Goal: Check status: Check status

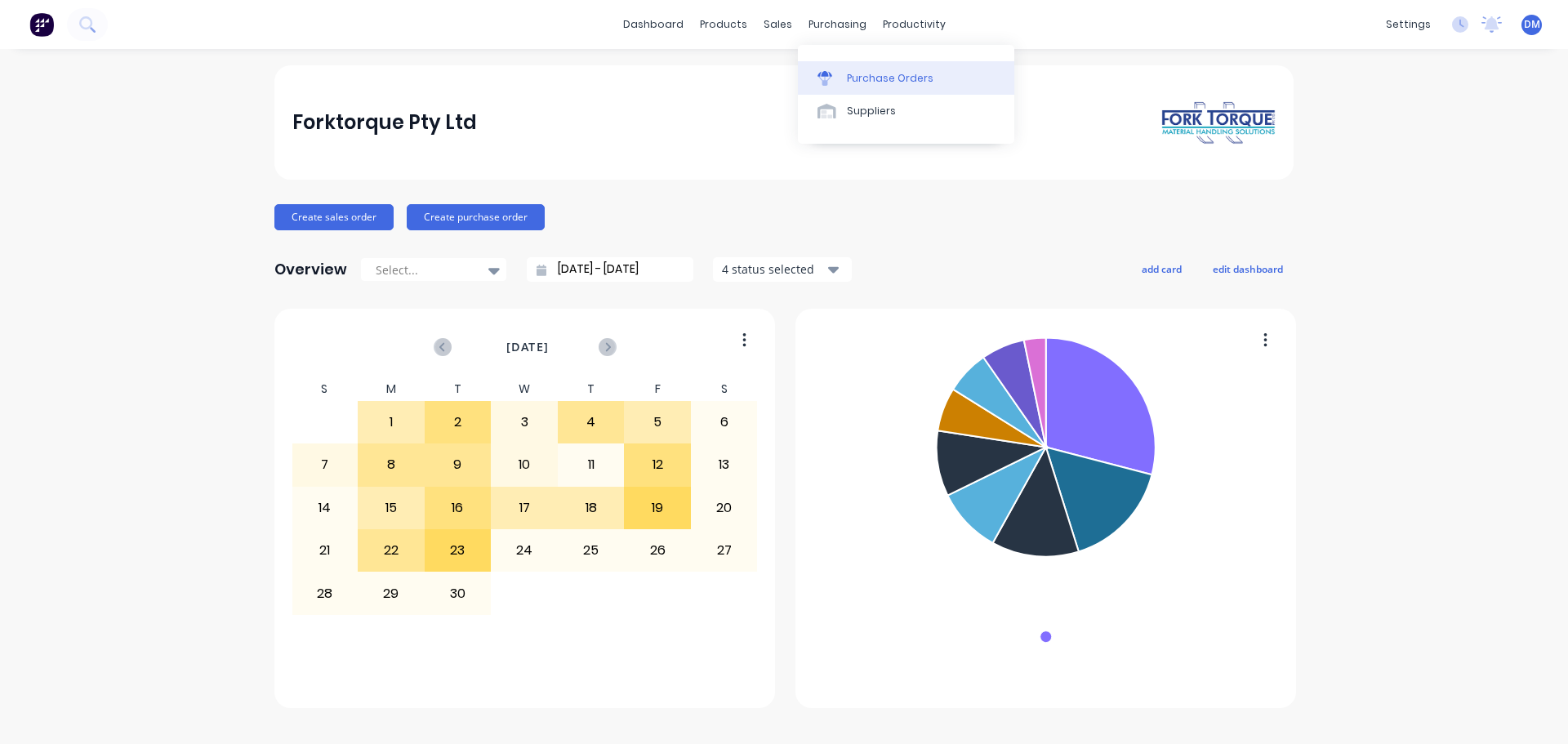
click at [836, 71] on div at bounding box center [830, 78] width 25 height 15
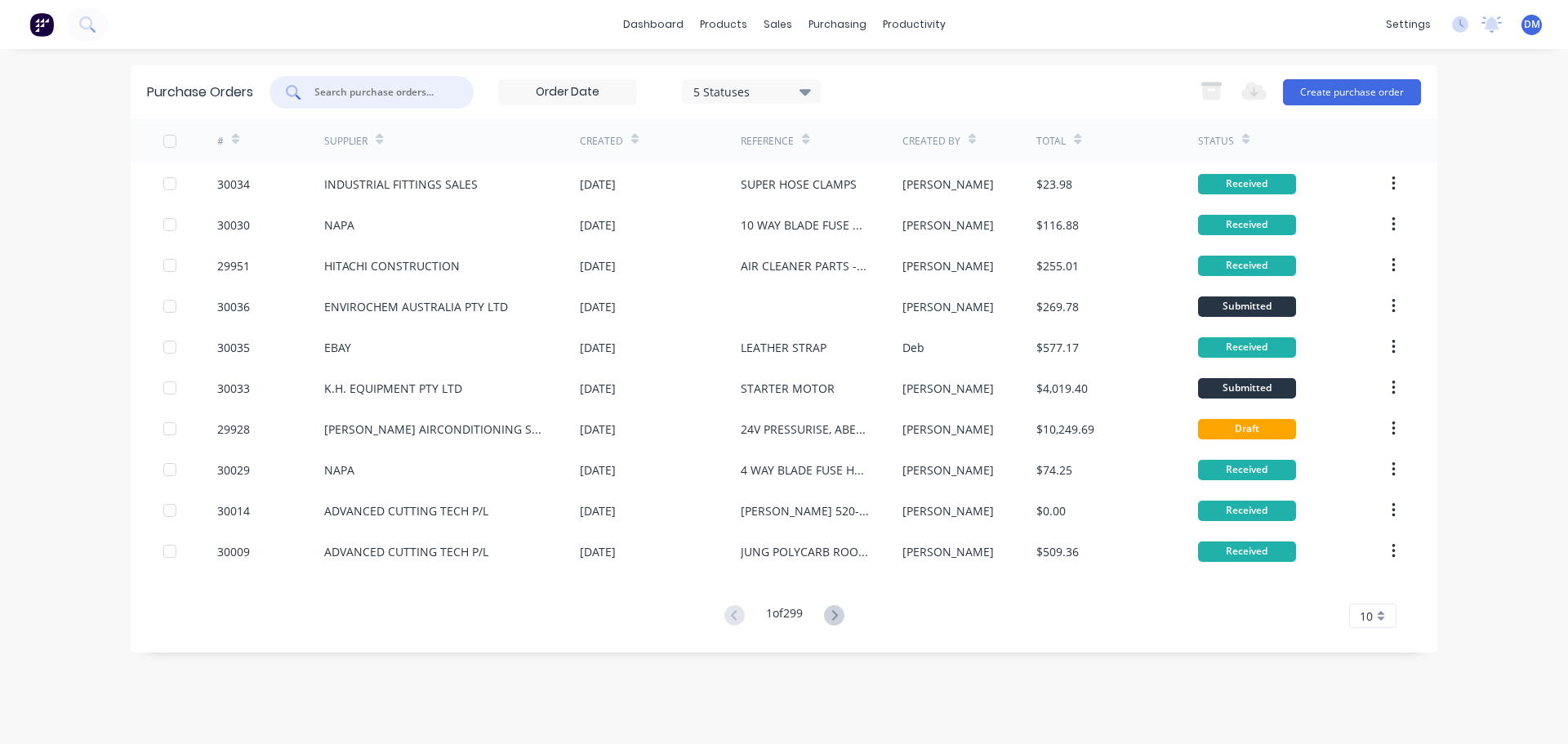
click at [337, 96] on input "text" at bounding box center [380, 92] width 135 height 17
type input "BERTINEX [GEOGRAPHIC_DATA]"
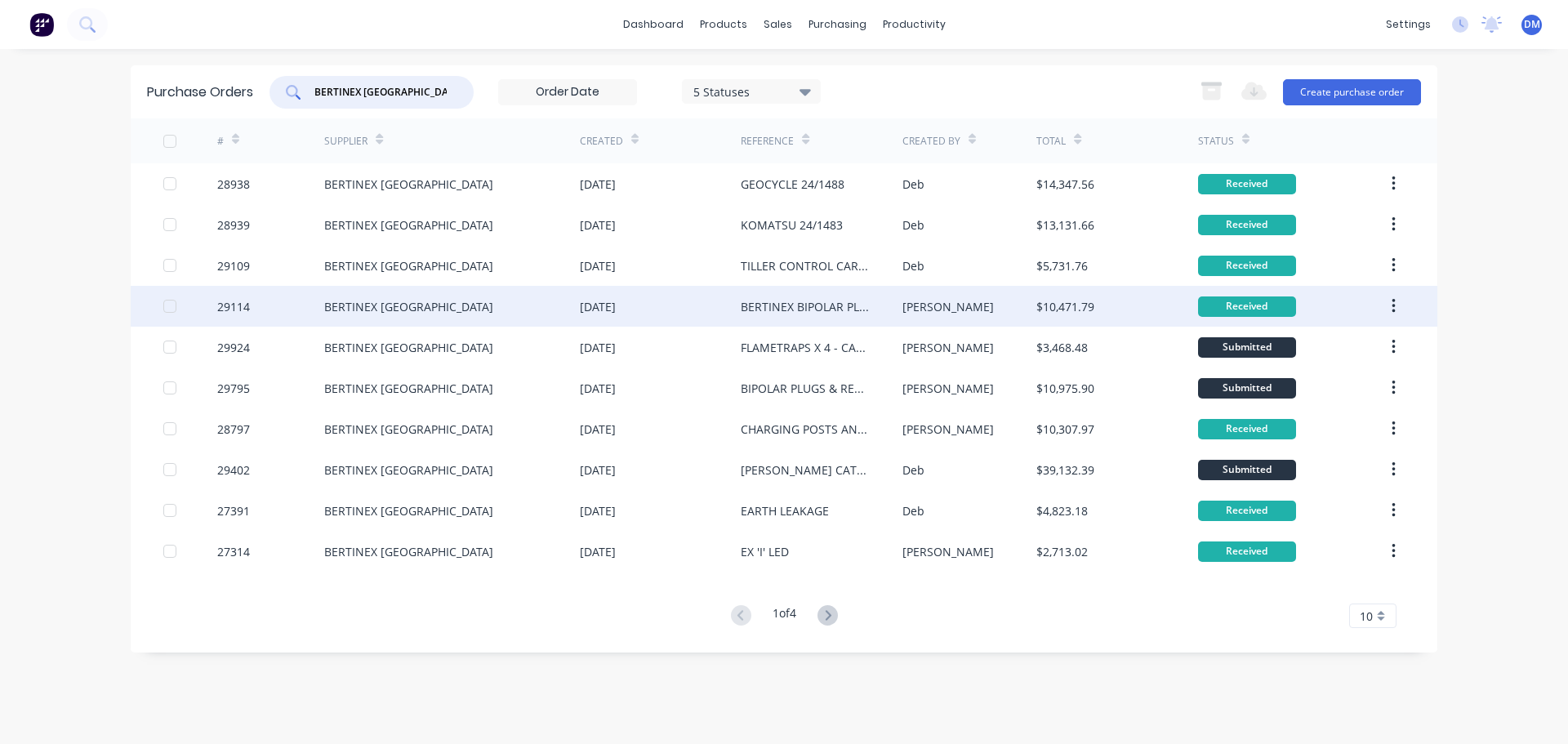
click at [369, 303] on div "BERTINEX [GEOGRAPHIC_DATA]" at bounding box center [409, 307] width 169 height 17
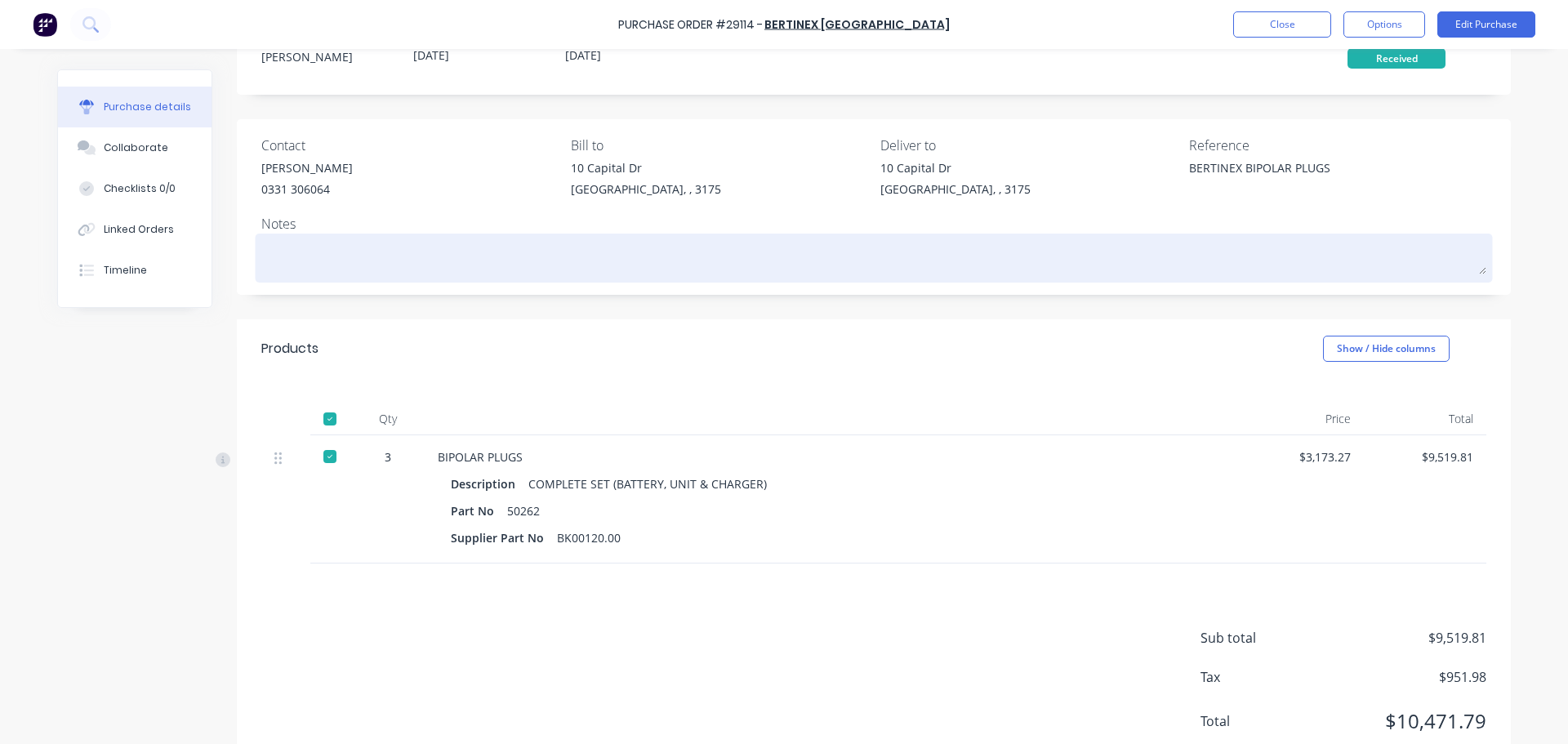
scroll to position [32, 0]
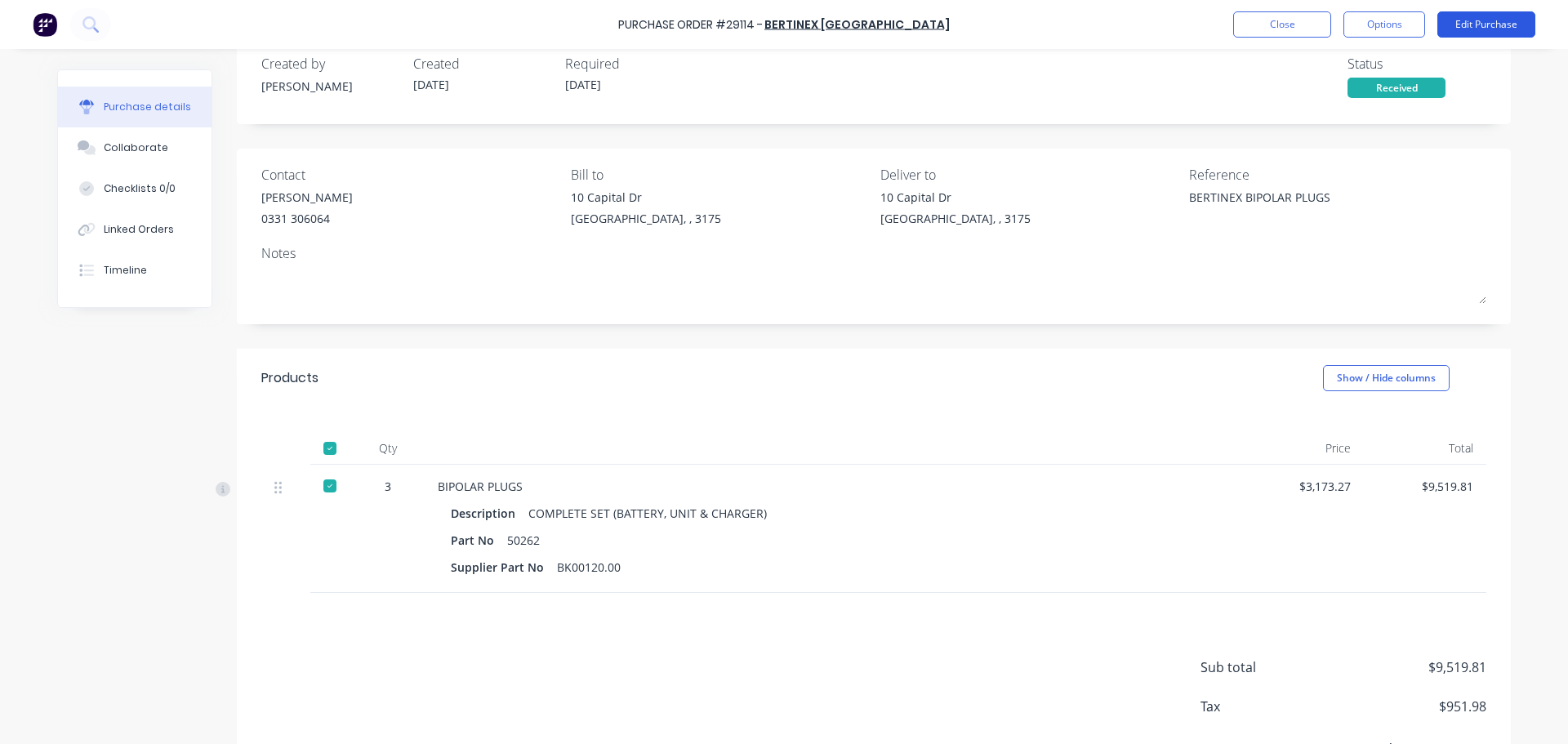
click at [1486, 21] on button "Edit Purchase" at bounding box center [1486, 24] width 98 height 26
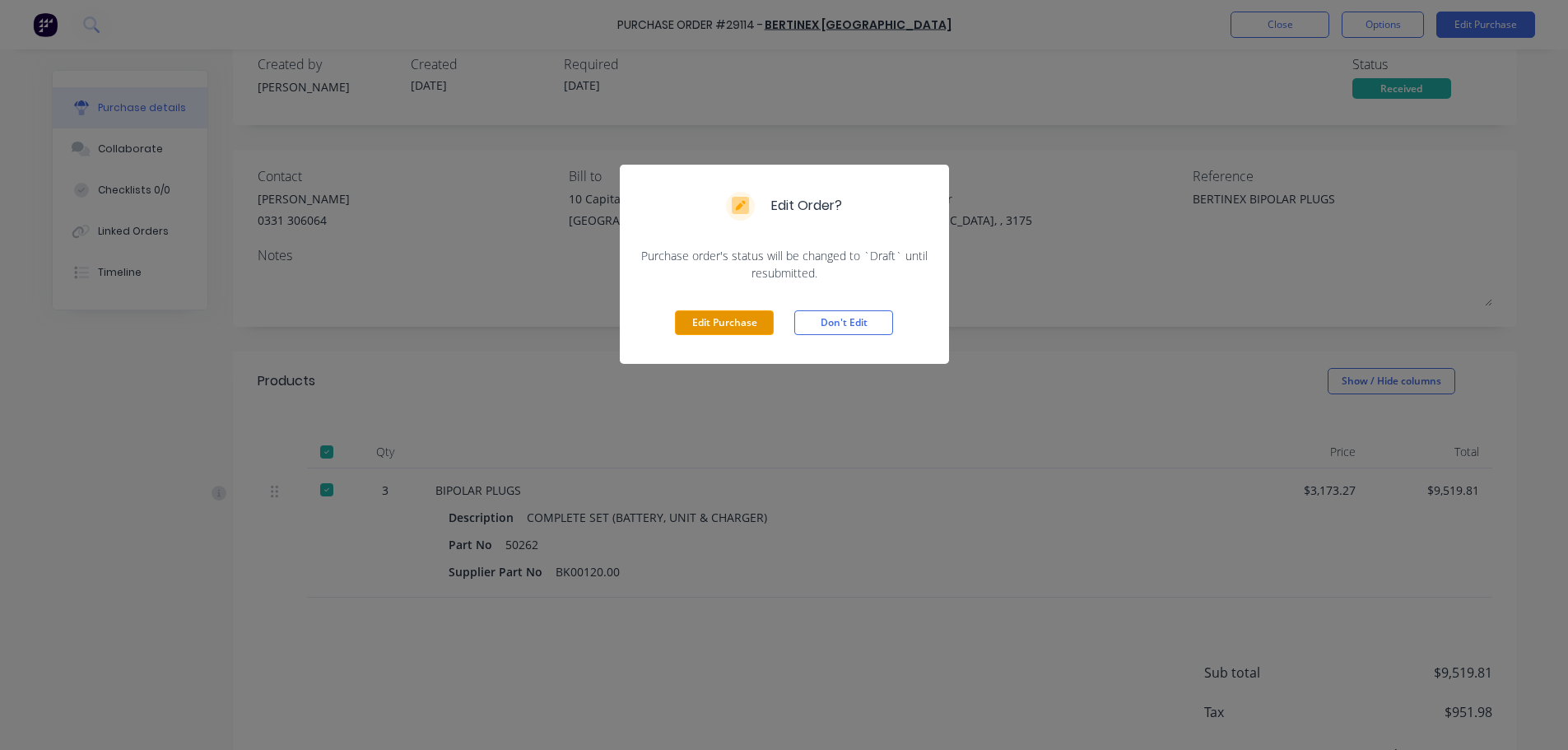
click at [711, 319] on button "Edit Purchase" at bounding box center [724, 322] width 98 height 25
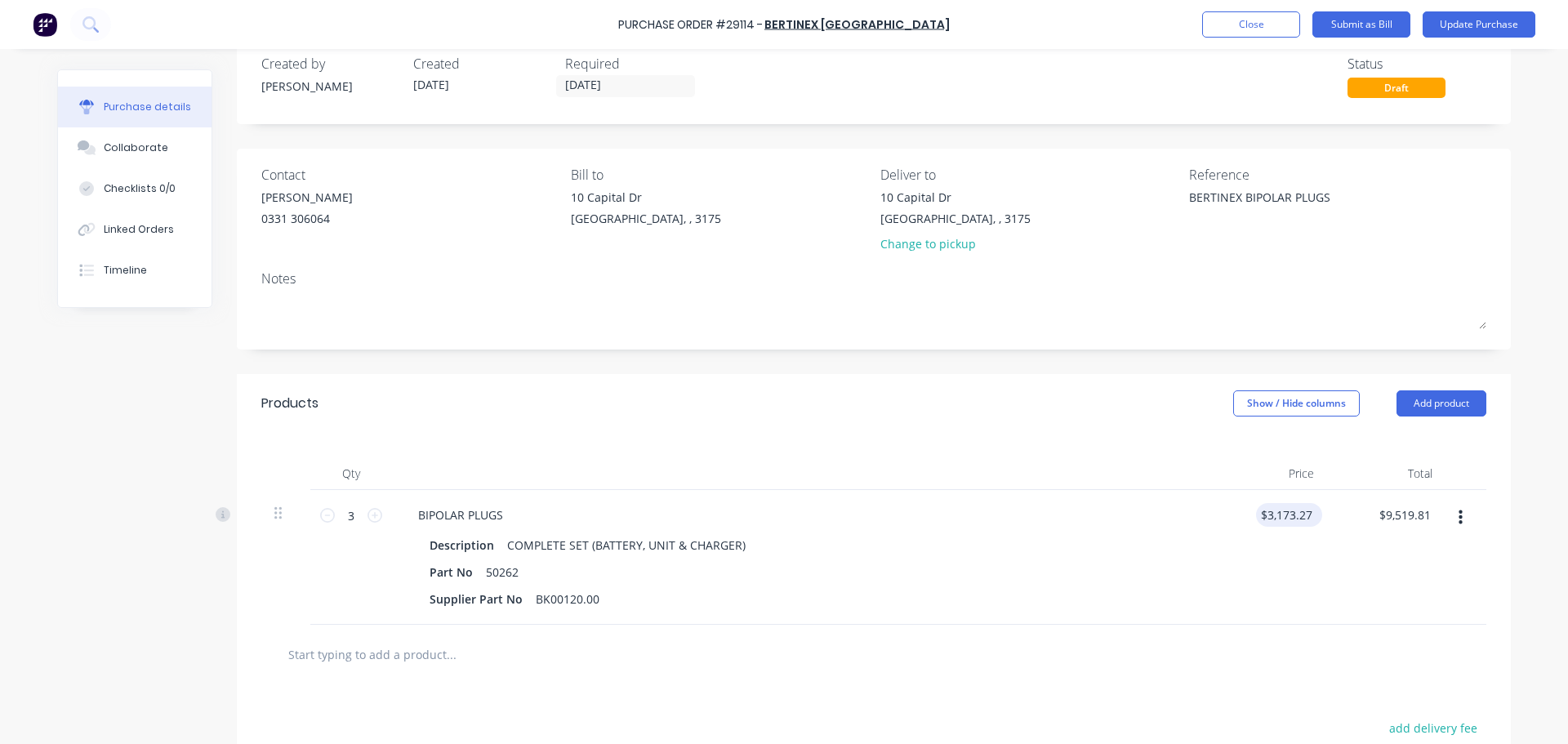
type textarea "x"
drag, startPoint x: 1309, startPoint y: 514, endPoint x: 1185, endPoint y: 507, distance: 124.2
click at [1185, 507] on div "3 3 BIPOLAR PLUGS Description COMPLETE SET (BATTERY, UNIT & CHARGER) Part No 50…" at bounding box center [874, 557] width 1225 height 134
type input "2982.43"
type textarea "x"
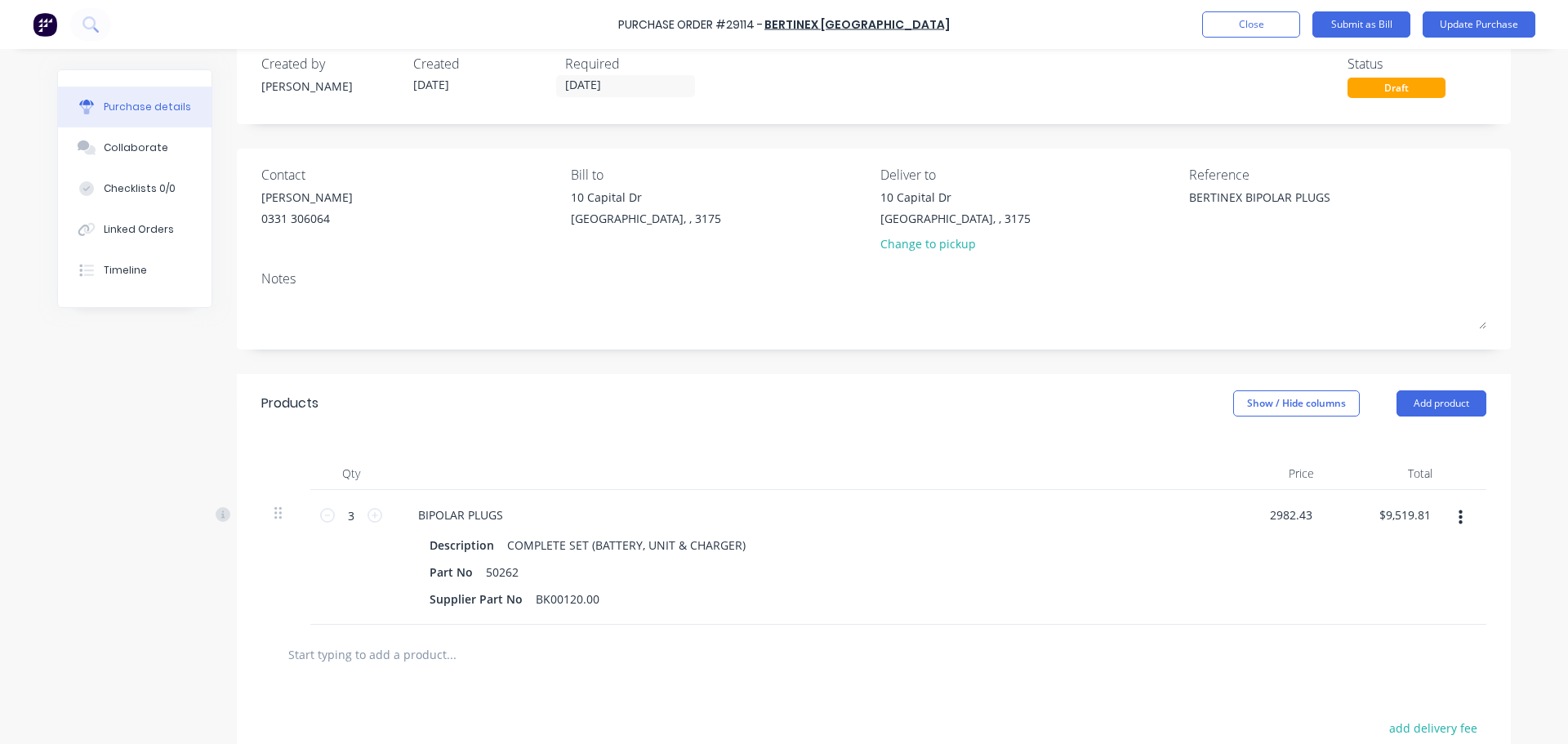
type input "$2,982.43"
type input "8947.29"
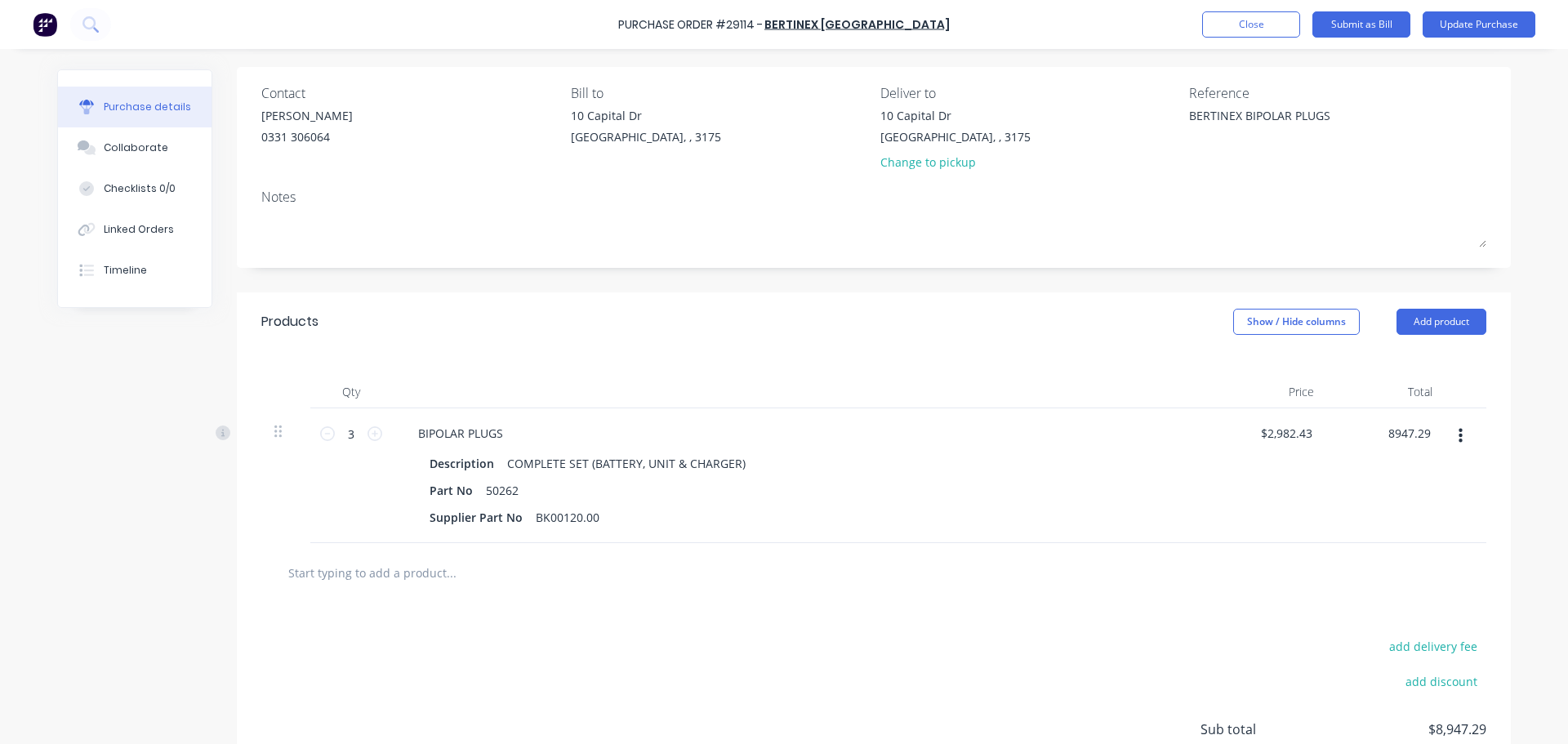
scroll to position [0, 0]
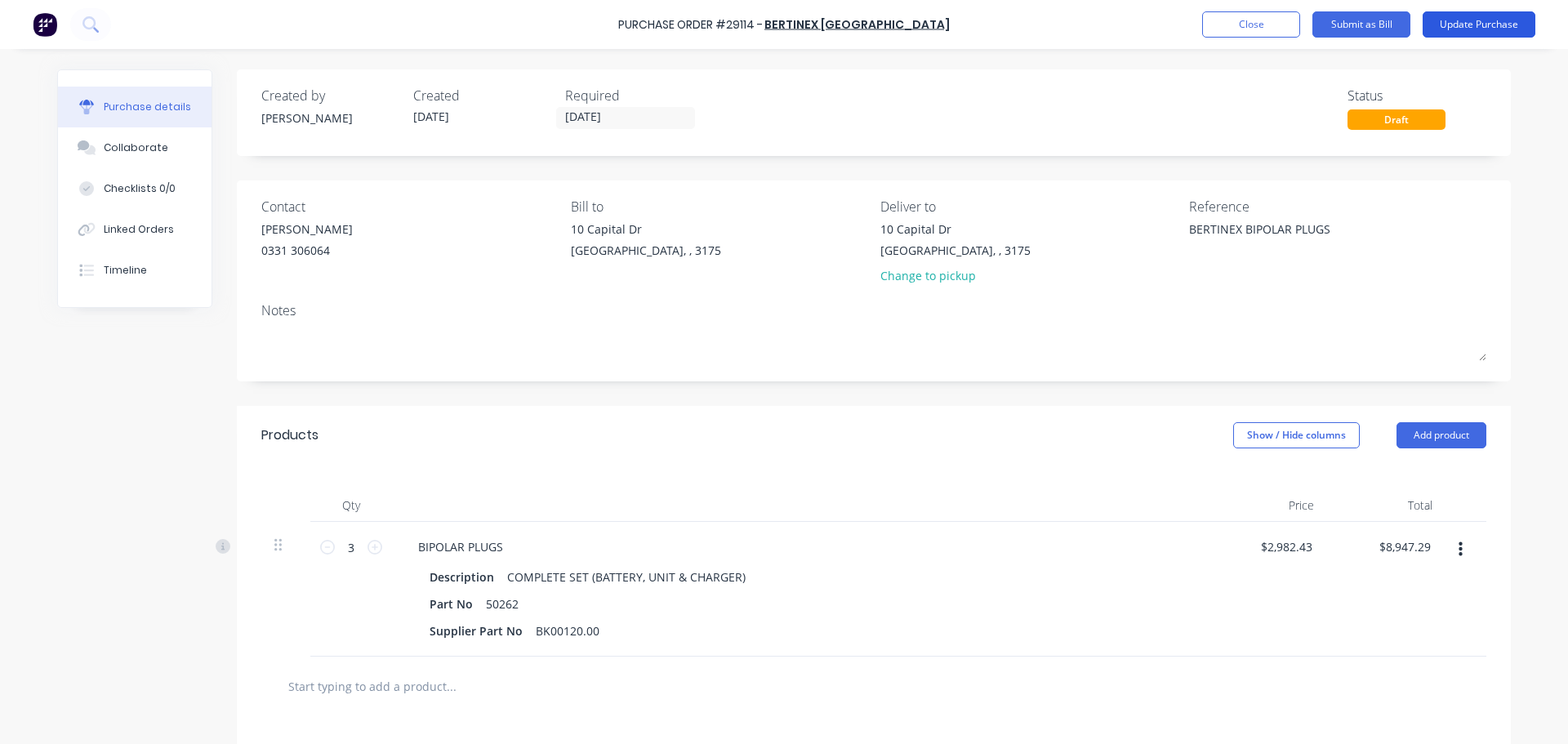
click at [1475, 31] on button "Update Purchase" at bounding box center [1479, 24] width 112 height 26
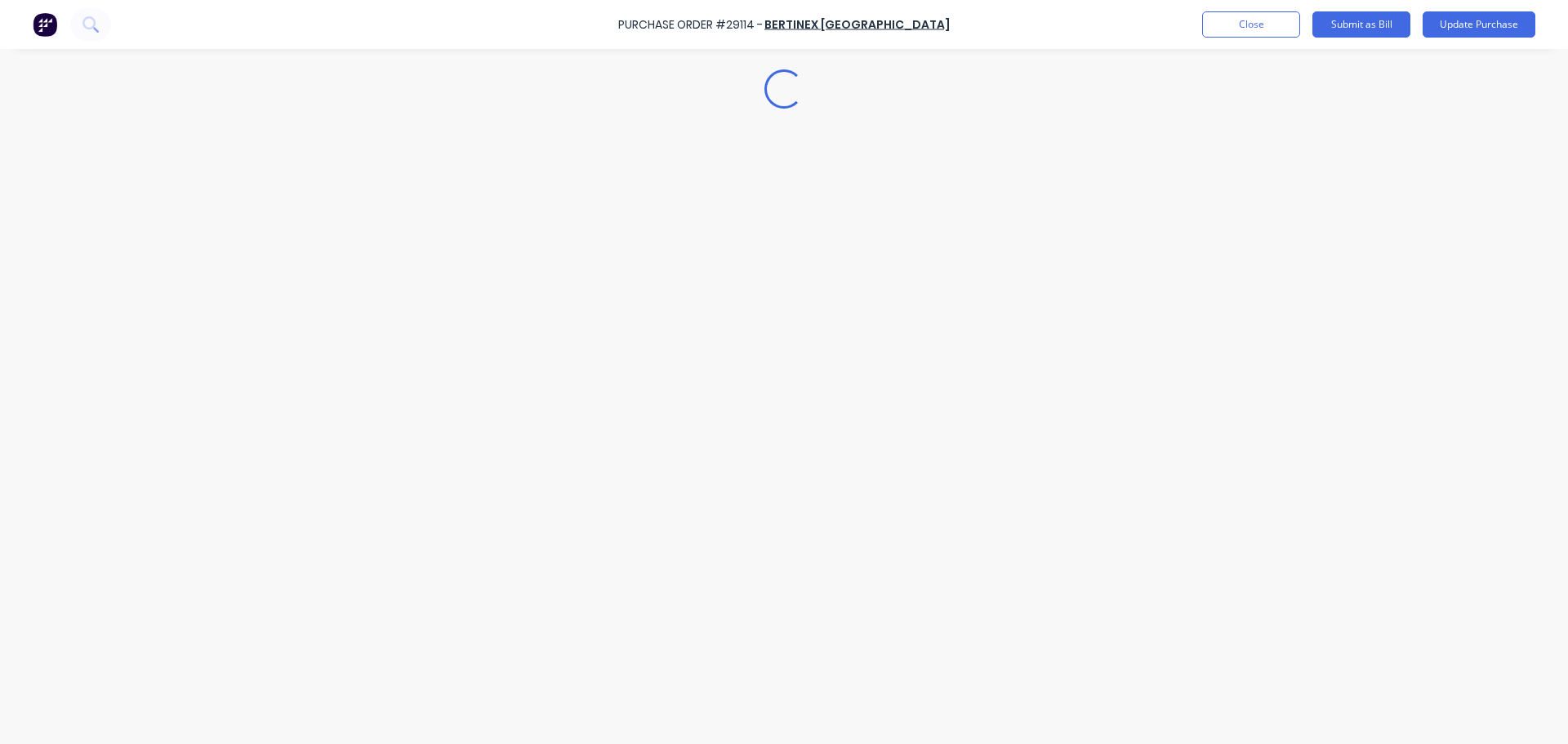
type textarea "x"
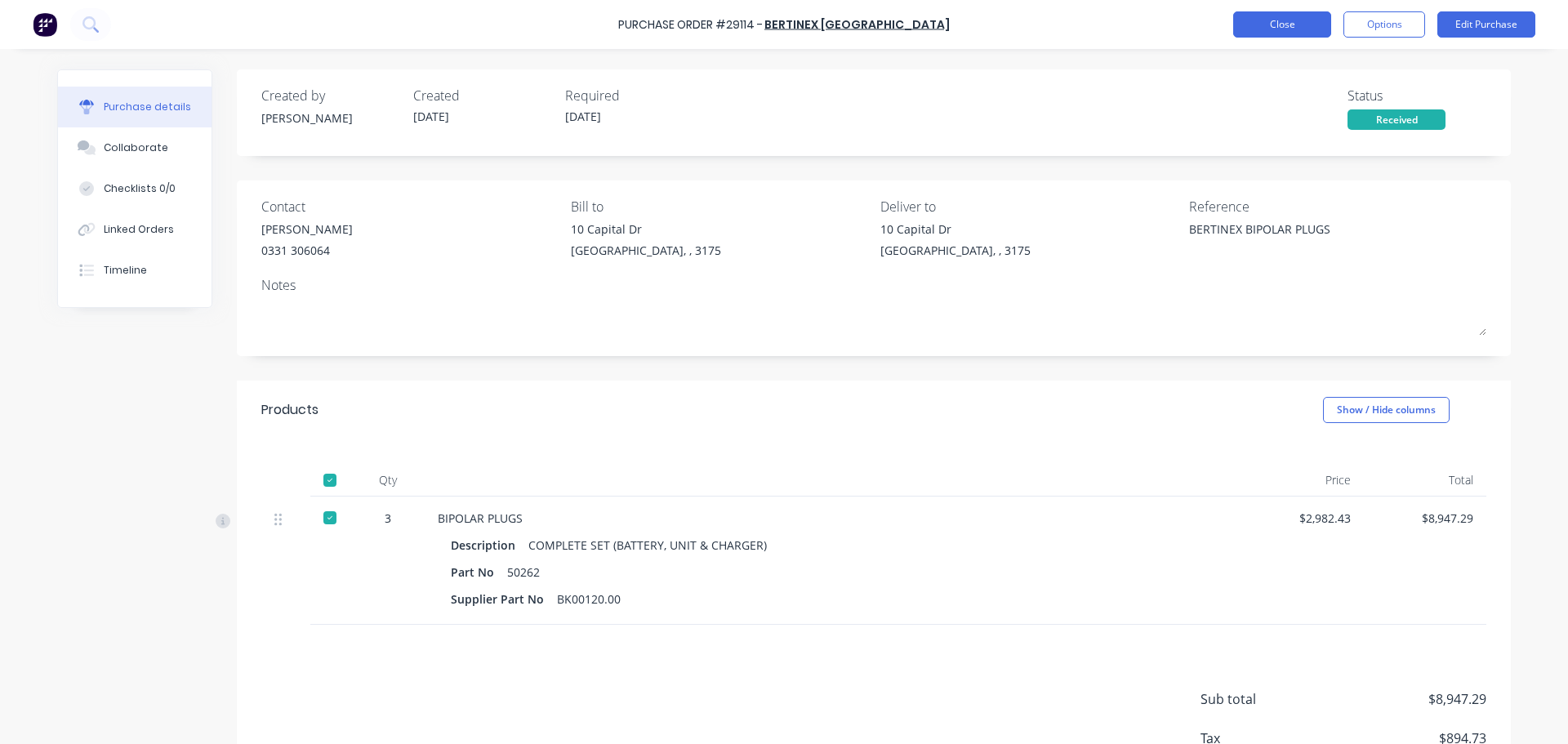
click at [1270, 22] on button "Close" at bounding box center [1282, 24] width 98 height 26
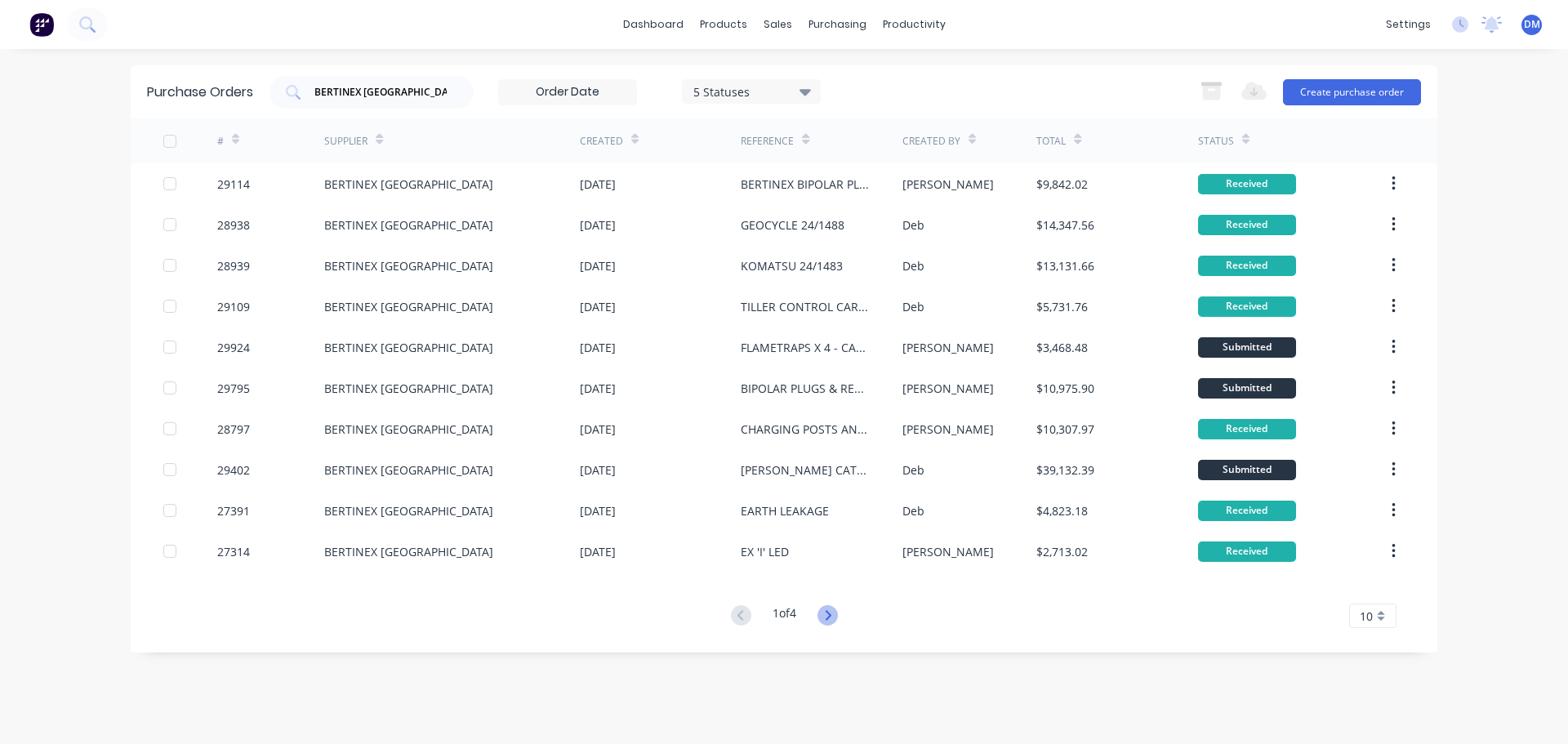
click at [826, 614] on icon at bounding box center [828, 615] width 20 height 20
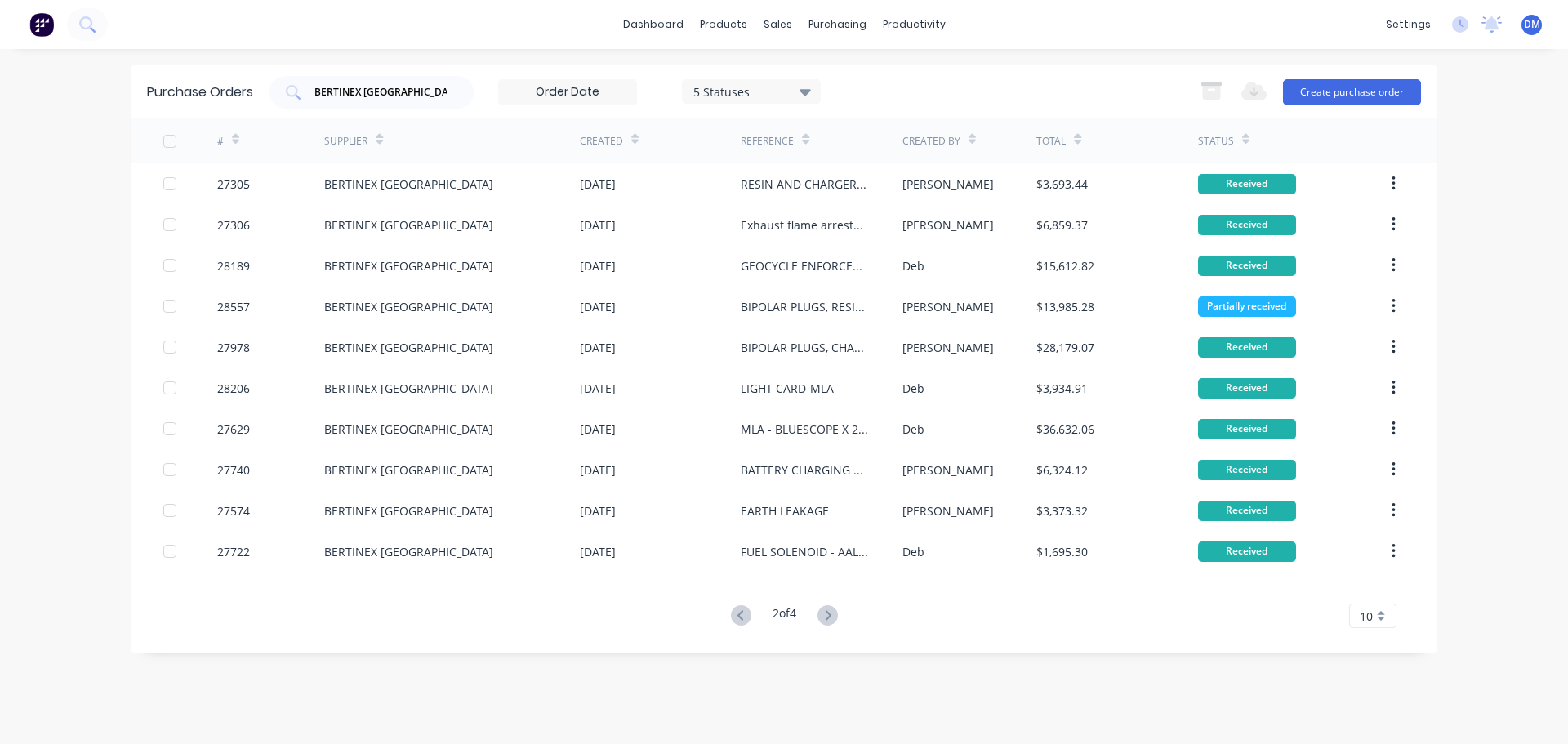
click at [826, 614] on icon at bounding box center [828, 615] width 20 height 20
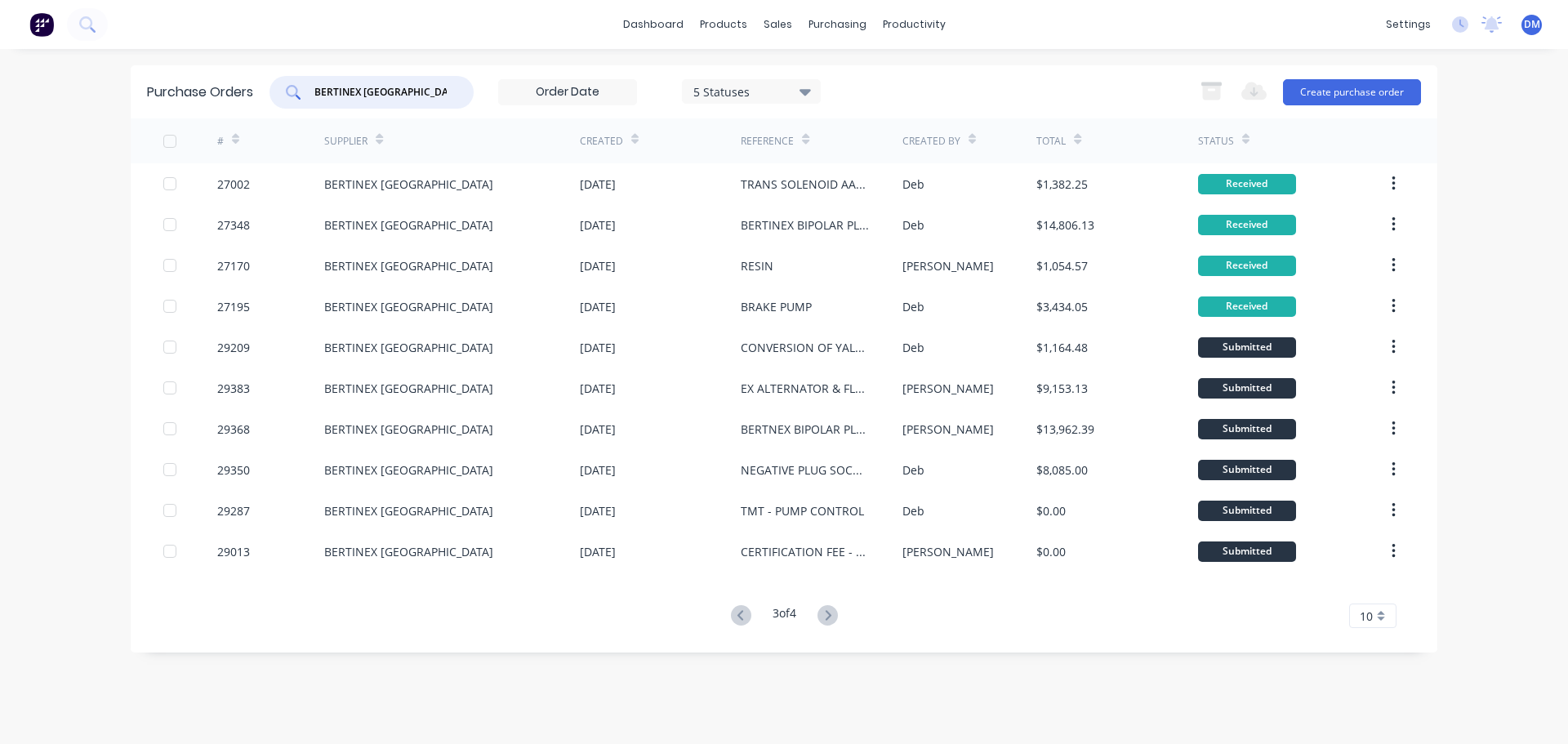
drag, startPoint x: 395, startPoint y: 91, endPoint x: 251, endPoint y: 97, distance: 144.1
click at [251, 97] on div "Purchase Orders BERTINEX [GEOGRAPHIC_DATA] 5 Statuses 5 Statuses Export to Exce…" at bounding box center [784, 92] width 1307 height 53
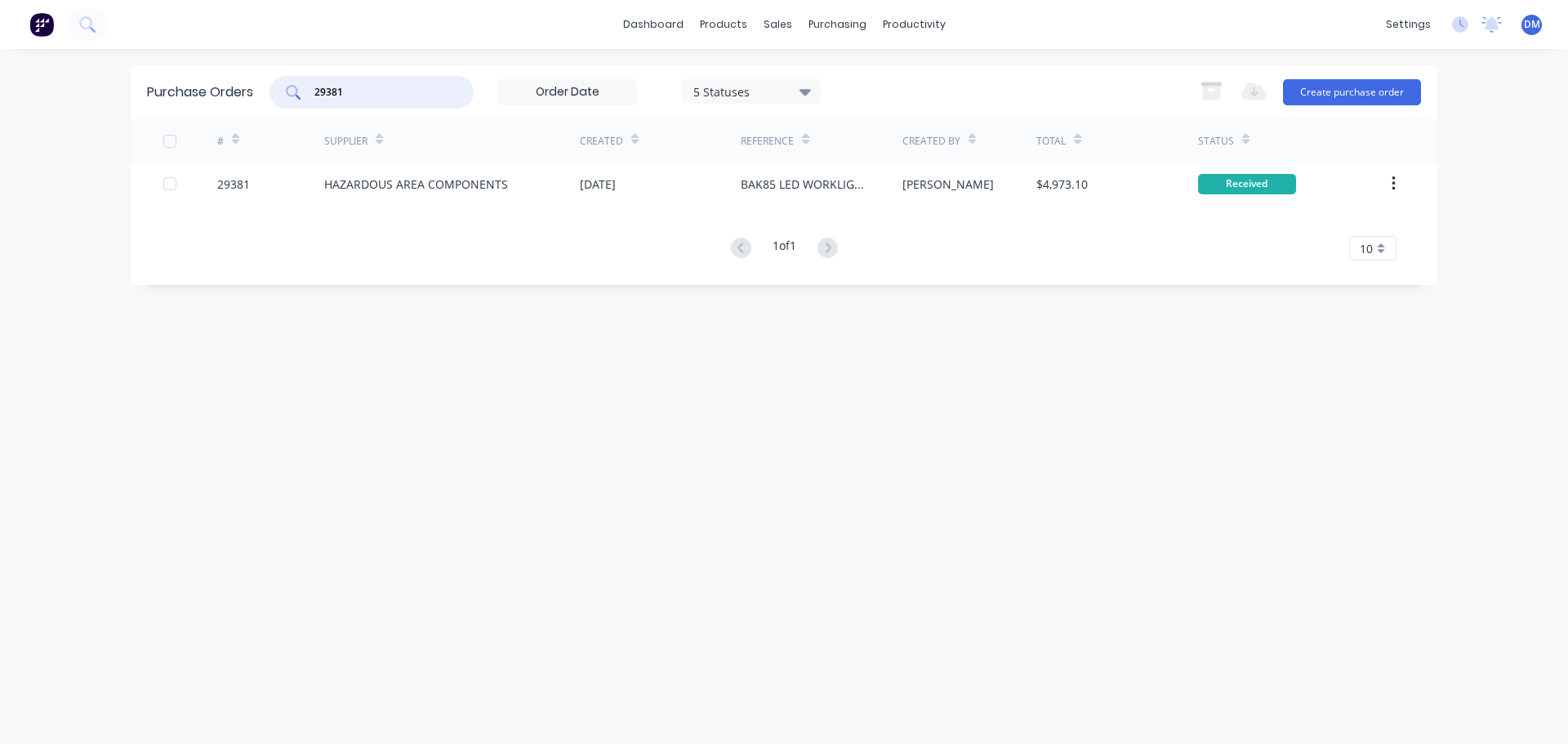
drag, startPoint x: 215, startPoint y: 85, endPoint x: 152, endPoint y: 90, distance: 63.2
click at [153, 90] on div "Purchase Orders 29381 5 Statuses 5 Statuses Export to Excel (XLSX) Create purch…" at bounding box center [784, 92] width 1307 height 53
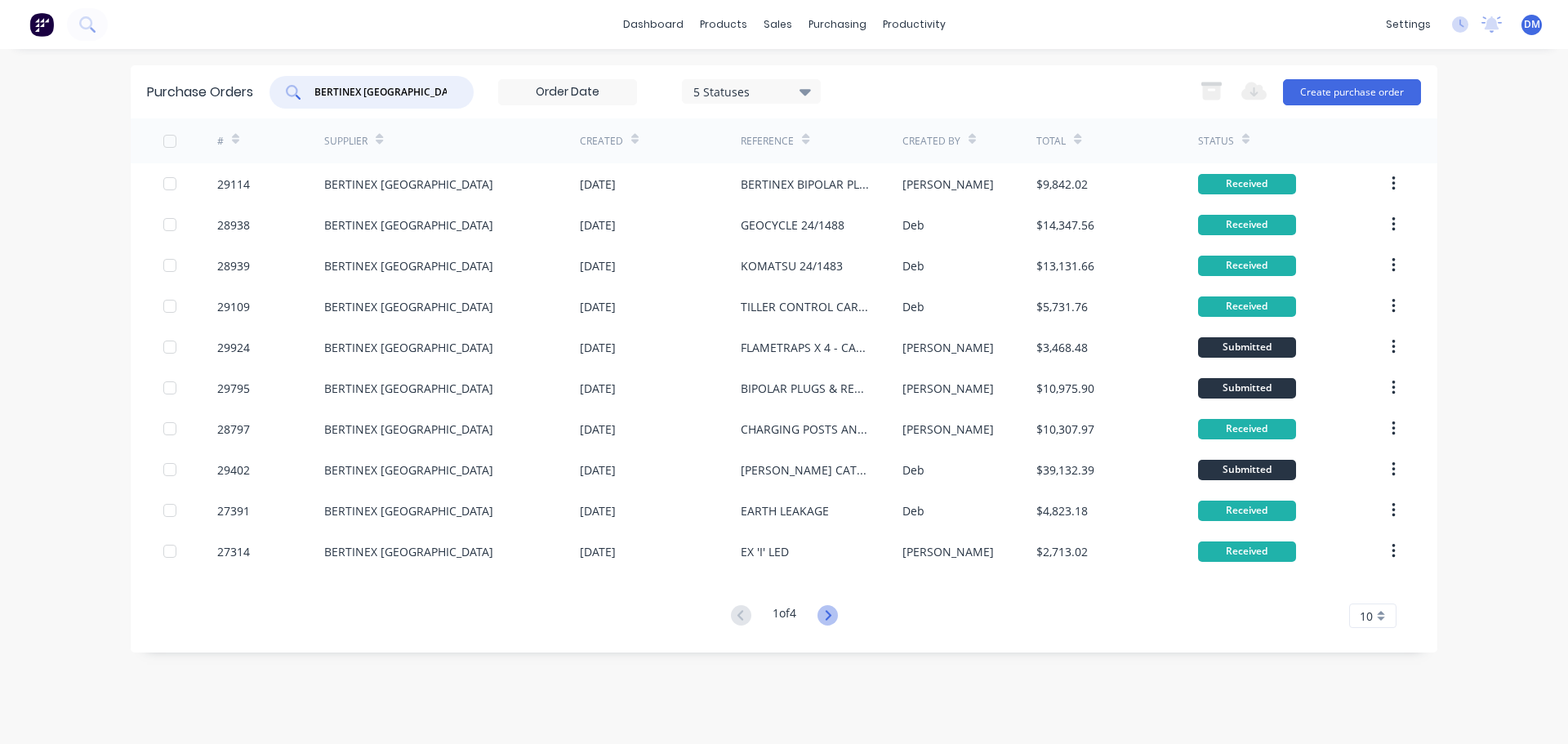
type input "BERTINEX [GEOGRAPHIC_DATA]"
click at [830, 613] on icon at bounding box center [828, 614] width 6 height 10
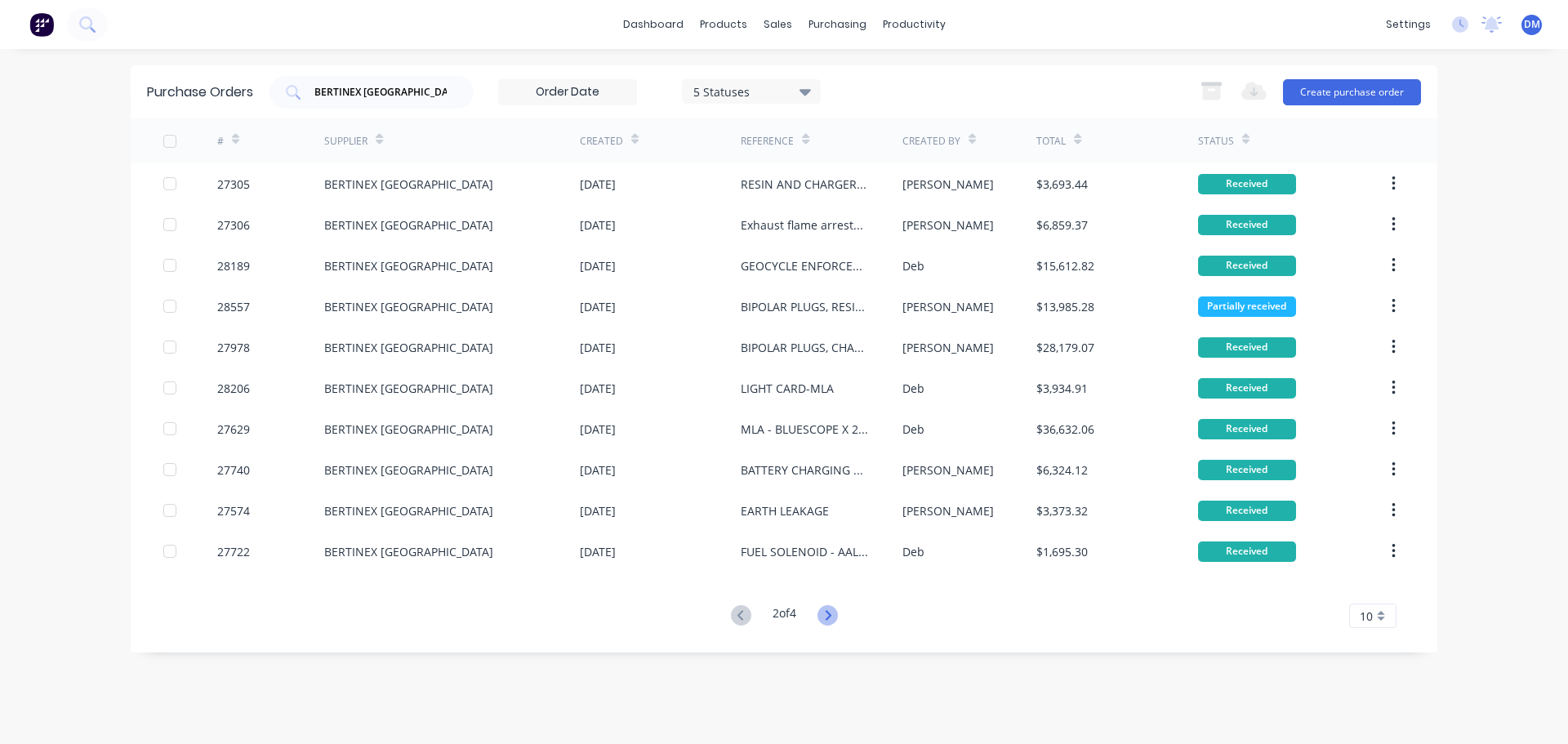
click at [827, 619] on icon at bounding box center [828, 615] width 20 height 20
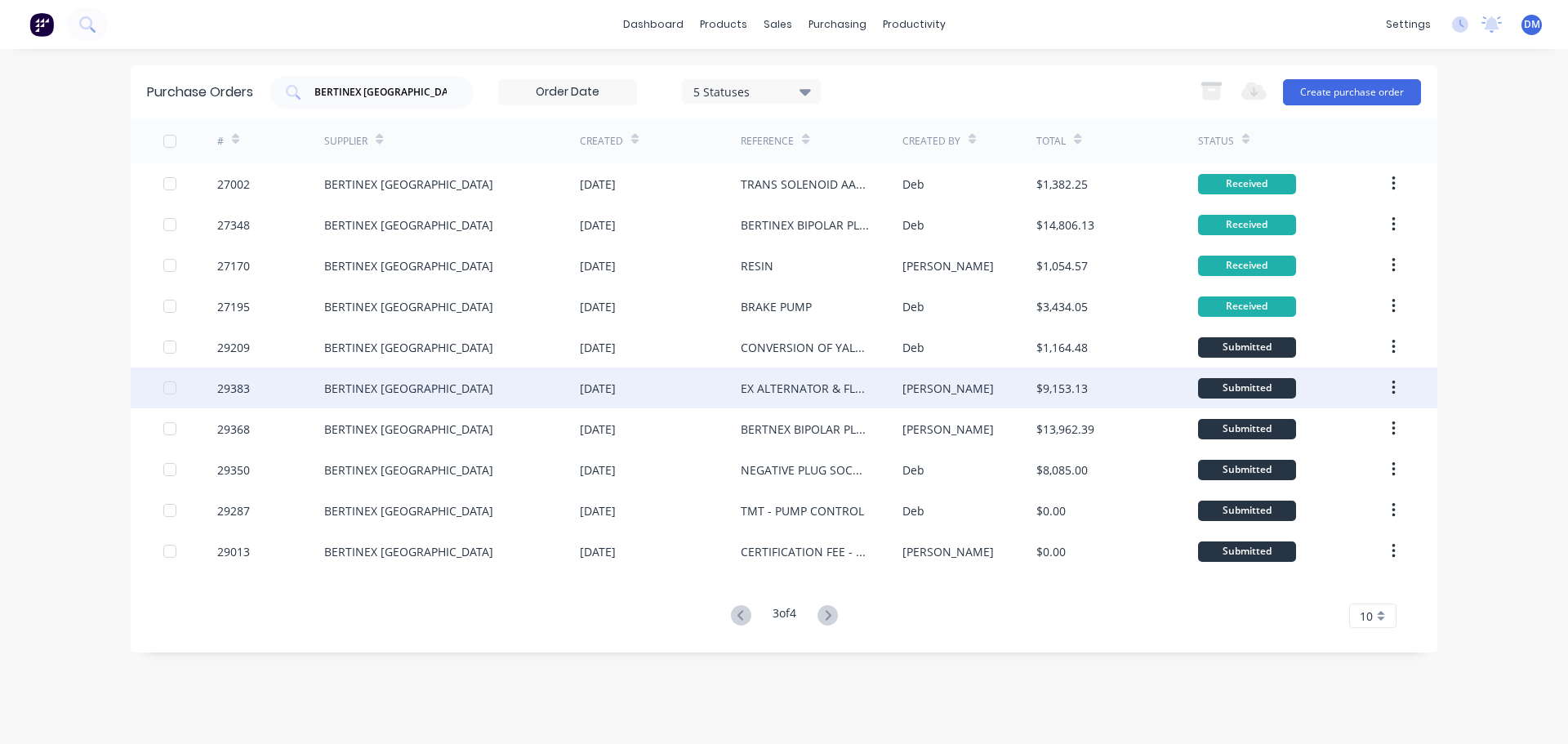
click at [791, 386] on div "EX ALTERNATOR & FLAMETRAPS - GEOCYCLE/KOMATSU" at bounding box center [804, 388] width 128 height 17
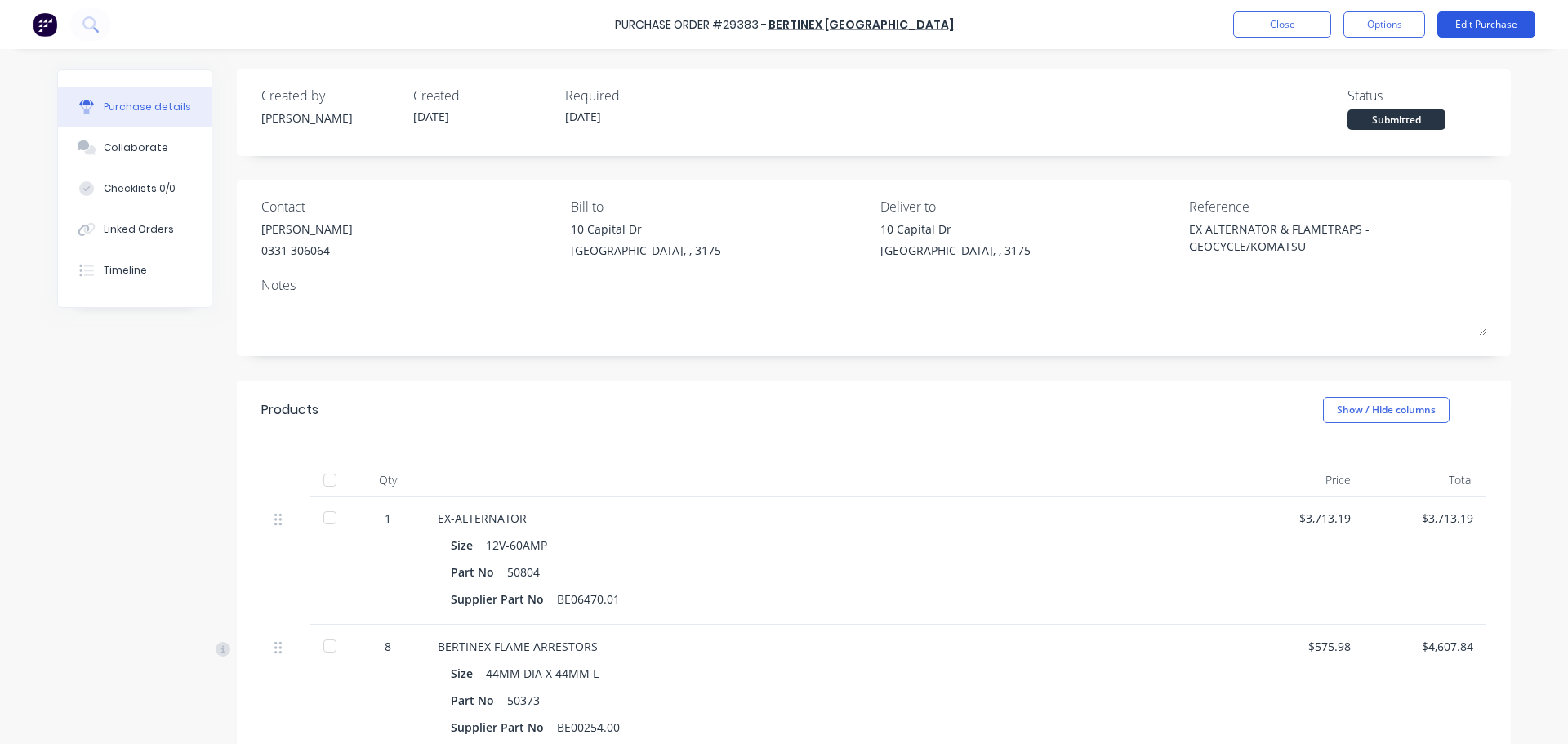
click at [1455, 18] on button "Edit Purchase" at bounding box center [1486, 24] width 98 height 26
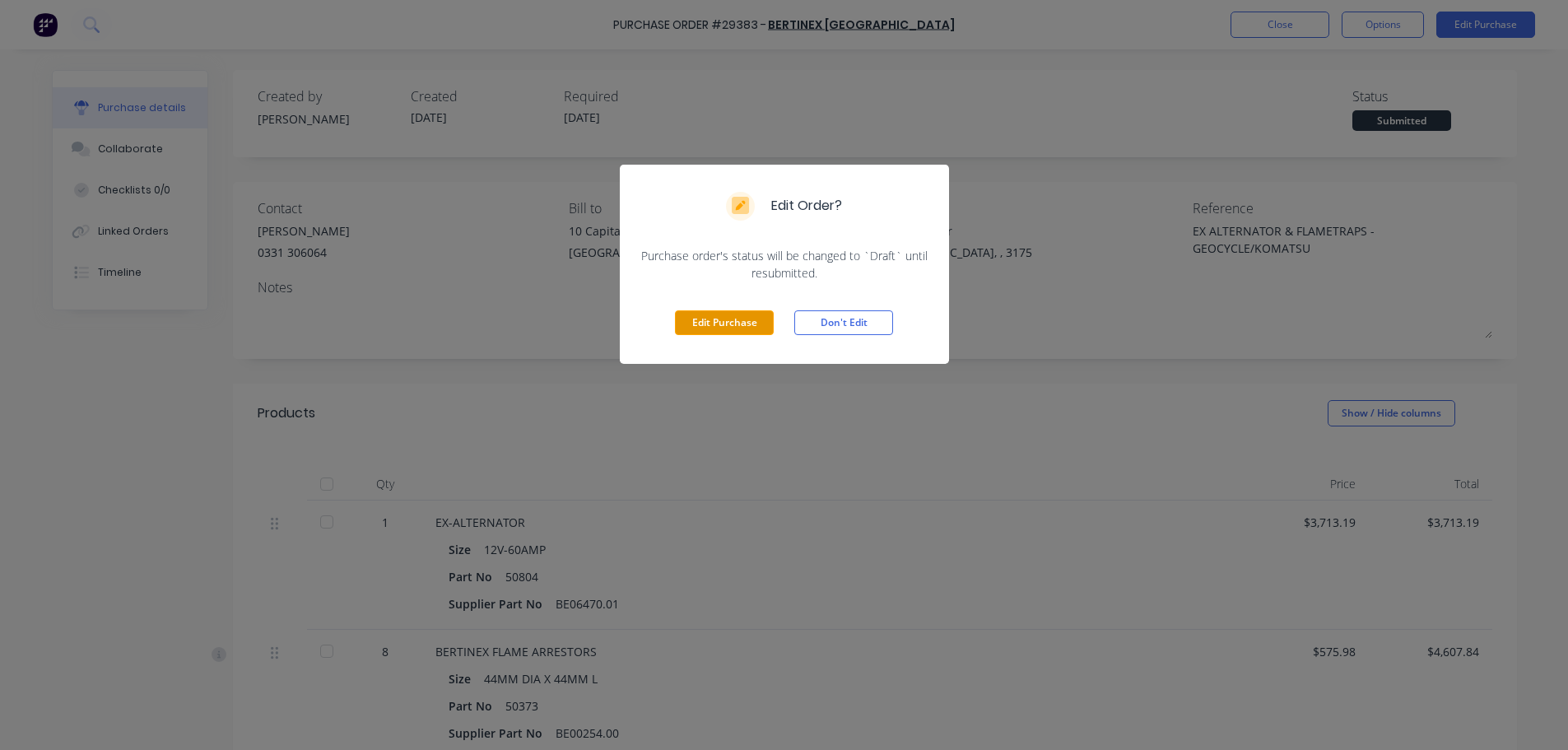
click at [755, 318] on button "Edit Purchase" at bounding box center [724, 322] width 98 height 25
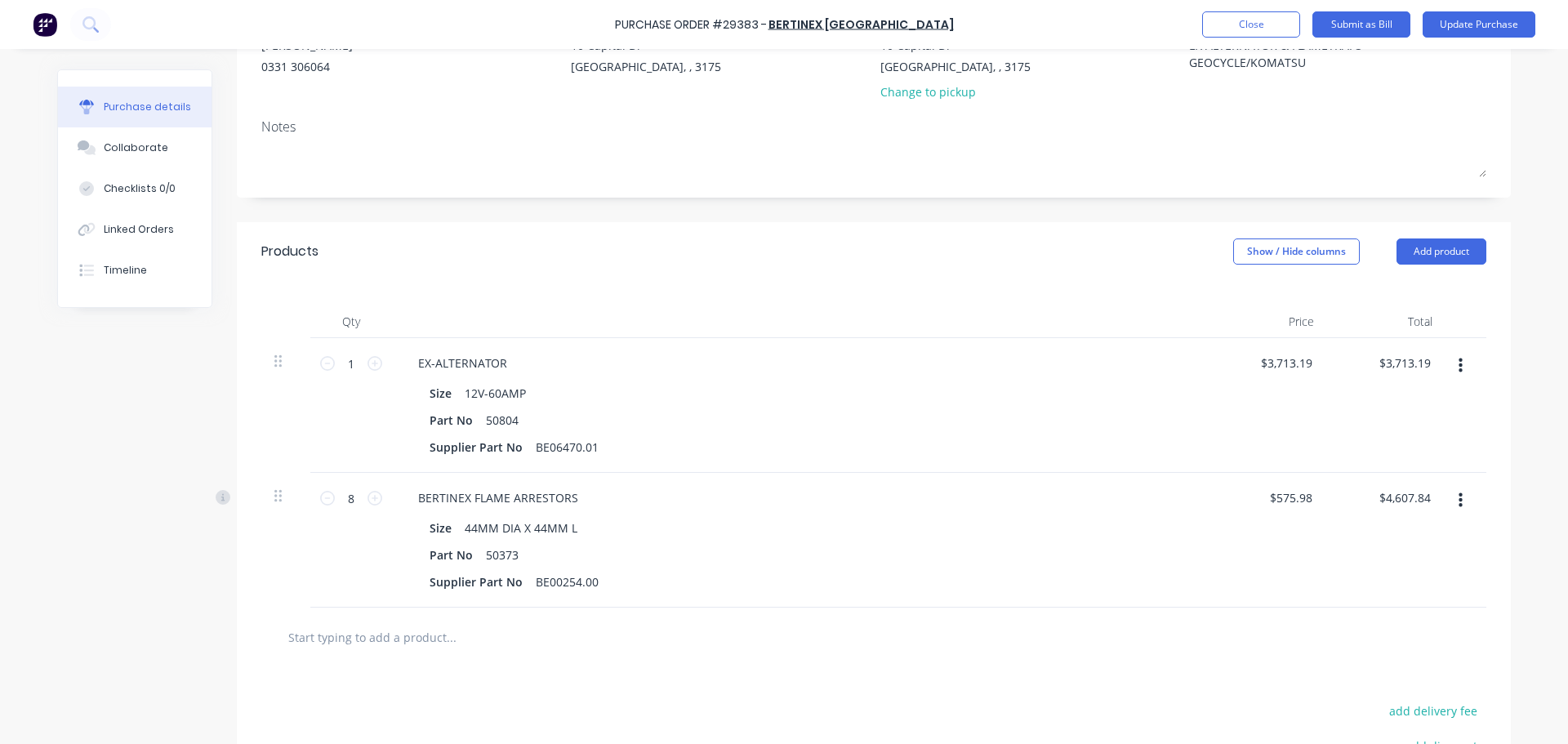
scroll to position [245, 0]
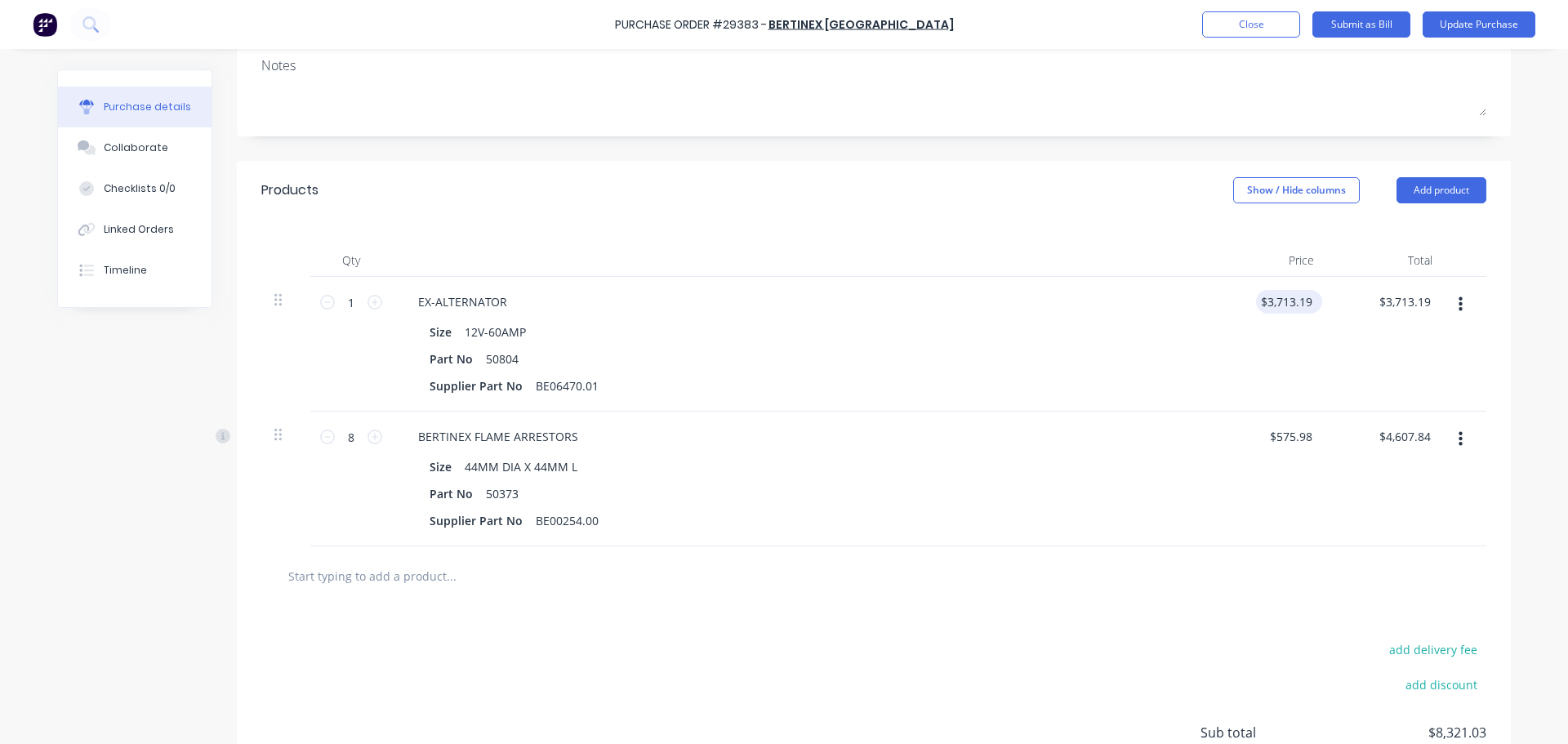
type textarea "x"
drag, startPoint x: 1307, startPoint y: 300, endPoint x: 1145, endPoint y: 297, distance: 162.0
click at [1157, 298] on div "1 1 EX-ALTERNATOR Size 12V-60AMP Part No 50804 Supplier Part No BE06470.01 3713…" at bounding box center [874, 344] width 1225 height 134
type input "3"
type input "3442.11"
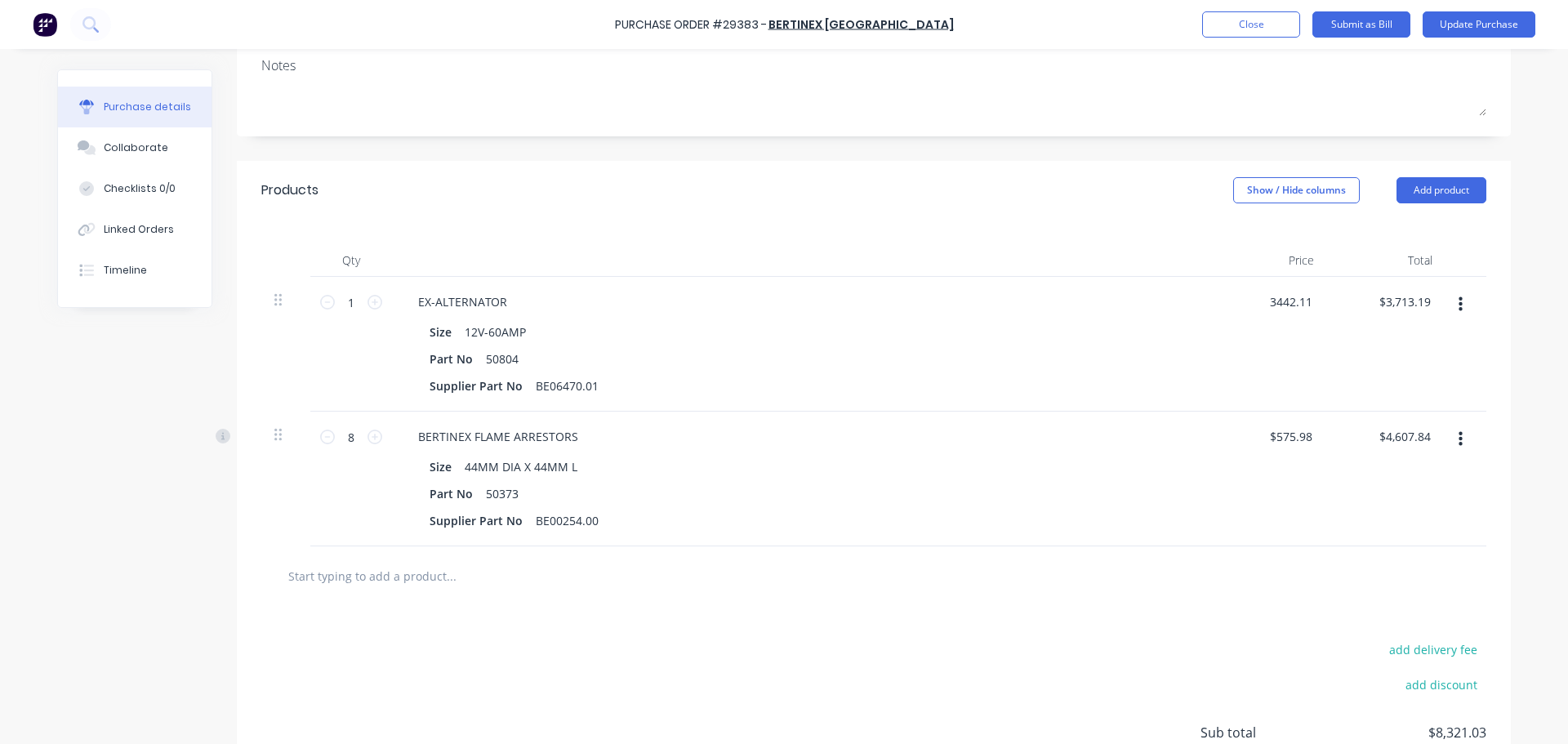
type textarea "x"
type input "$3,442.11"
type input "3442.11"
type textarea "x"
type input "$3,442.11"
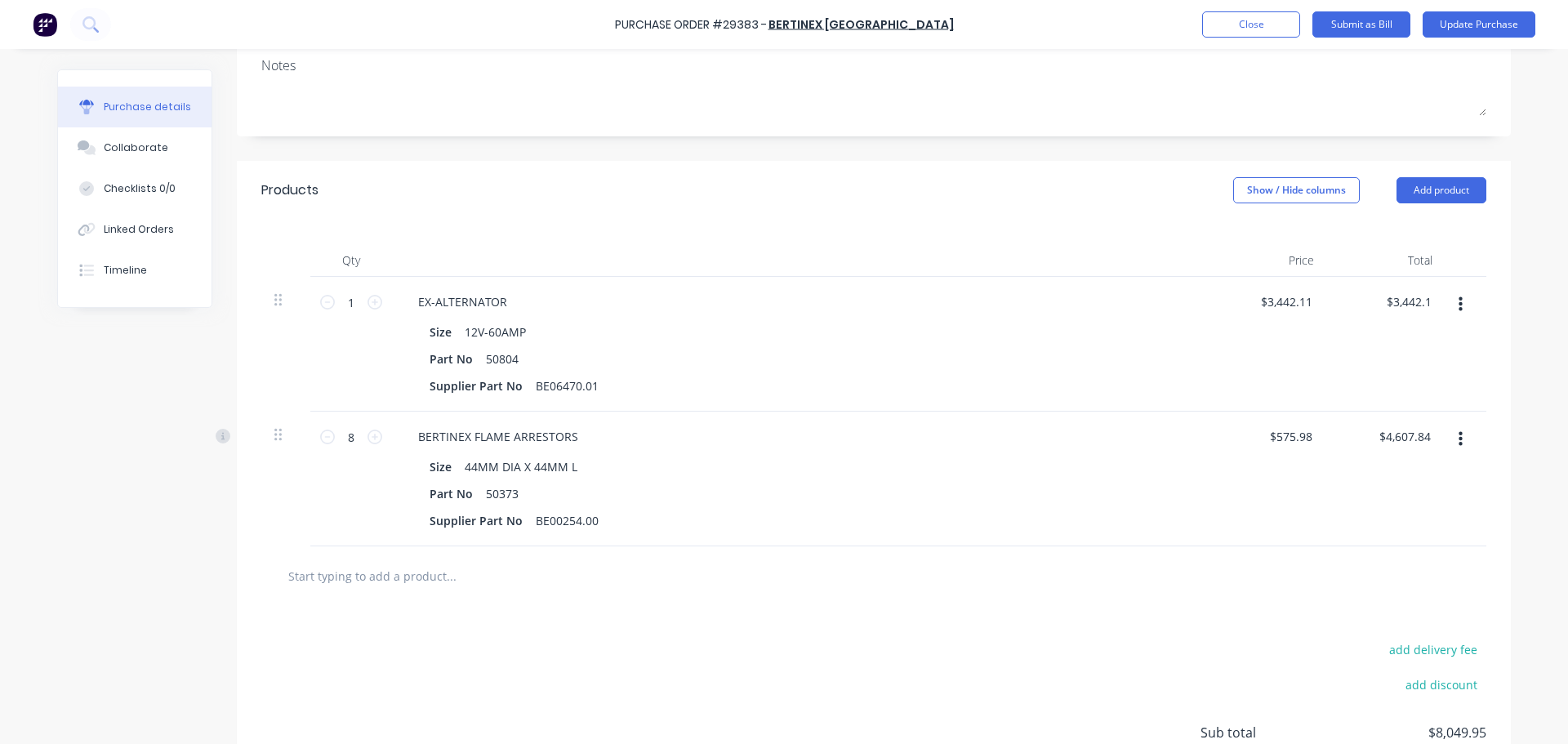
click at [402, 578] on input "text" at bounding box center [450, 575] width 327 height 32
type textarea "x"
type input "5"
type textarea "x"
type input "50"
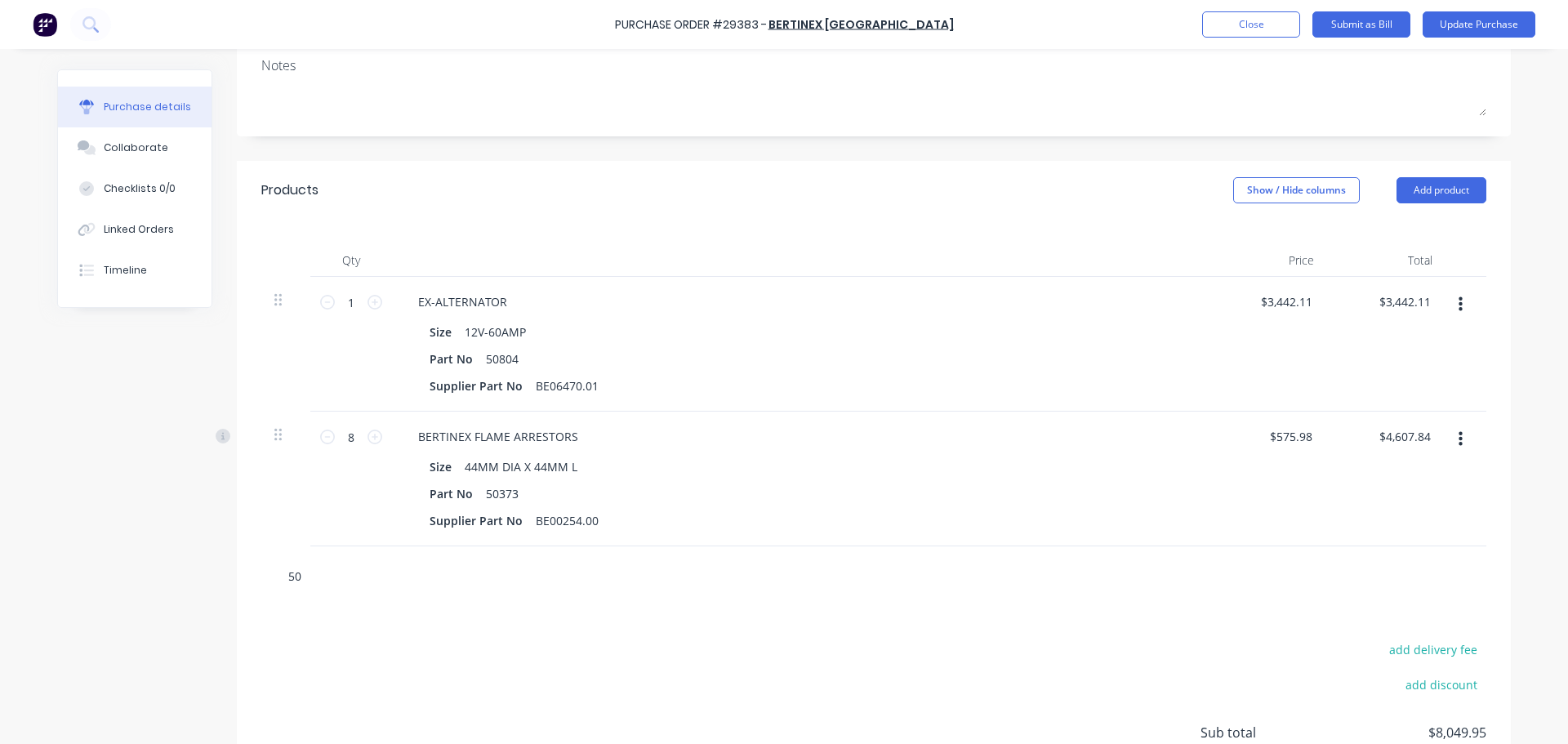
type textarea "x"
type input "503"
type textarea "x"
type input "5037"
type textarea "x"
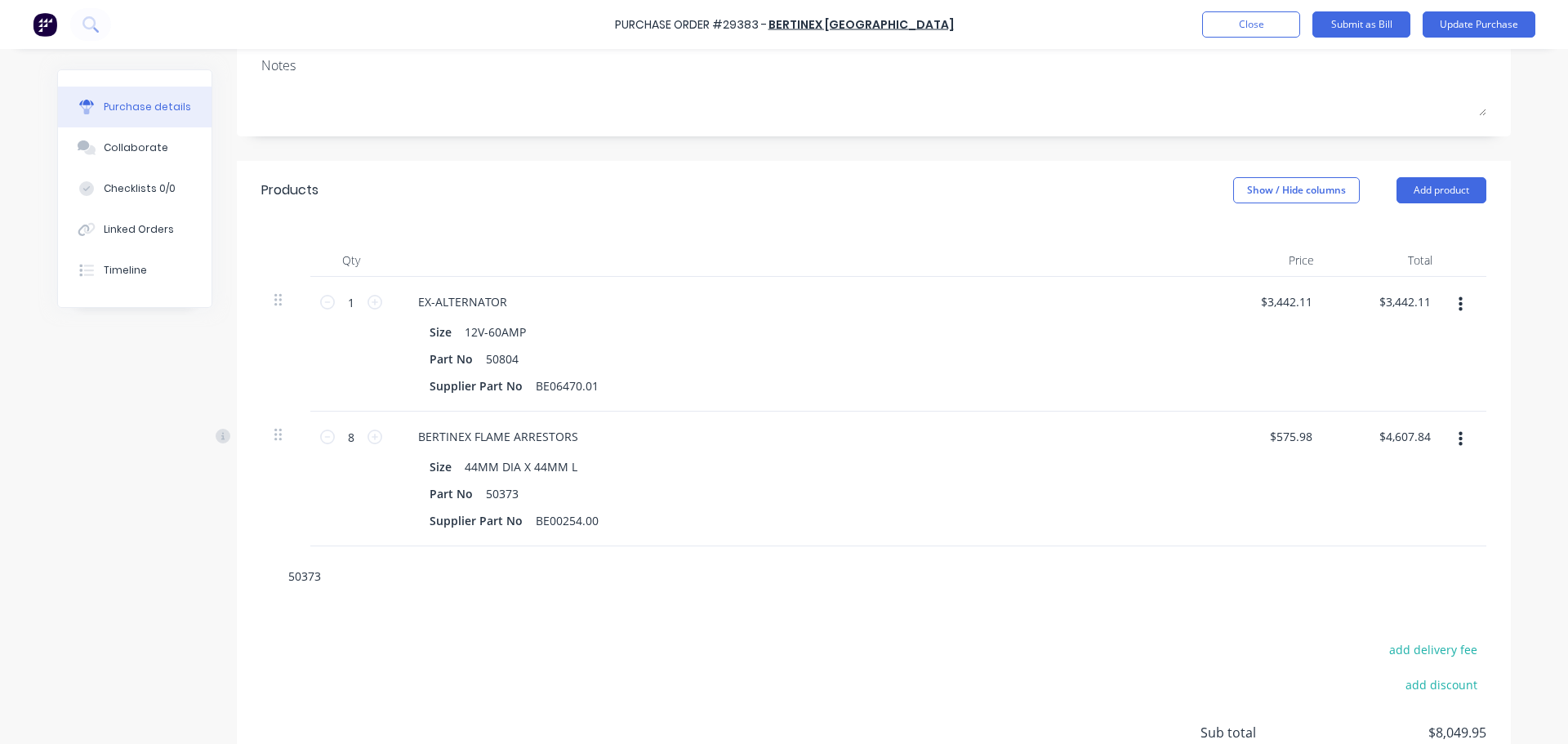
type input "50373"
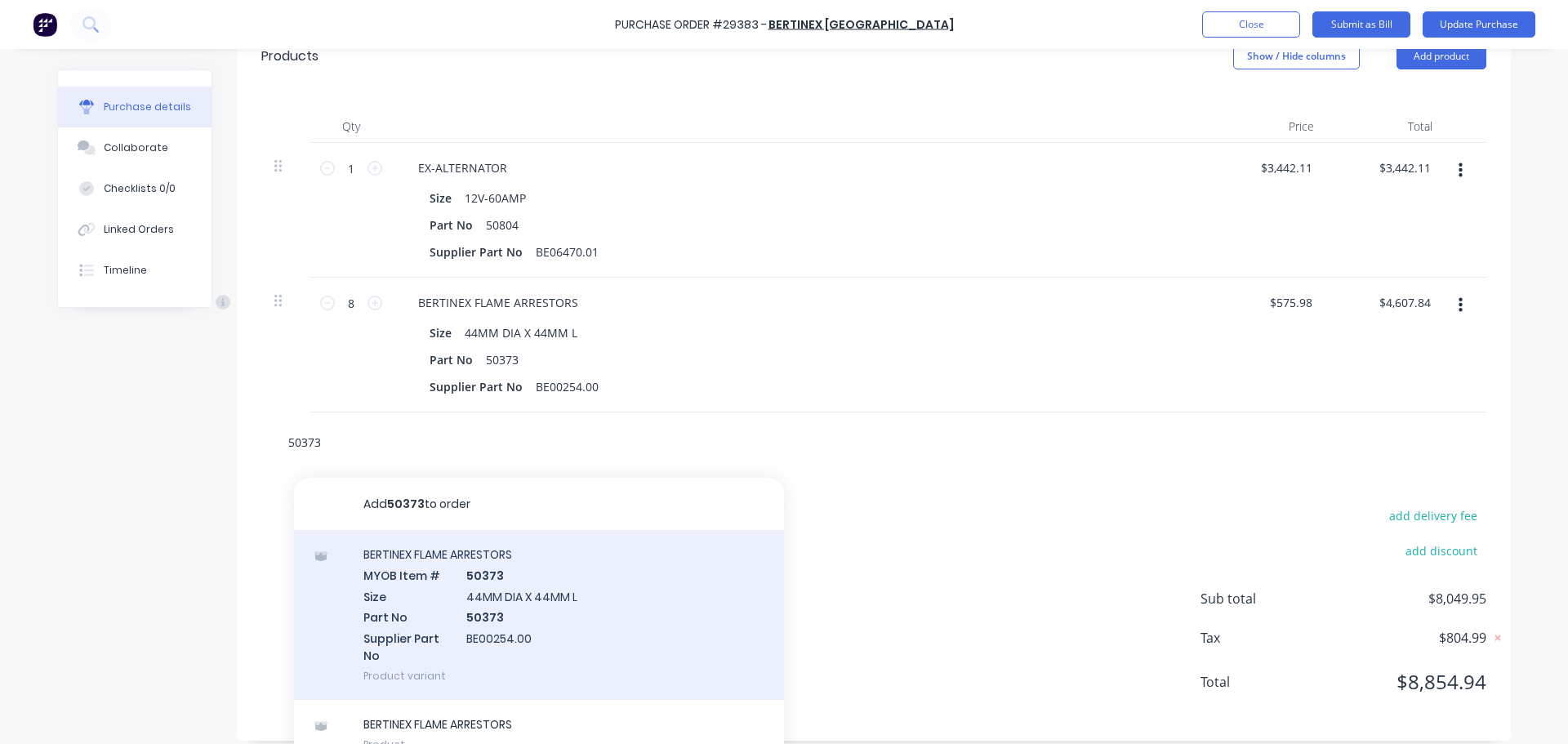
scroll to position [403, 0]
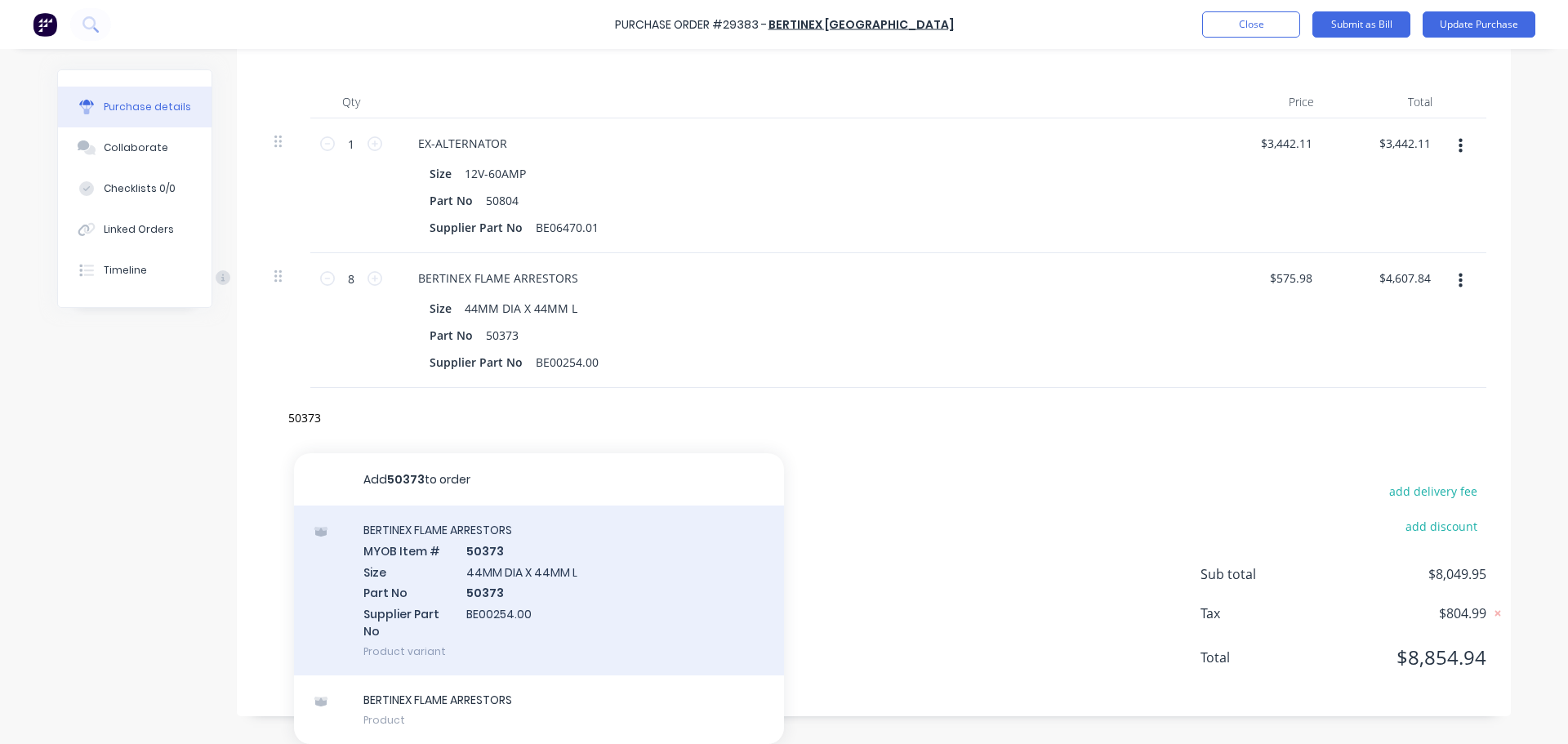
click at [443, 580] on div "BERTINEX FLAME ARRESTORS MYOB Item # 50373 Size 44MM DIA X 44MM L Part No 50373…" at bounding box center [539, 590] width 490 height 169
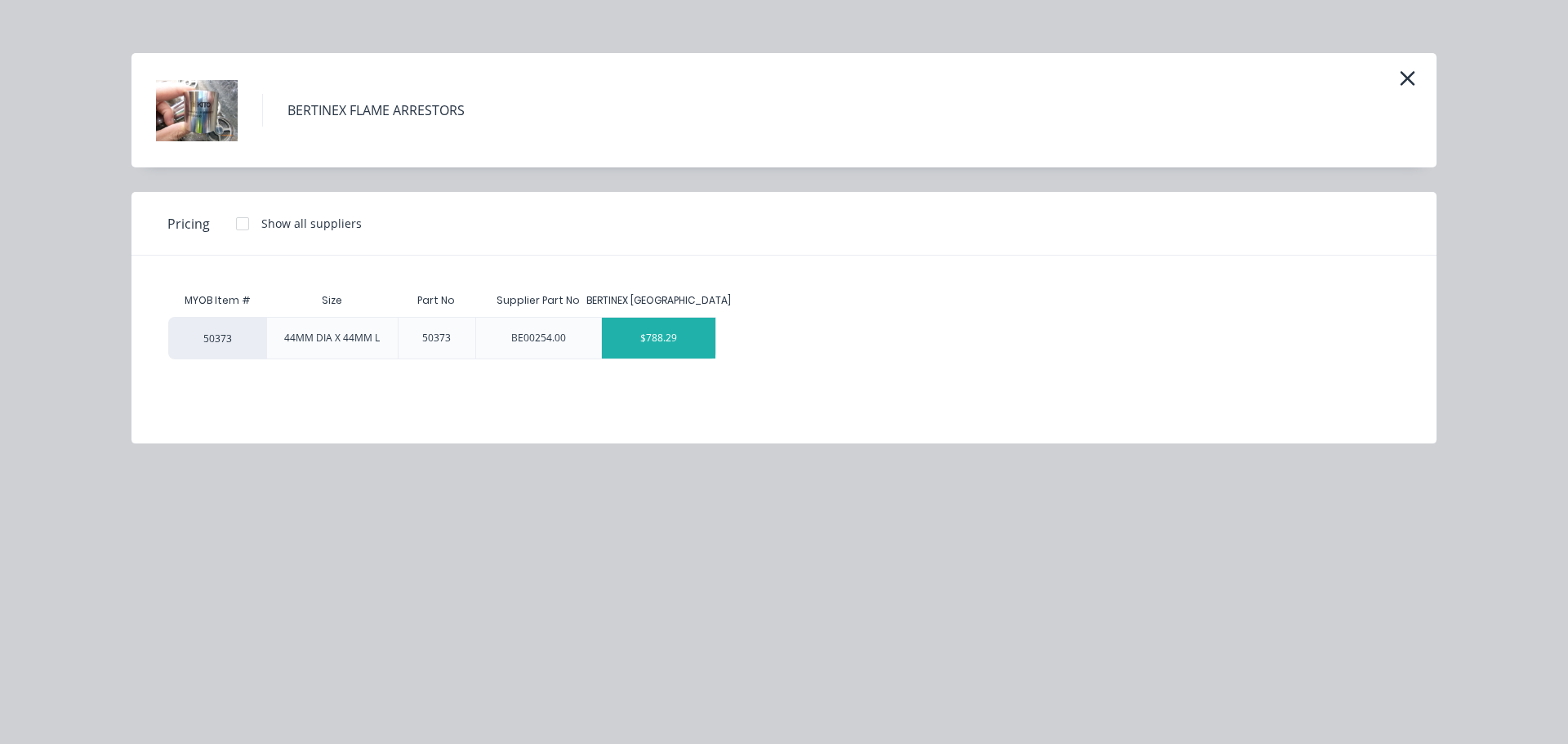
click at [652, 343] on div "$788.29" at bounding box center [658, 338] width 113 height 41
type textarea "x"
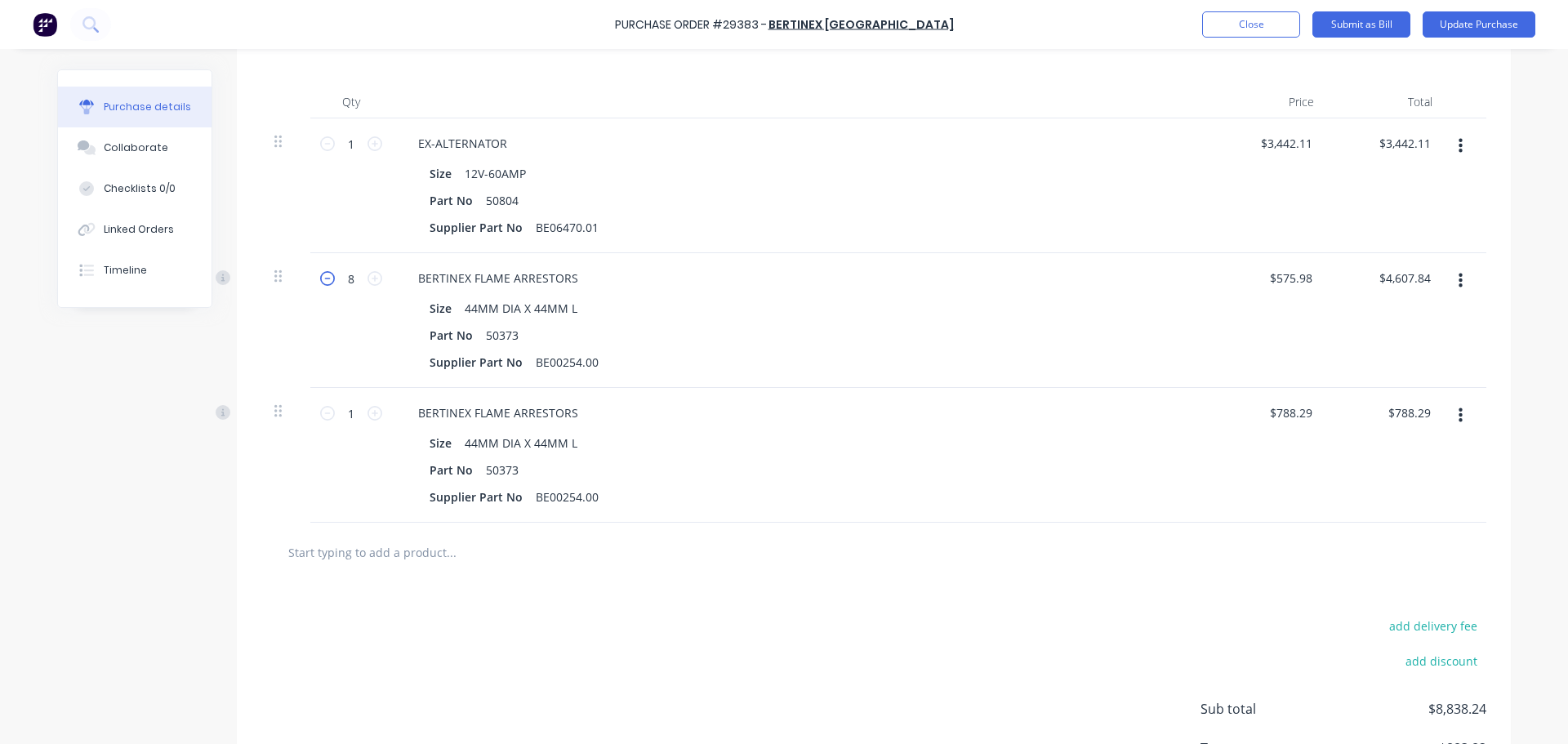
click at [320, 276] on icon at bounding box center [328, 278] width 15 height 15
type textarea "x"
type input "7"
type input "$4,031.86"
click at [320, 276] on icon at bounding box center [328, 278] width 15 height 15
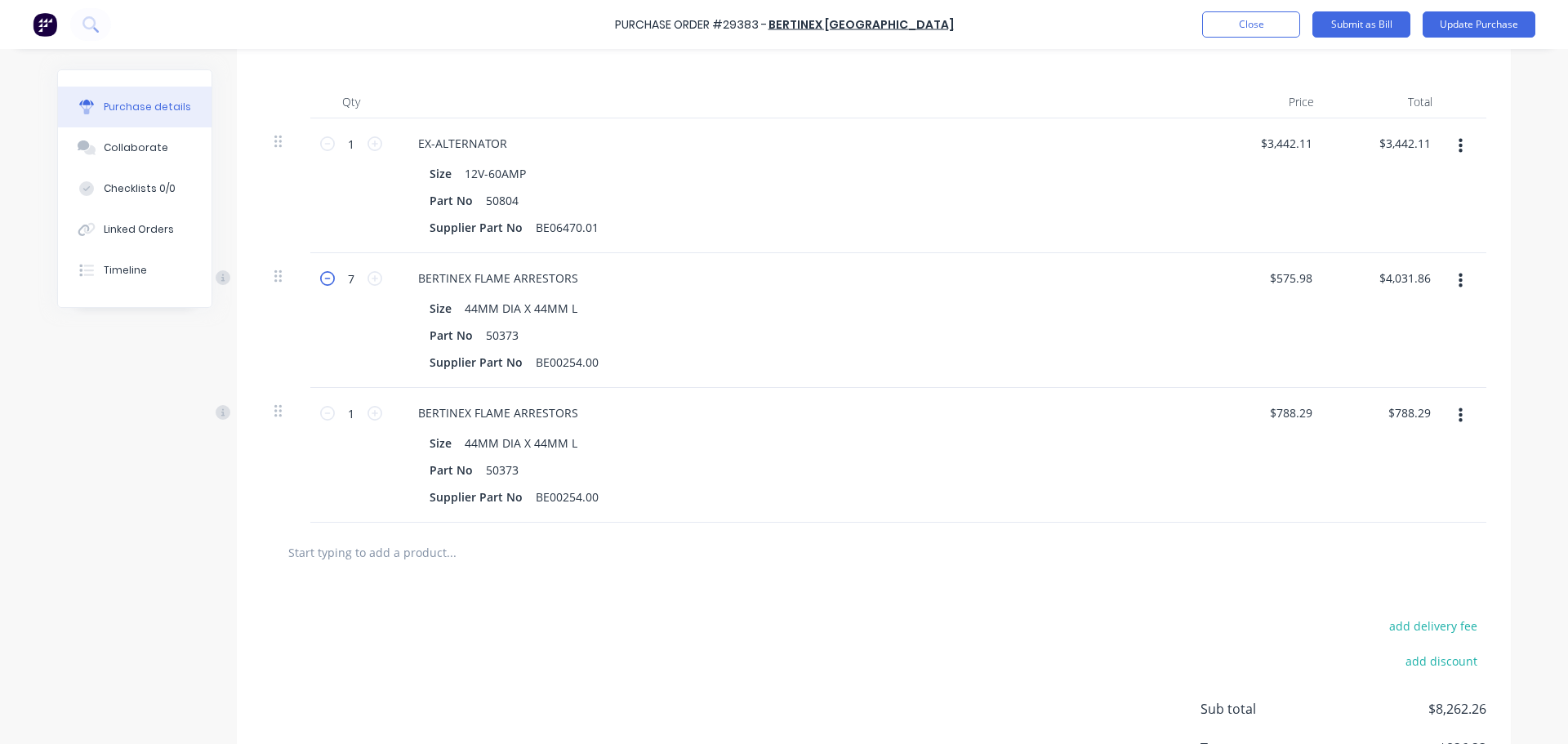
type textarea "x"
type input "6"
type input "$3,455.88"
click at [320, 278] on icon at bounding box center [328, 278] width 15 height 15
type textarea "x"
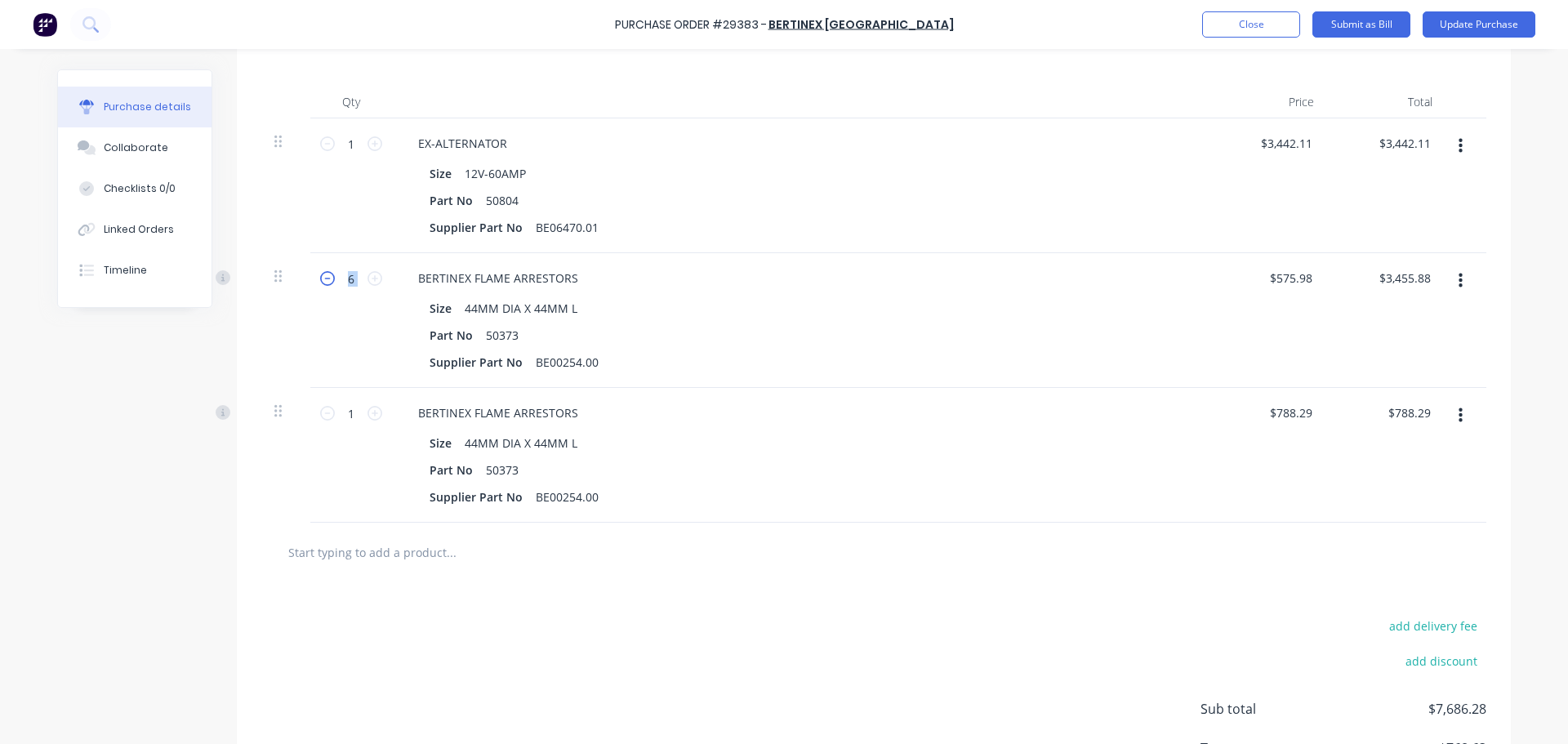
type input "5"
type input "$2,879.90"
click at [320, 278] on icon at bounding box center [328, 278] width 15 height 15
type textarea "x"
type input "4"
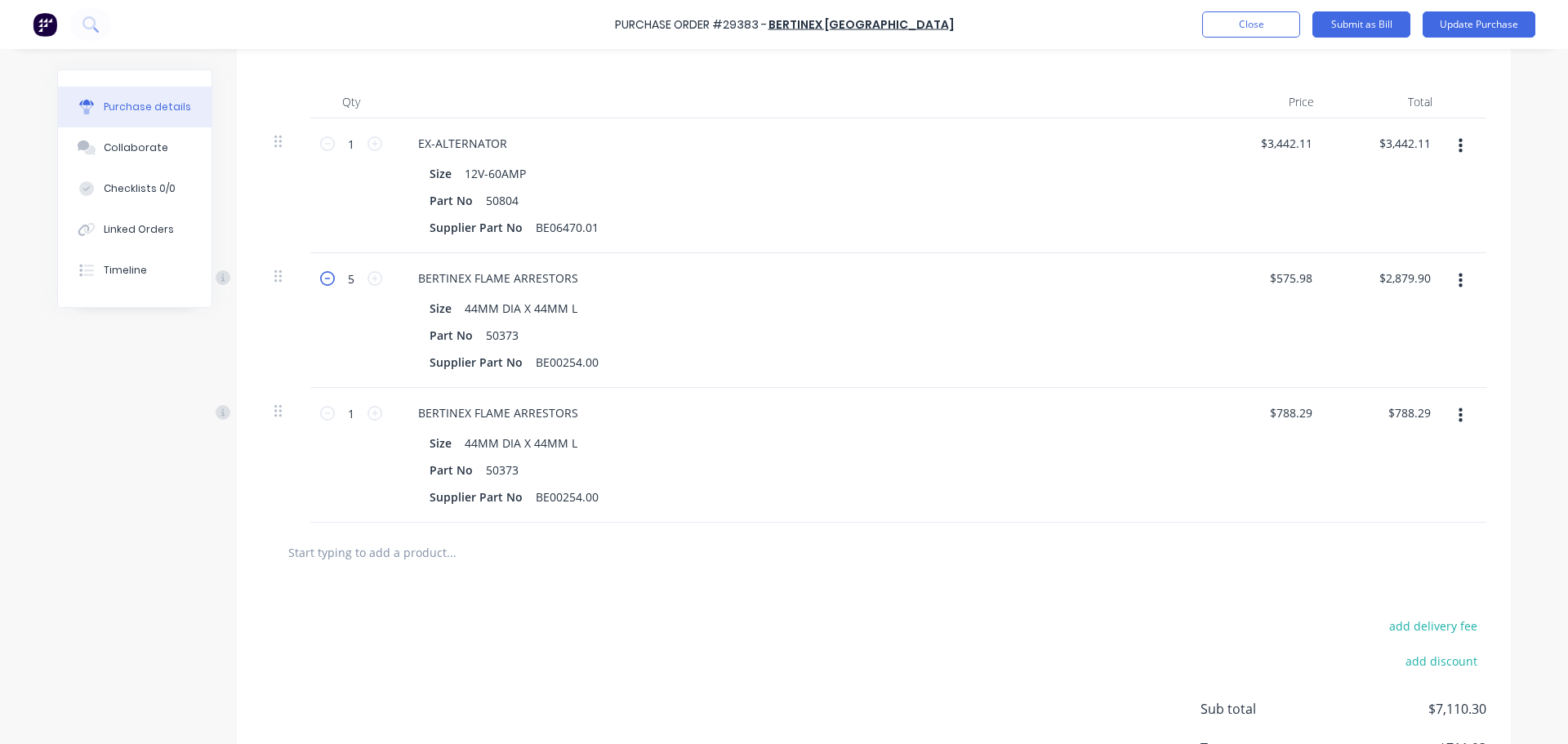
type input "$2,303.92"
click at [368, 416] on icon at bounding box center [375, 413] width 15 height 15
type textarea "x"
type input "2"
type input "$1,576.58"
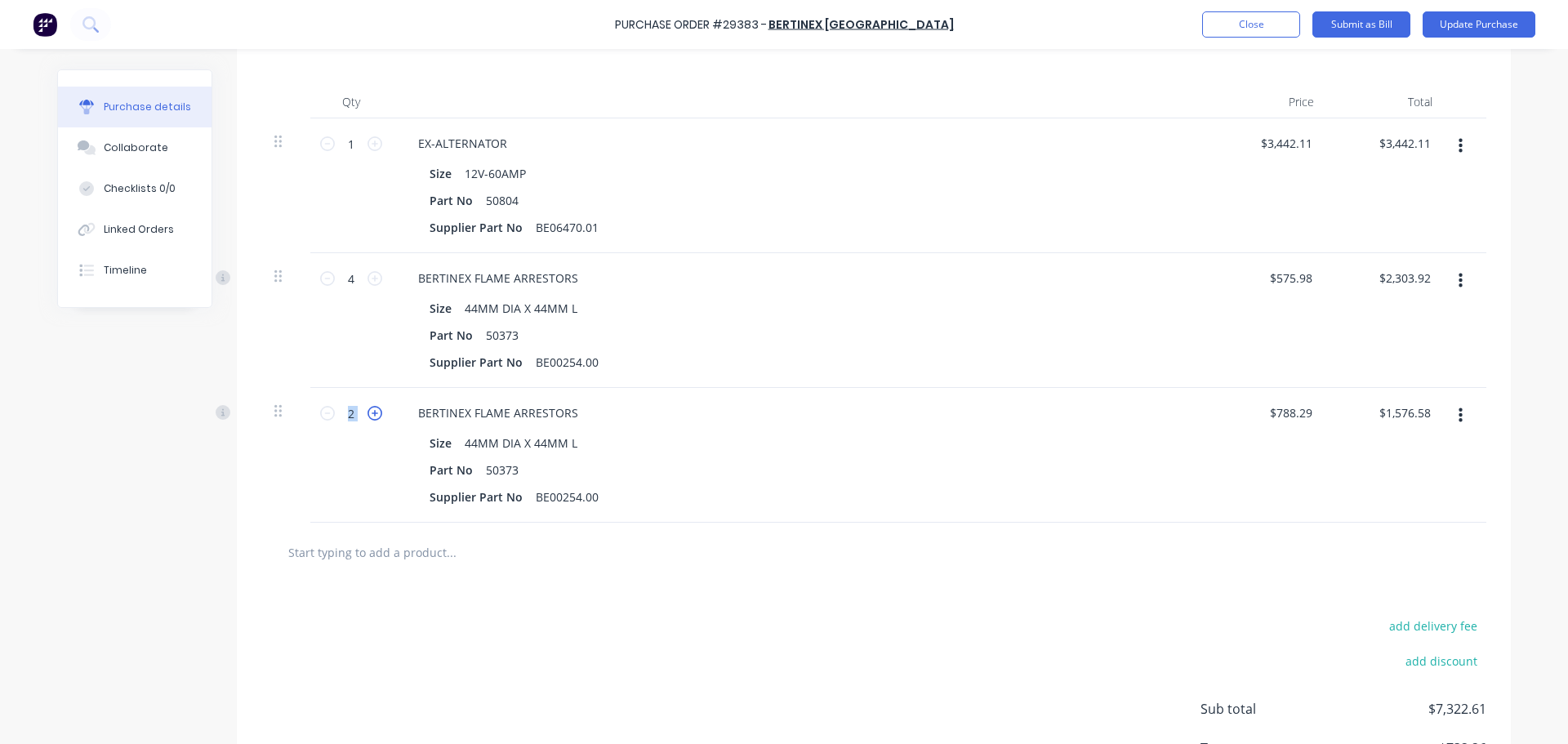
click at [368, 416] on icon at bounding box center [375, 413] width 15 height 15
type textarea "x"
type input "3"
type input "$2,364.87"
click at [368, 416] on icon at bounding box center [375, 413] width 15 height 15
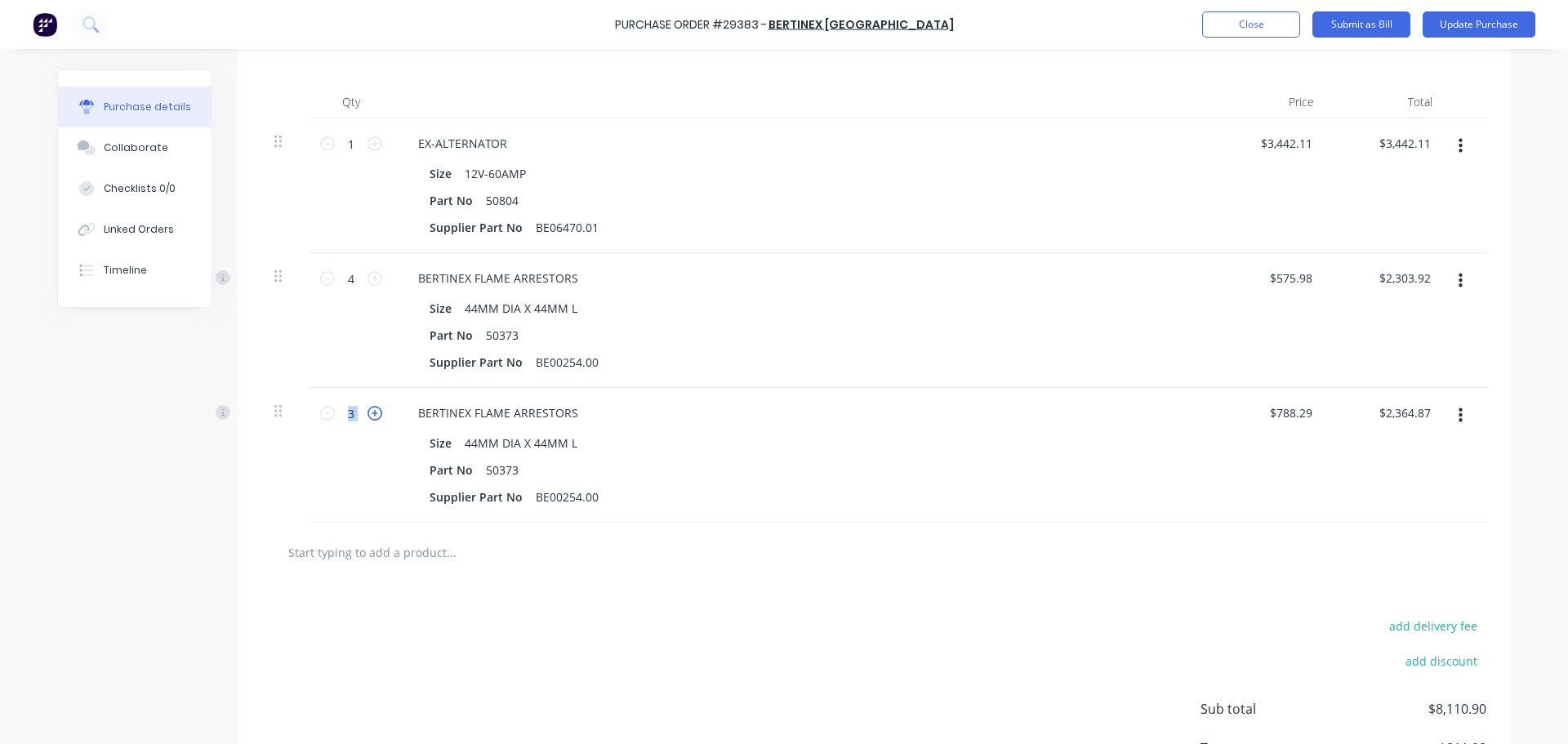
type textarea "x"
type input "4"
type input "$3,153.16"
click at [369, 415] on icon at bounding box center [375, 413] width 15 height 15
type textarea "x"
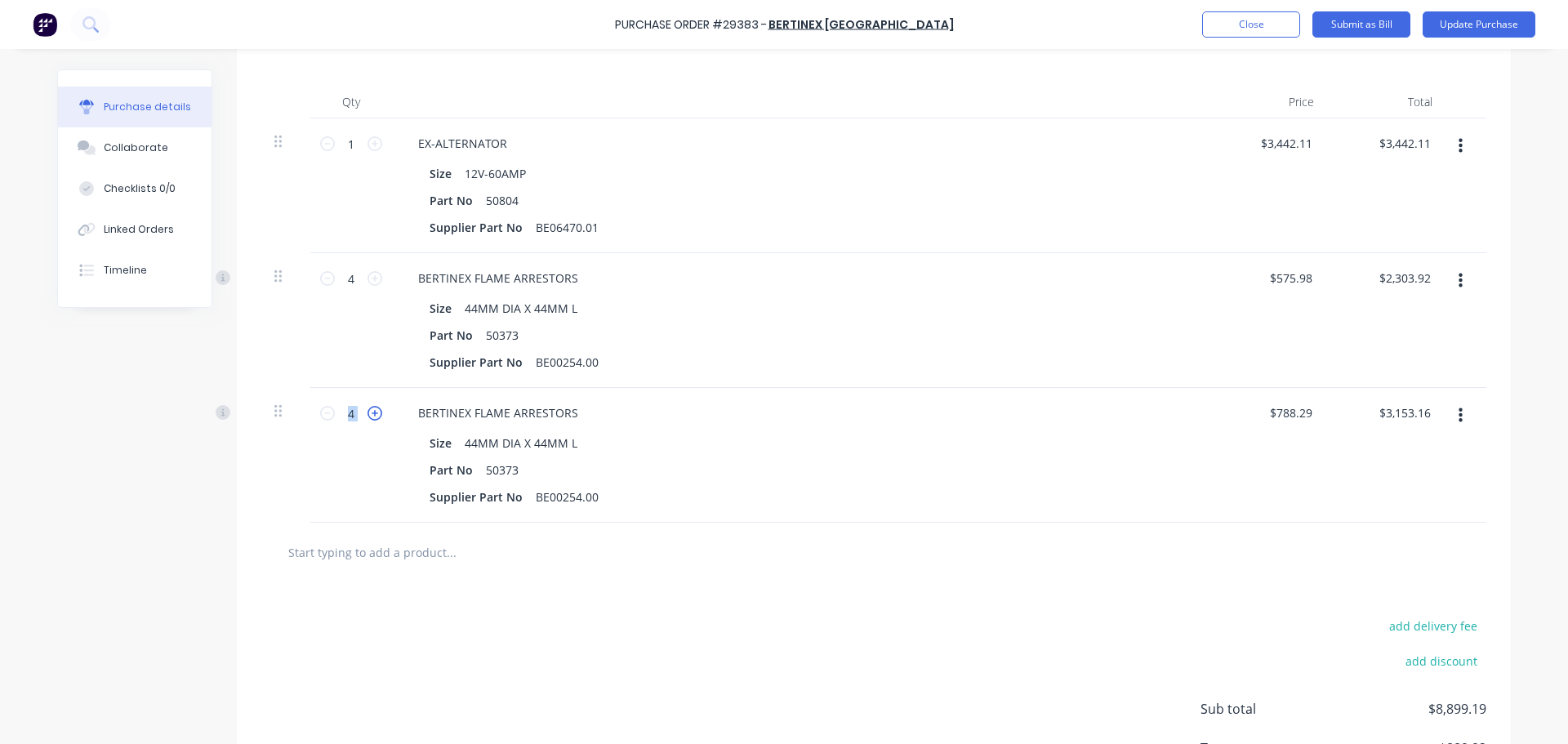
type input "5"
type input "$3,941.45"
click at [321, 411] on icon at bounding box center [328, 413] width 15 height 15
type textarea "x"
type input "4"
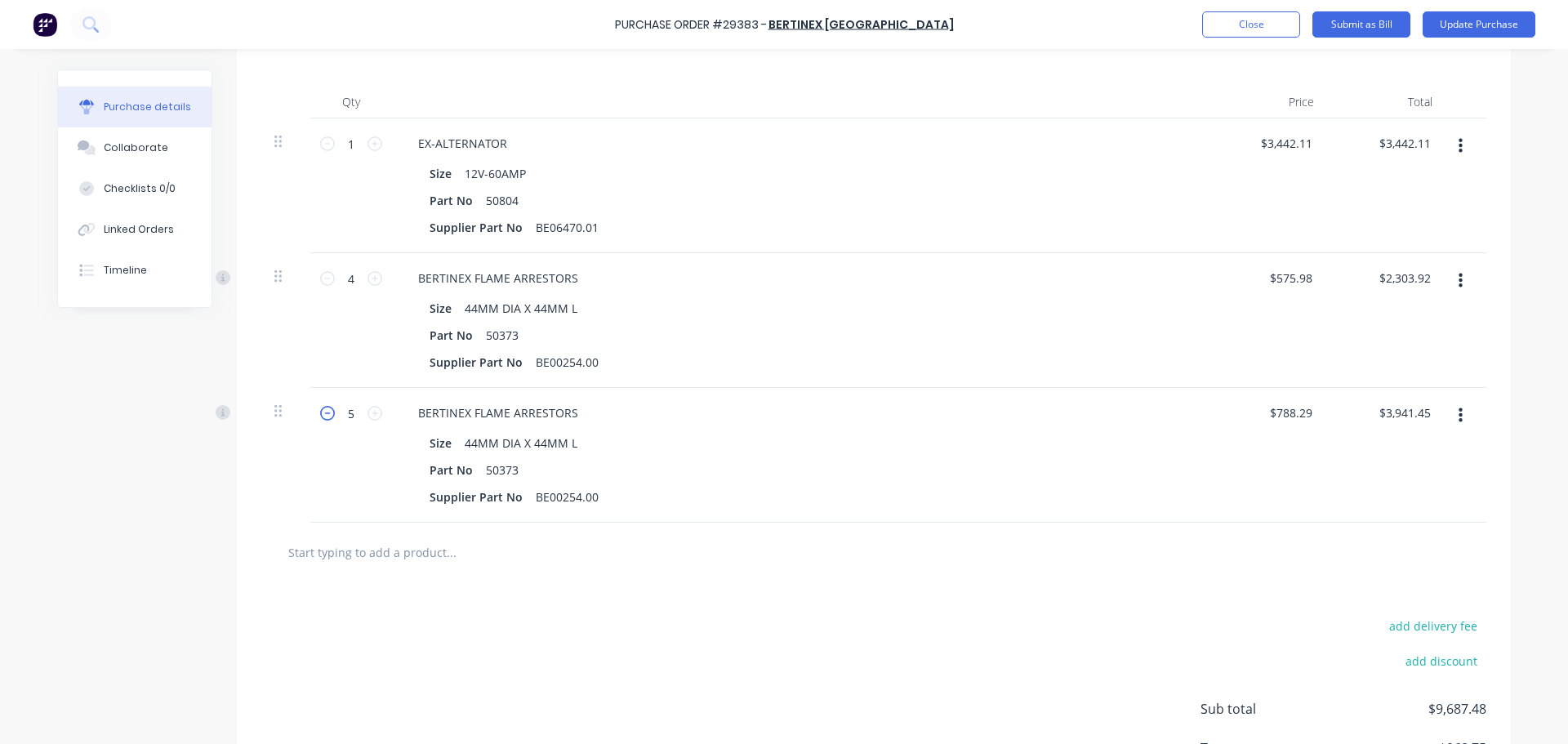
type input "$3,153.16"
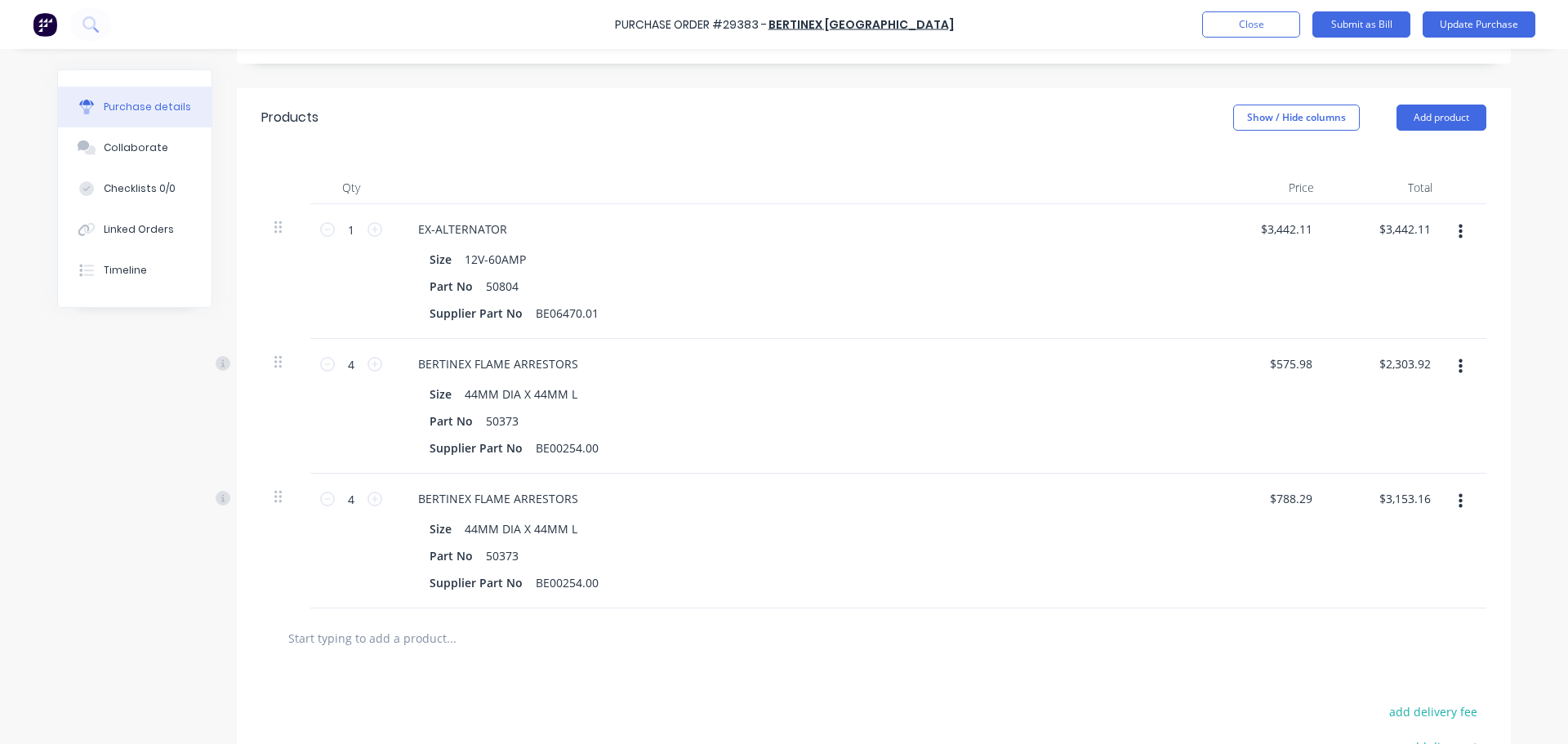
scroll to position [321, 0]
click at [1310, 363] on div "$575.98 $575.98" at bounding box center [1294, 360] width 57 height 24
type textarea "x"
drag, startPoint x: 1305, startPoint y: 360, endPoint x: 1191, endPoint y: 363, distance: 114.0
click at [1191, 363] on div "4 4 BERTINEX FLAME ARRESTORS Size 44MM DIA X 44MM L Part No 50373 Supplier Part…" at bounding box center [874, 402] width 1225 height 134
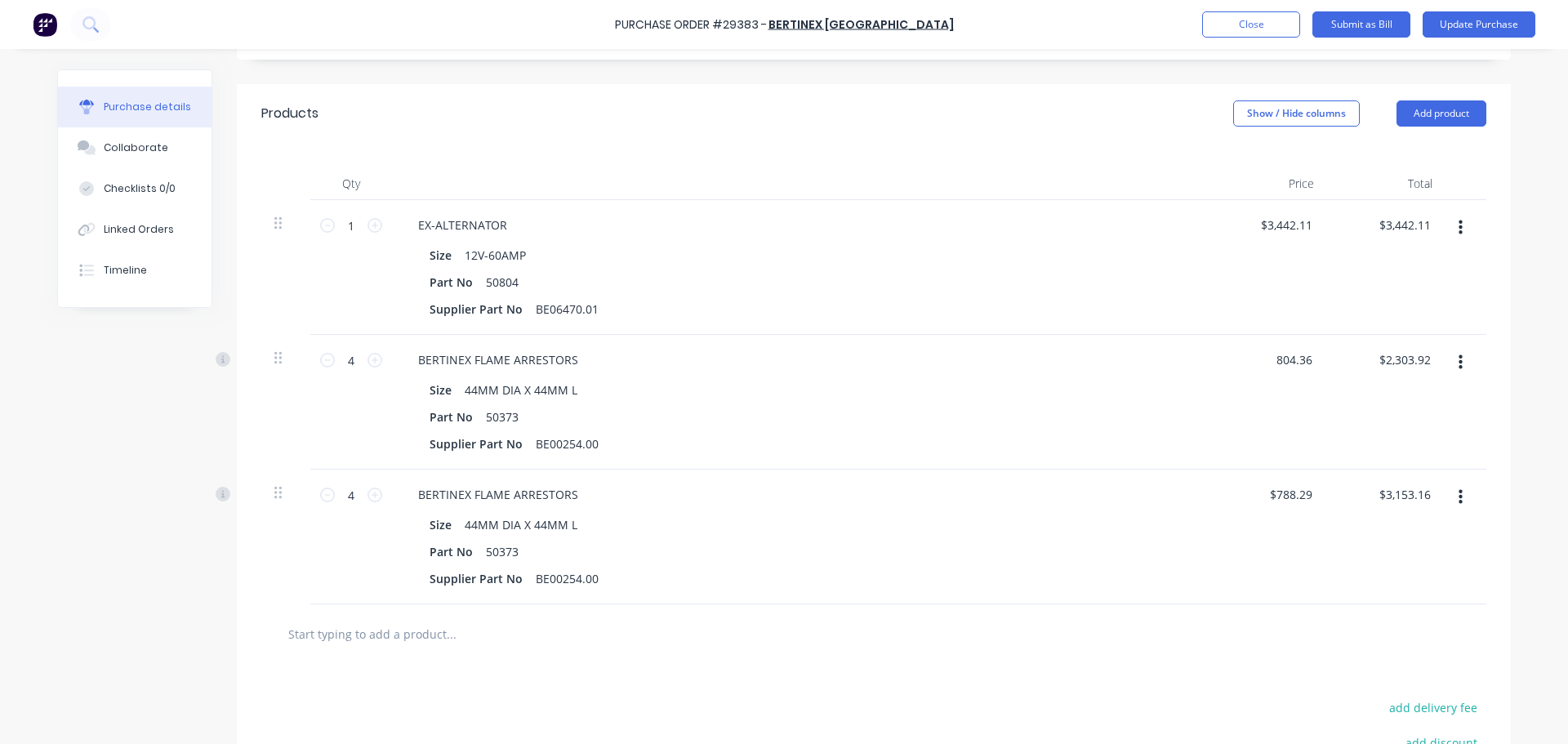
type input "804.36"
type textarea "x"
type input "$804.36"
type input "3217.44"
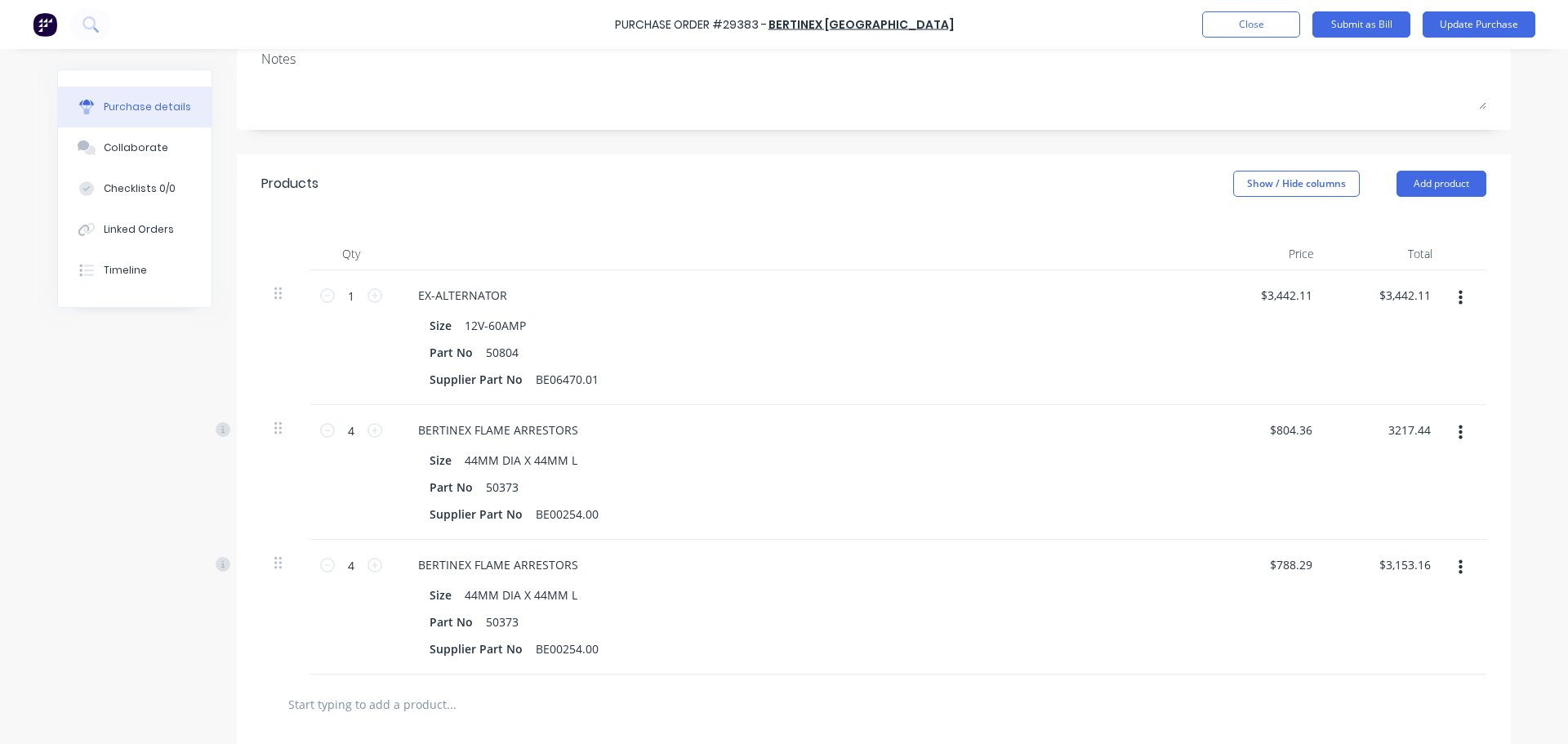
scroll to position [327, 0]
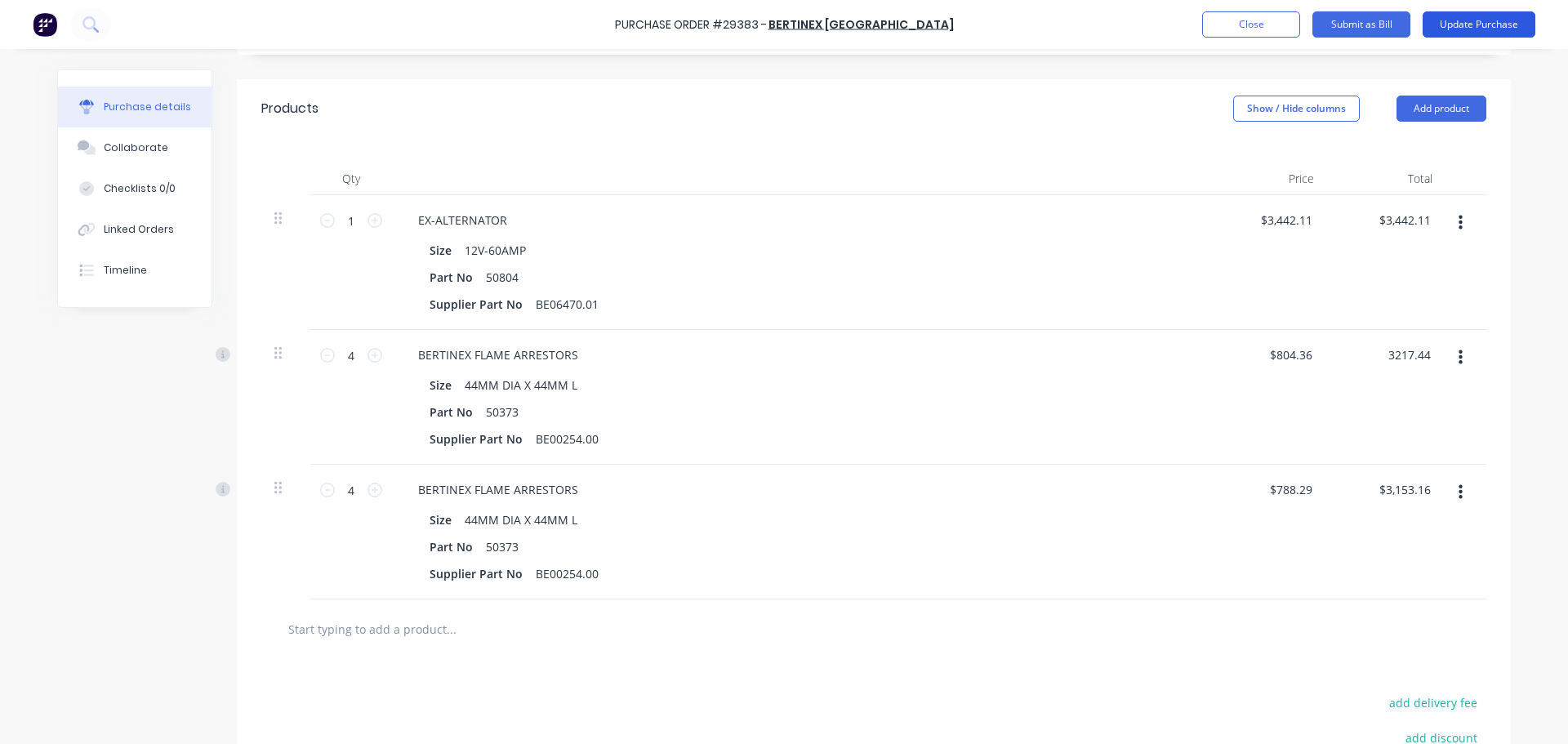
type textarea "x"
type input "$3,217.44"
click at [1498, 24] on button "Update Purchase" at bounding box center [1479, 24] width 112 height 26
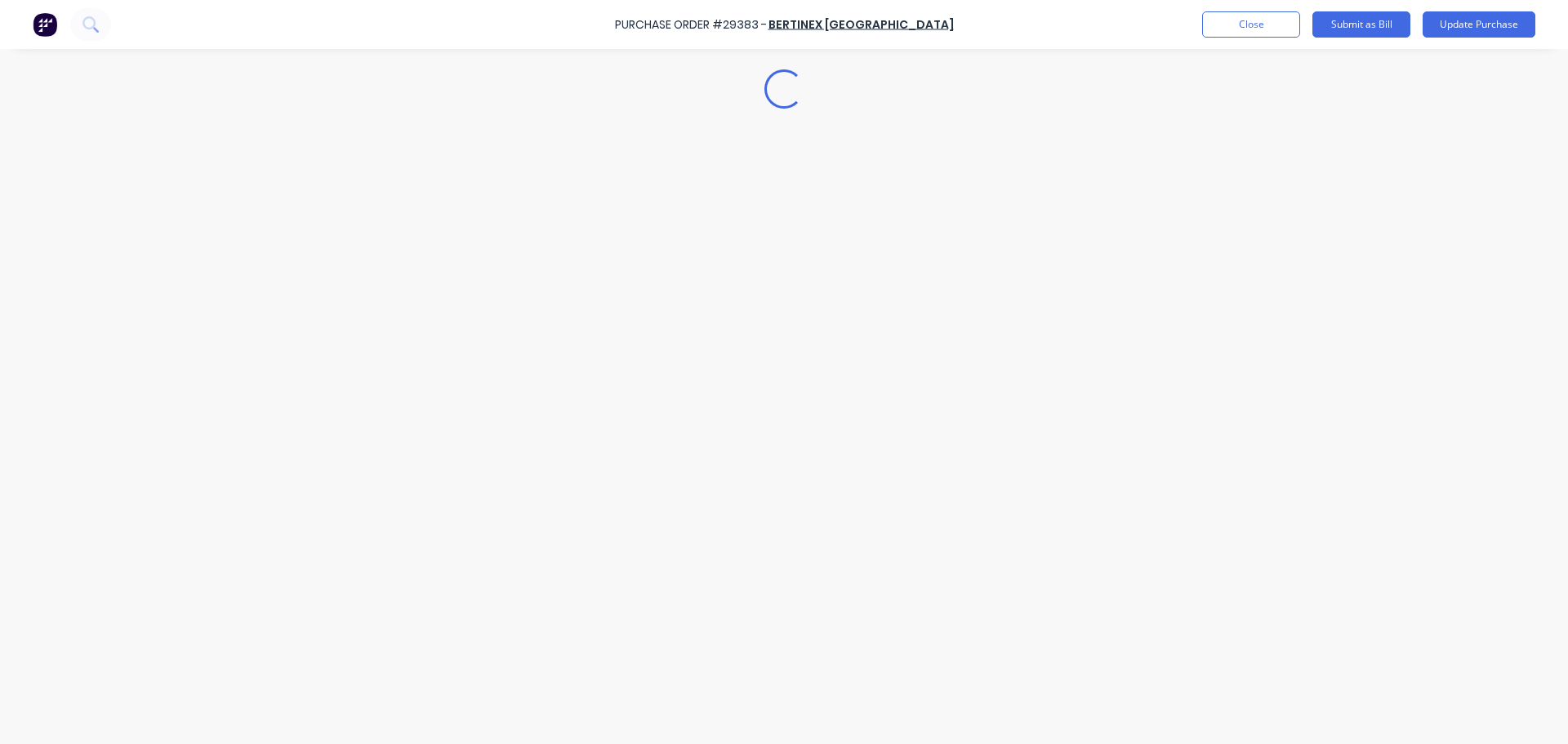
scroll to position [0, 0]
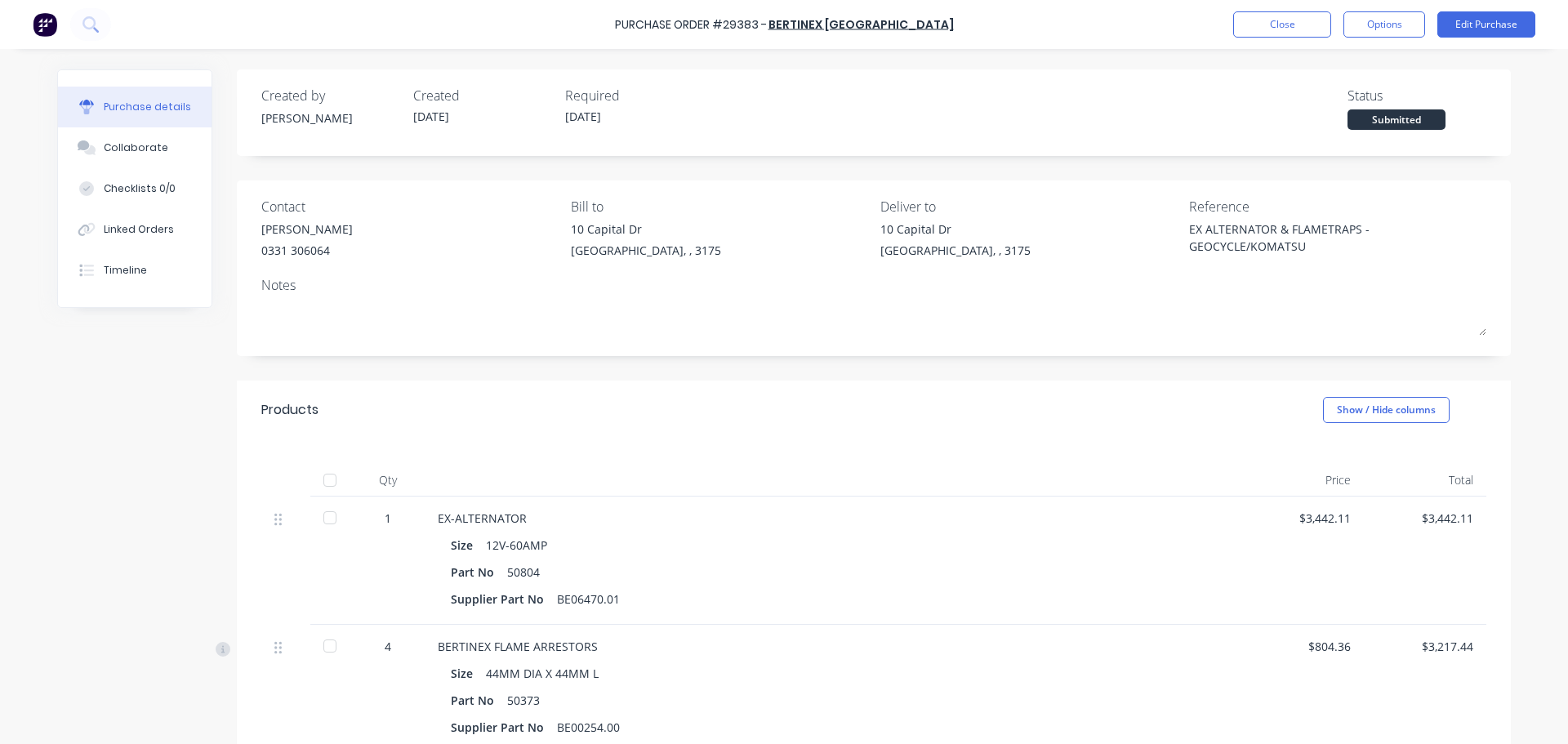
click at [321, 515] on div at bounding box center [330, 517] width 32 height 32
click at [321, 650] on div at bounding box center [330, 645] width 32 height 32
type textarea "x"
click at [1260, 23] on button "Close" at bounding box center [1282, 24] width 98 height 26
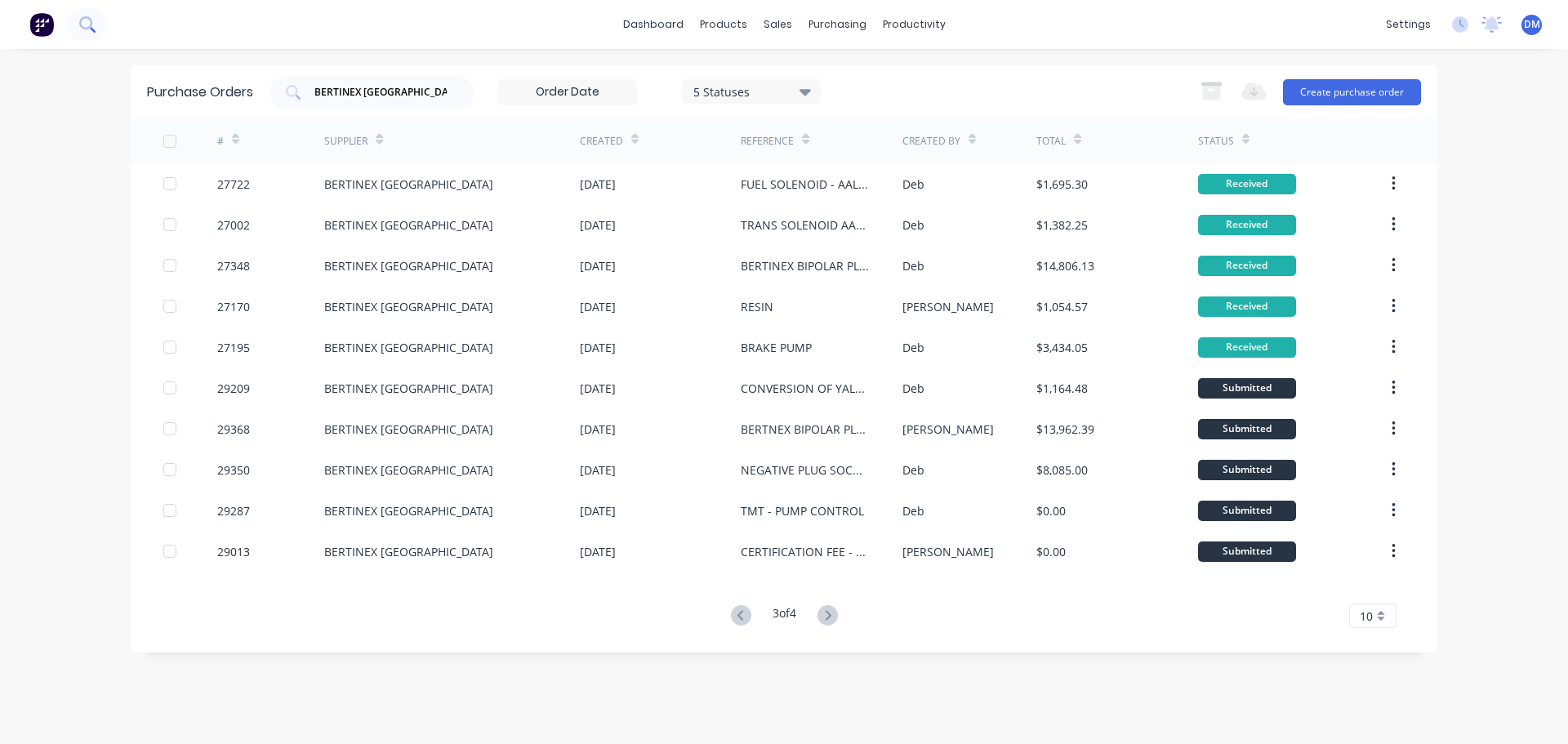
click at [92, 27] on icon at bounding box center [87, 24] width 16 height 16
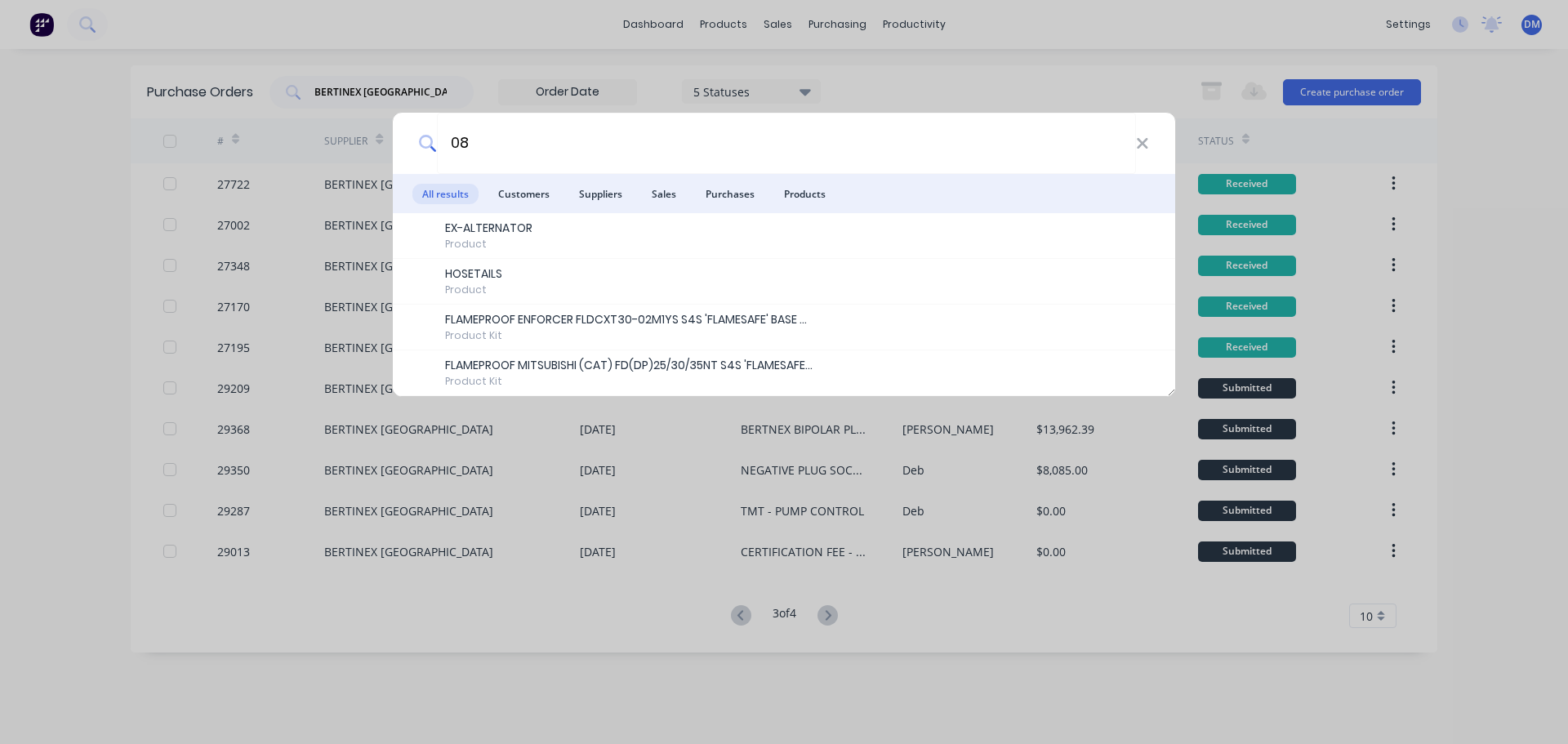
type input "0"
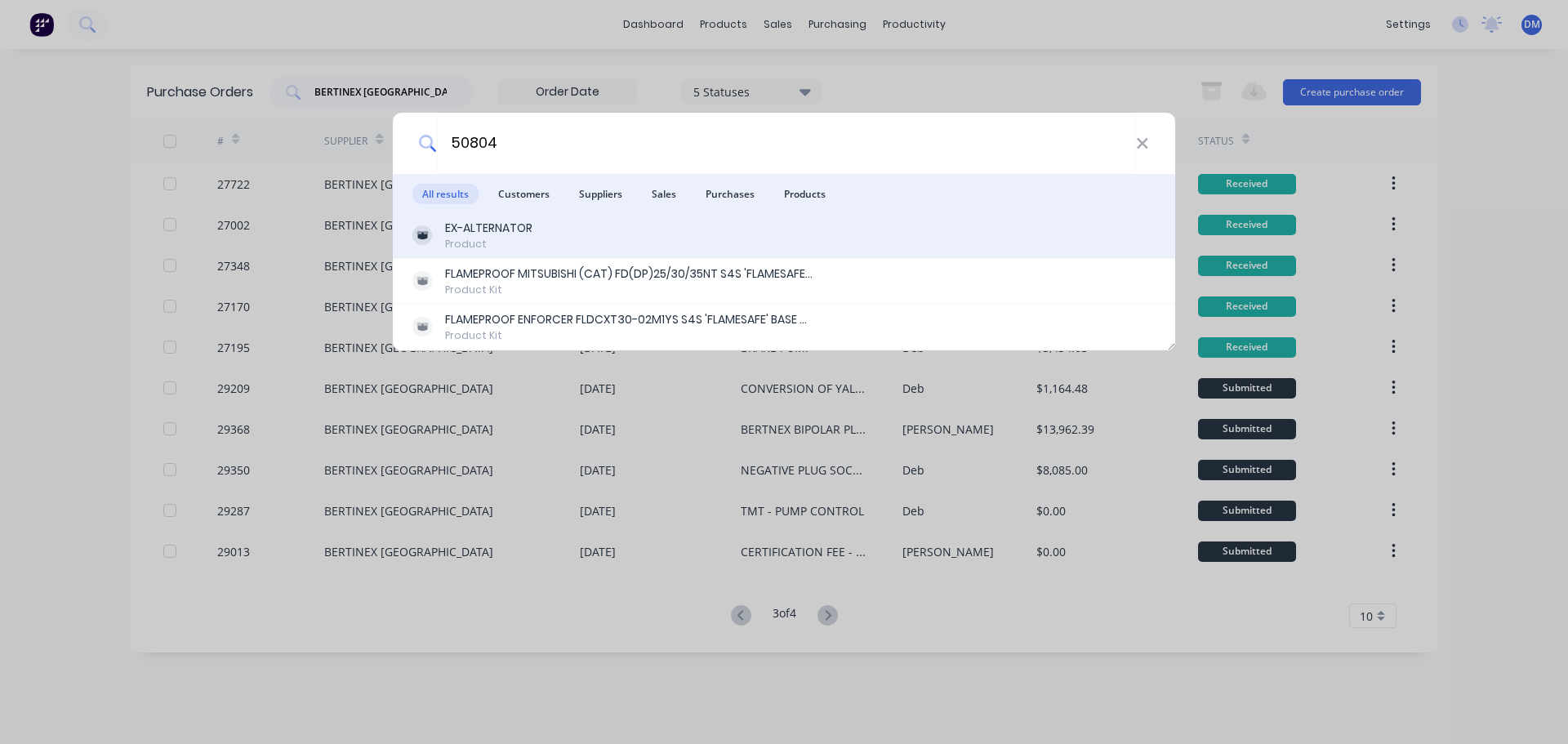
type input "50804"
click at [503, 239] on div "Product" at bounding box center [488, 244] width 87 height 15
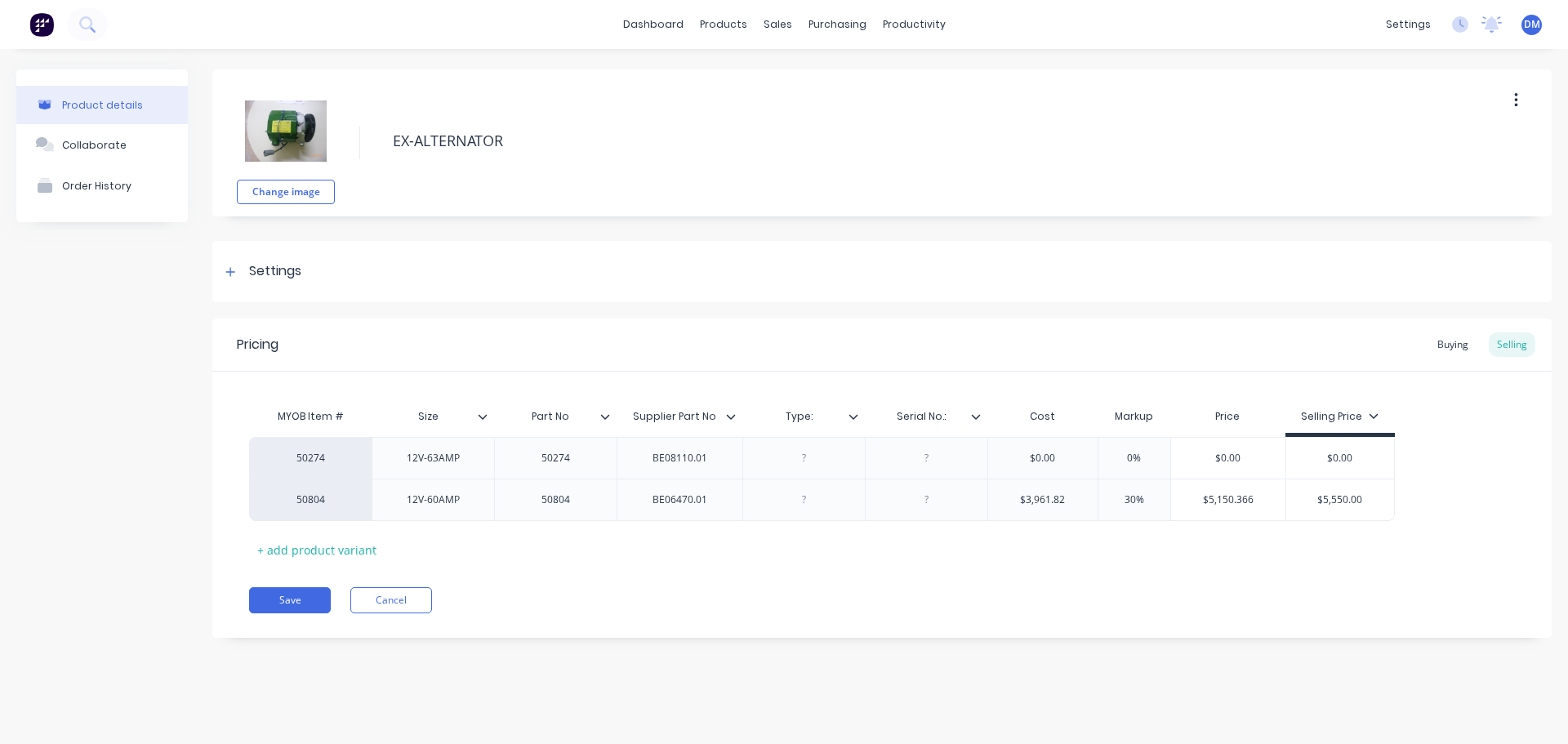
type textarea "x"
click at [1442, 343] on div "Buying" at bounding box center [1452, 344] width 47 height 25
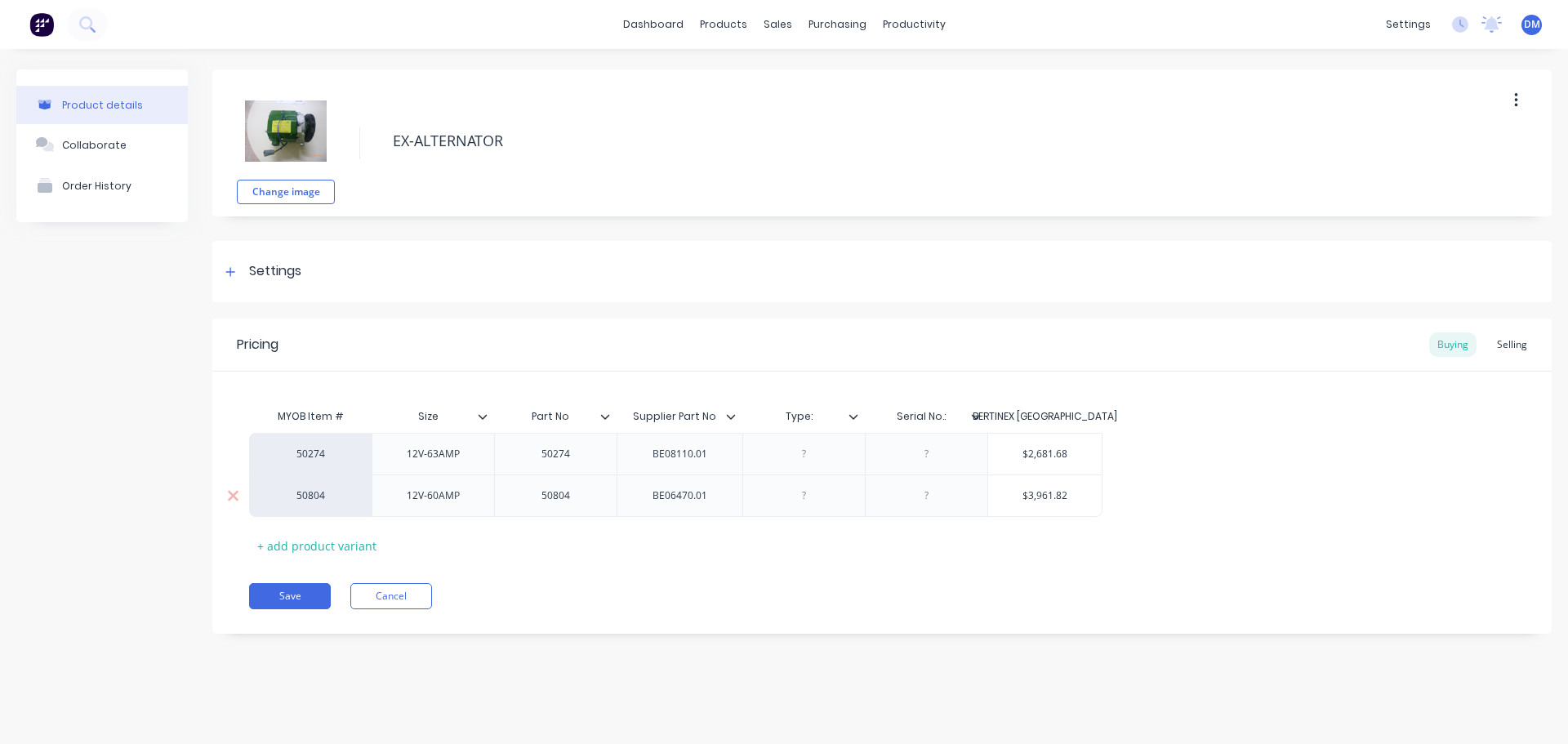
type input "$3,961.82"
drag, startPoint x: 1072, startPoint y: 497, endPoint x: 1011, endPoint y: 490, distance: 61.4
click at [1011, 490] on input "$3,961.82" at bounding box center [1044, 495] width 113 height 15
type textarea "x"
type input "3"
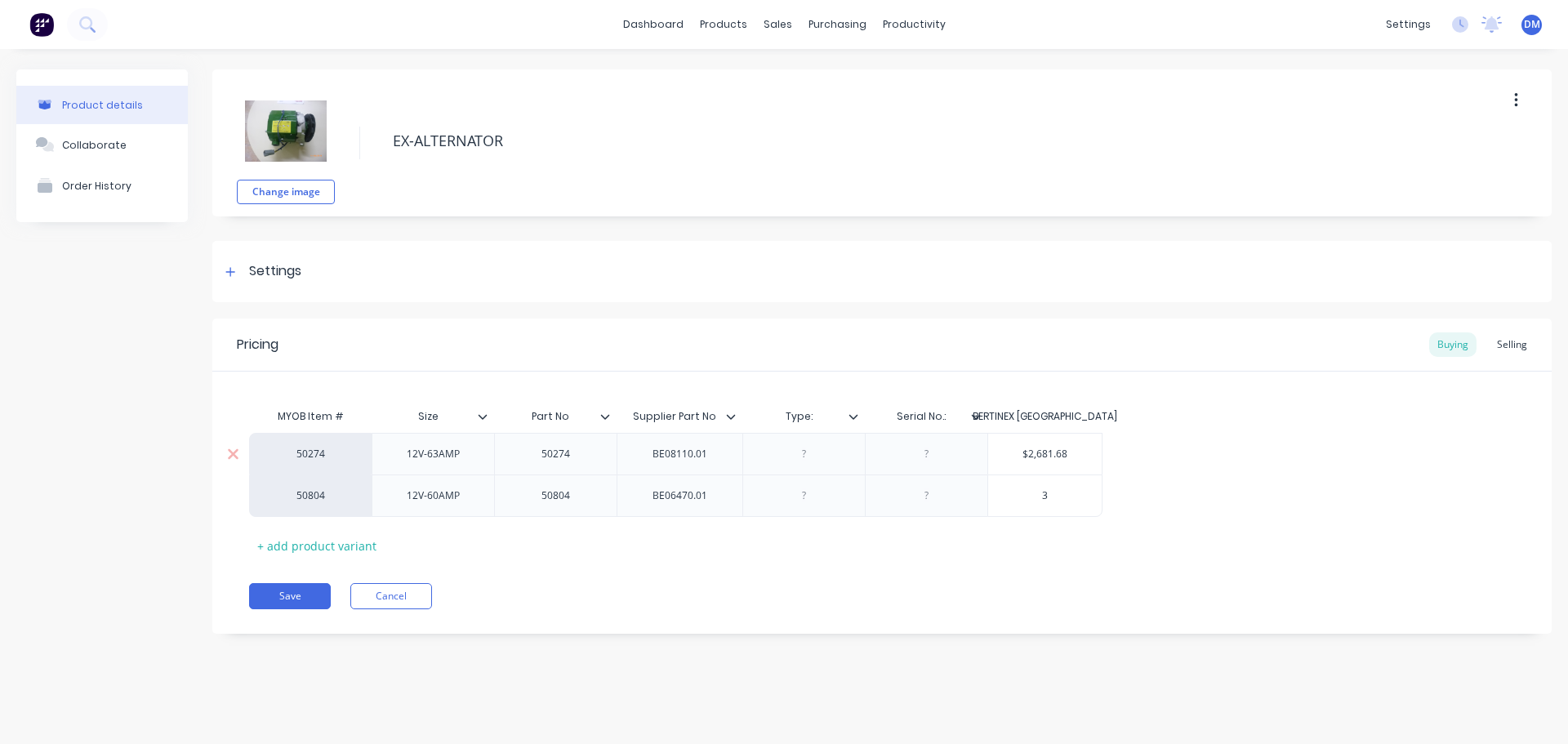
type textarea "x"
type input "32"
type textarea "x"
type input "320"
type textarea "x"
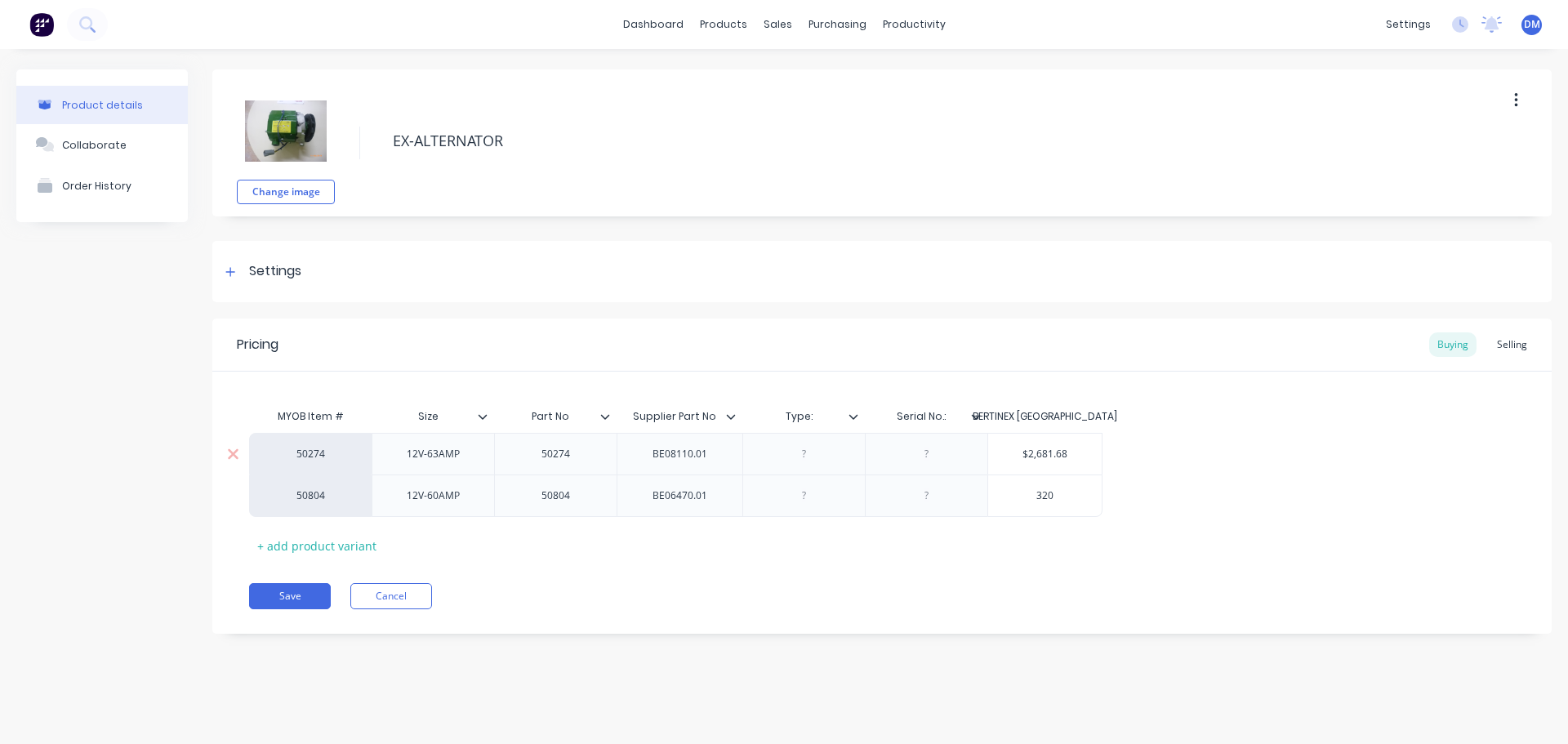
type input "3201"
type textarea "x"
type input "3201."
type textarea "x"
type input "3201.1"
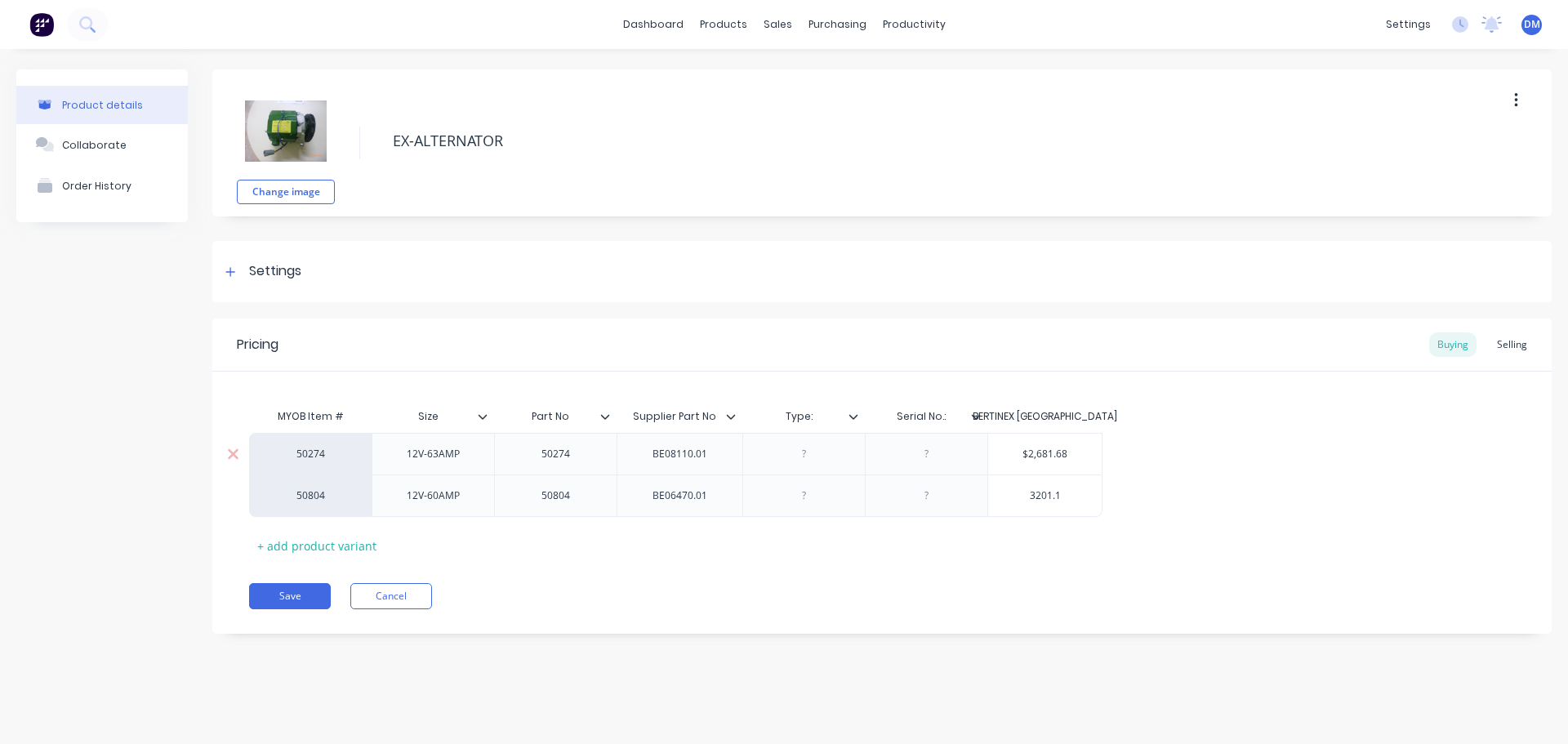
type textarea "x"
type input "3201."
type textarea "x"
type input "3201"
type textarea "x"
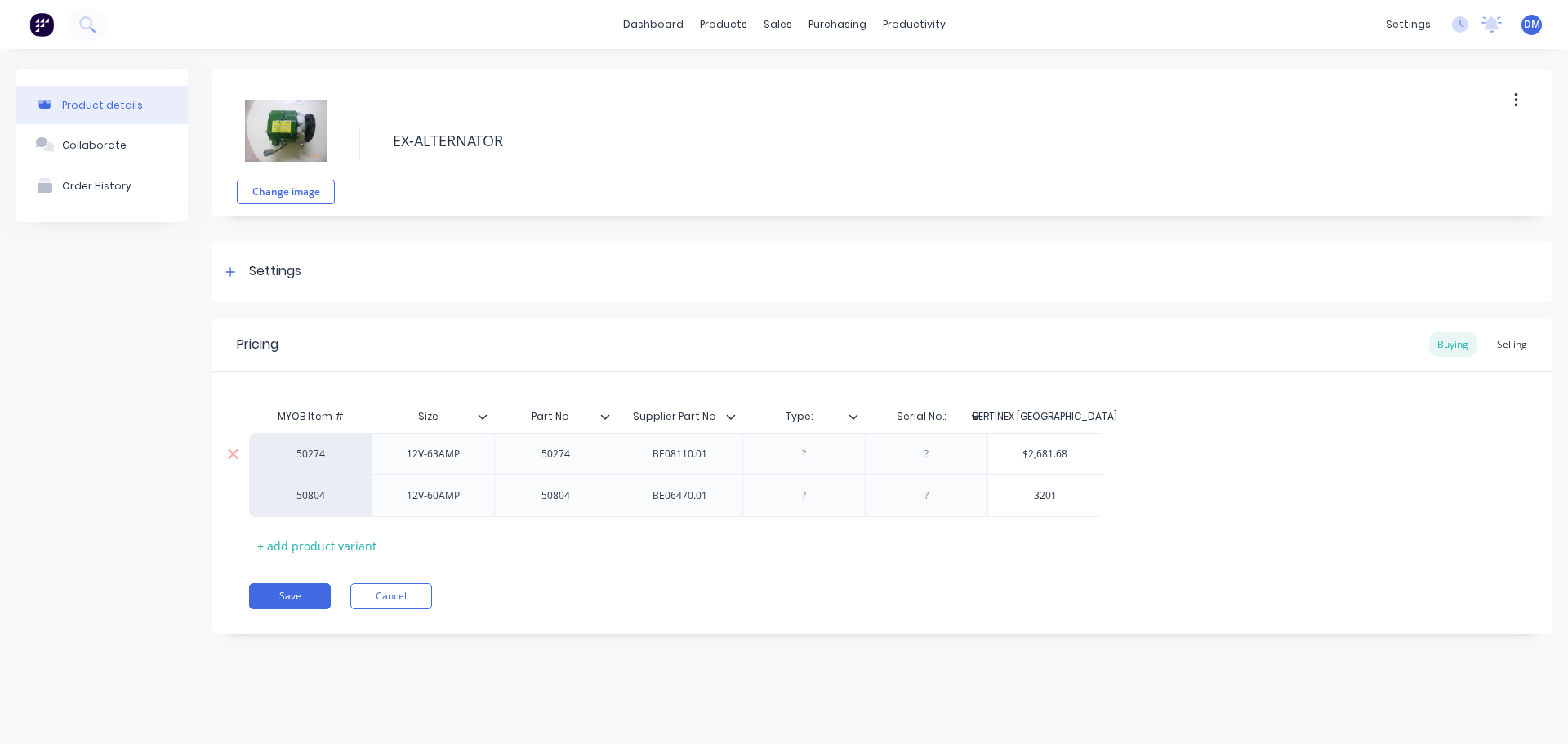
type input "320"
type textarea "x"
type input "32"
type textarea "x"
type input "3"
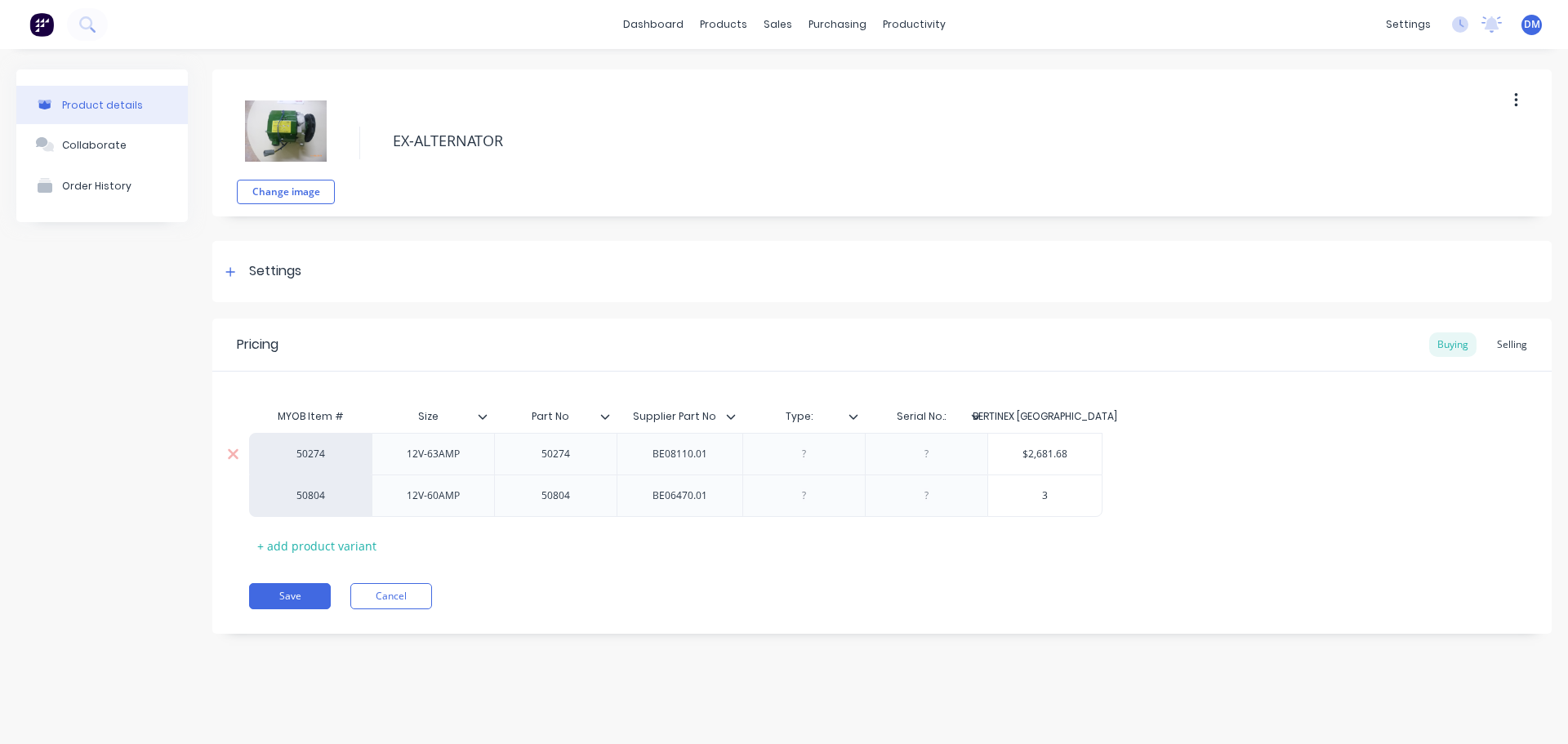
type textarea "x"
type input "3"
type textarea "x"
type input "36"
type textarea "x"
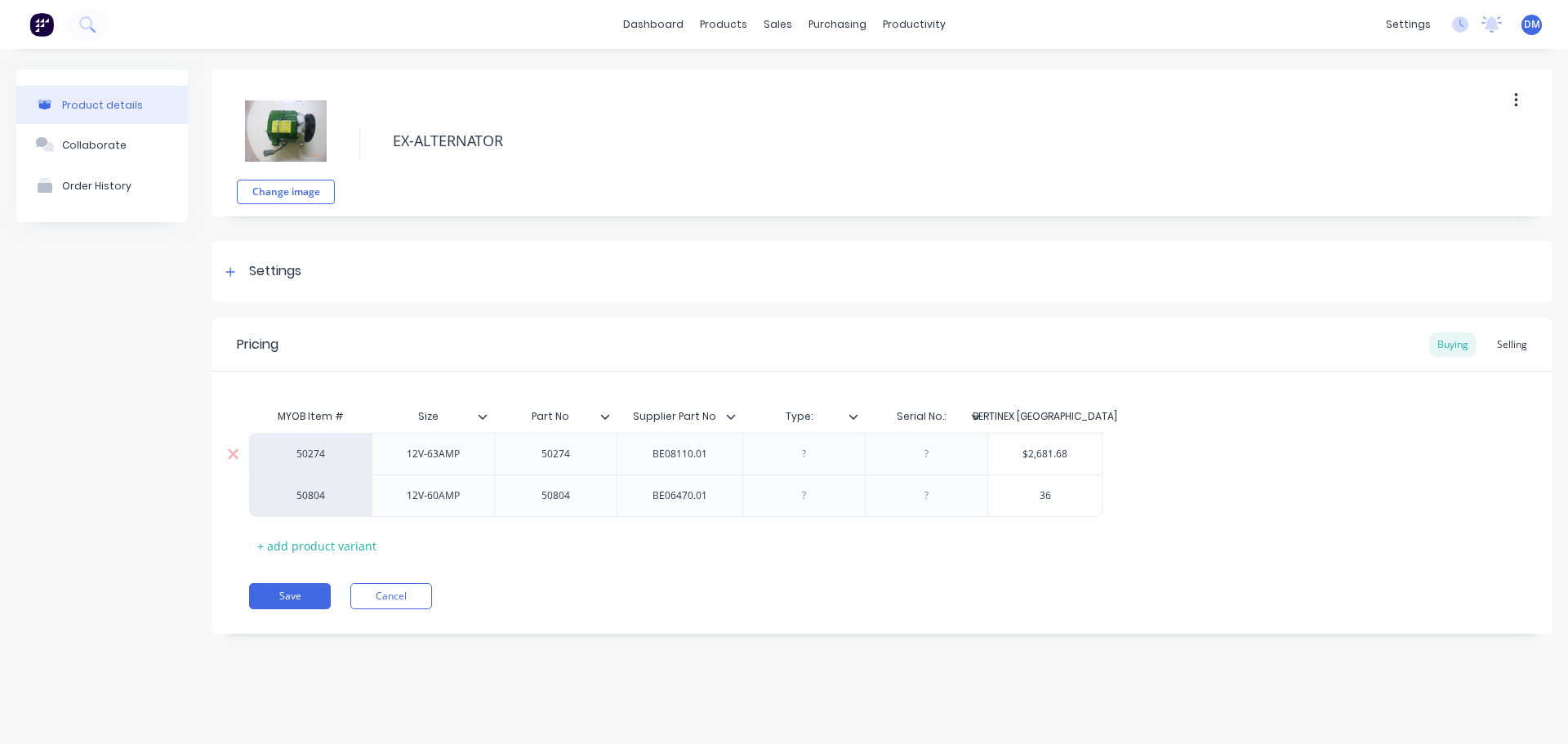
type input "3"
type textarea "x"
type input "34"
type textarea "x"
type input "344"
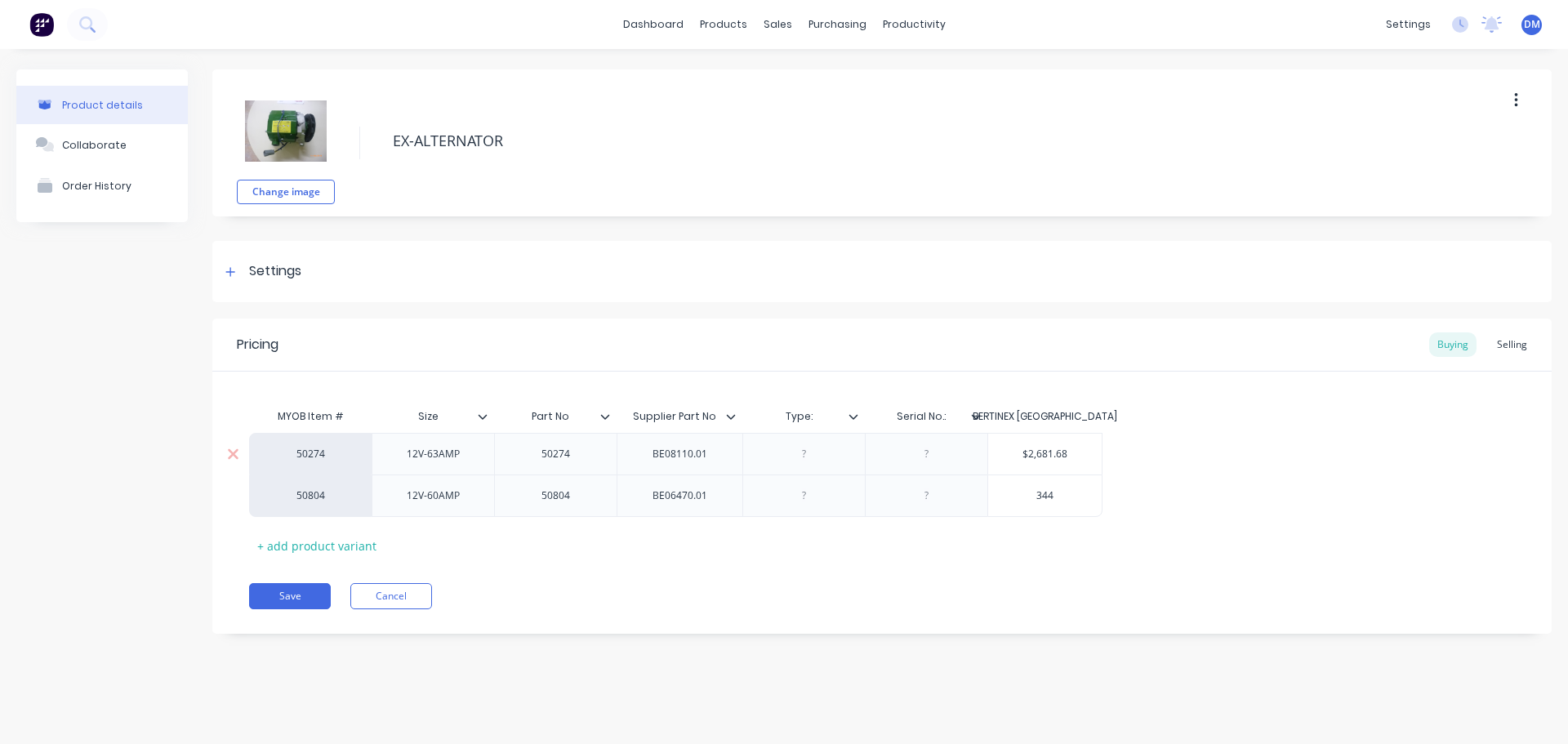
type textarea "x"
type input "3442"
type textarea "x"
type input "3442."
type textarea "x"
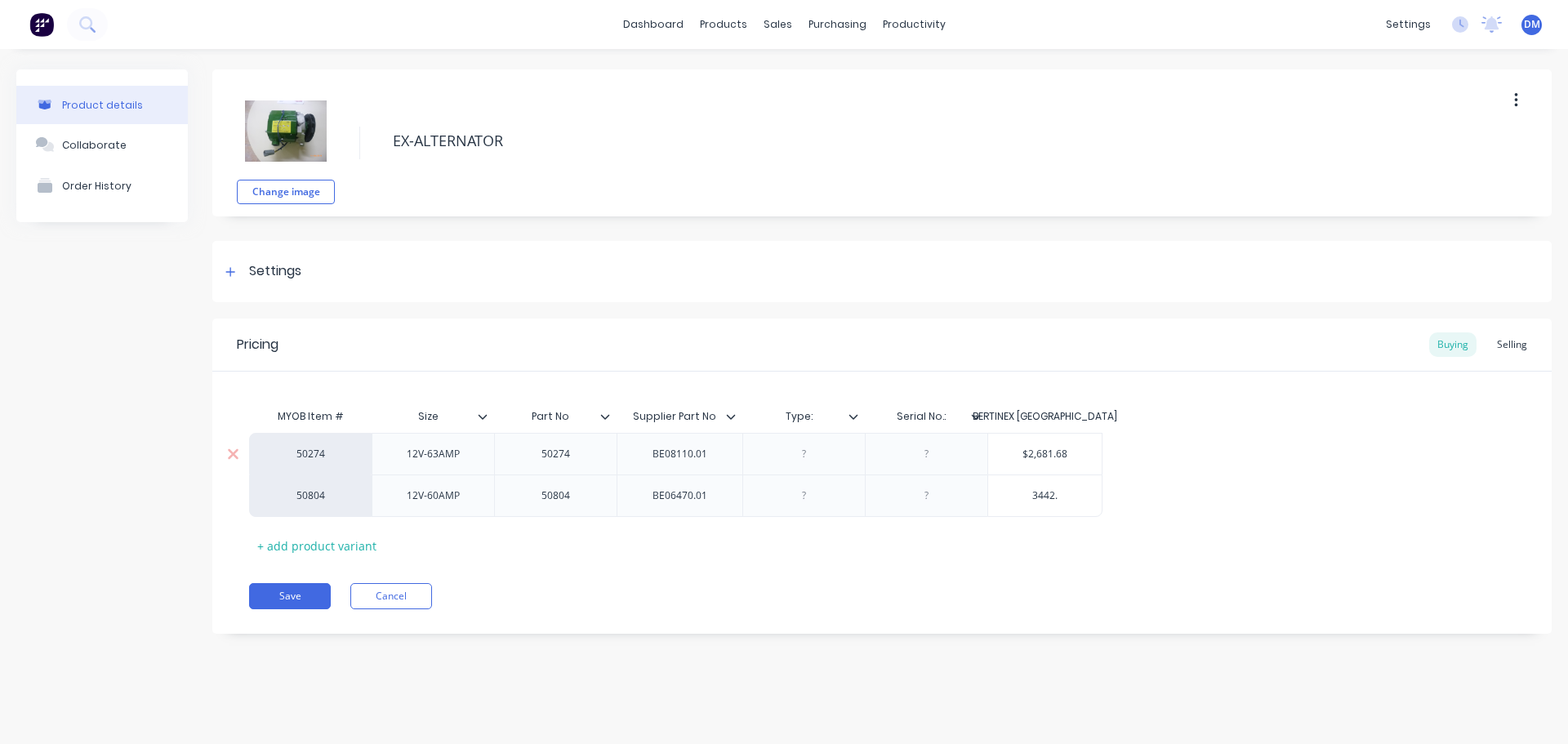
type input "3442.1"
type textarea "x"
type input "3442.11"
click at [276, 603] on button "Save" at bounding box center [289, 596] width 82 height 26
type textarea "x"
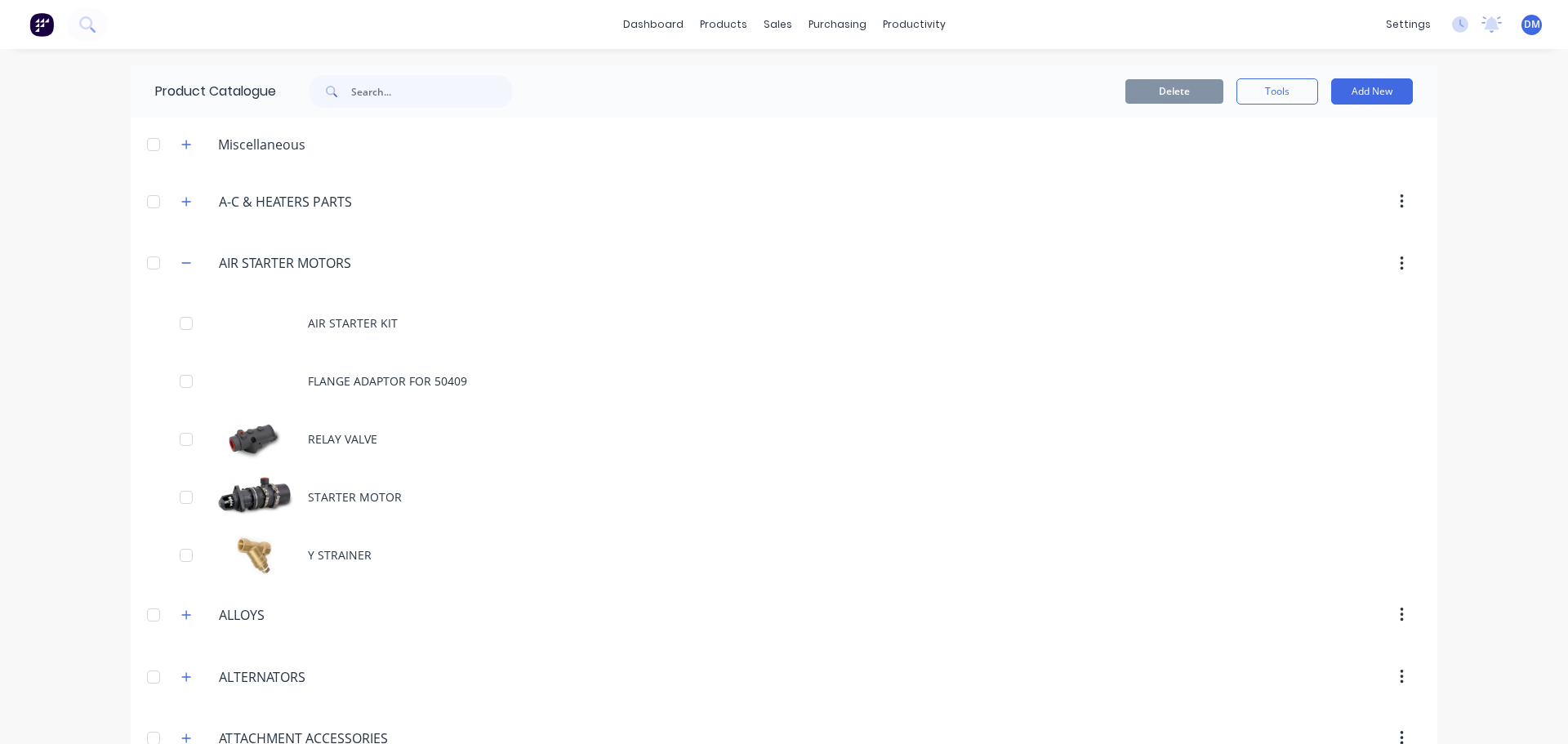
click at [41, 26] on img at bounding box center [41, 24] width 25 height 25
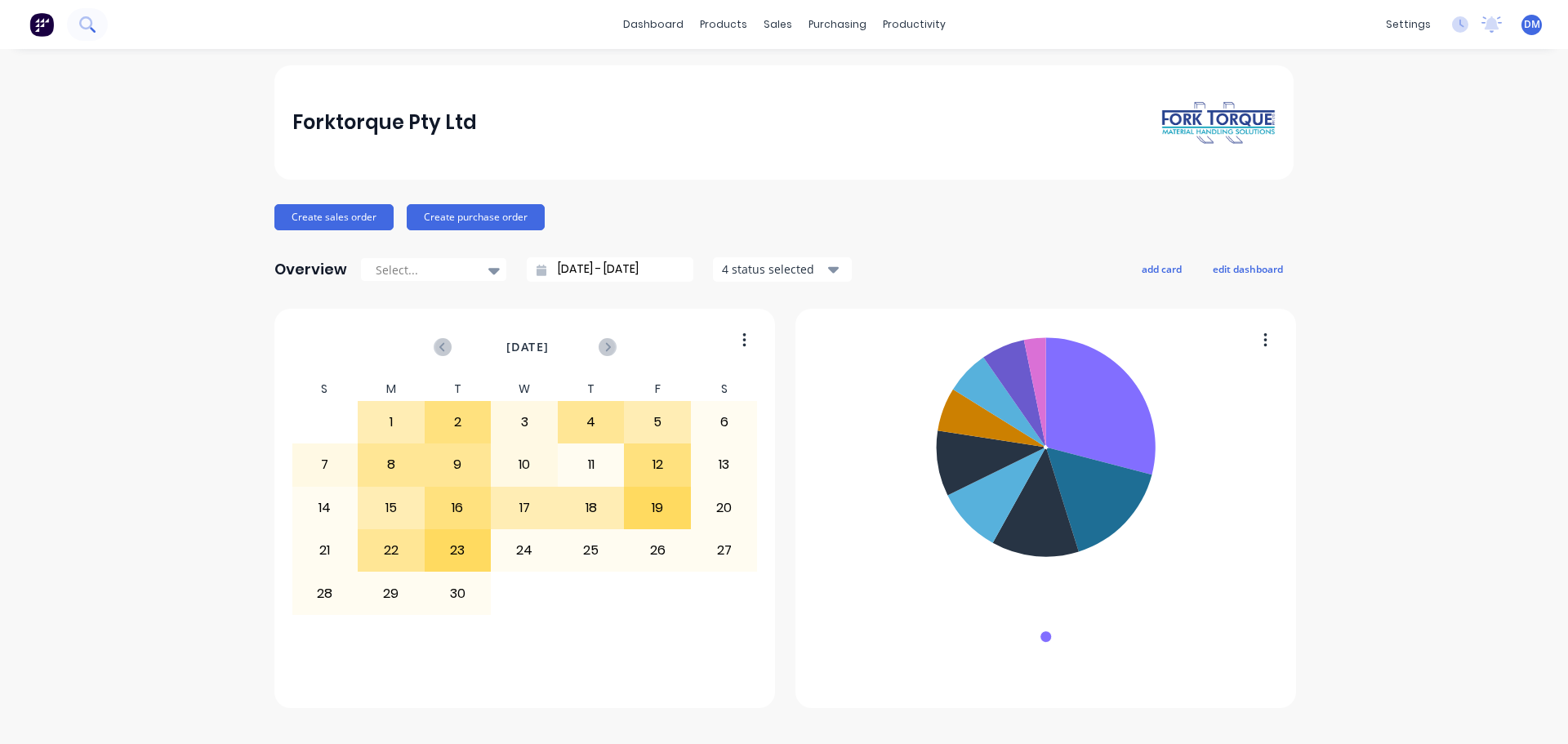
click at [87, 27] on icon at bounding box center [87, 24] width 16 height 16
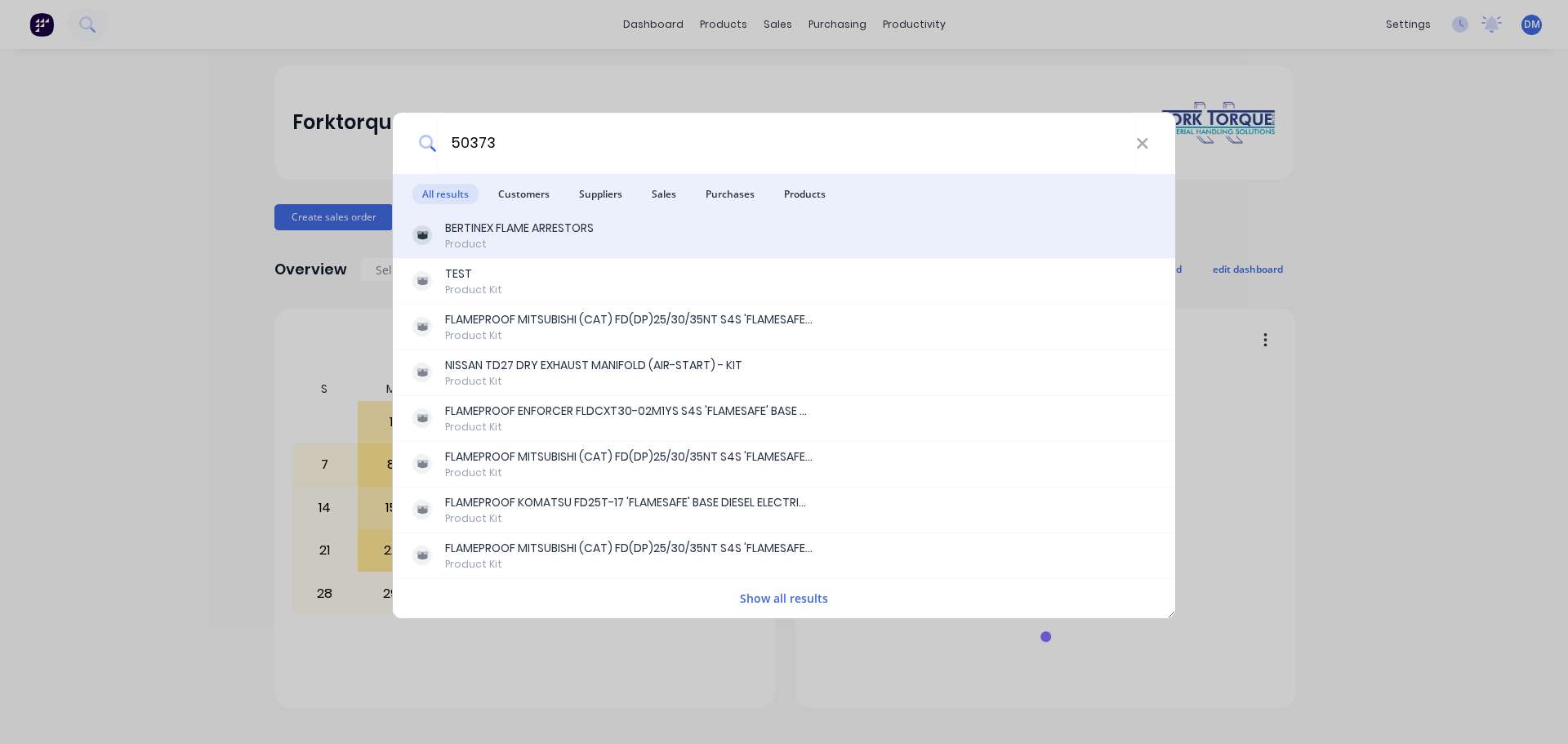
type input "50373"
click at [501, 226] on div "BERTINEX FLAME ARRESTORS" at bounding box center [518, 228] width 148 height 17
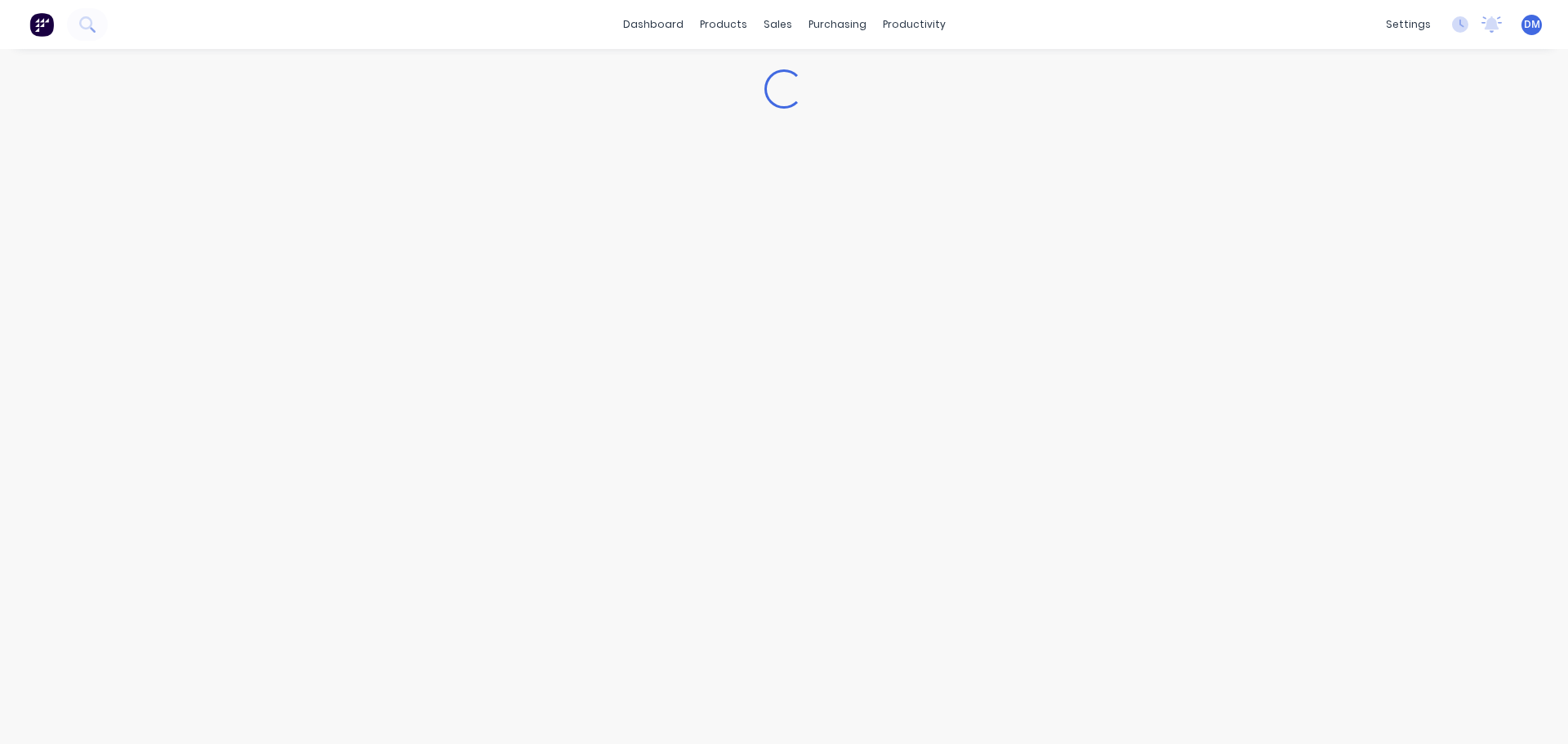
type textarea "x"
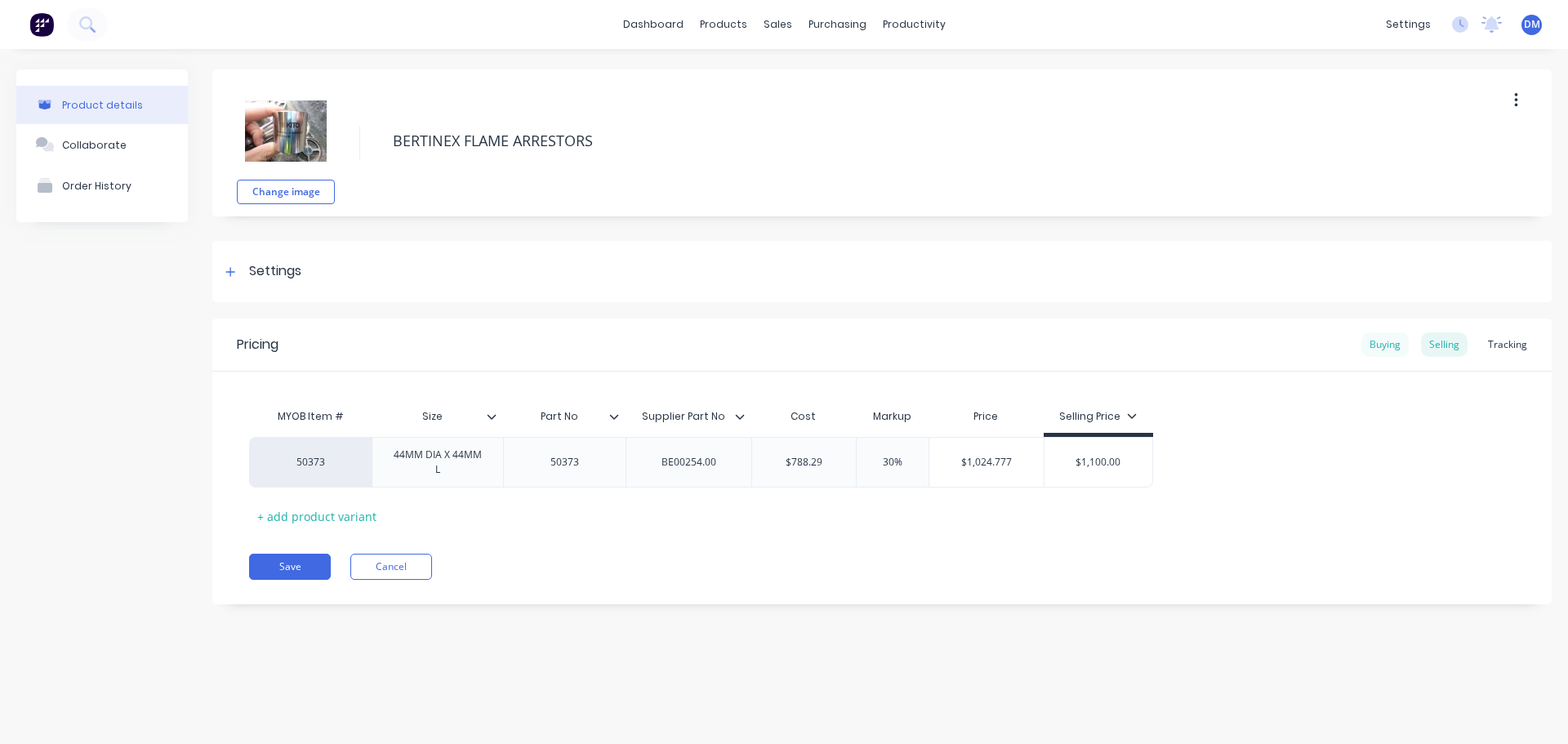
click at [1397, 344] on div "Buying" at bounding box center [1384, 344] width 47 height 25
type input "$788.29"
drag, startPoint x: 827, startPoint y: 455, endPoint x: 739, endPoint y: 449, distance: 88.2
click at [739, 449] on div "50373 44MM DIA X 44MM L 50373 BE00254.00 $788.29 $788.29" at bounding box center [557, 458] width 617 height 51
type textarea "x"
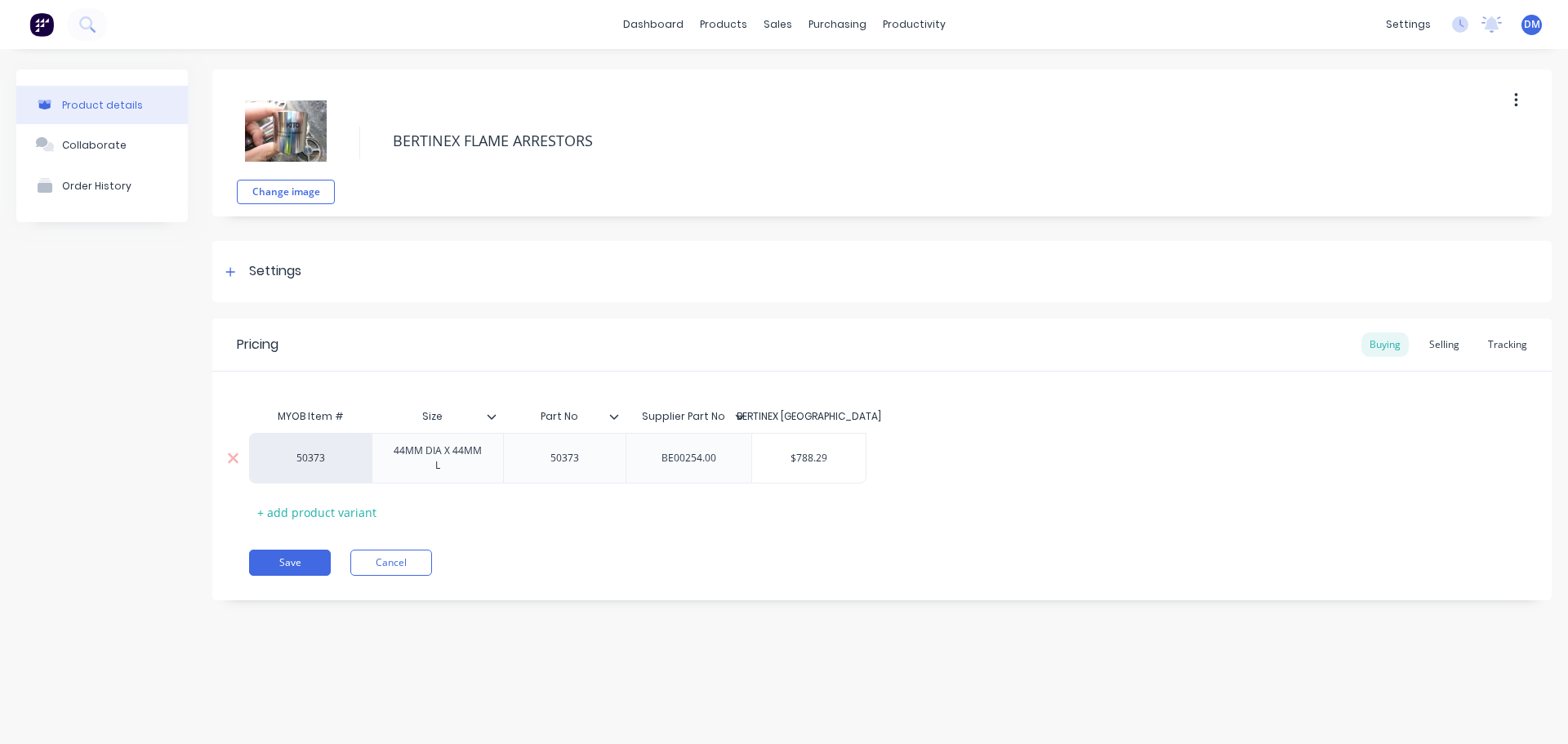
type input "8"
type textarea "x"
type input "804"
type textarea "x"
type input "804."
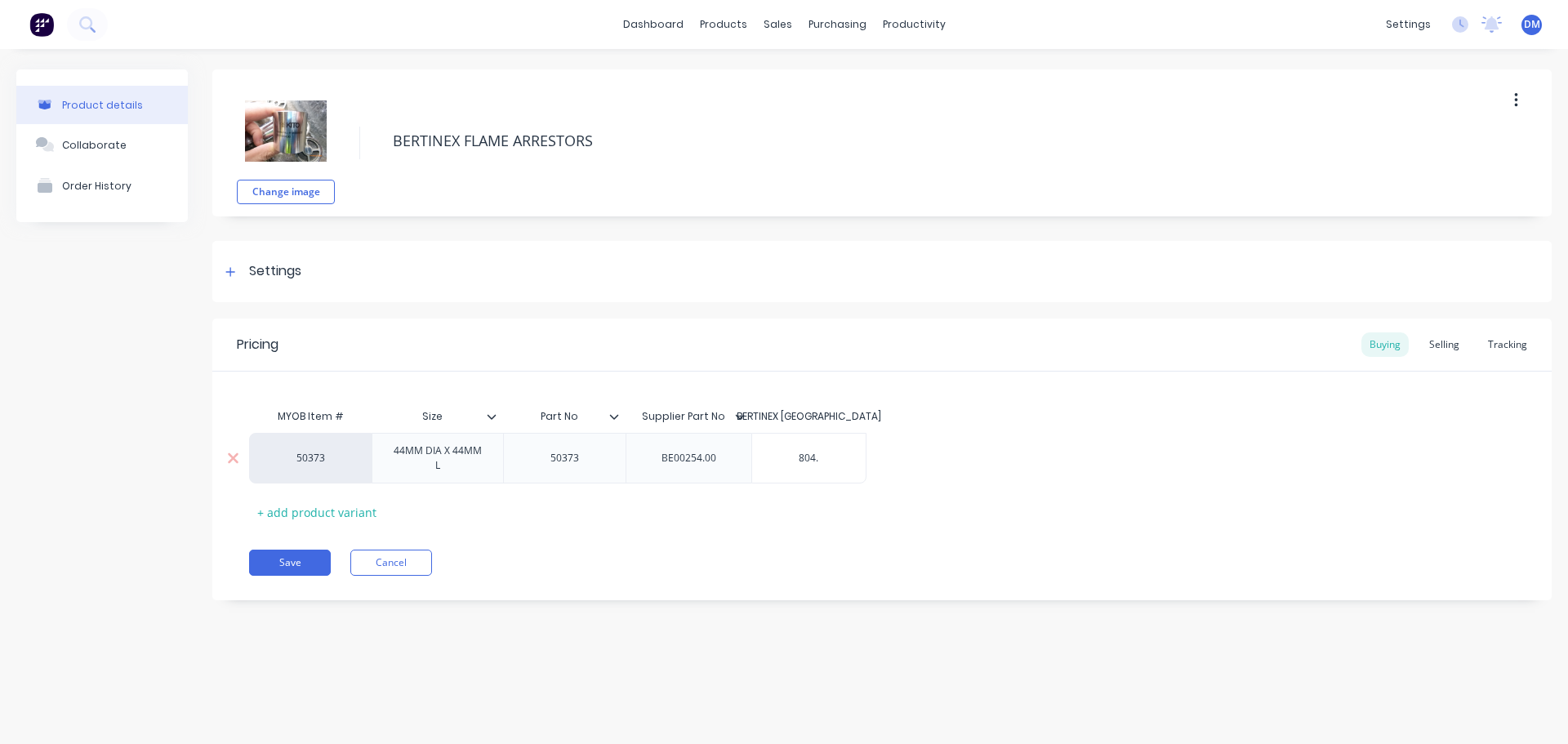
type textarea "x"
type input "804.3"
type textarea "x"
type input "804.36"
click at [268, 564] on button "Save" at bounding box center [289, 563] width 82 height 26
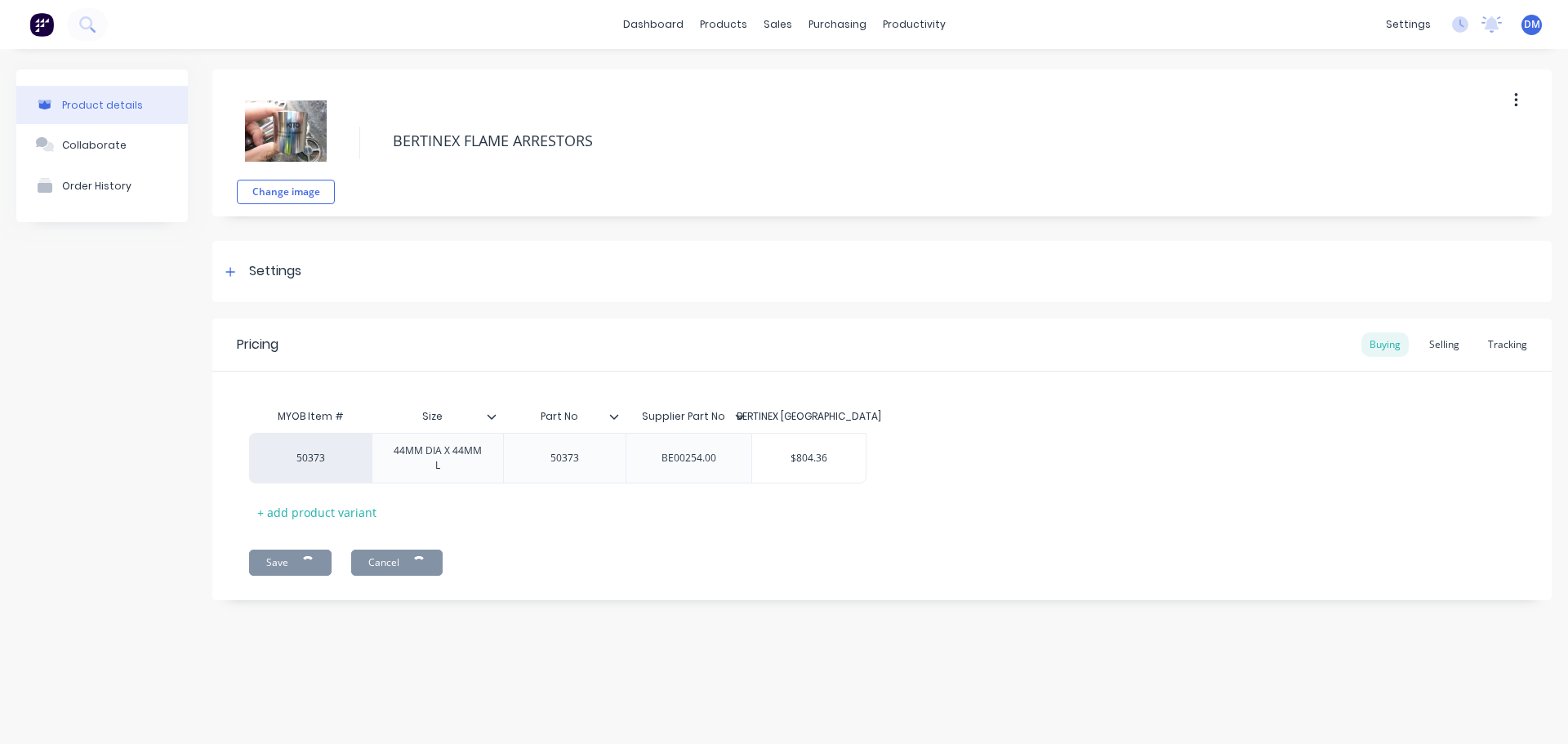
type textarea "x"
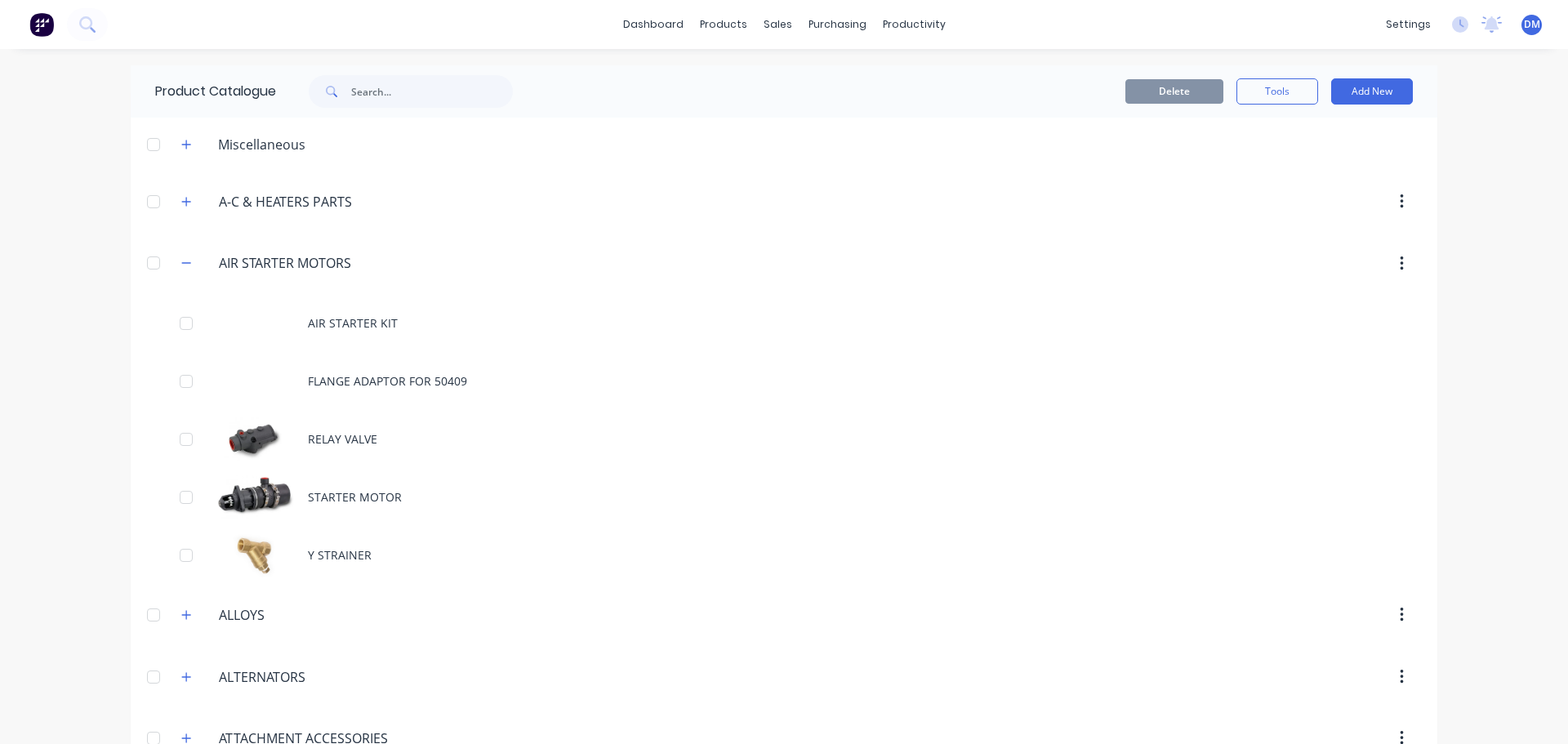
click at [32, 20] on img at bounding box center [41, 24] width 25 height 25
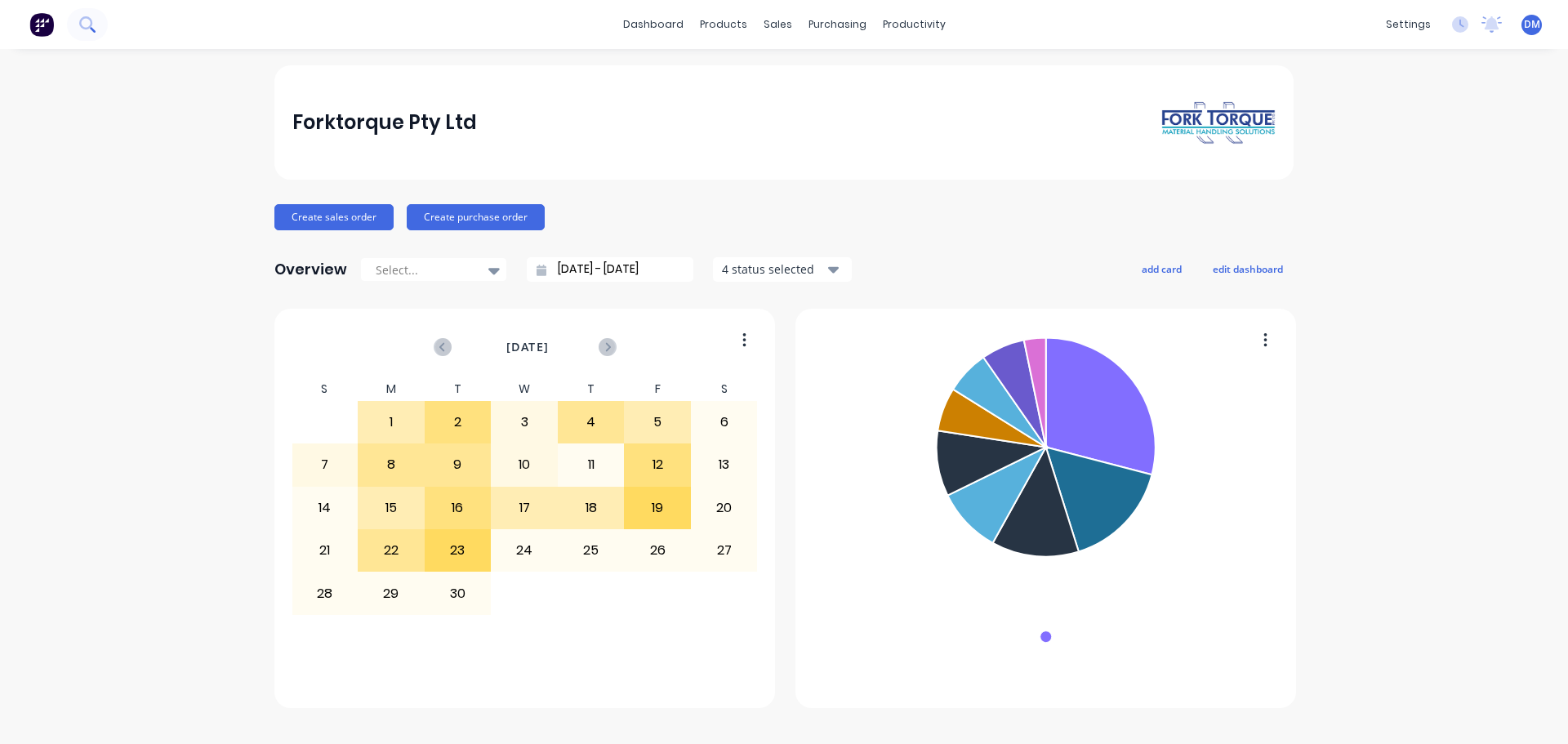
click at [92, 21] on icon at bounding box center [87, 24] width 16 height 16
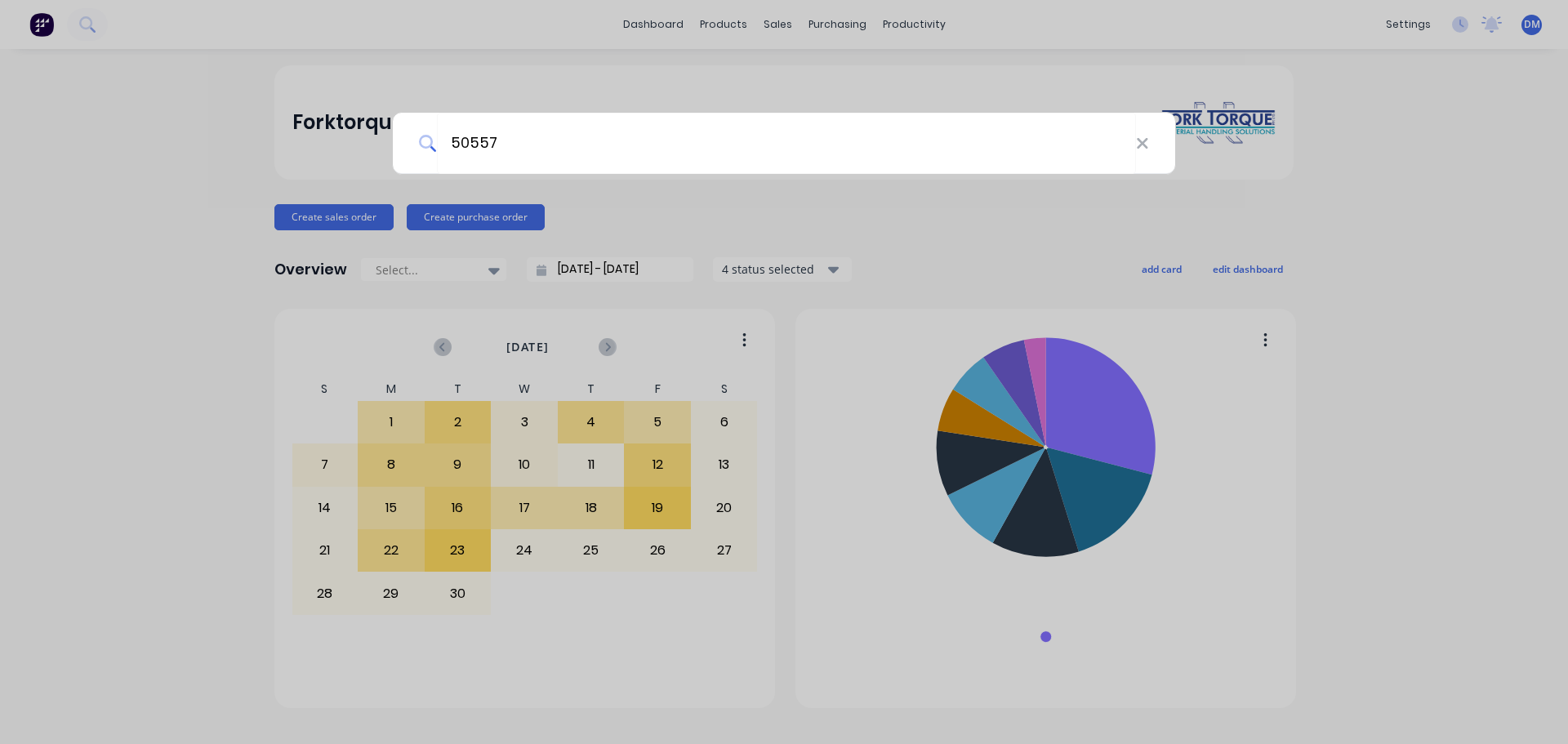
type input "50557"
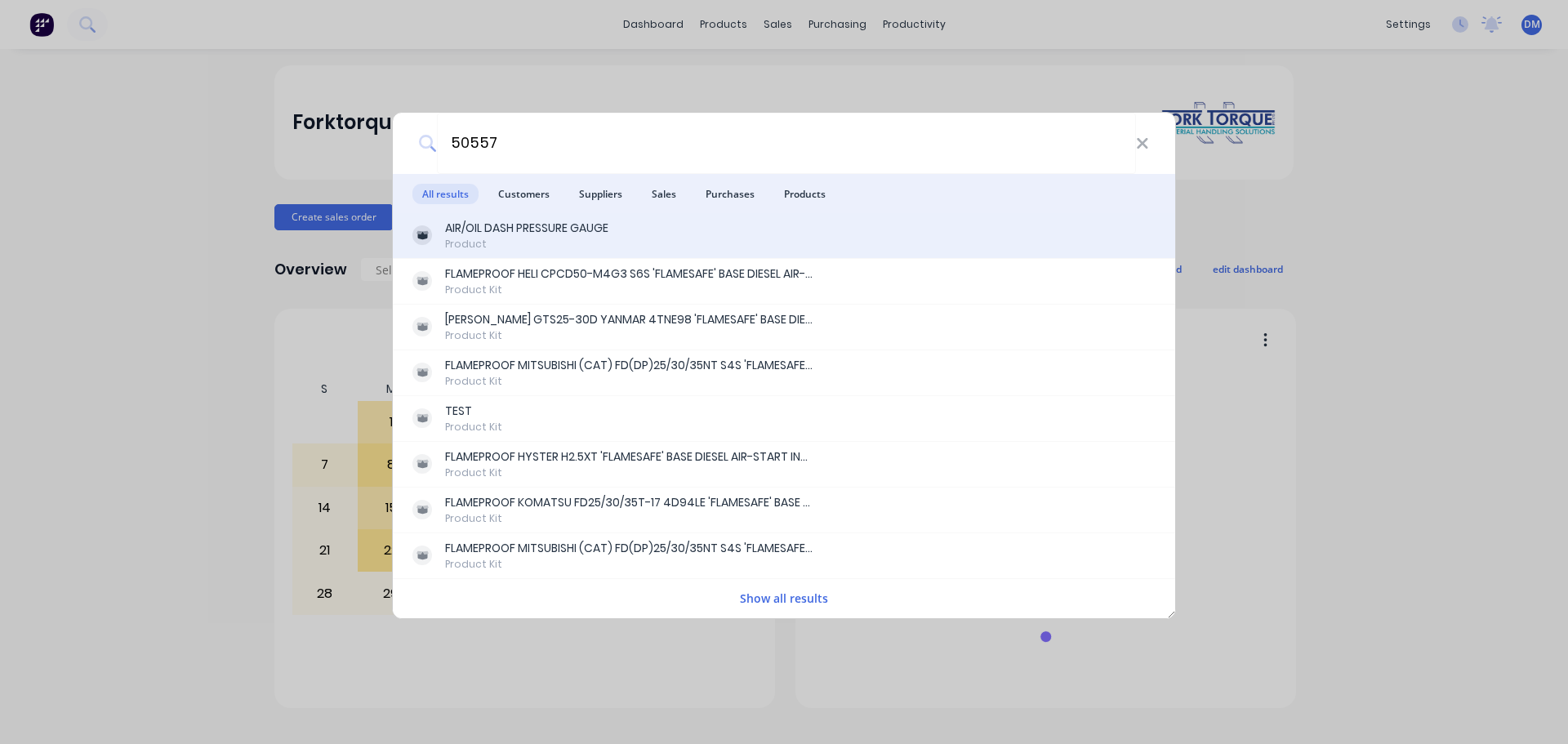
click at [519, 244] on div "Product" at bounding box center [526, 244] width 163 height 15
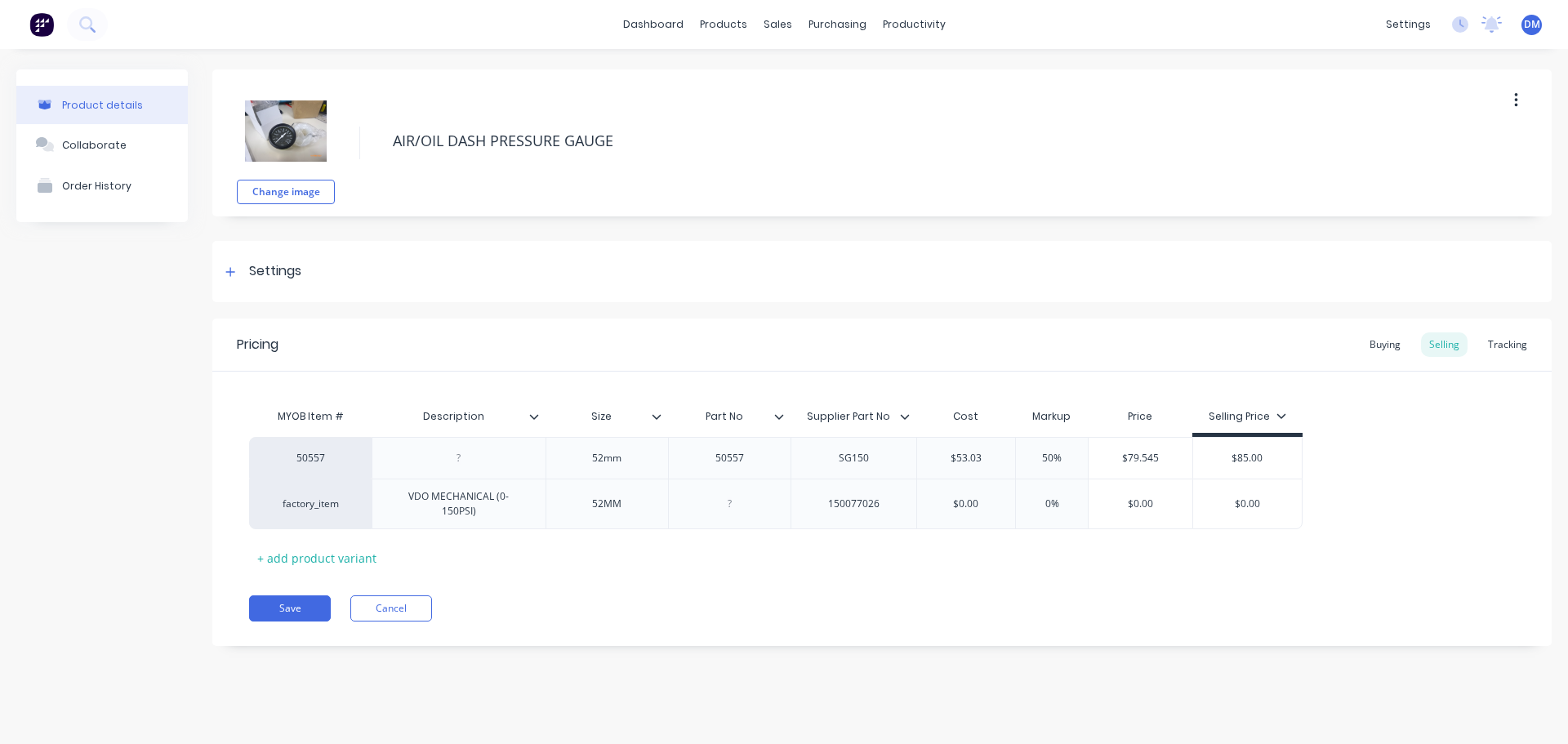
type textarea "x"
click at [38, 20] on img at bounding box center [41, 24] width 25 height 25
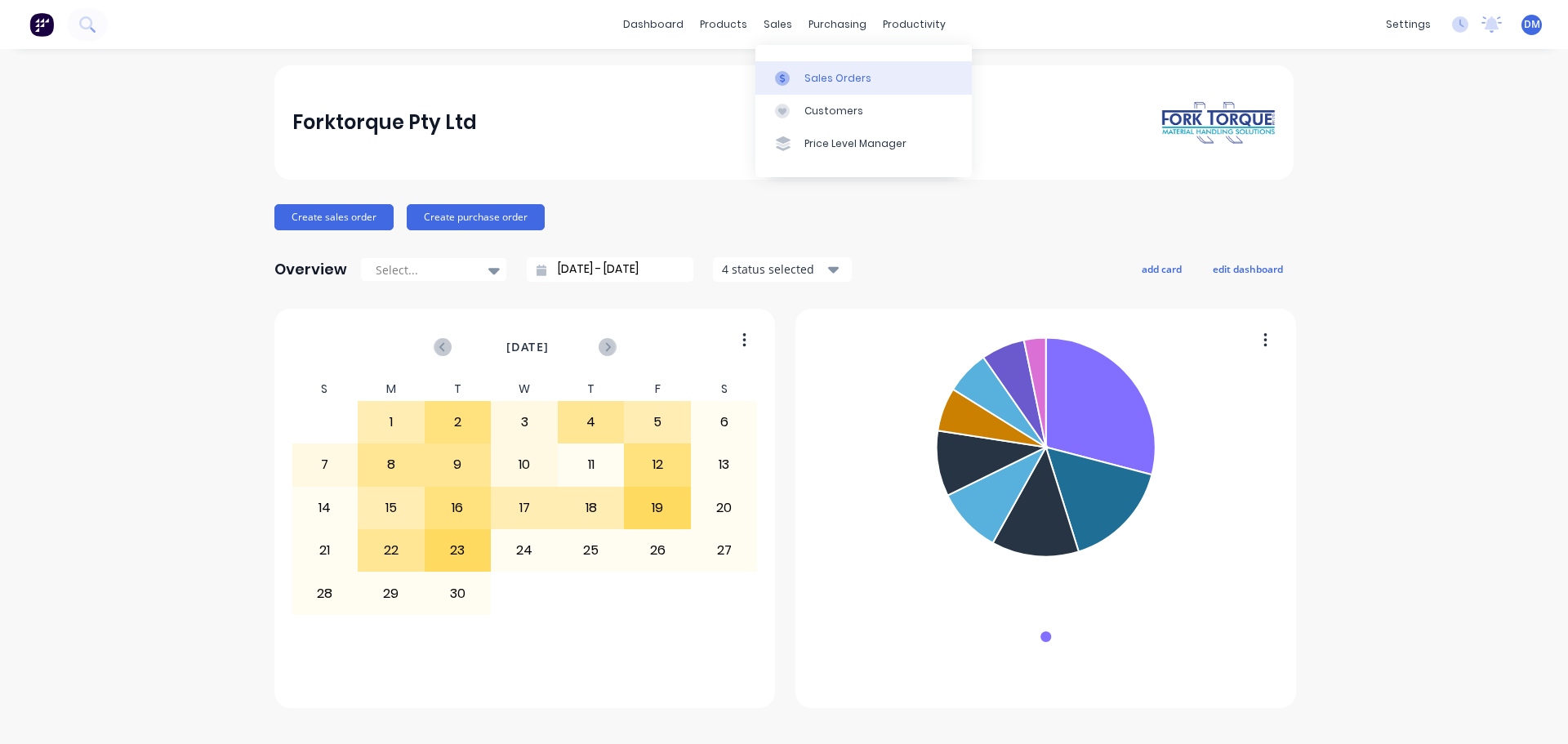
drag, startPoint x: 842, startPoint y: 75, endPoint x: 804, endPoint y: 75, distance: 38.0
click at [841, 76] on div "Sales Orders" at bounding box center [838, 78] width 67 height 15
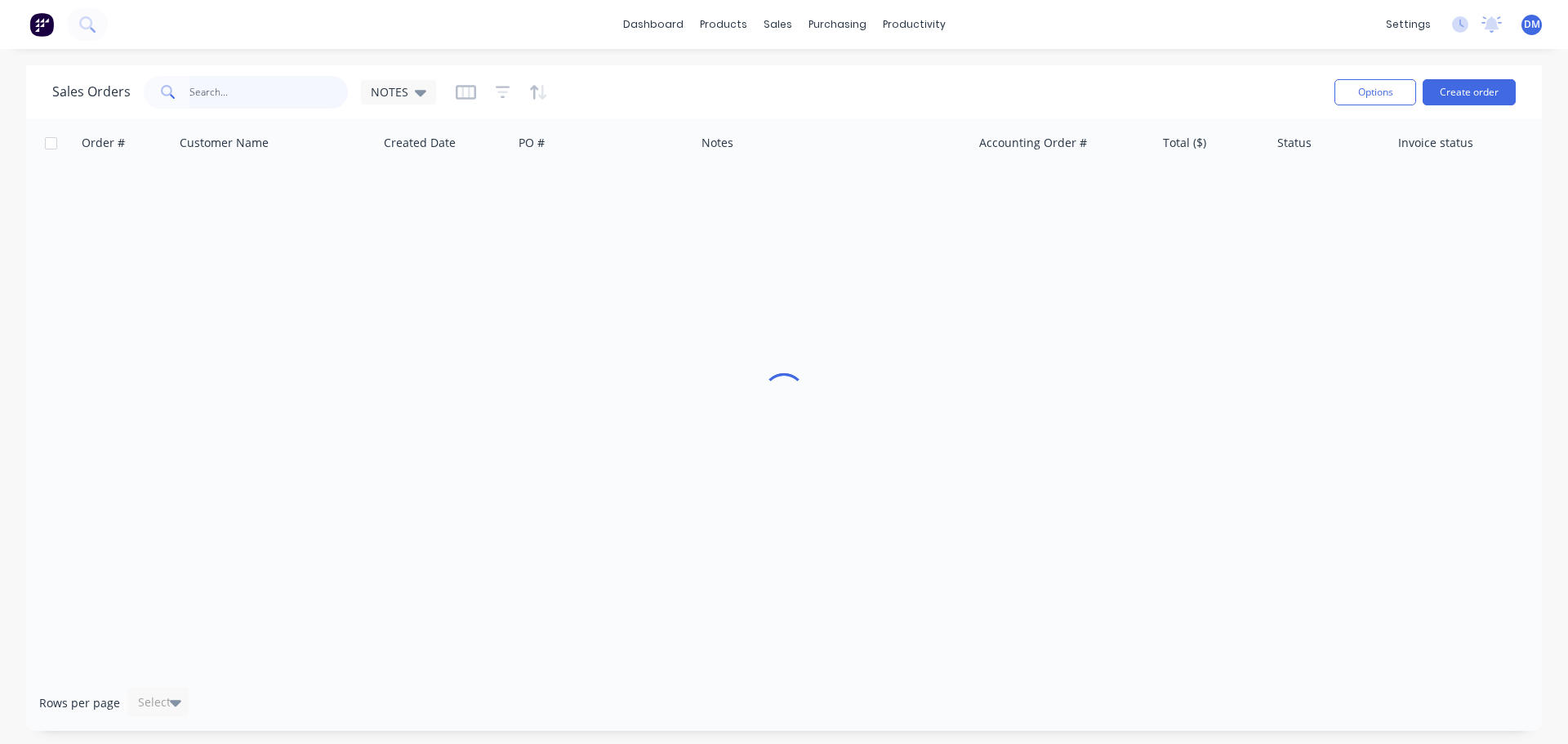
drag, startPoint x: 244, startPoint y: 83, endPoint x: 47, endPoint y: 97, distance: 197.5
click at [243, 84] on input "text" at bounding box center [269, 91] width 159 height 32
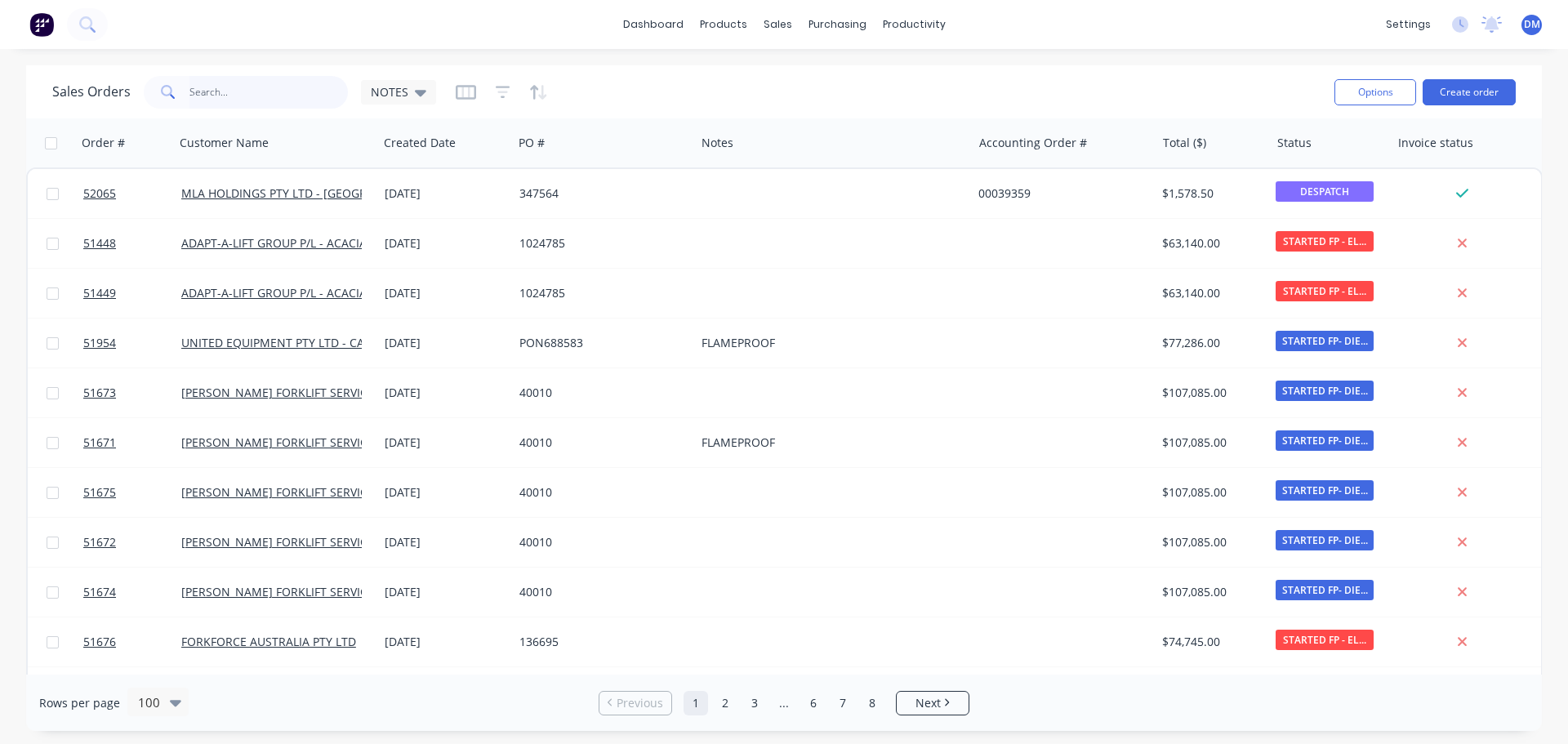
click at [190, 95] on input "text" at bounding box center [269, 91] width 159 height 32
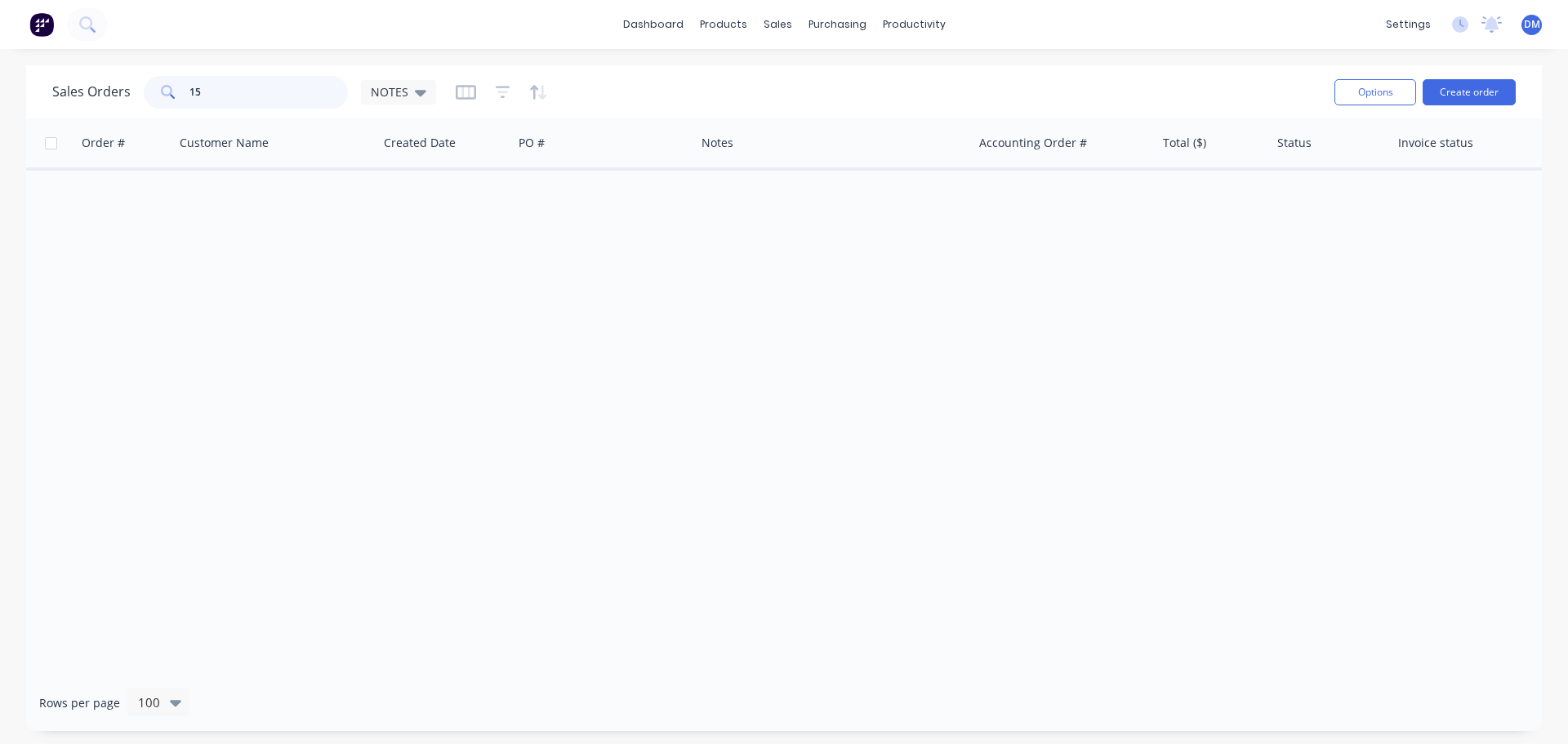
type input "1"
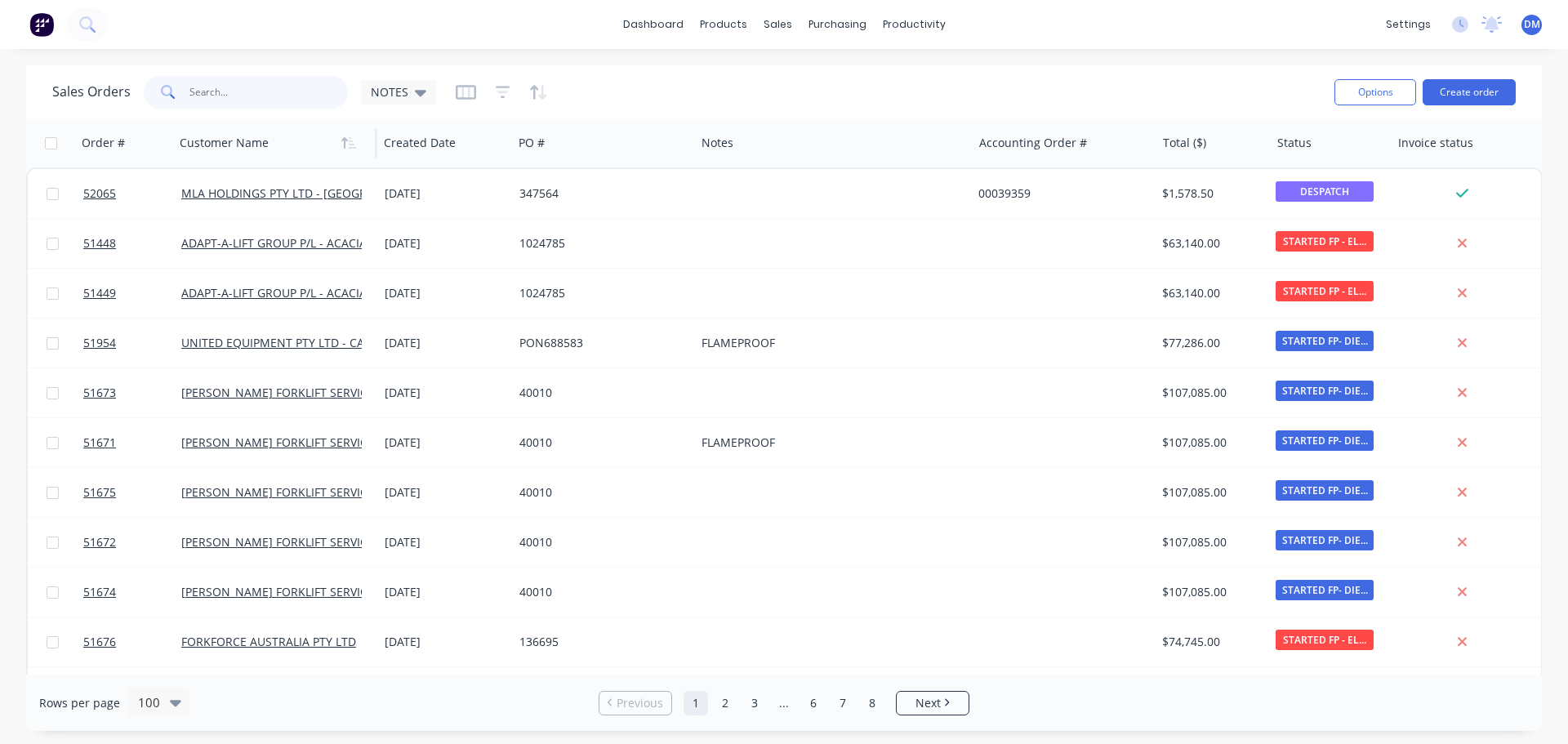
drag, startPoint x: 265, startPoint y: 80, endPoint x: 272, endPoint y: 157, distance: 77.3
click at [265, 89] on input "text" at bounding box center [269, 91] width 159 height 32
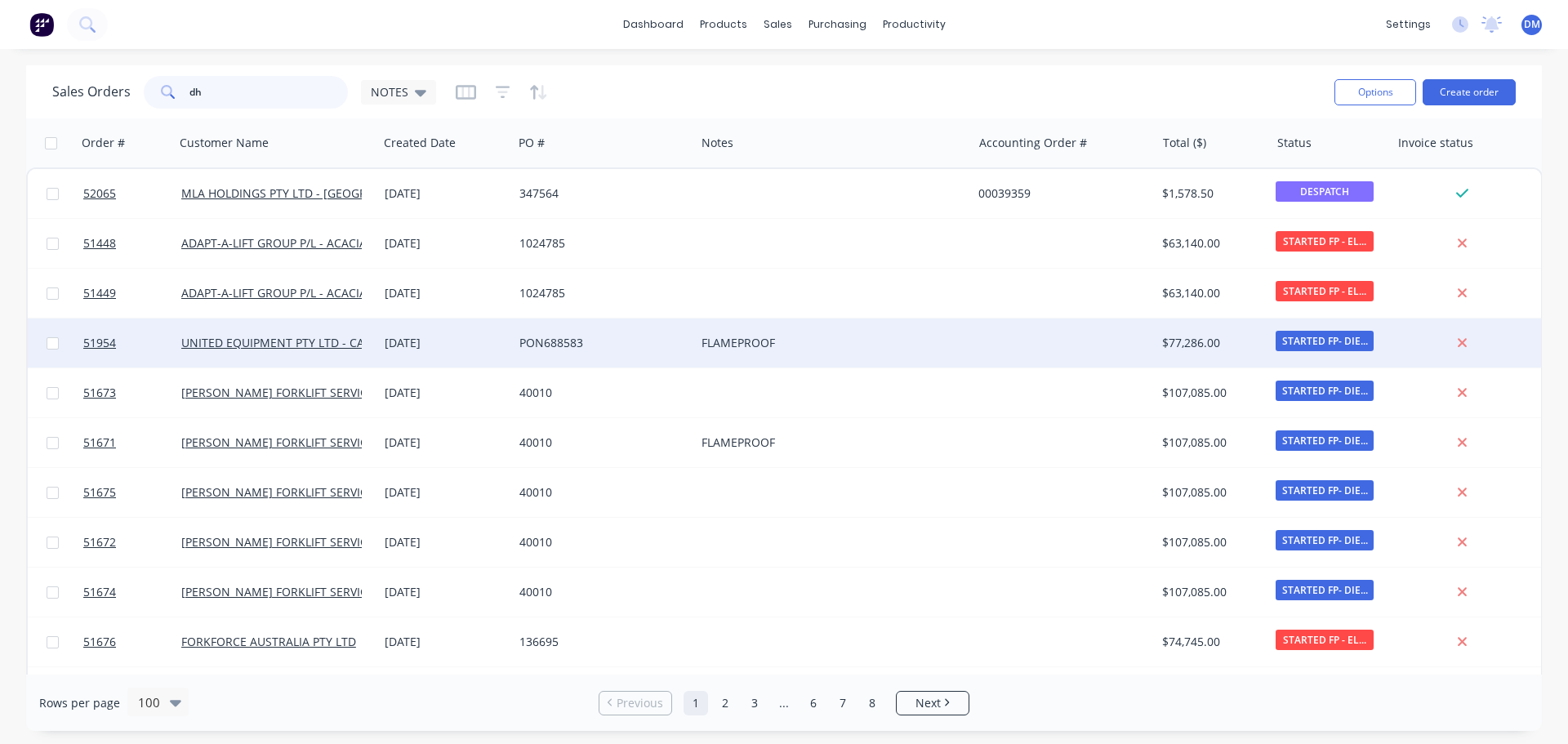
type input "d"
type input "h"
type input "brake"
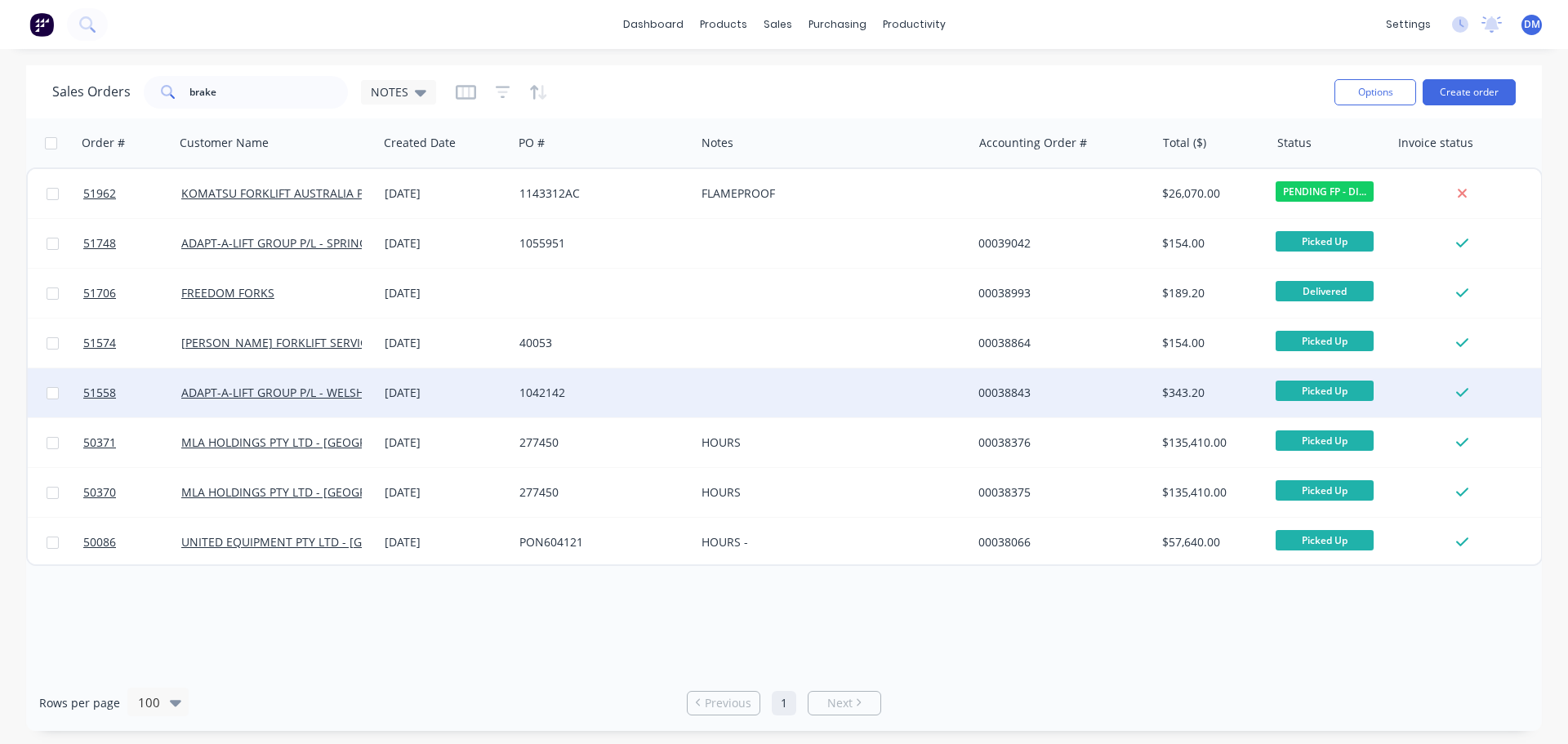
click at [614, 380] on div "1042142" at bounding box center [604, 392] width 182 height 49
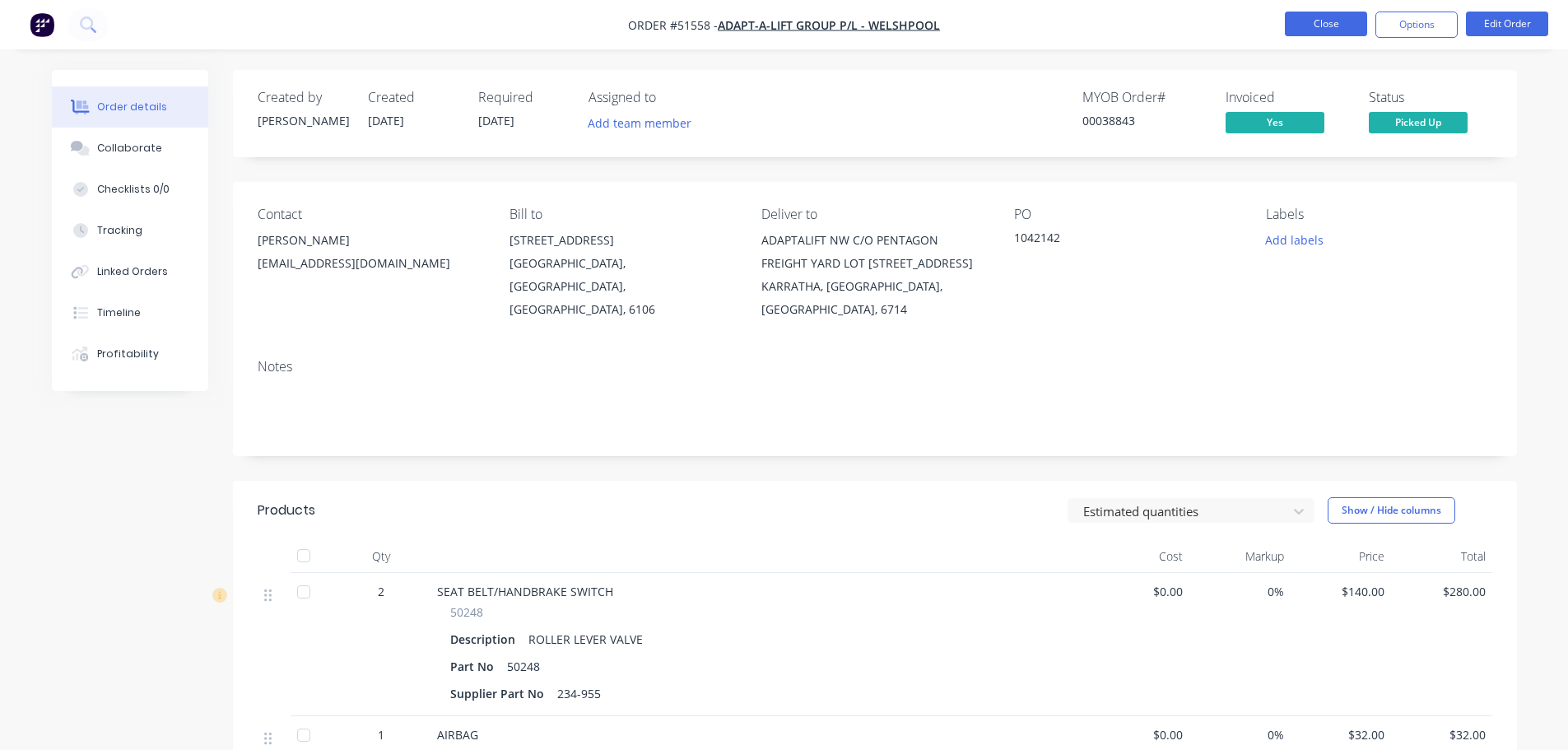
click at [1341, 25] on button "Close" at bounding box center [1326, 23] width 83 height 25
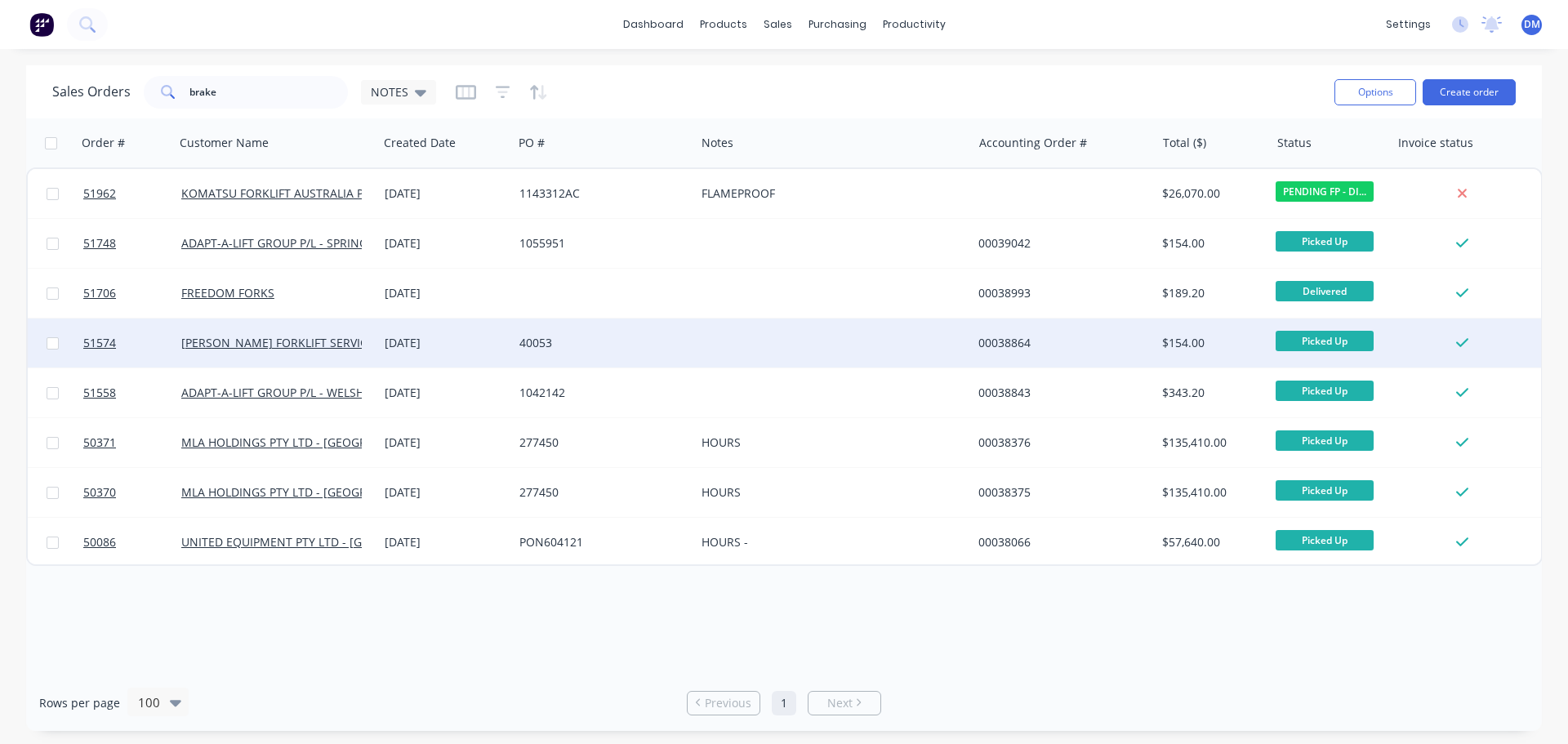
click at [578, 343] on div "40053" at bounding box center [599, 343] width 161 height 17
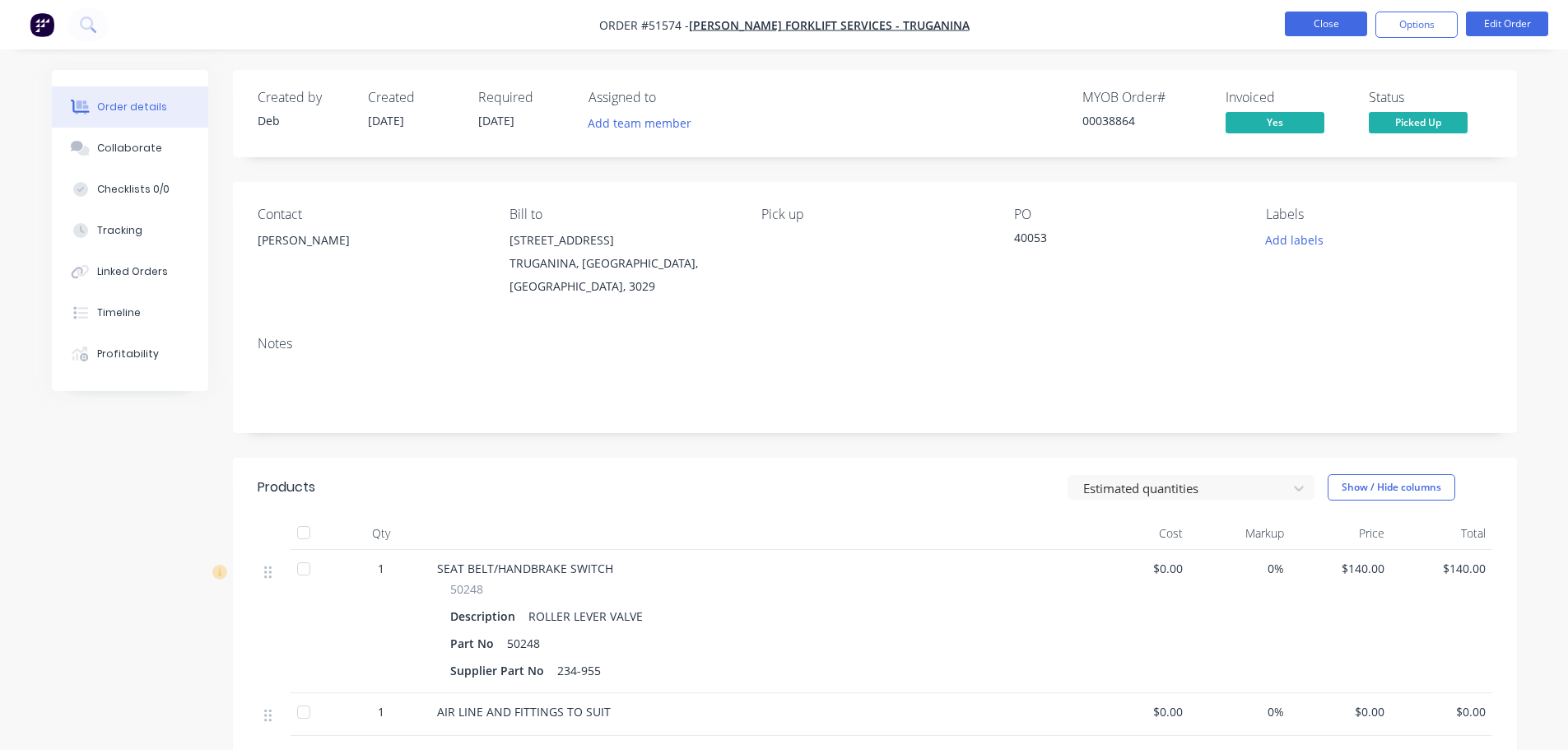
click at [1340, 24] on button "Close" at bounding box center [1326, 23] width 83 height 25
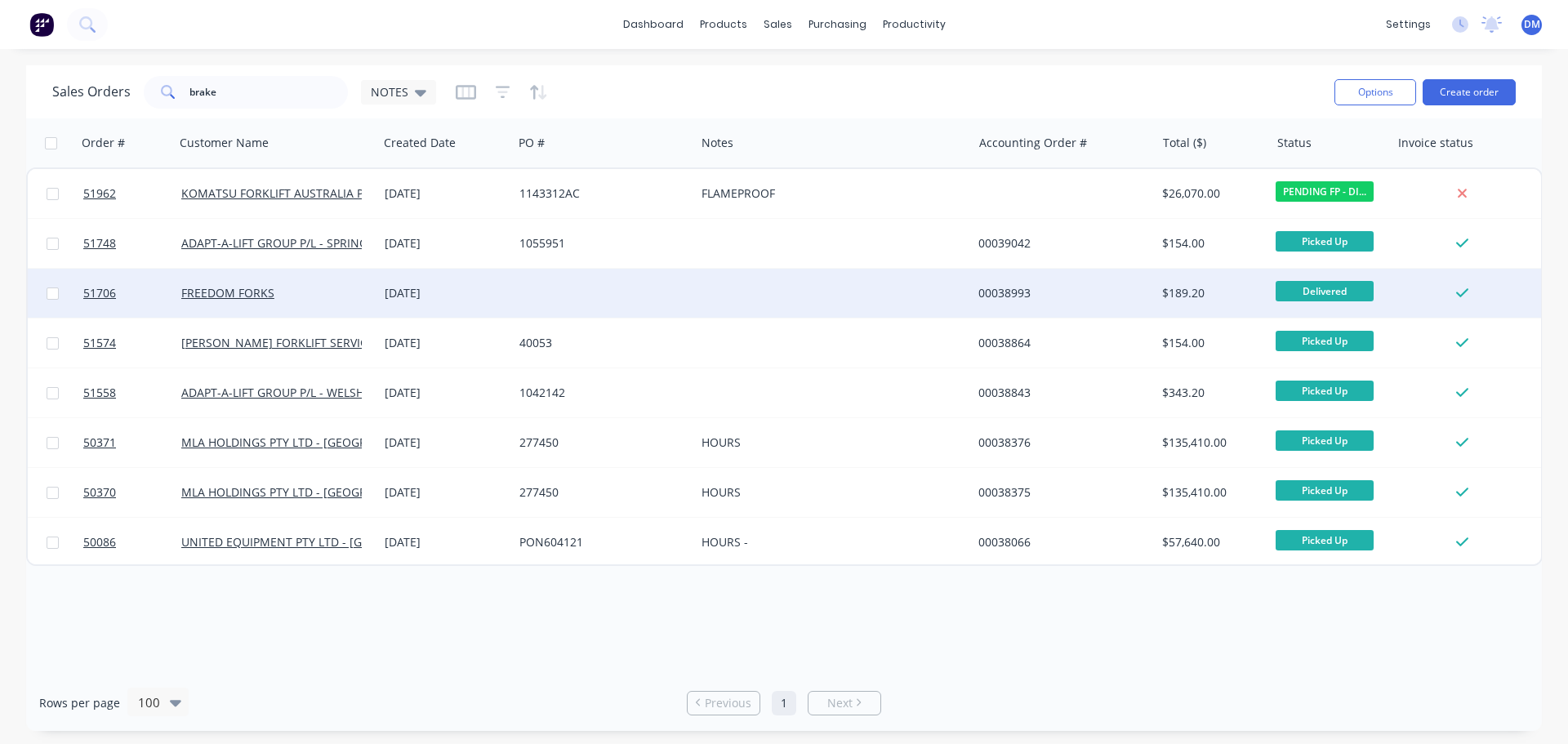
click at [616, 296] on div at bounding box center [604, 293] width 182 height 49
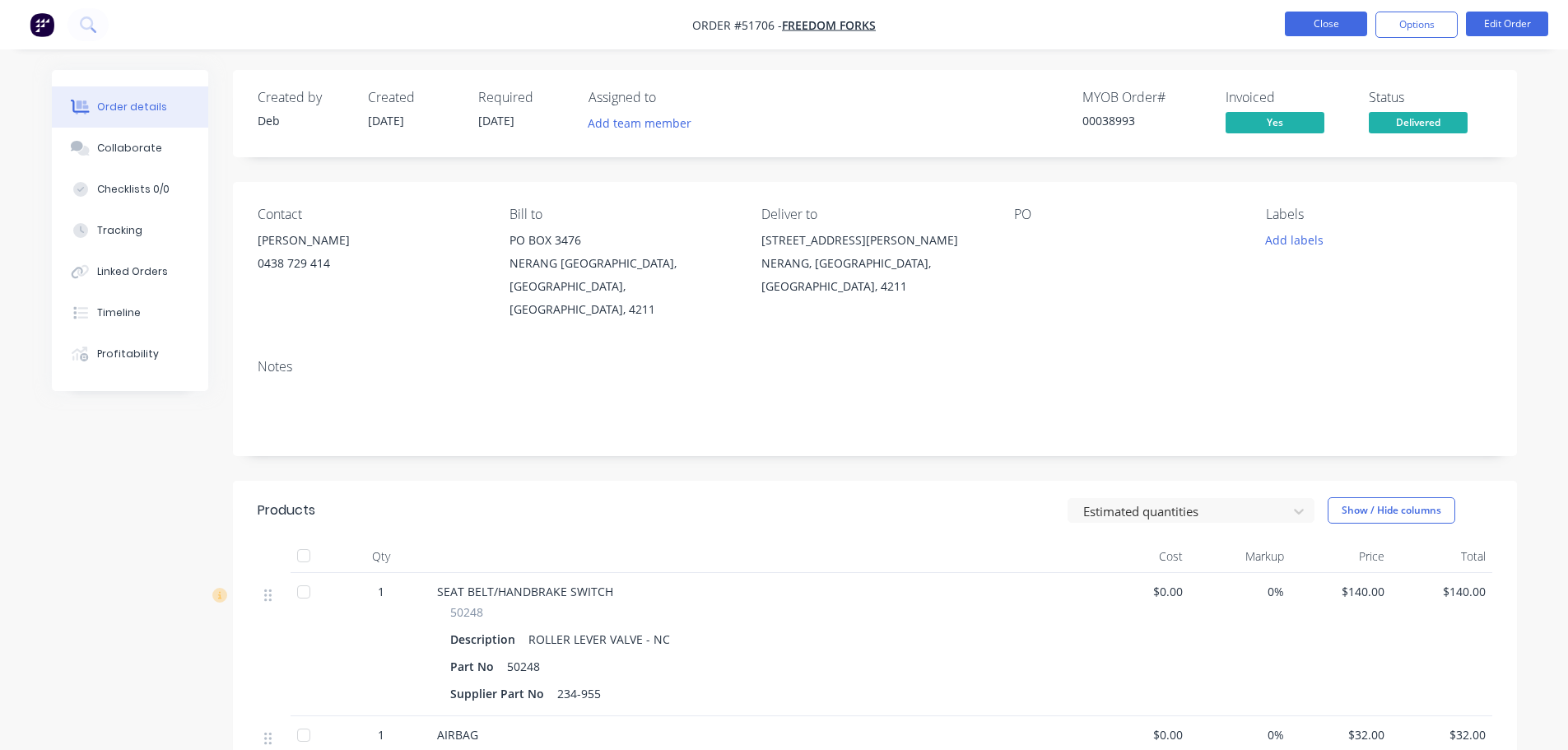
click at [1341, 21] on button "Close" at bounding box center [1326, 23] width 83 height 25
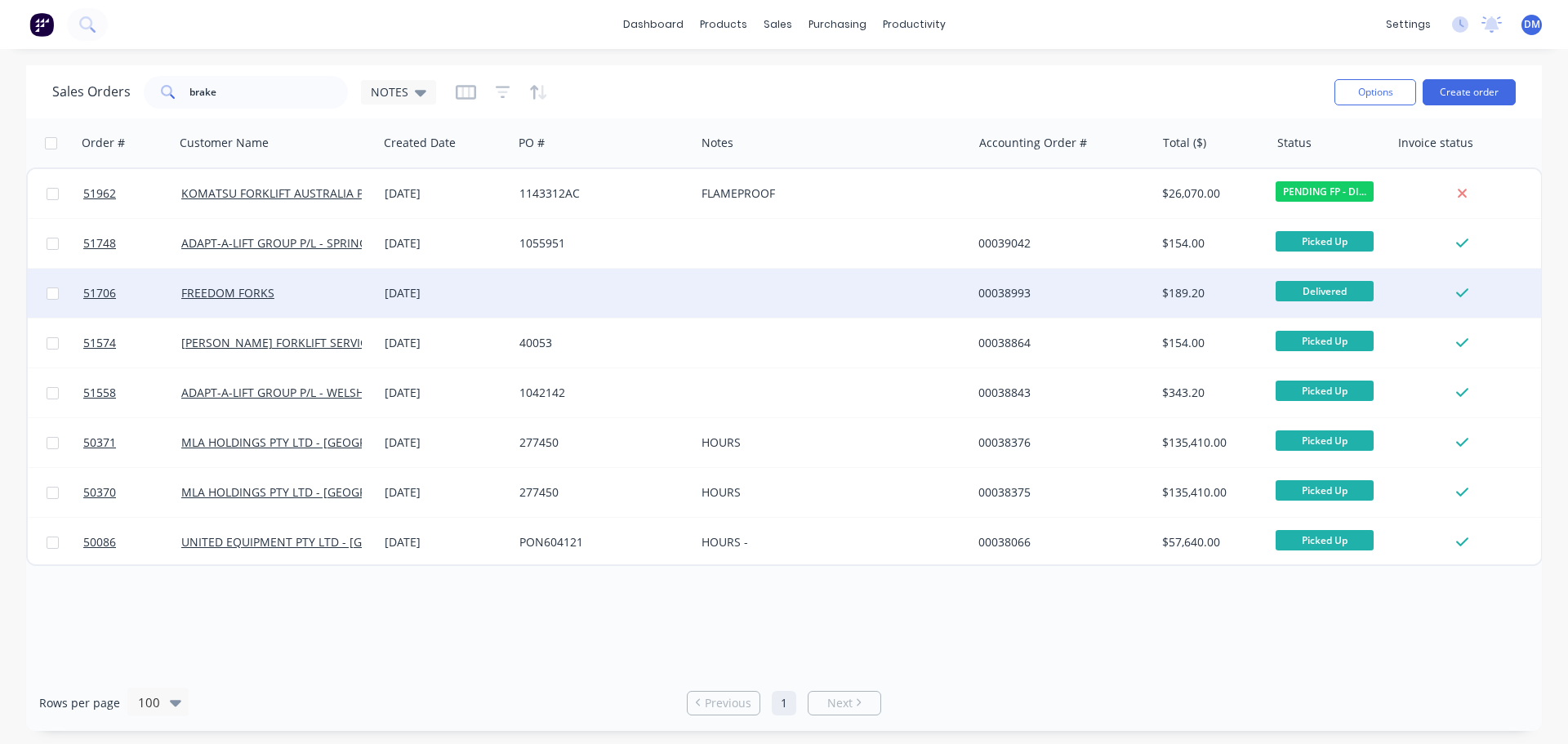
click at [588, 284] on div at bounding box center [604, 293] width 182 height 49
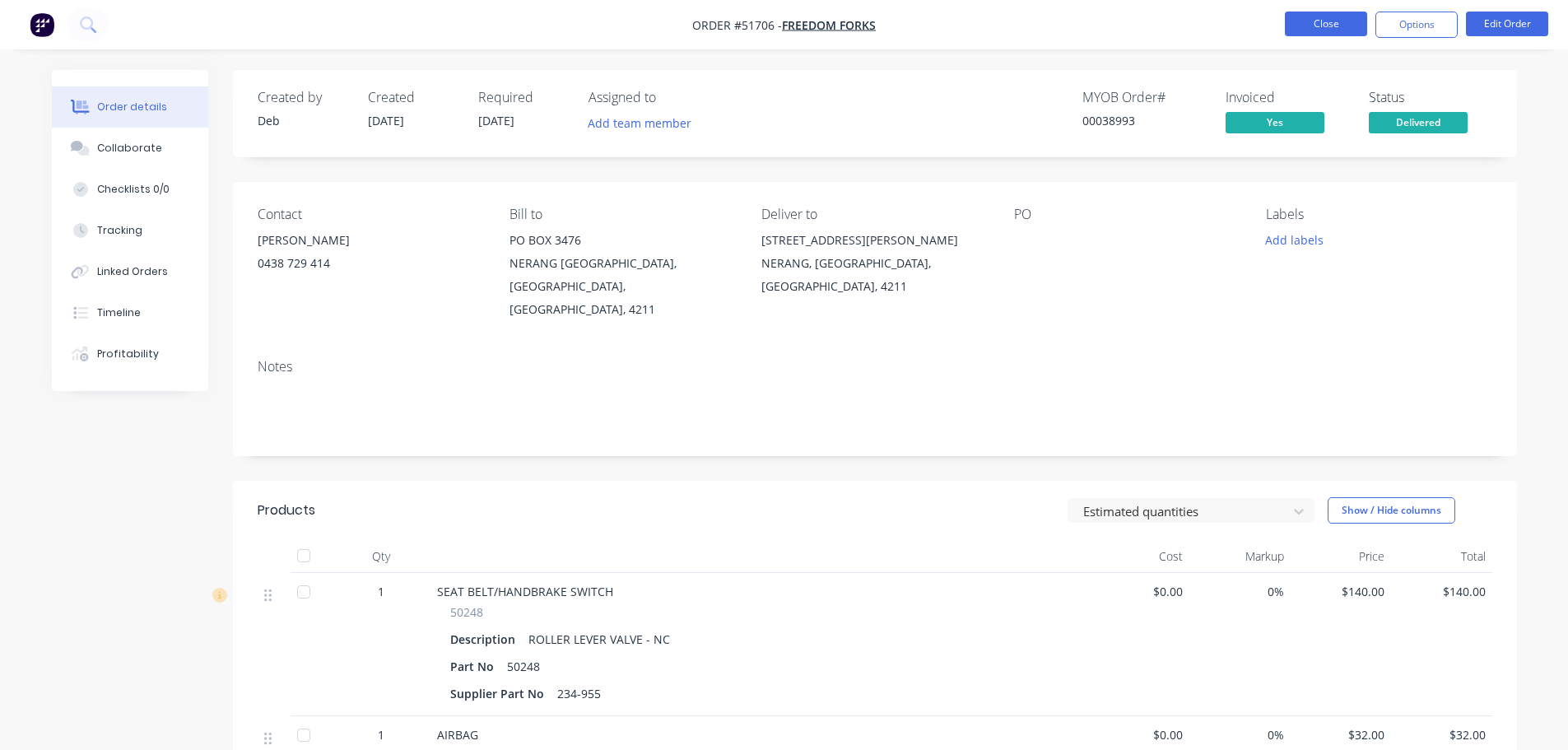
click at [1293, 27] on button "Close" at bounding box center [1326, 23] width 83 height 25
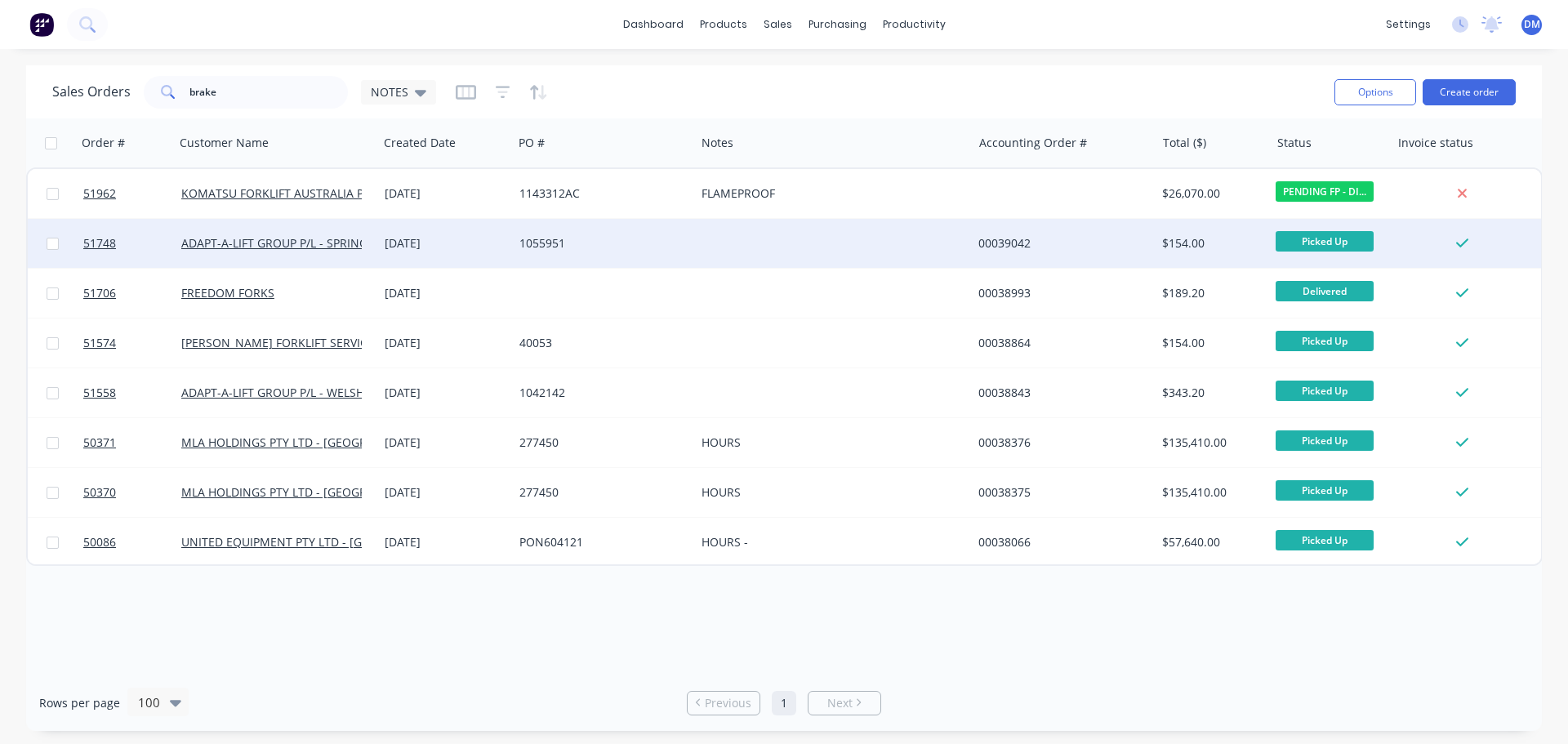
click at [672, 247] on div "1055951" at bounding box center [599, 243] width 161 height 17
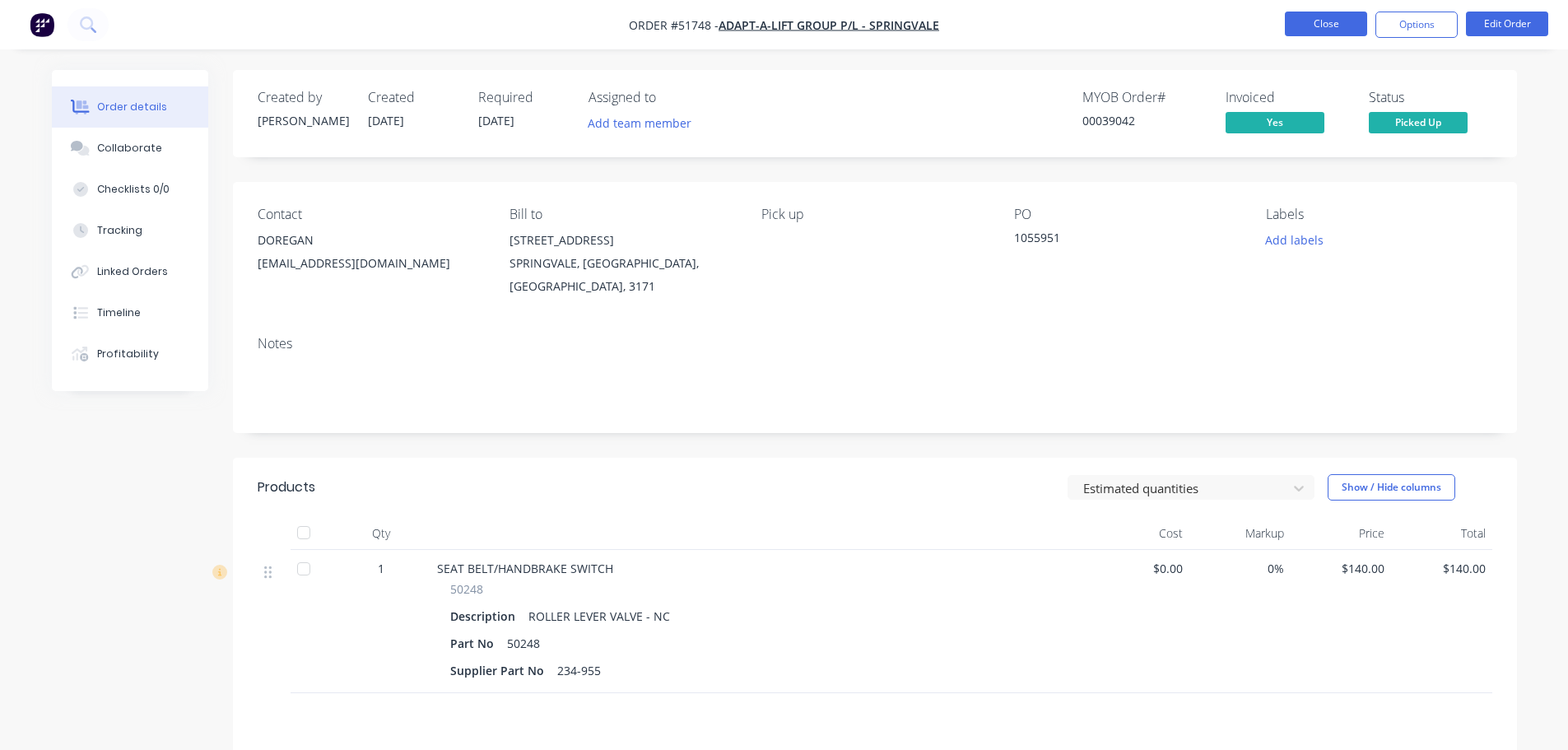
click at [1338, 35] on button "Close" at bounding box center [1326, 23] width 83 height 25
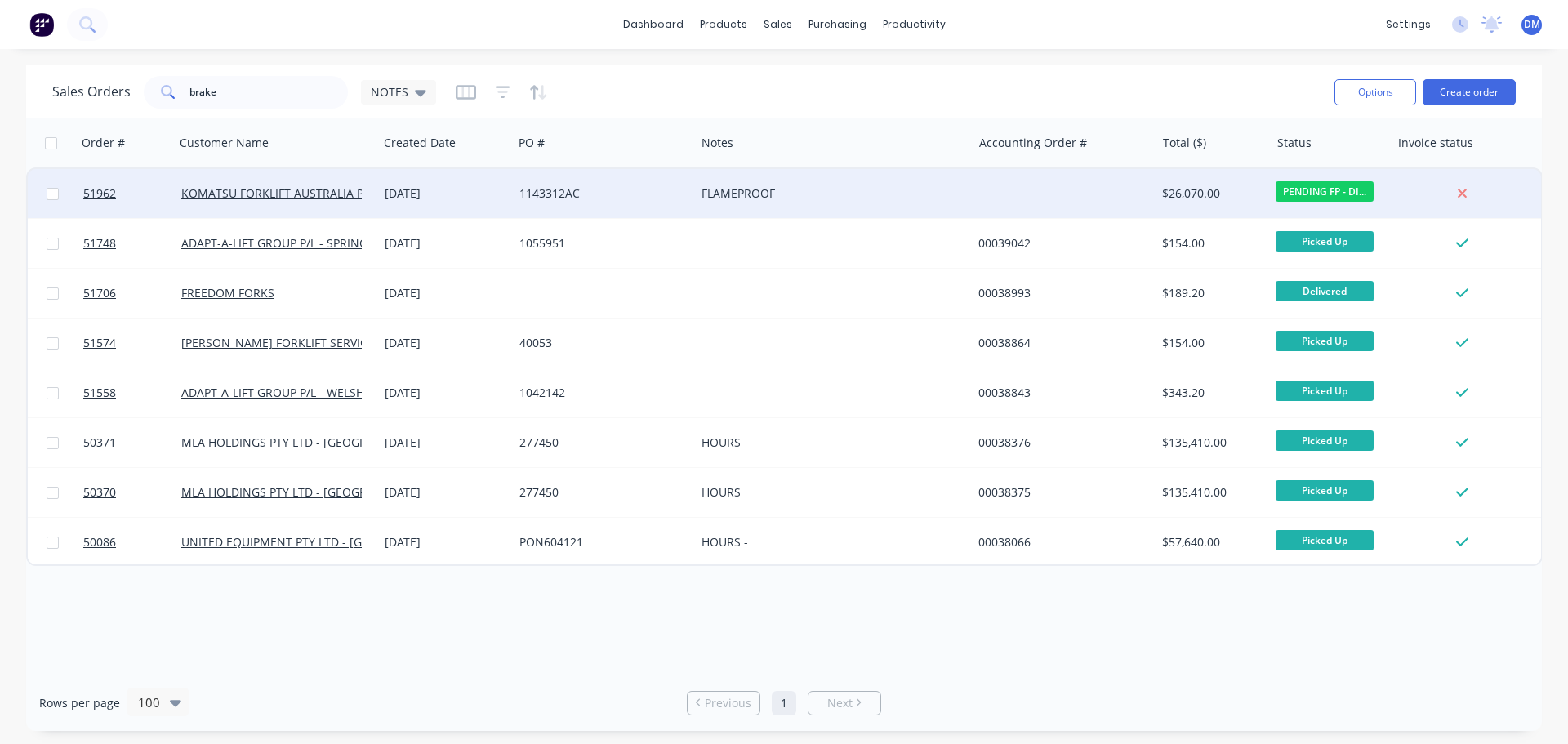
click at [698, 200] on div "FLAMEPROOF" at bounding box center [833, 193] width 277 height 49
click at [649, 188] on div "1143312AC" at bounding box center [599, 193] width 161 height 17
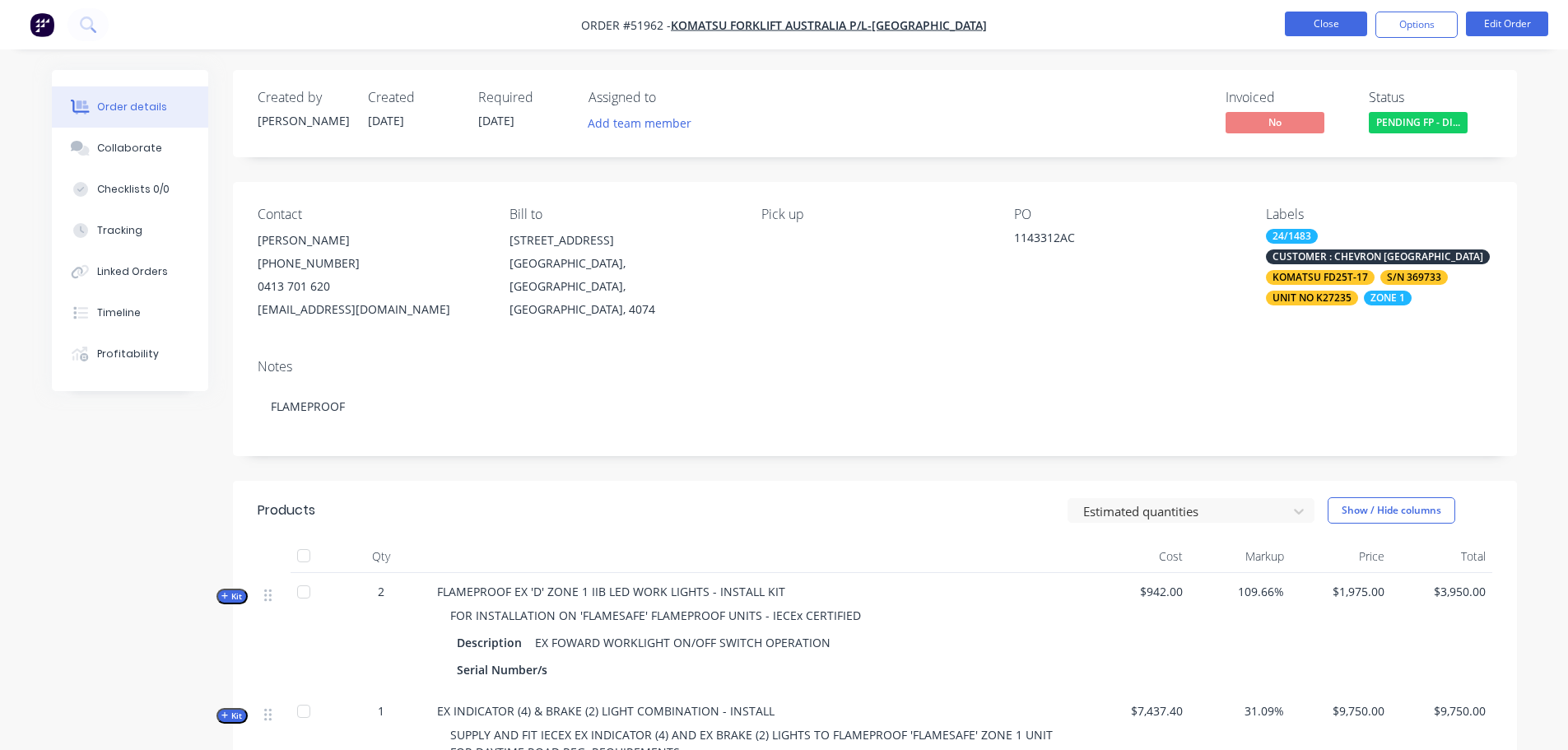
click at [1328, 28] on button "Close" at bounding box center [1326, 23] width 83 height 25
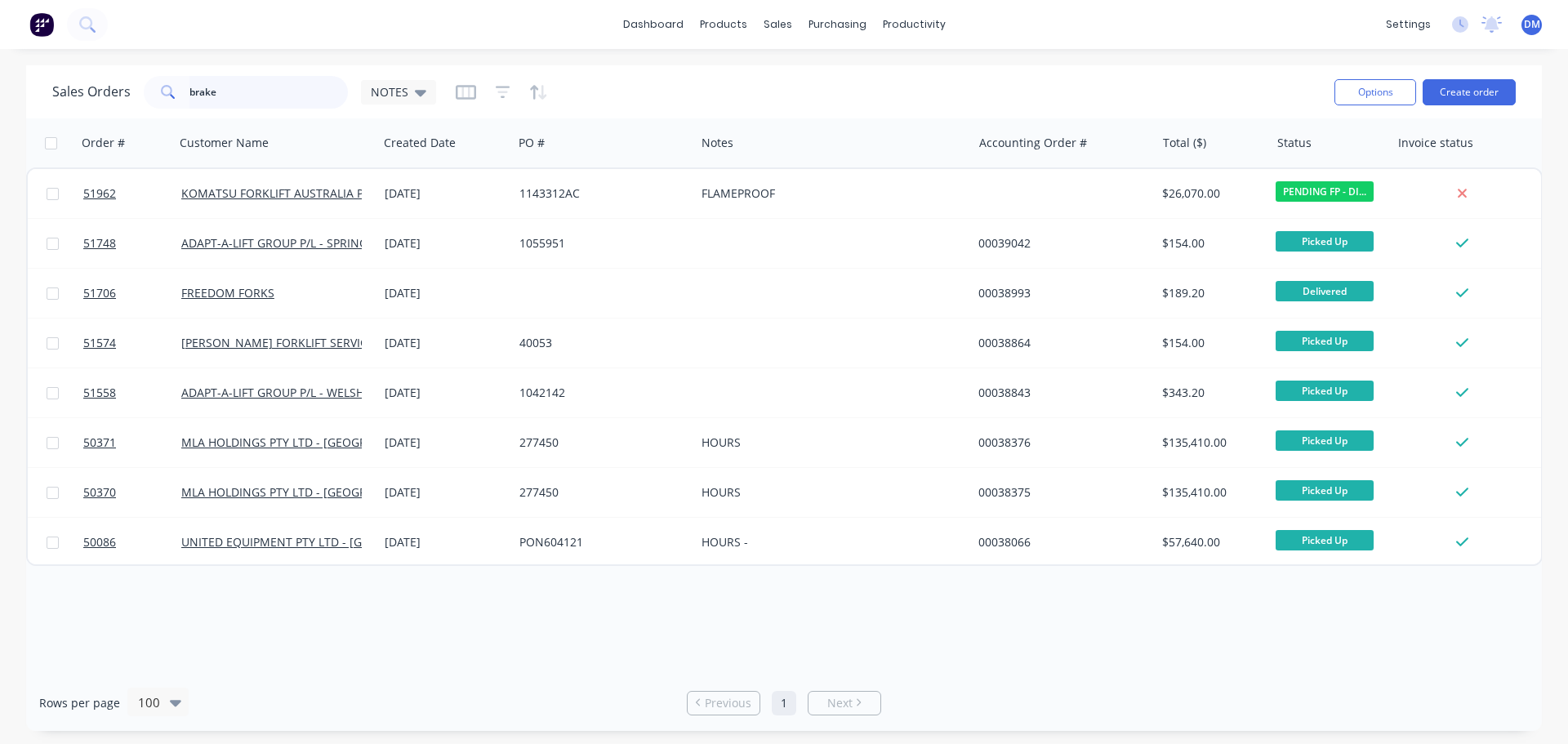
drag, startPoint x: 215, startPoint y: 91, endPoint x: -96, endPoint y: 115, distance: 311.9
click at [0, 115] on html "dashboard products sales purchasing productivity dashboard products Product Cat…" at bounding box center [784, 372] width 1568 height 744
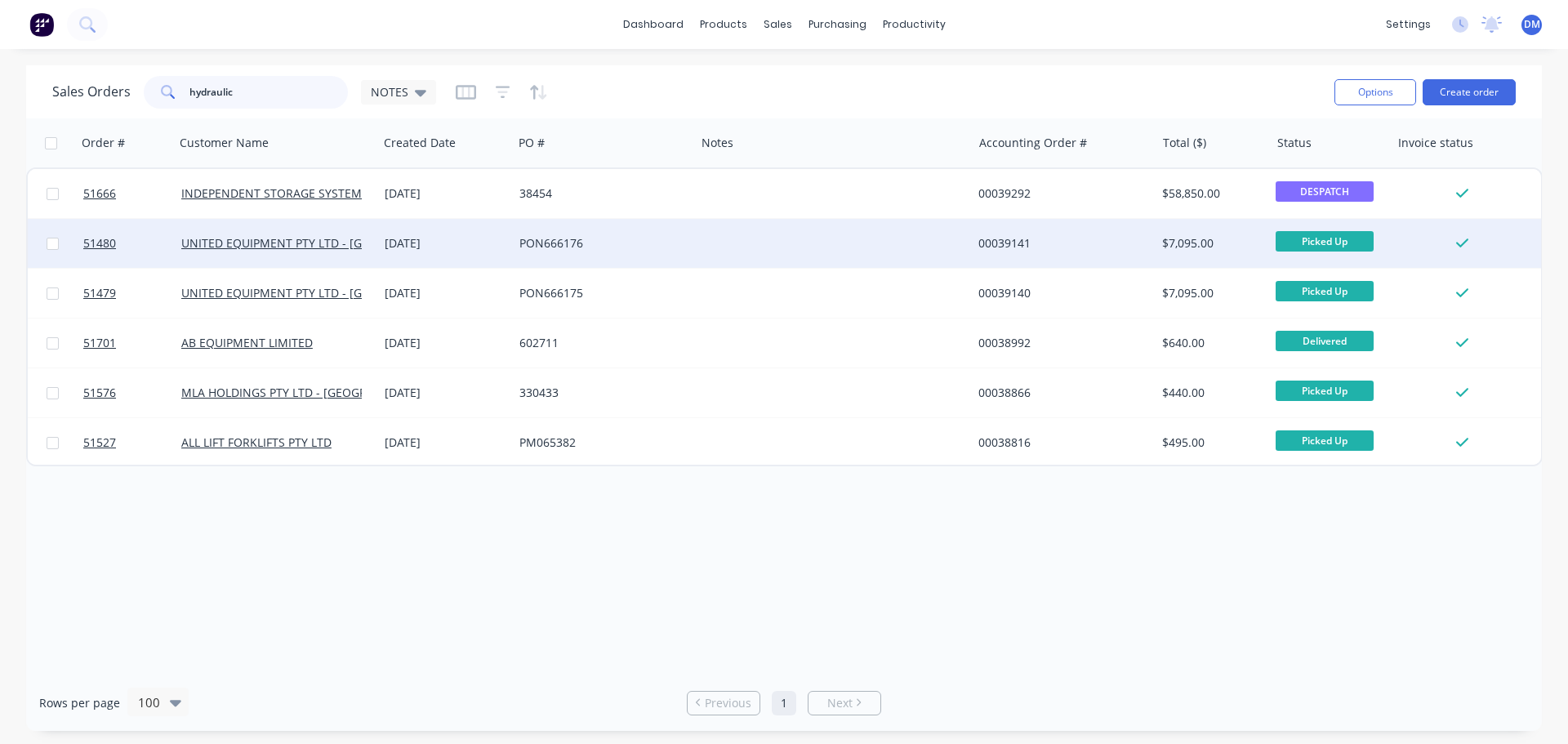
type input "hydraulic"
click at [655, 242] on div "PON666176" at bounding box center [599, 243] width 161 height 17
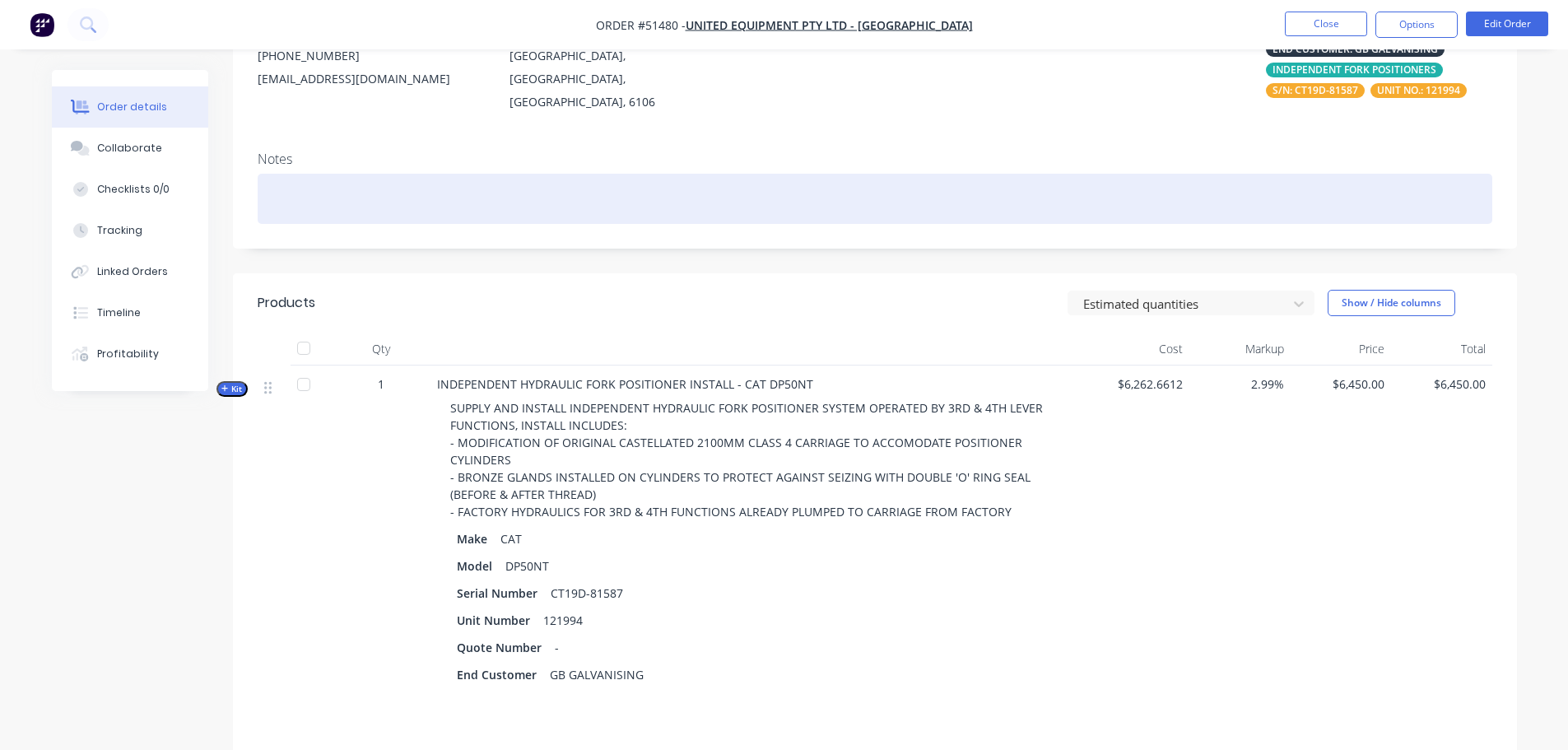
scroll to position [247, 0]
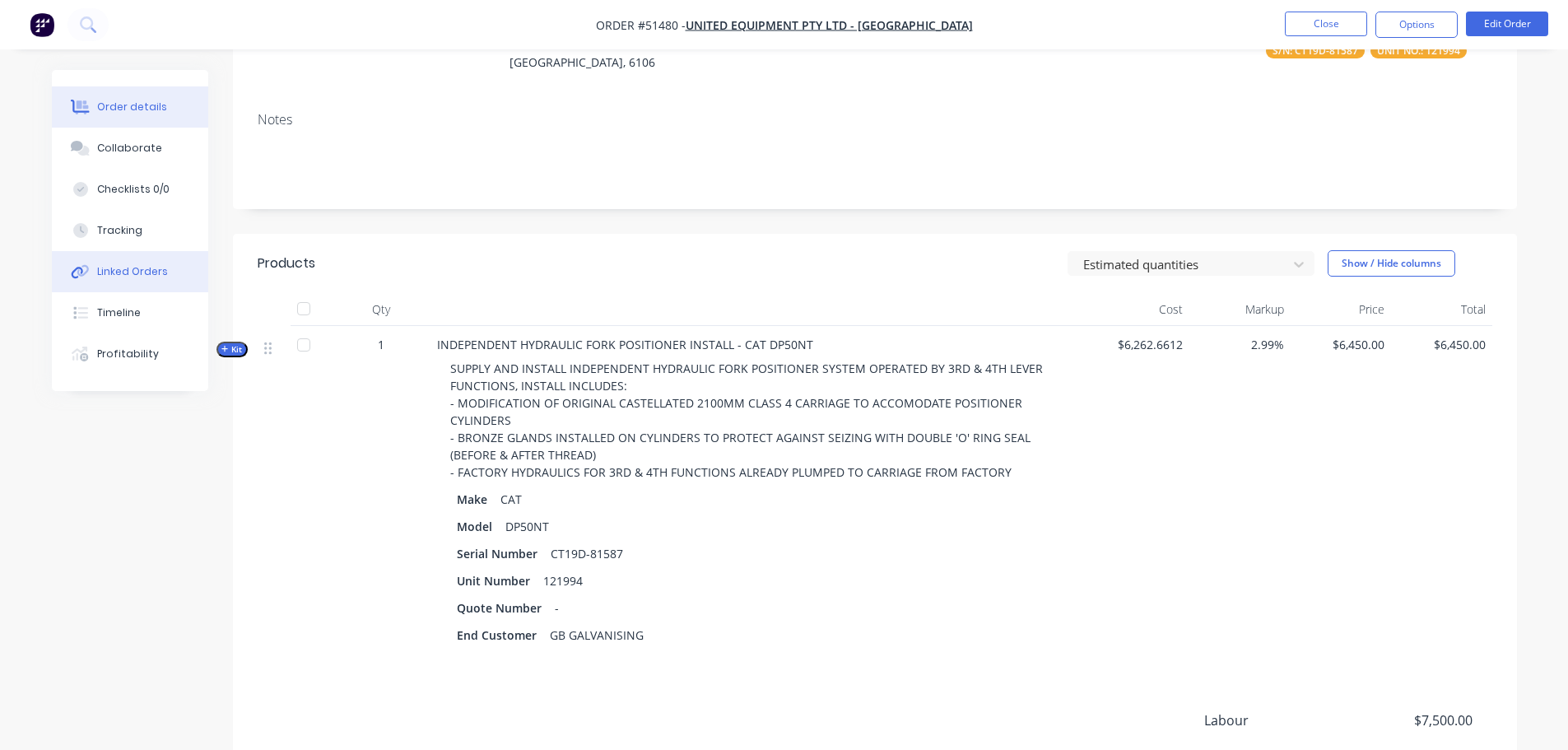
click at [136, 267] on div "Linked Orders" at bounding box center [133, 272] width 71 height 15
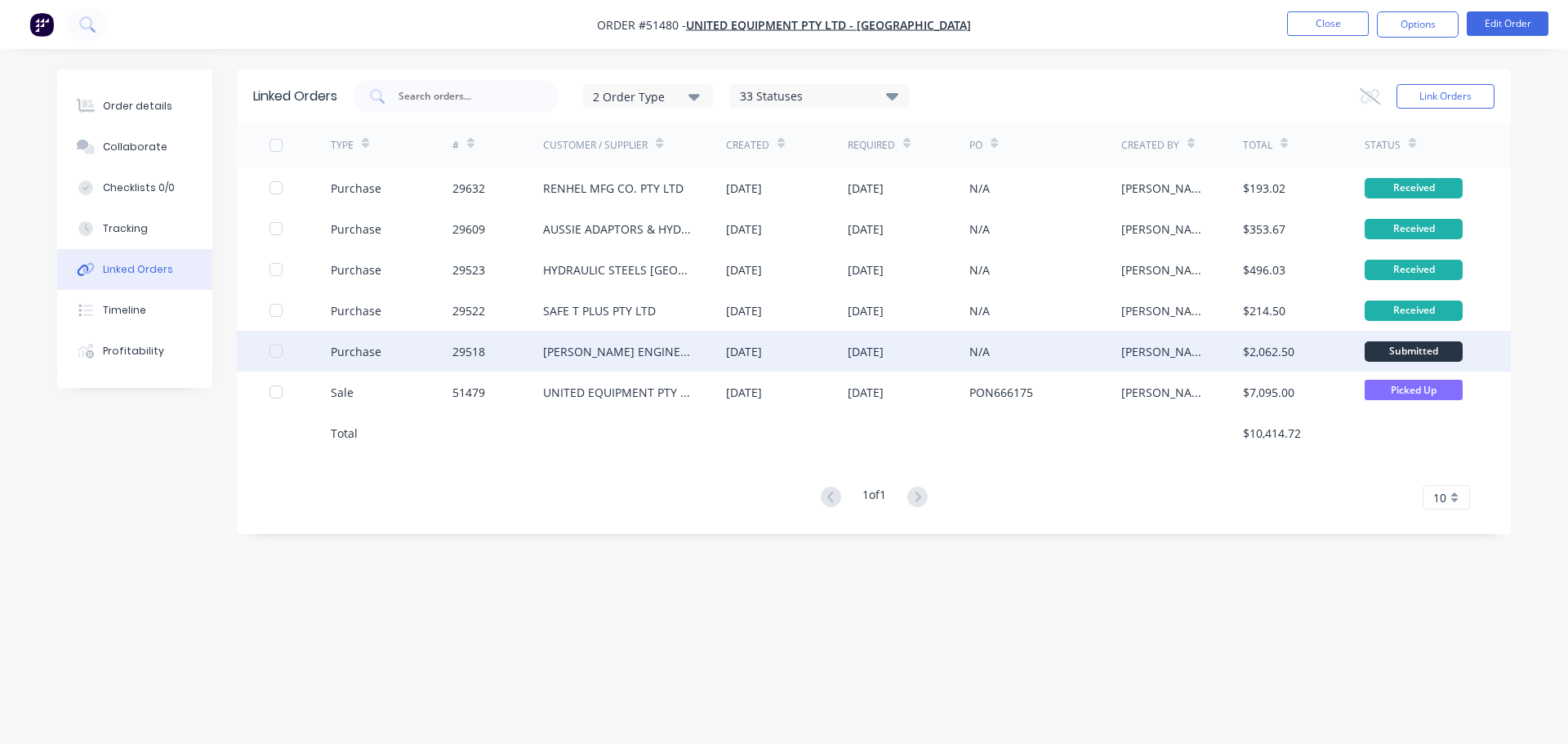
click at [673, 343] on div "[PERSON_NAME] ENGINEERING GROUP" at bounding box center [618, 351] width 150 height 17
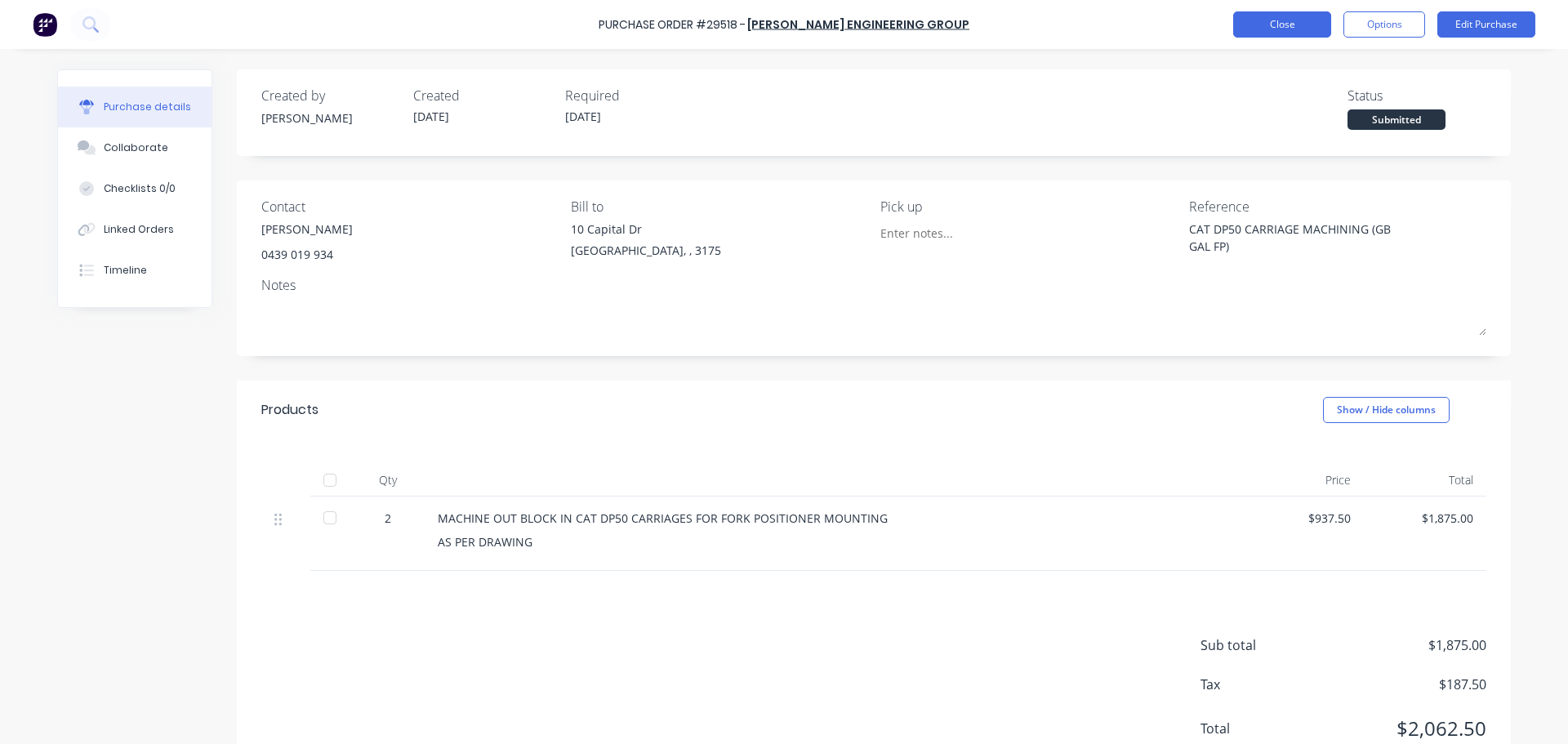
click at [1286, 32] on button "Close" at bounding box center [1282, 24] width 98 height 26
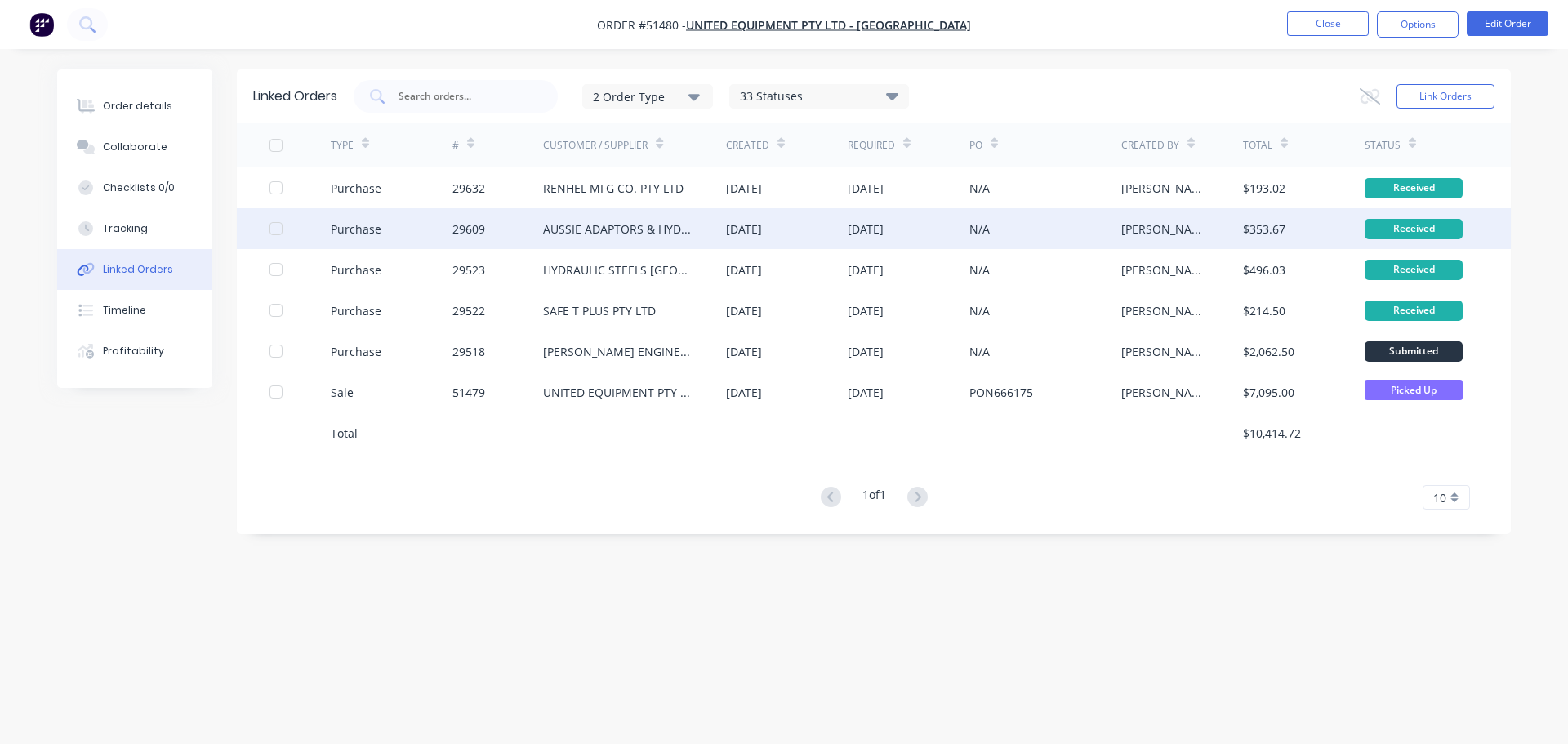
click at [658, 227] on div "AUSSIE ADAPTORS & HYDRAULICS P/L" at bounding box center [618, 228] width 150 height 17
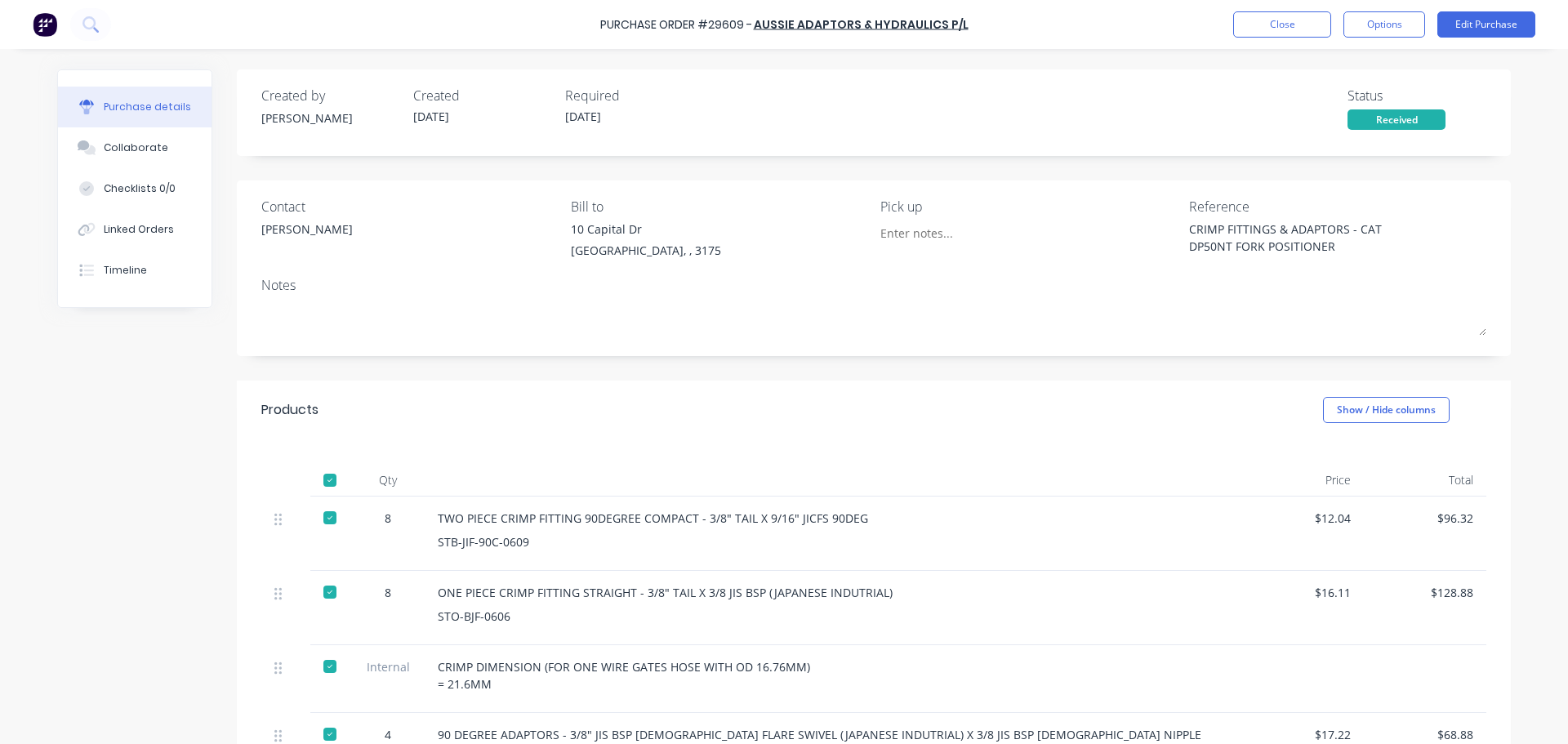
type textarea "x"
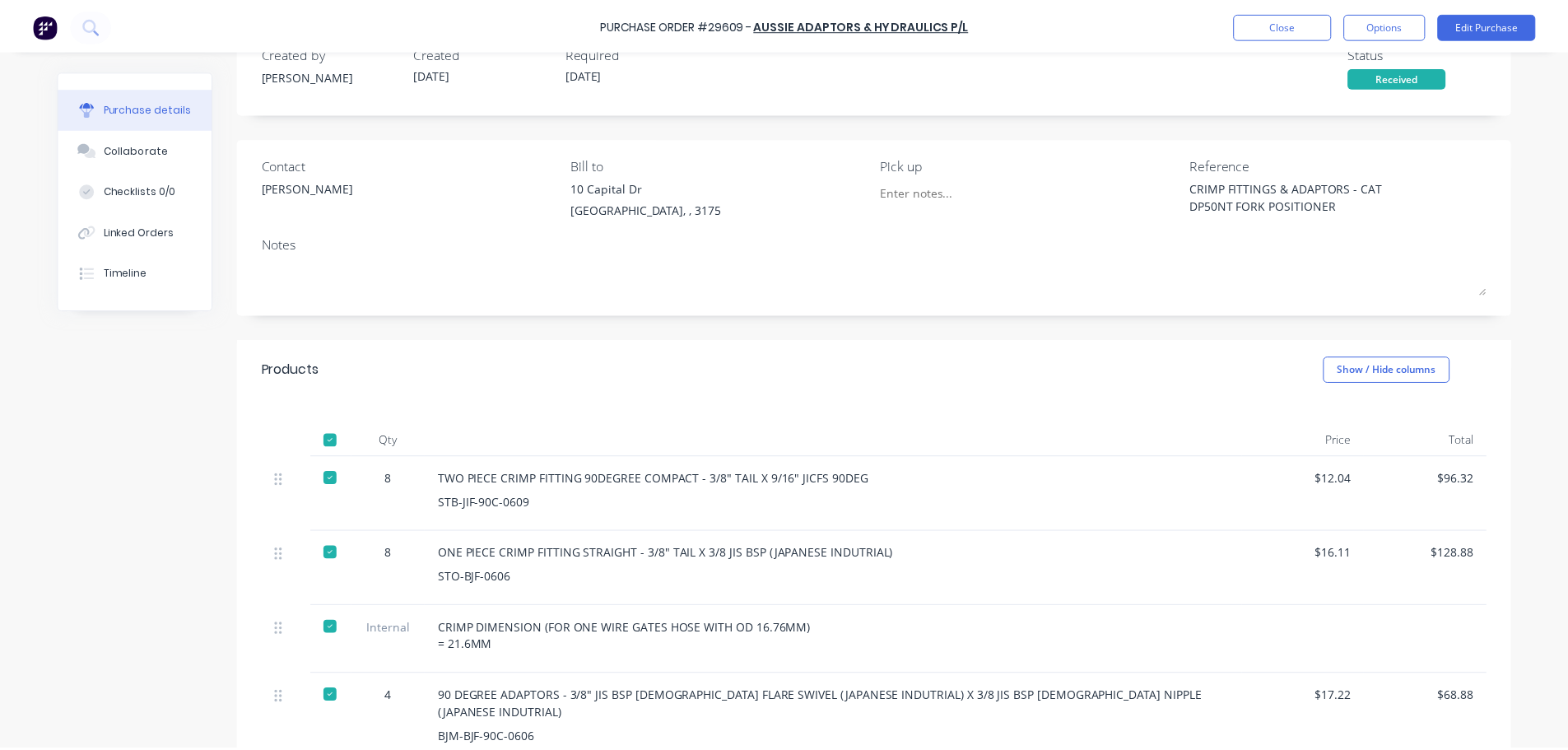
scroll to position [247, 0]
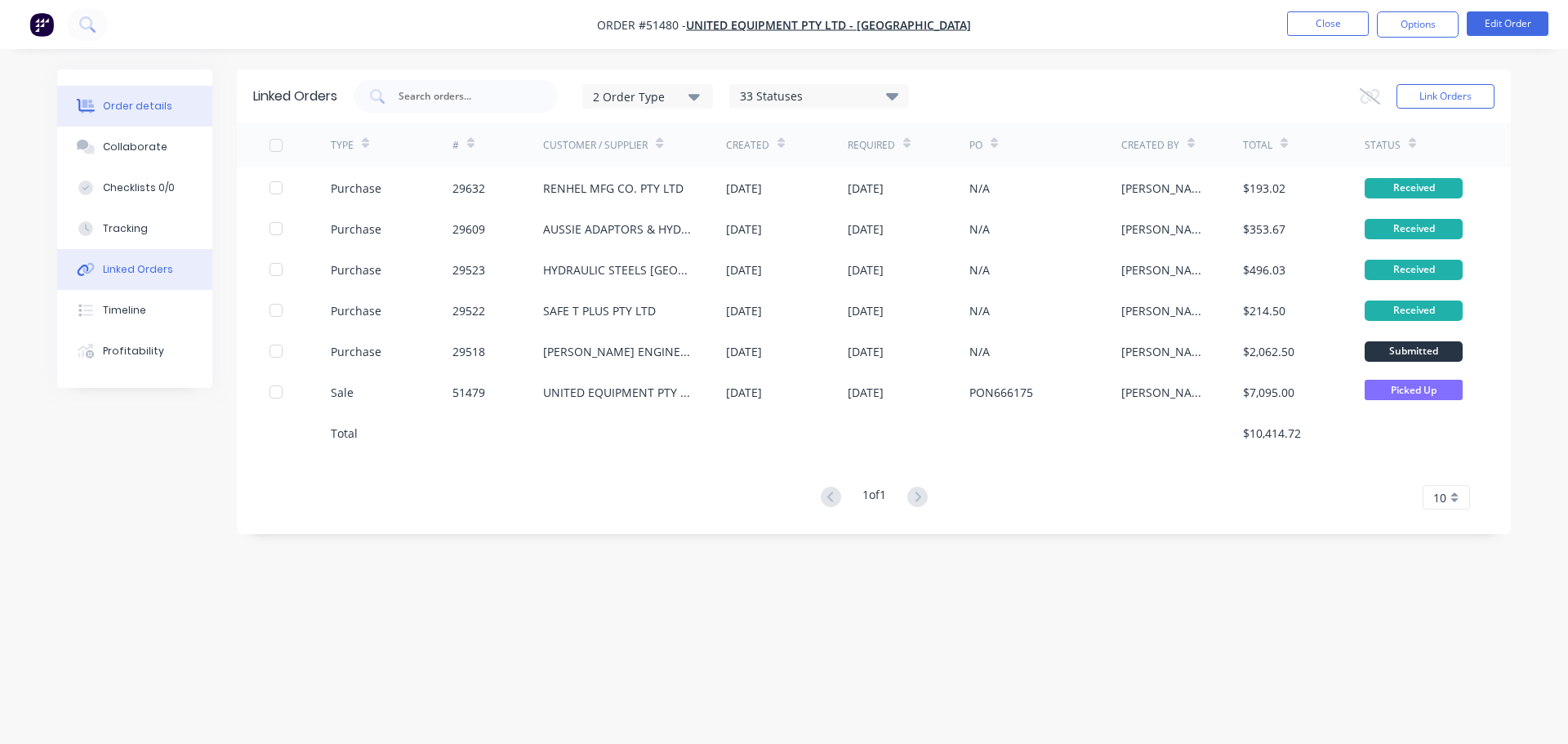
click at [132, 107] on div "Order details" at bounding box center [137, 106] width 69 height 15
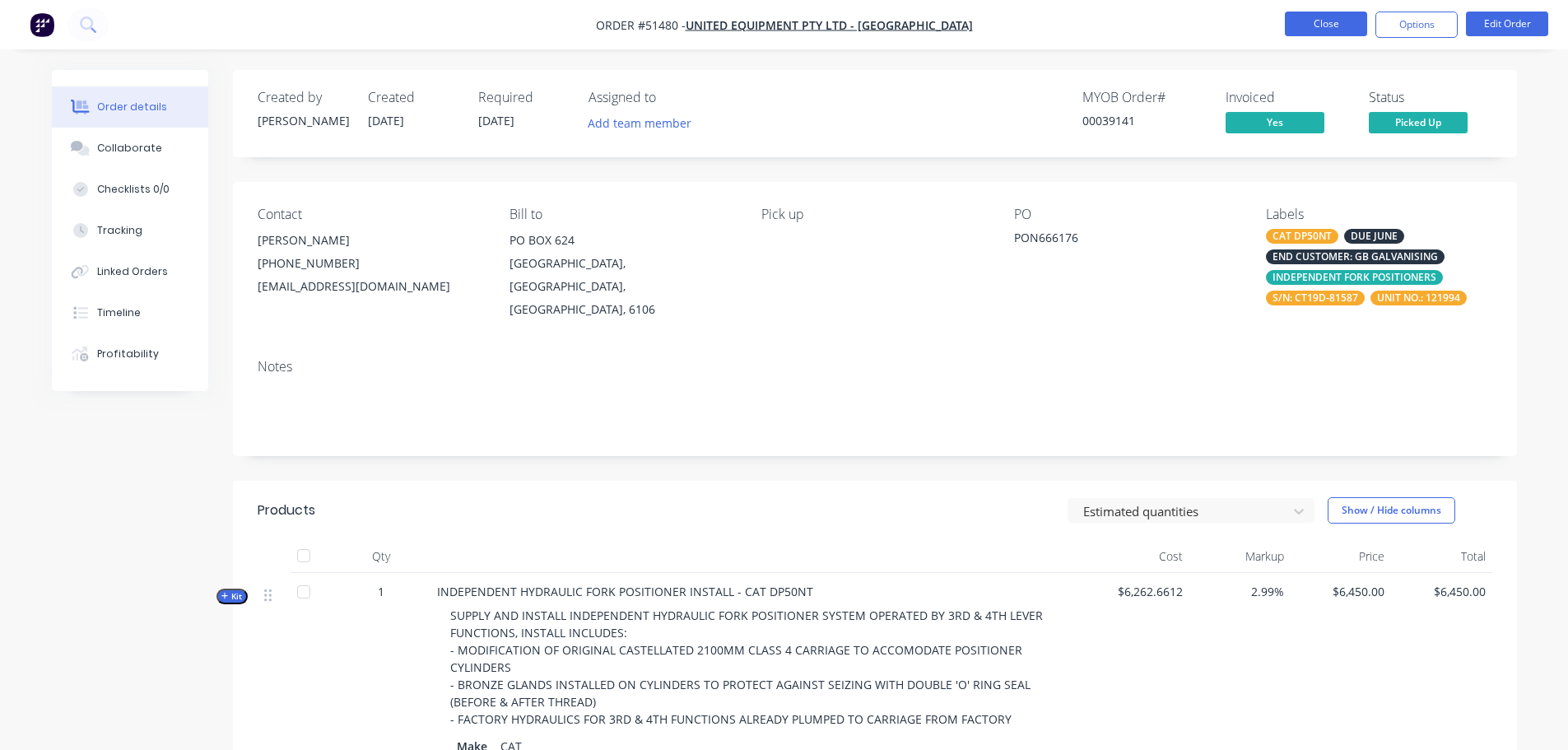
click at [1332, 16] on button "Close" at bounding box center [1326, 23] width 83 height 25
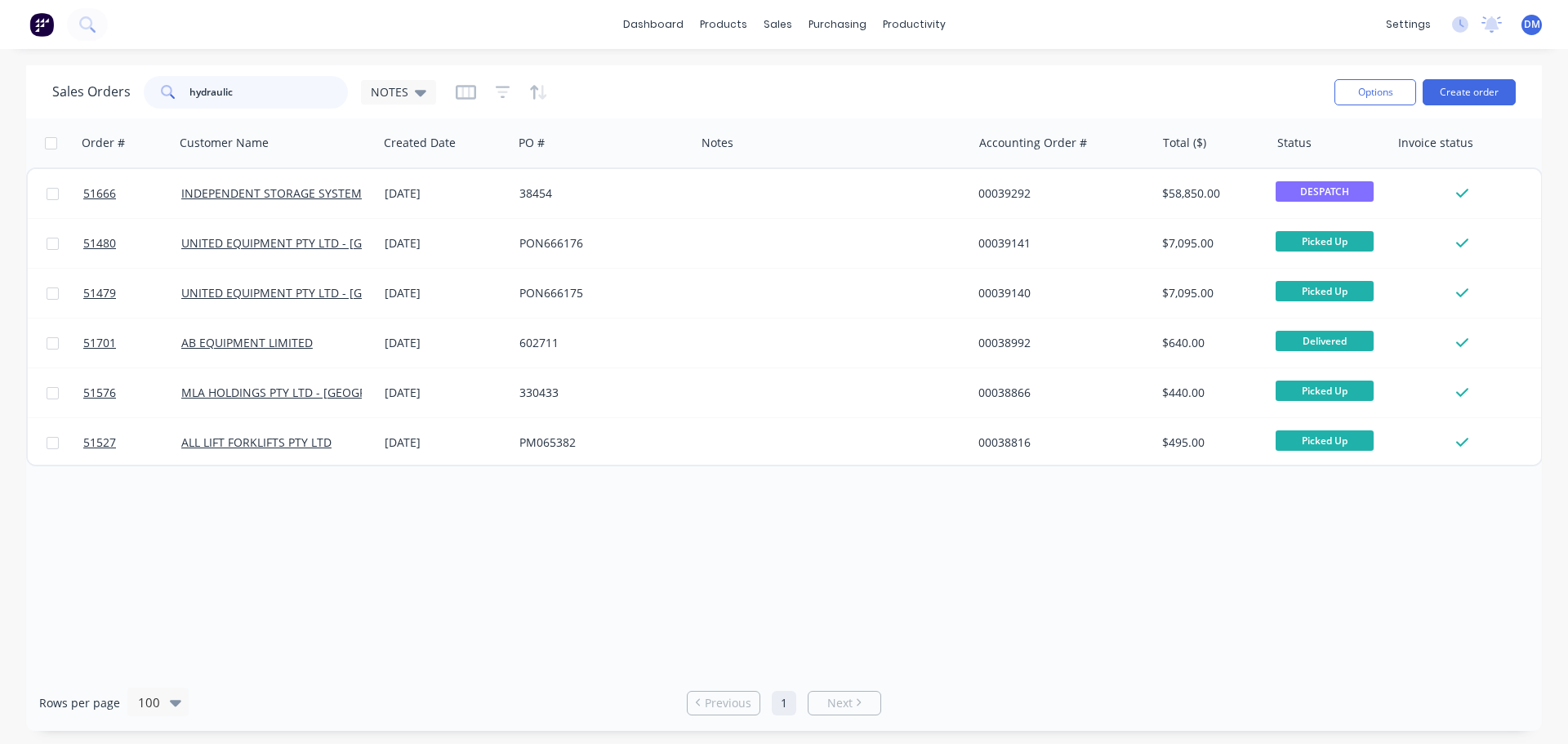
drag, startPoint x: 258, startPoint y: 90, endPoint x: -17, endPoint y: 131, distance: 278.0
click at [0, 131] on html "dashboard products sales purchasing productivity dashboard products Product Cat…" at bounding box center [784, 372] width 1568 height 744
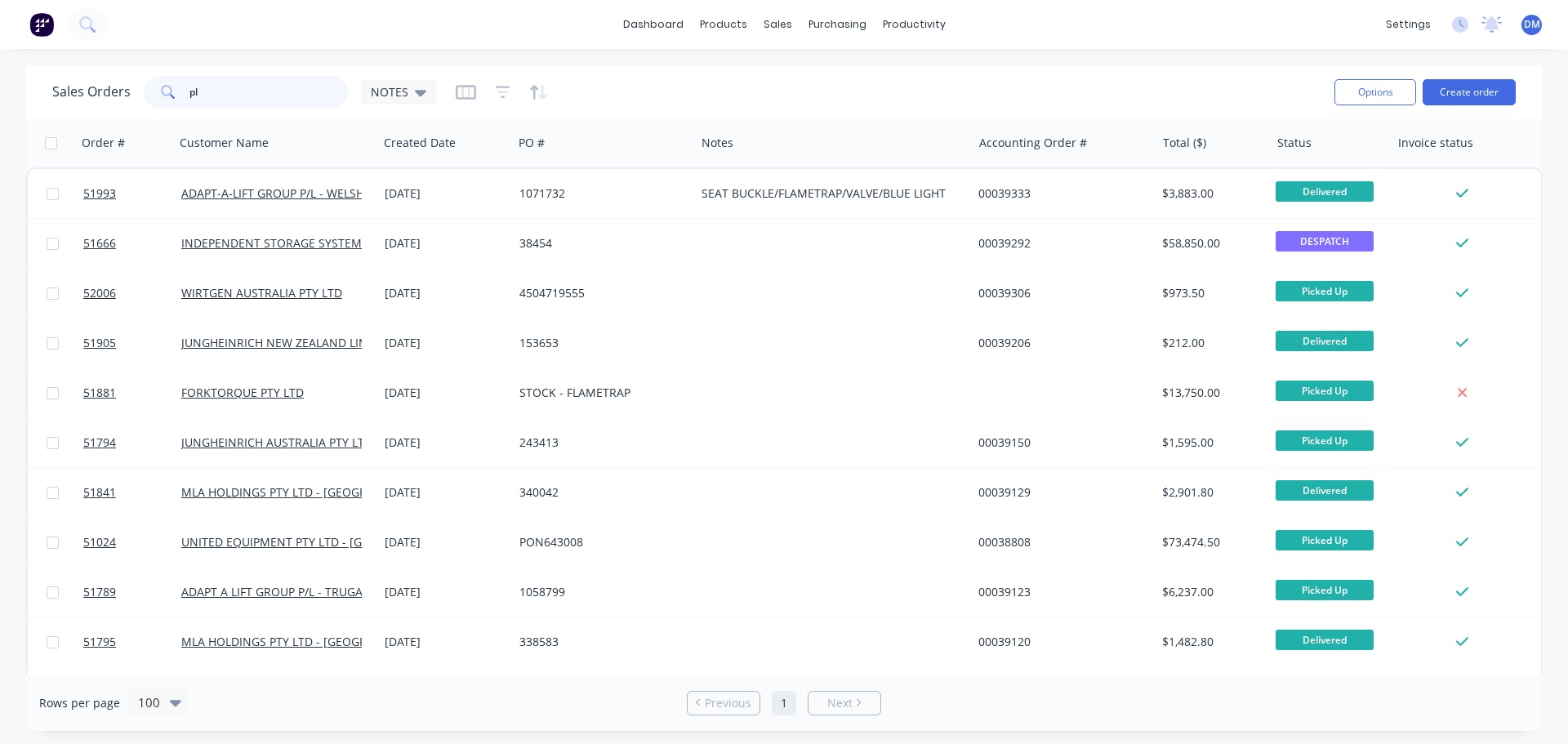
type input "p"
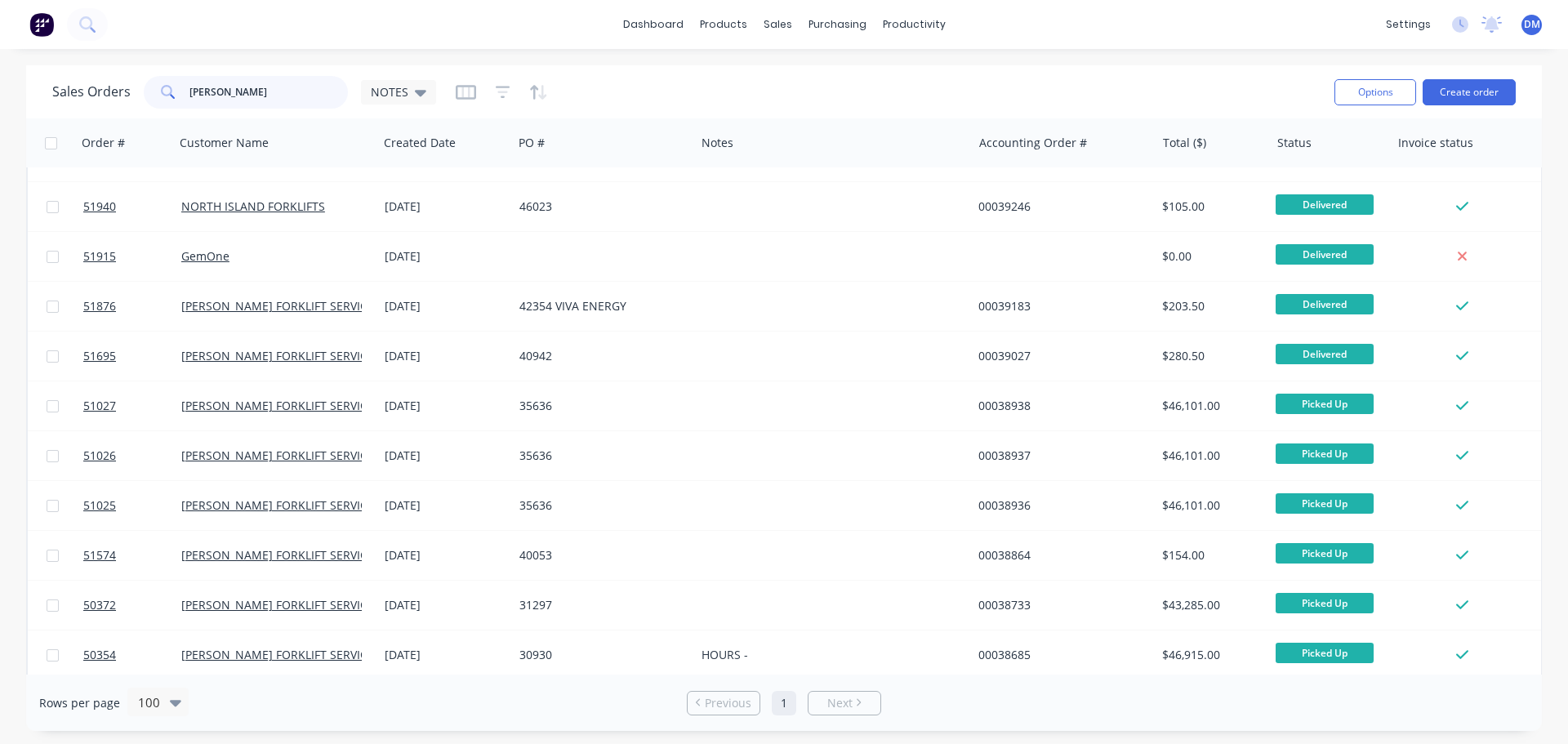
scroll to position [572, 0]
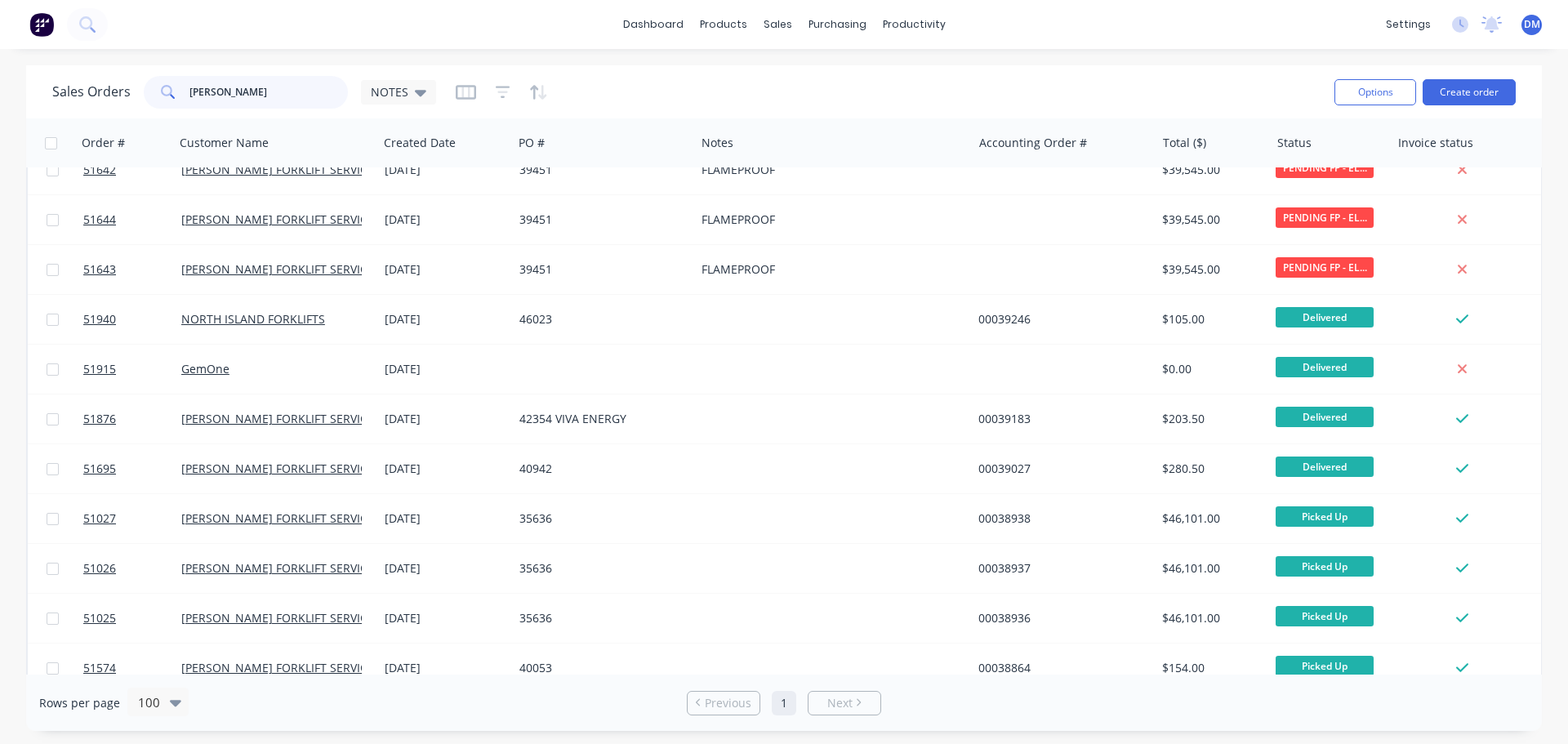
click at [249, 87] on input "[PERSON_NAME]" at bounding box center [269, 91] width 159 height 32
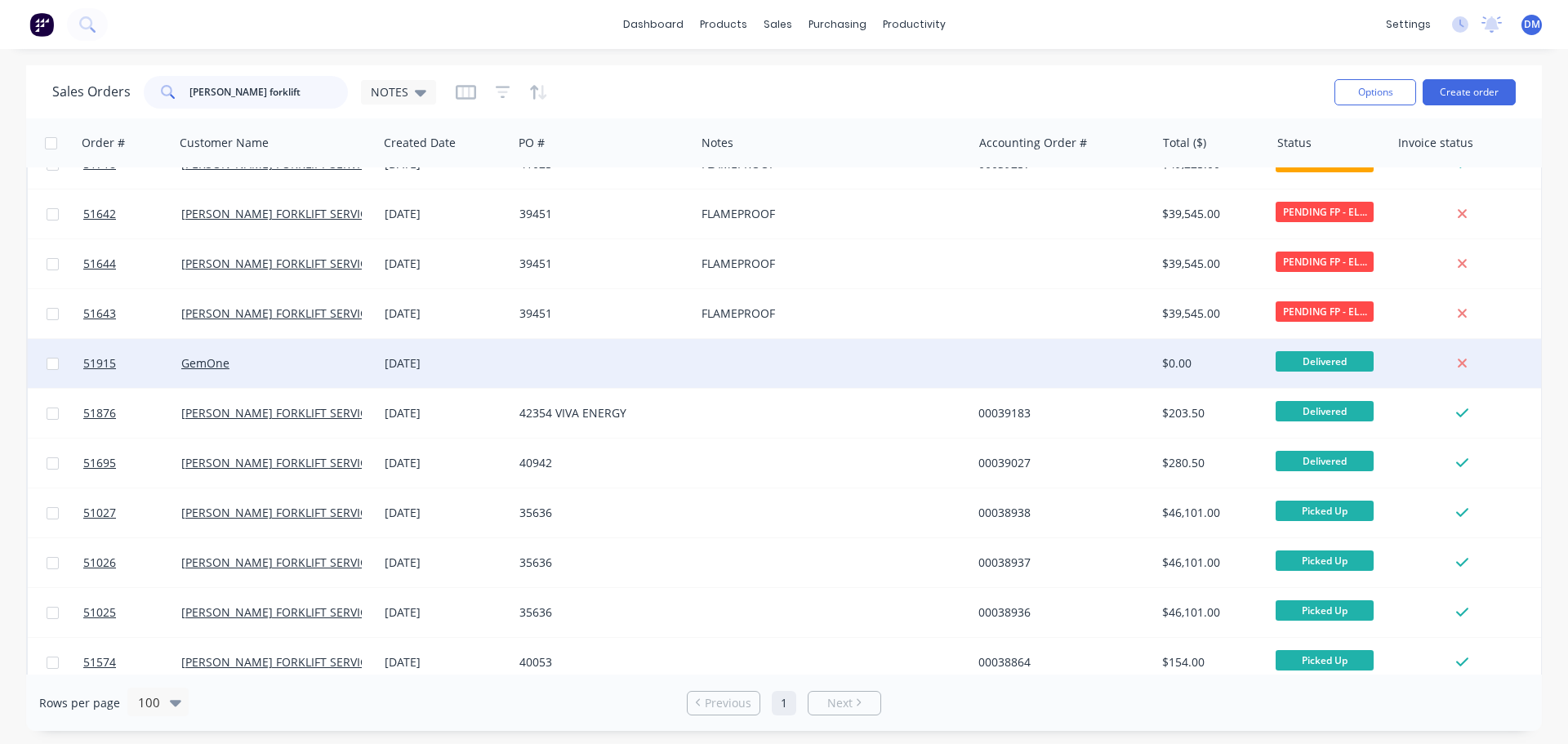
scroll to position [0, 0]
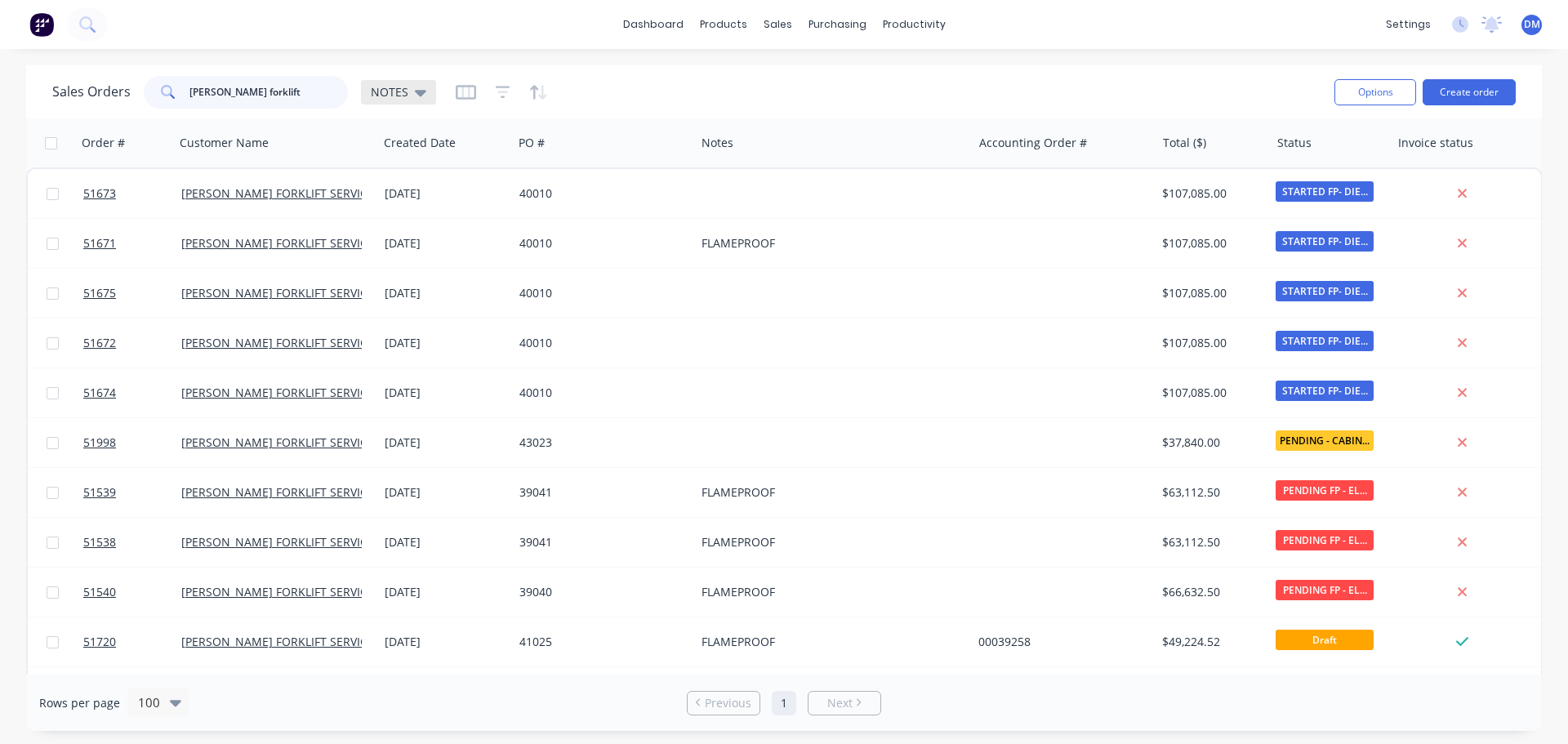
type input "[PERSON_NAME] forklift"
click at [423, 94] on icon at bounding box center [421, 92] width 11 height 18
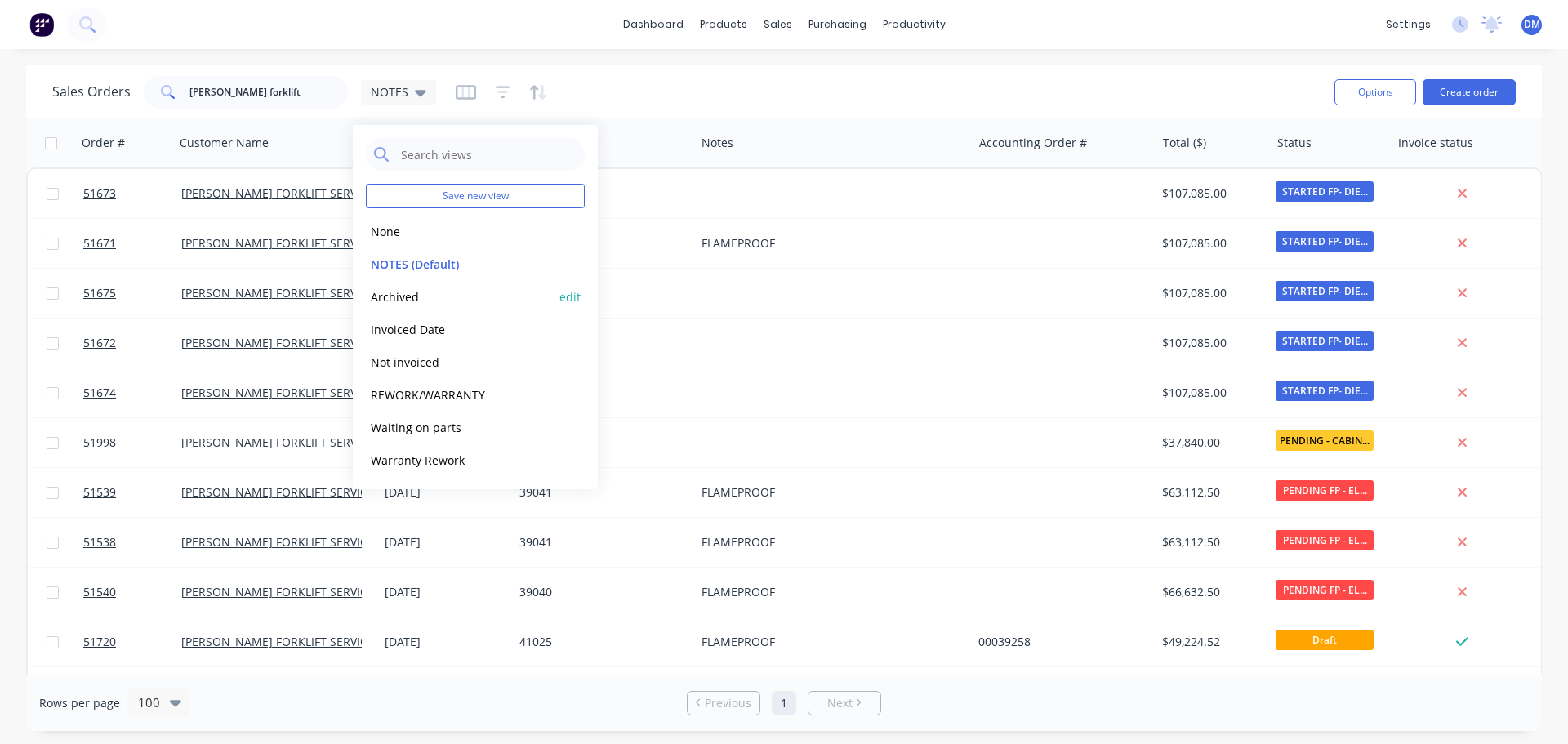
click at [436, 296] on button "Archived" at bounding box center [459, 296] width 186 height 18
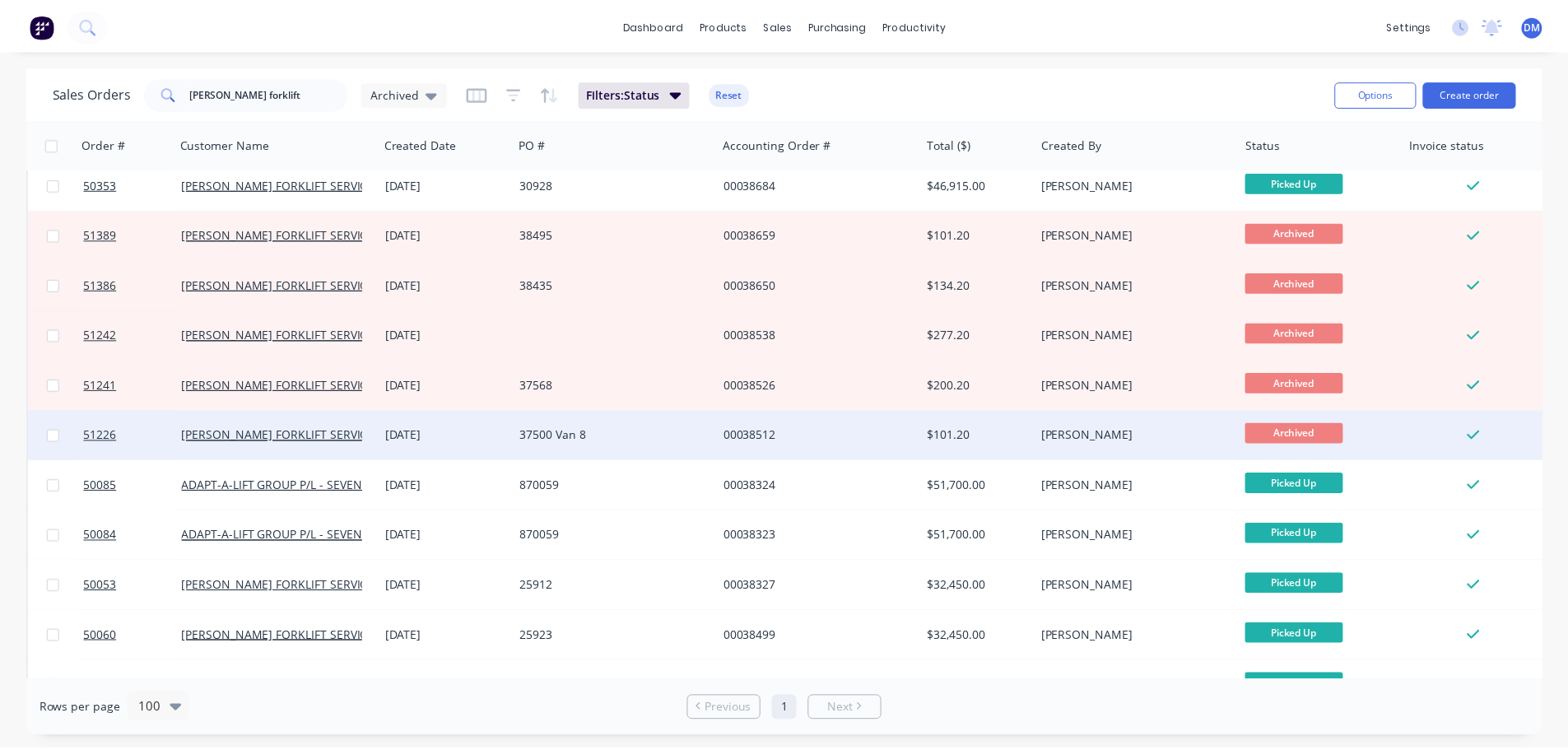
scroll to position [1235, 0]
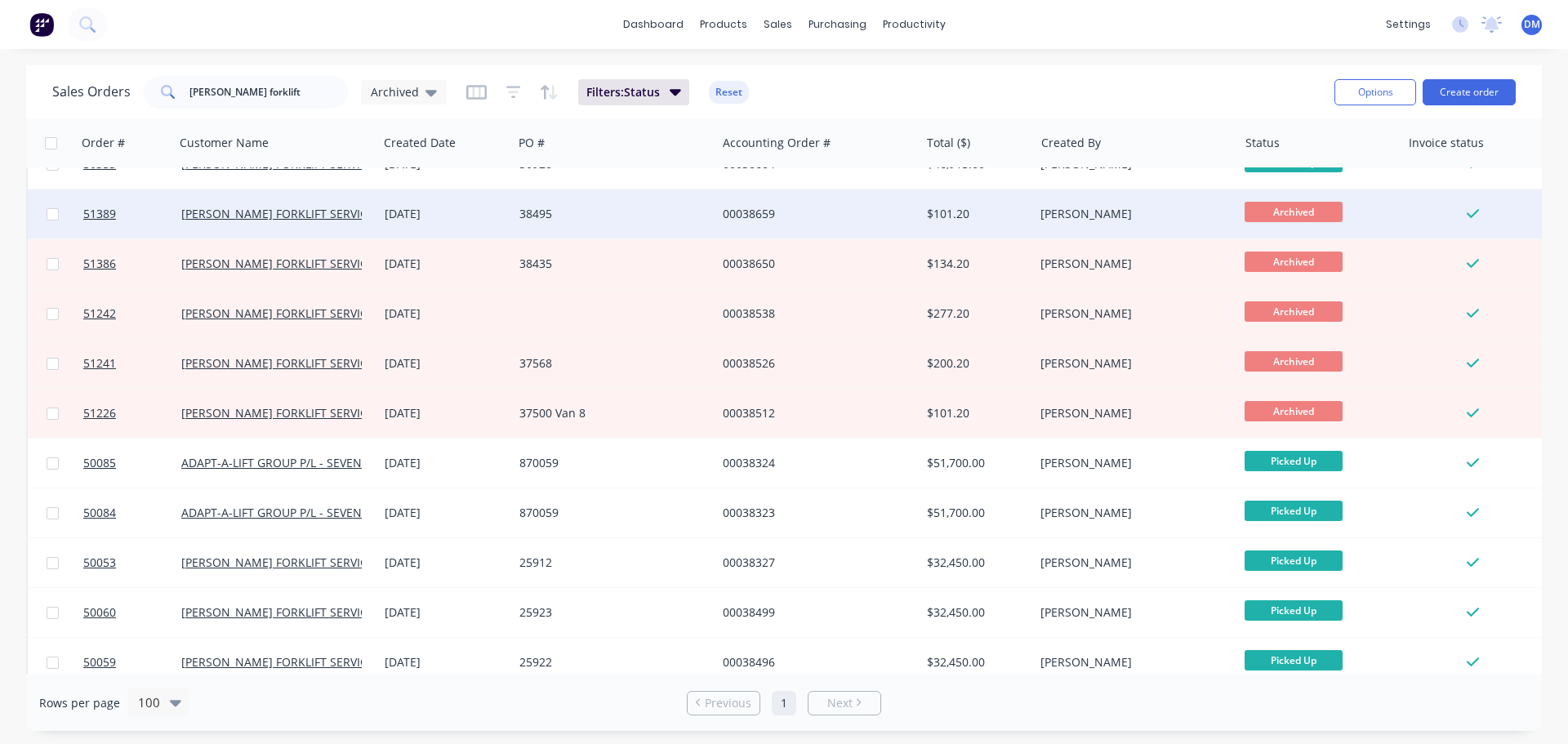
click at [610, 209] on div "38495" at bounding box center [610, 214] width 181 height 17
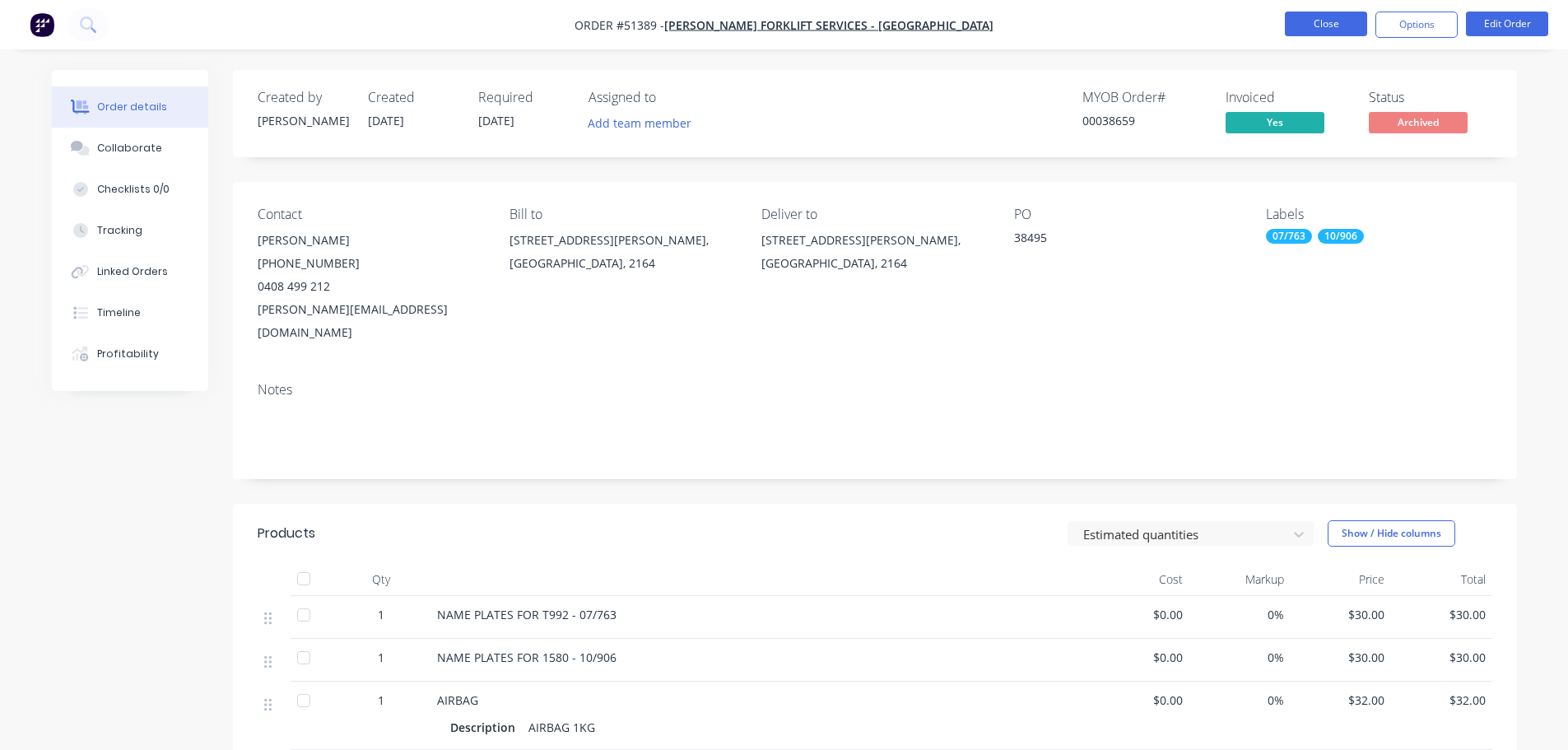
click at [1350, 33] on button "Close" at bounding box center [1326, 23] width 83 height 25
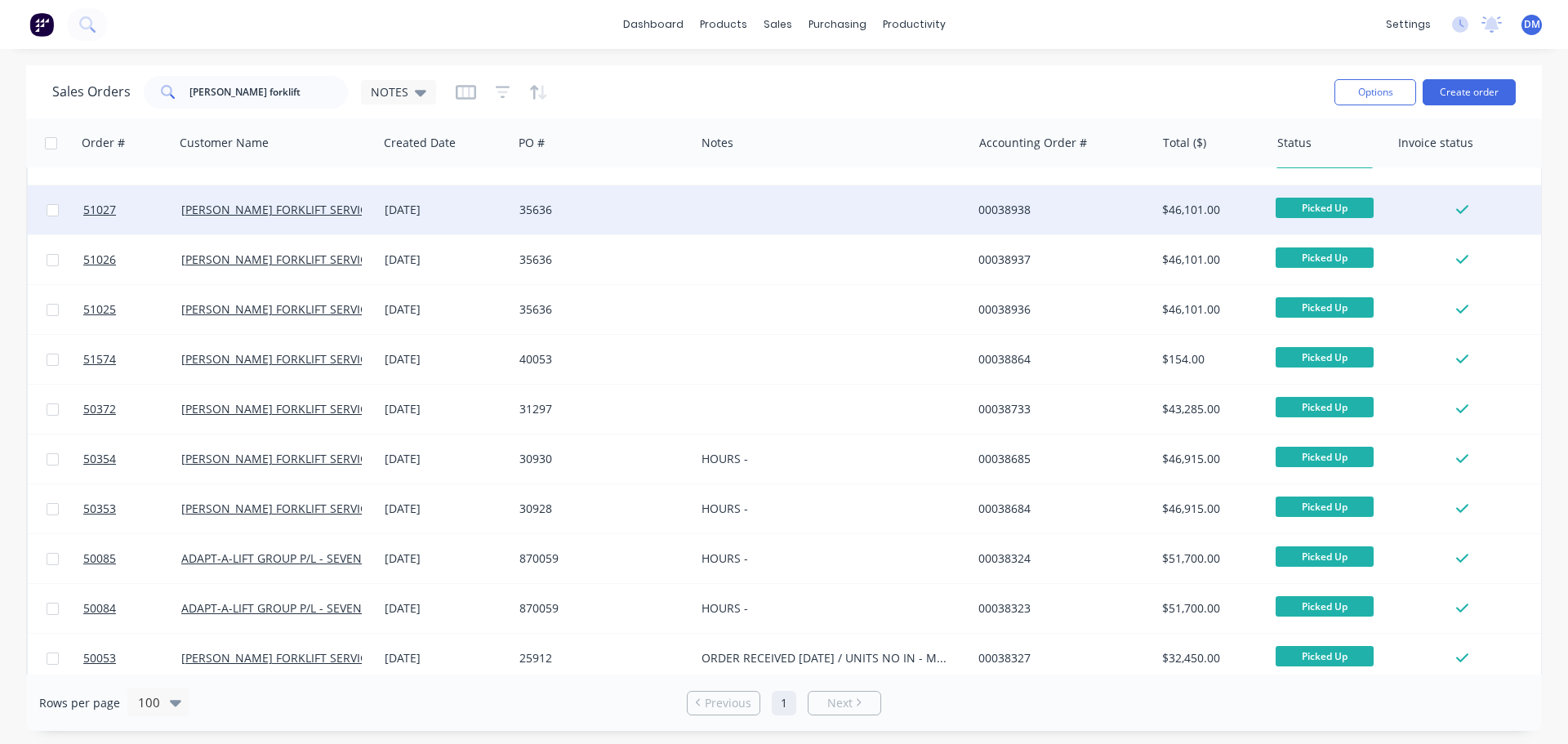
scroll to position [1144, 0]
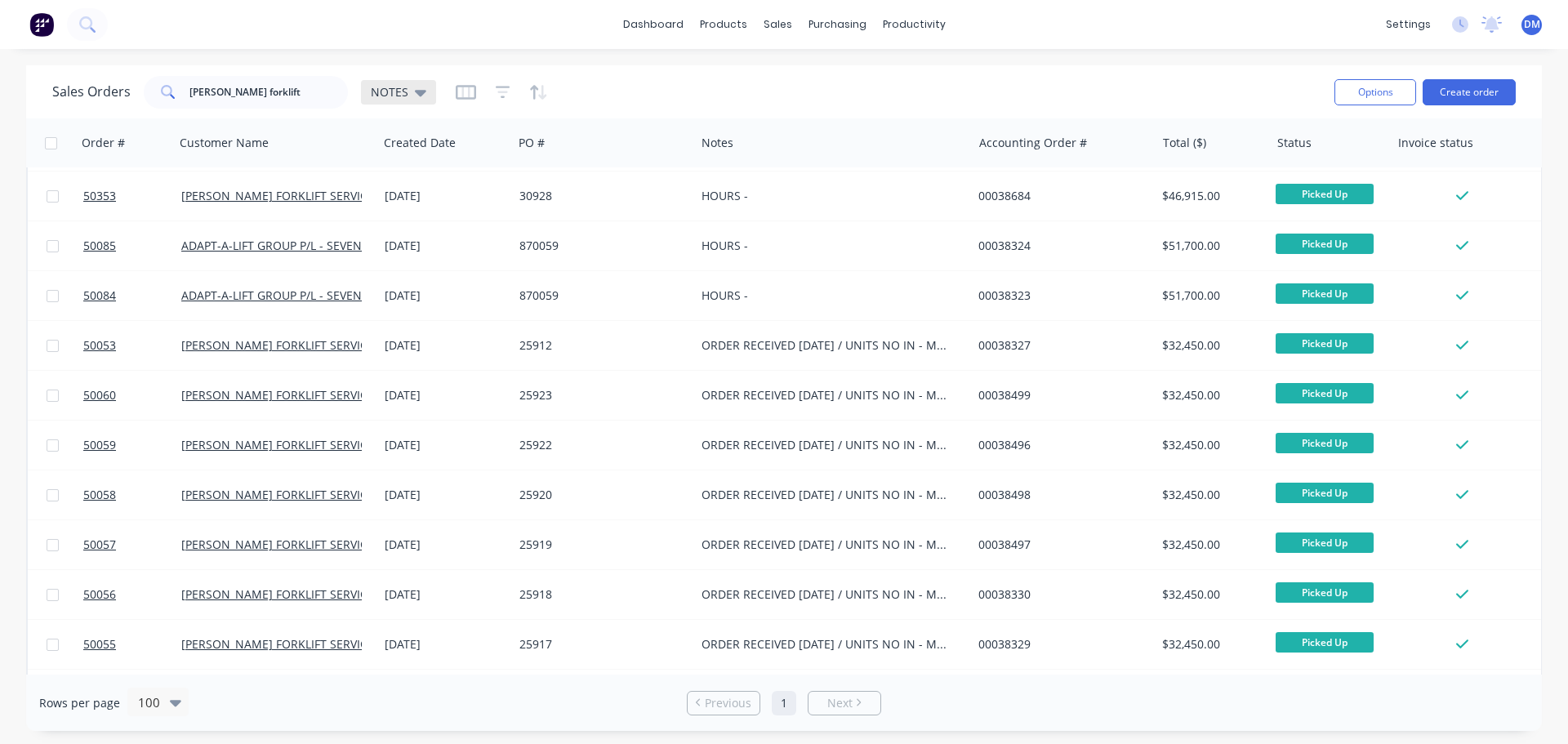
click at [422, 90] on icon at bounding box center [421, 93] width 11 height 6
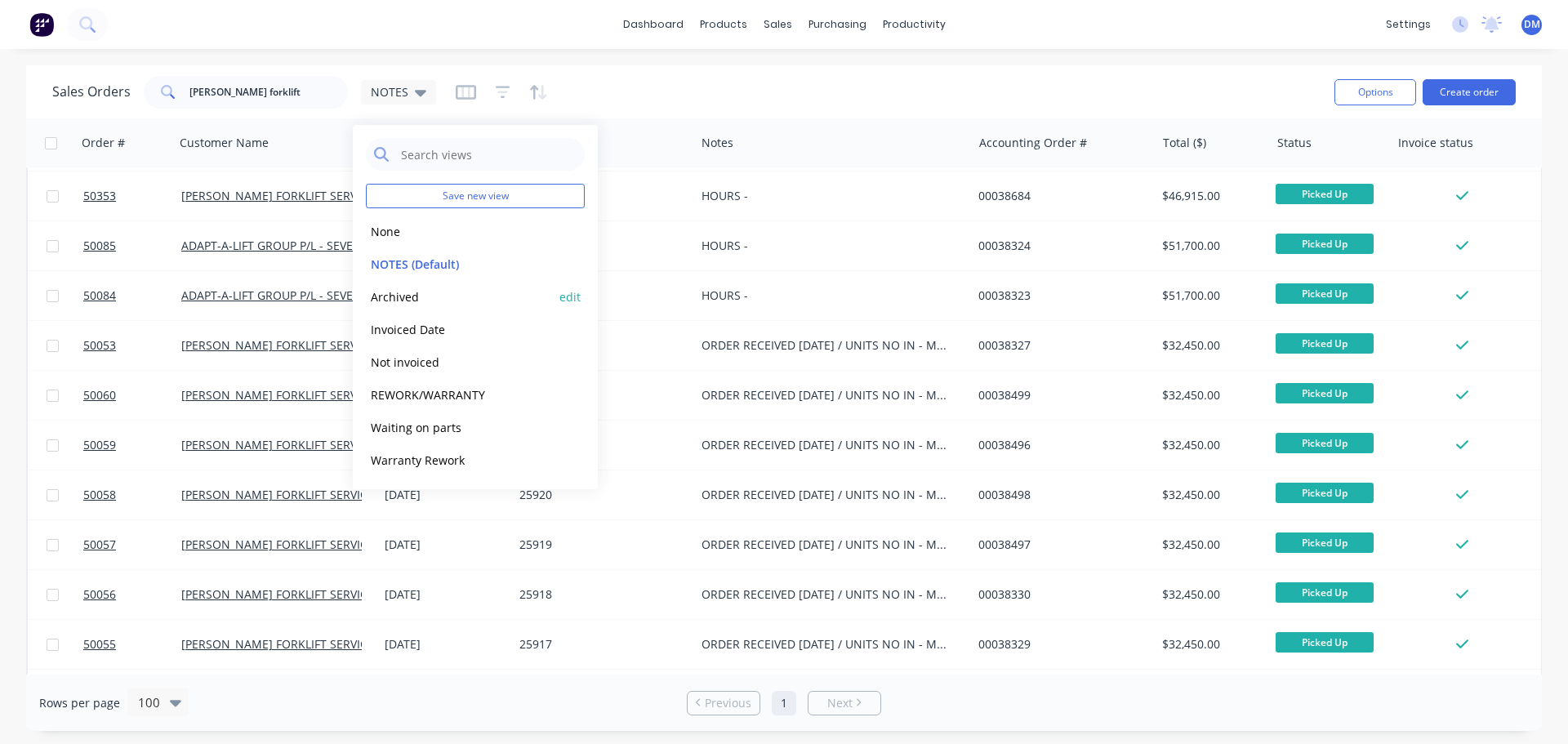
click at [436, 293] on button "Archived" at bounding box center [459, 296] width 186 height 18
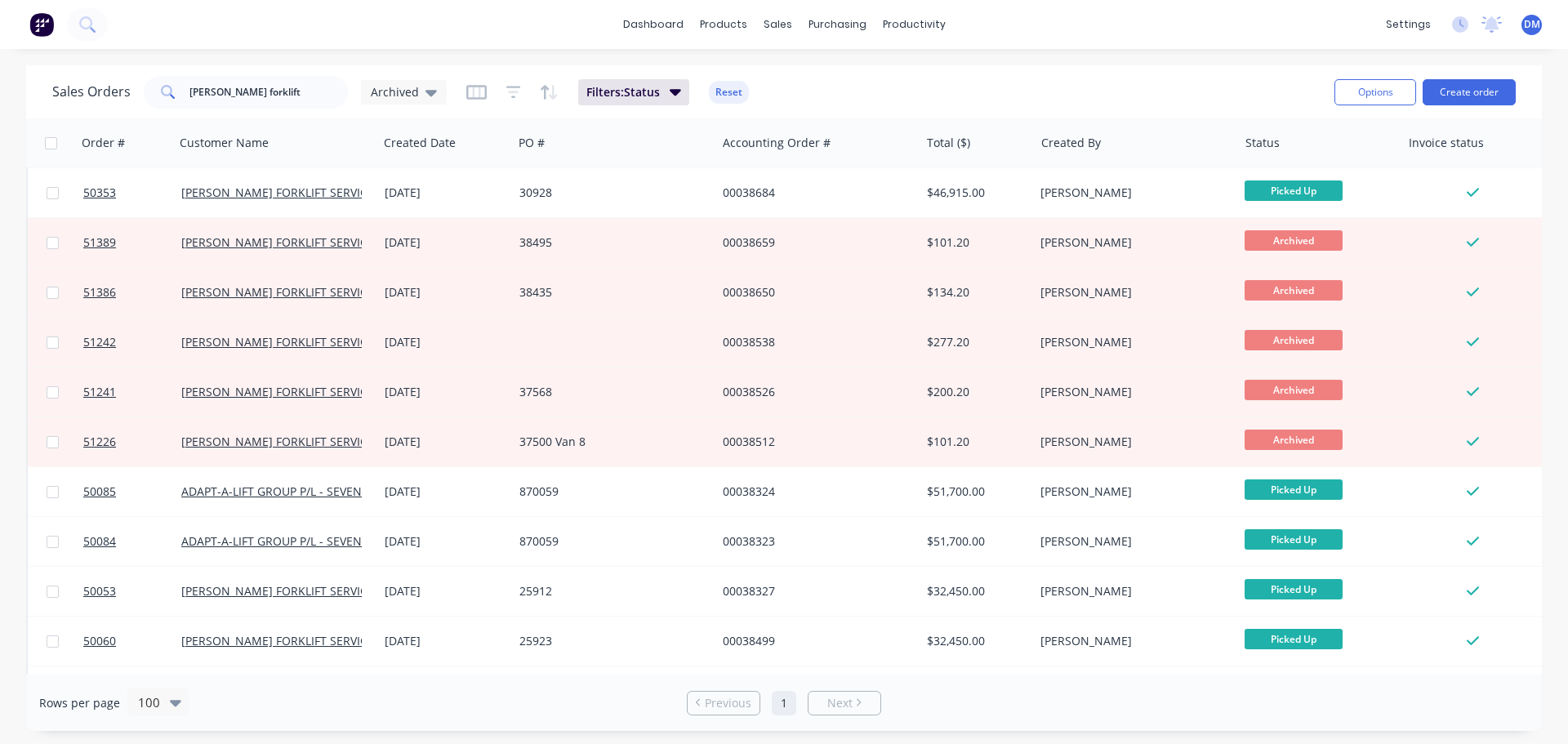
scroll to position [1225, 0]
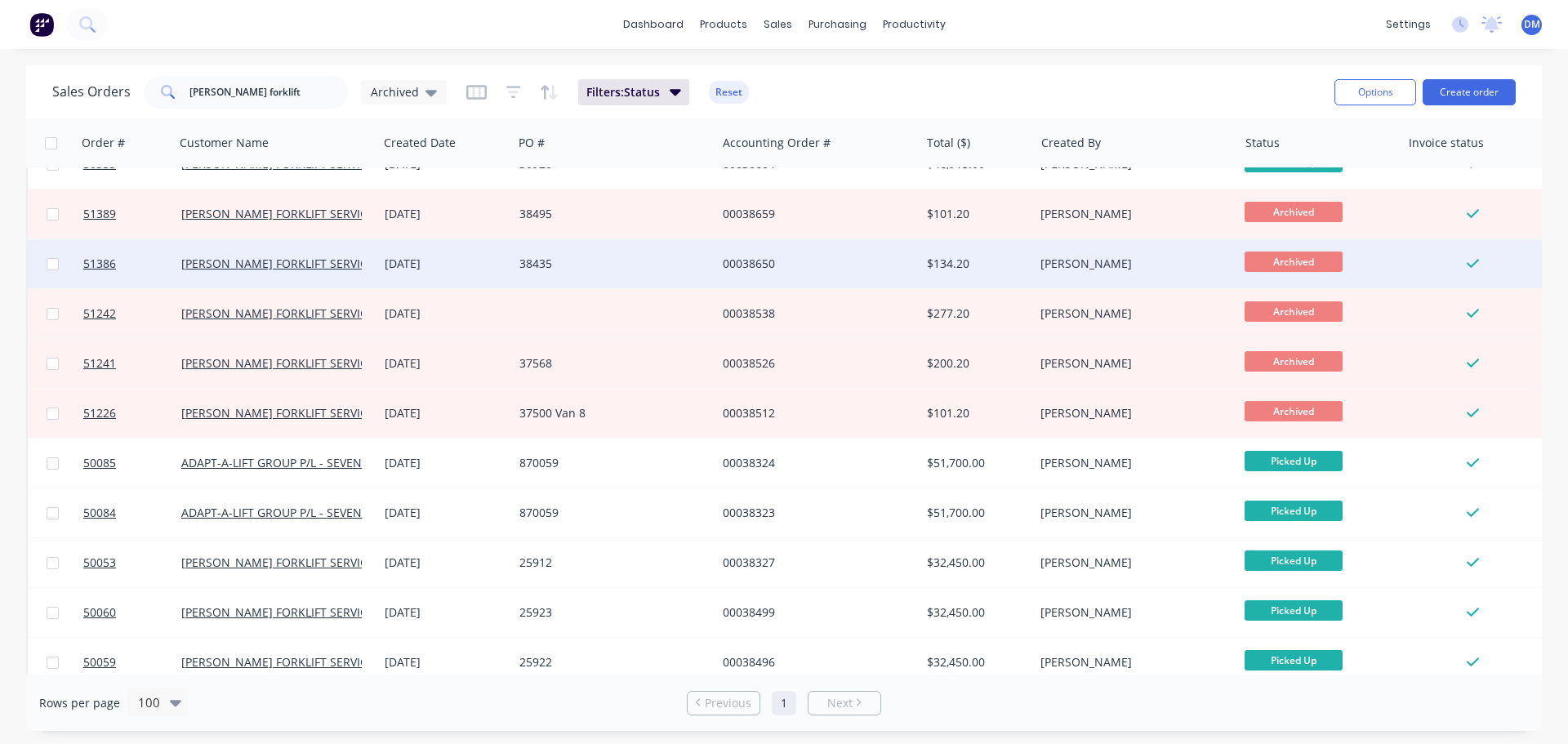
click at [770, 271] on div "00038650" at bounding box center [813, 264] width 181 height 17
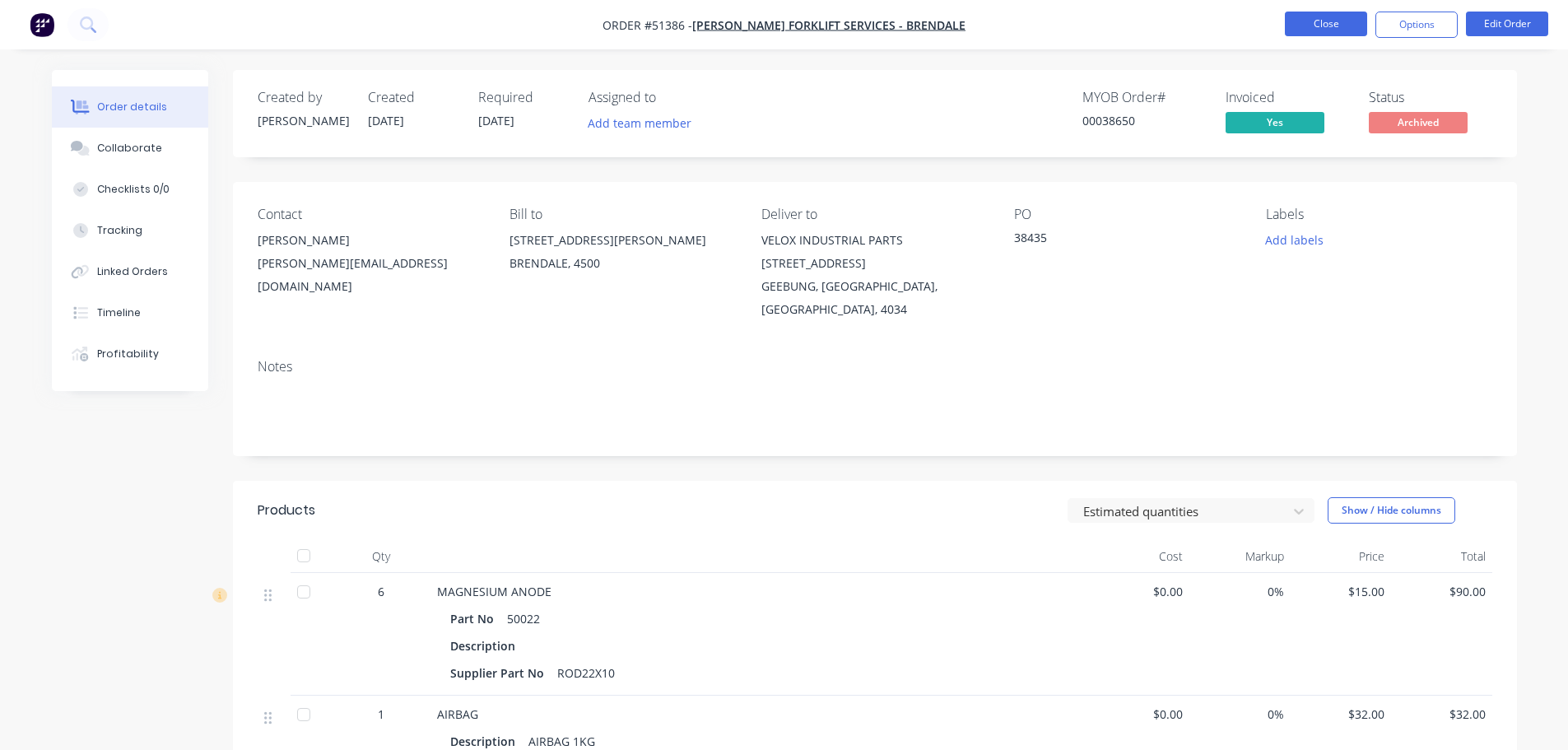
click at [1300, 20] on button "Close" at bounding box center [1326, 23] width 83 height 25
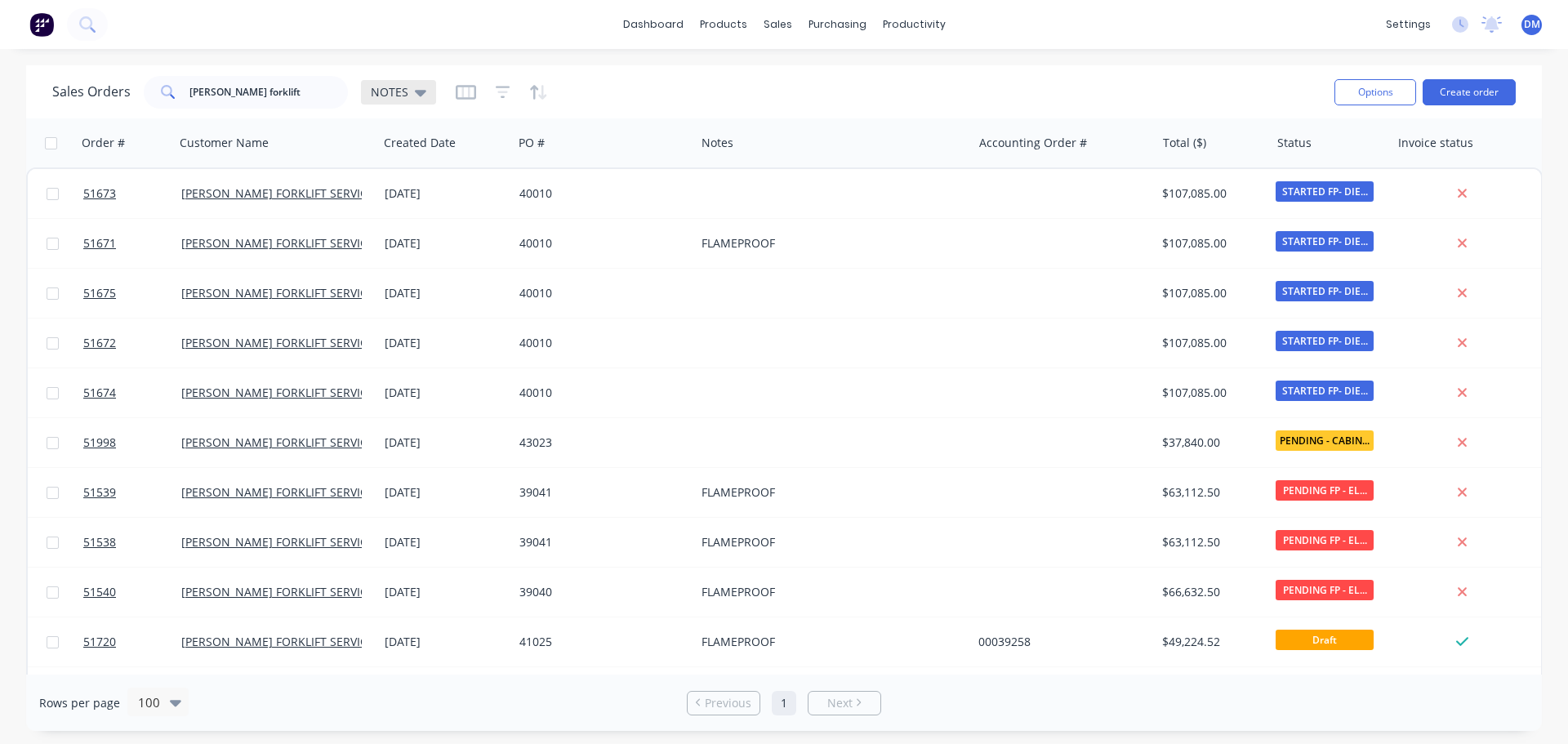
click at [408, 93] on div "NOTES" at bounding box center [399, 92] width 55 height 15
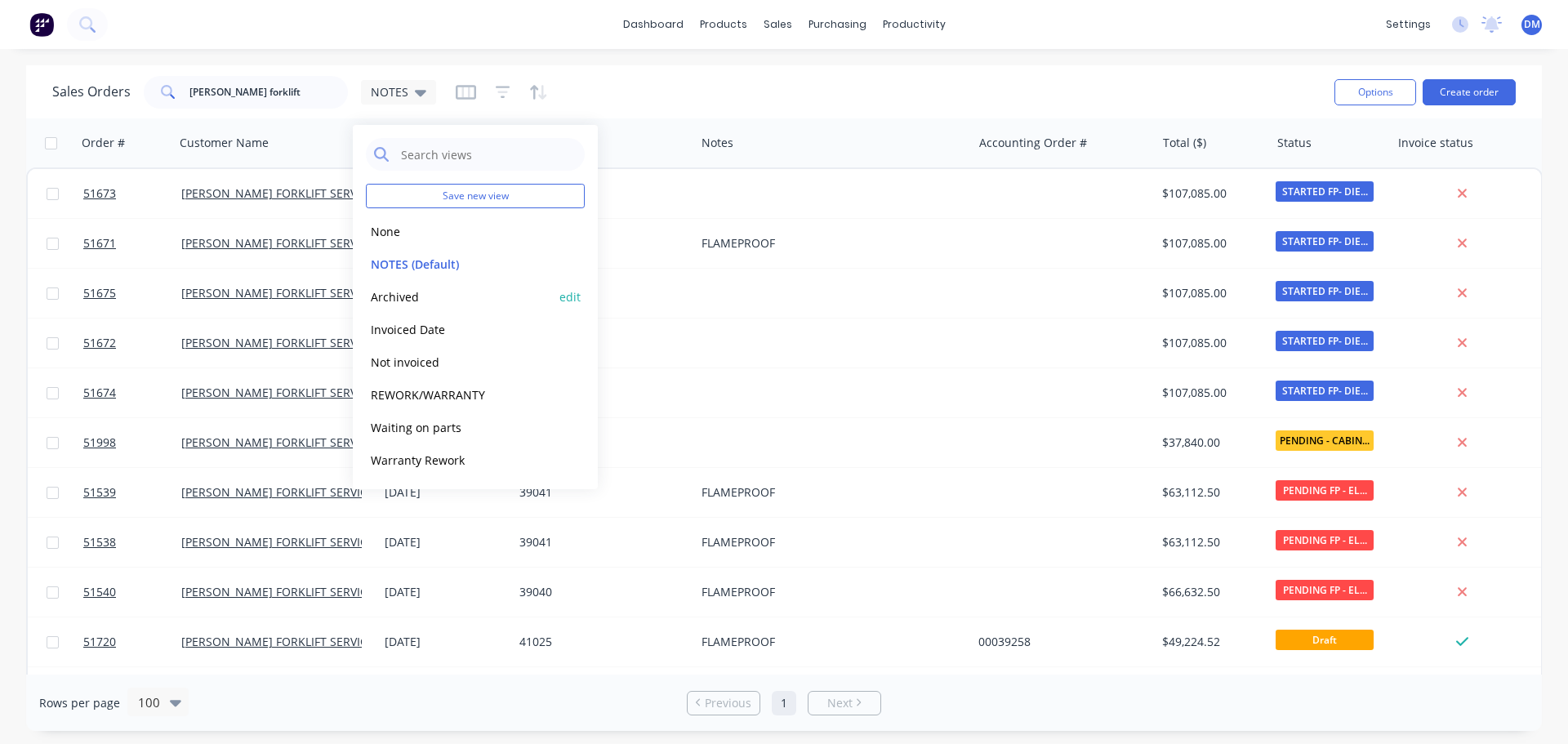
click at [403, 296] on button "Archived" at bounding box center [459, 296] width 186 height 18
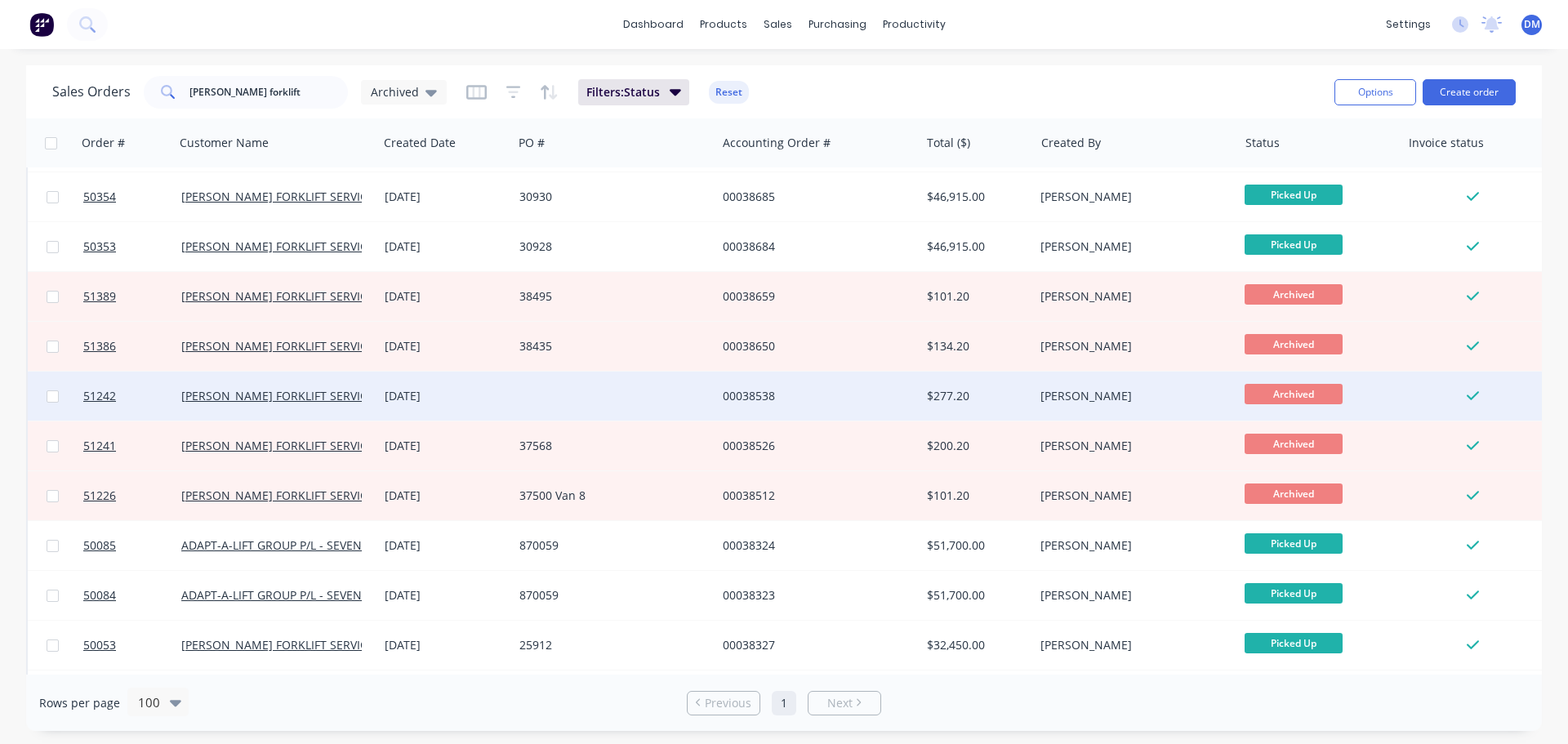
scroll to position [1144, 0]
click at [667, 390] on div at bounding box center [614, 395] width 203 height 49
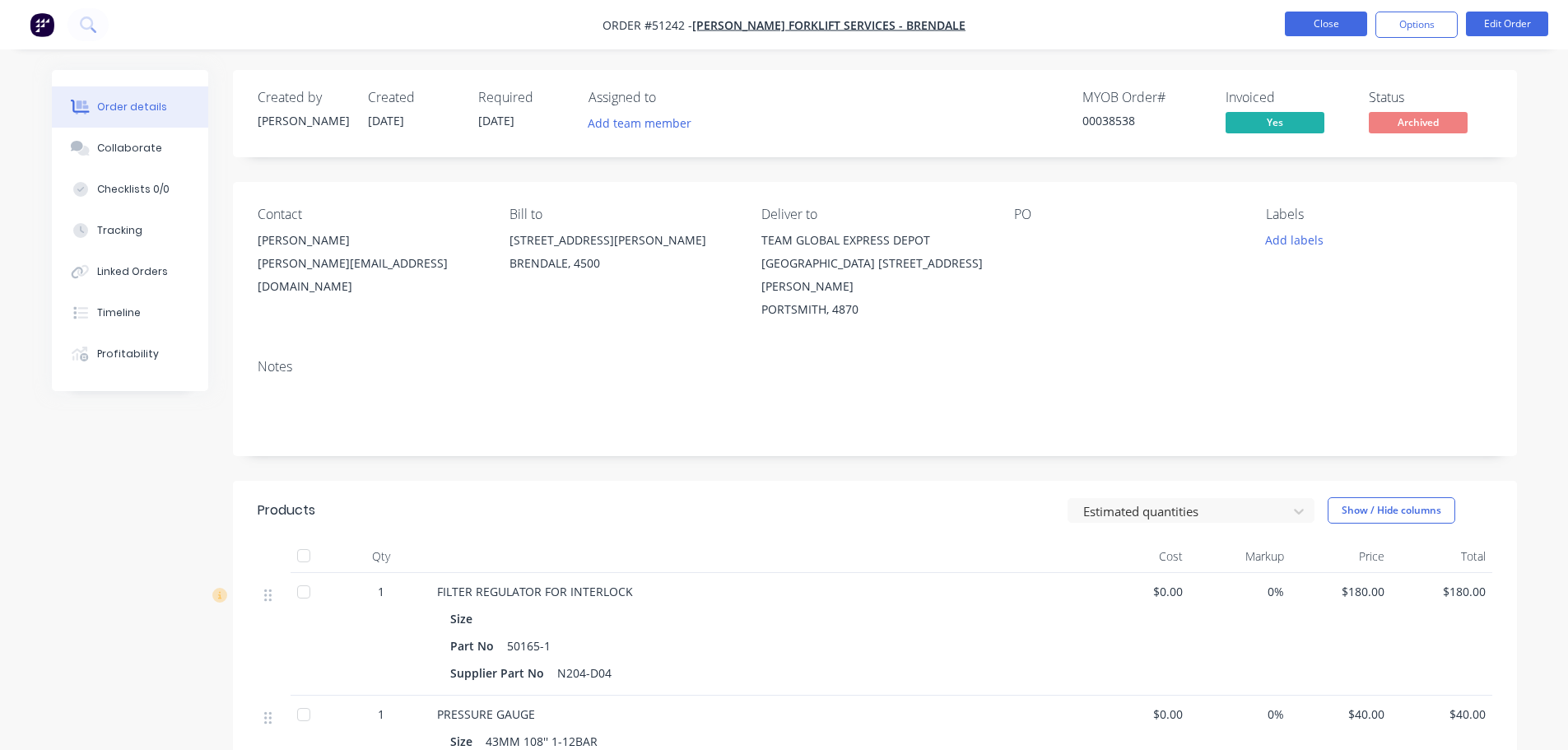
click at [1304, 32] on button "Close" at bounding box center [1326, 23] width 83 height 25
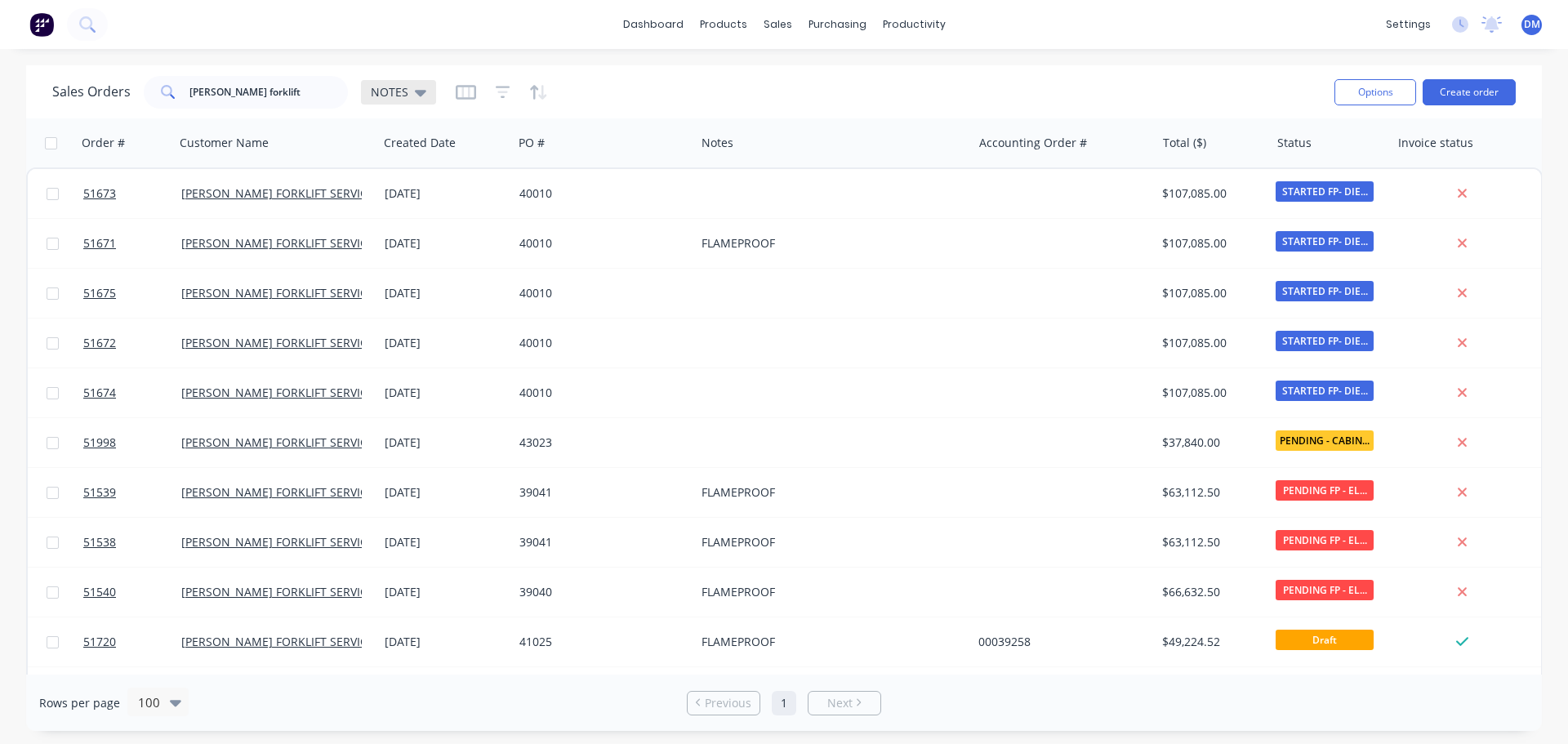
click at [418, 90] on icon at bounding box center [421, 93] width 11 height 6
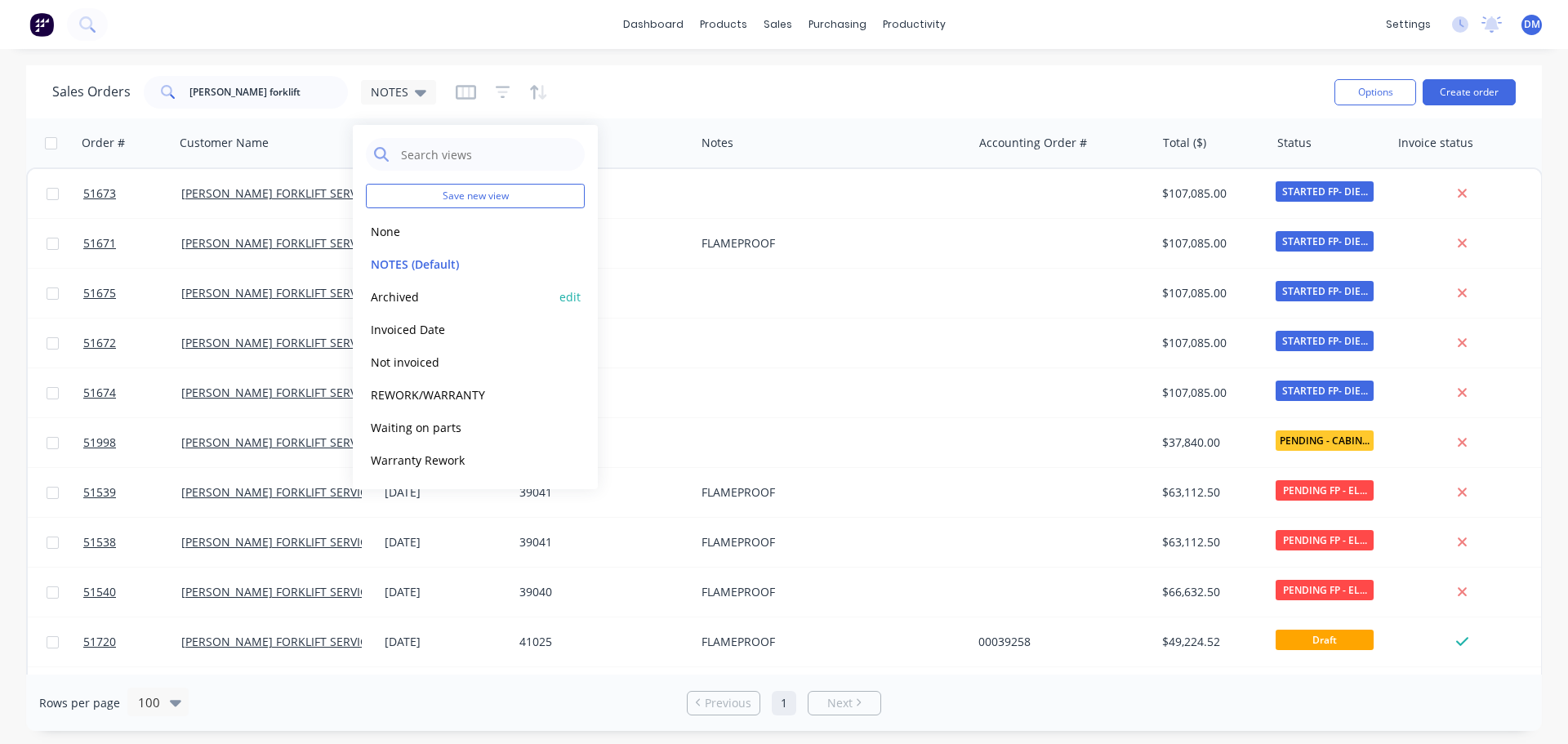
click at [429, 292] on button "Archived" at bounding box center [459, 296] width 186 height 18
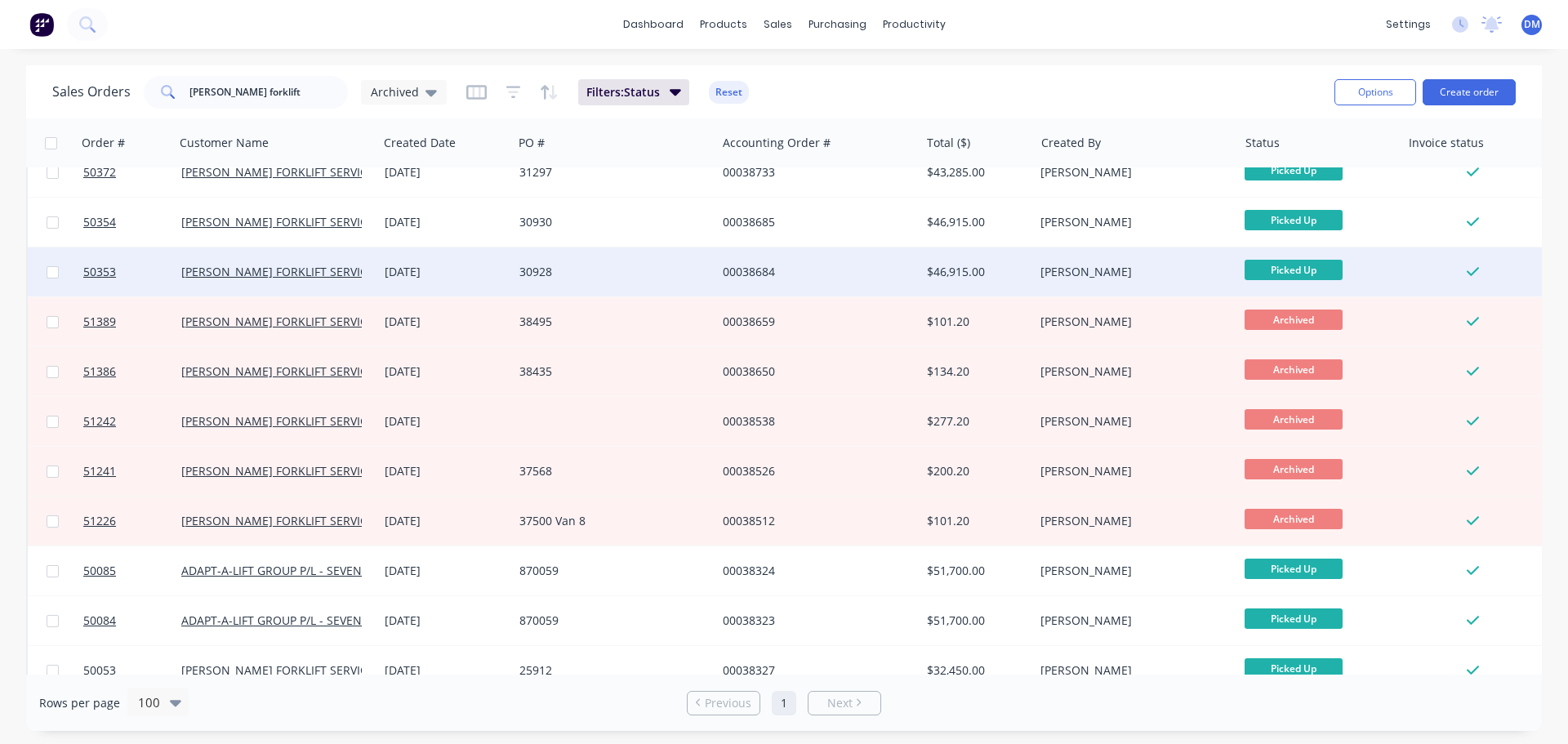
scroll to position [1225, 0]
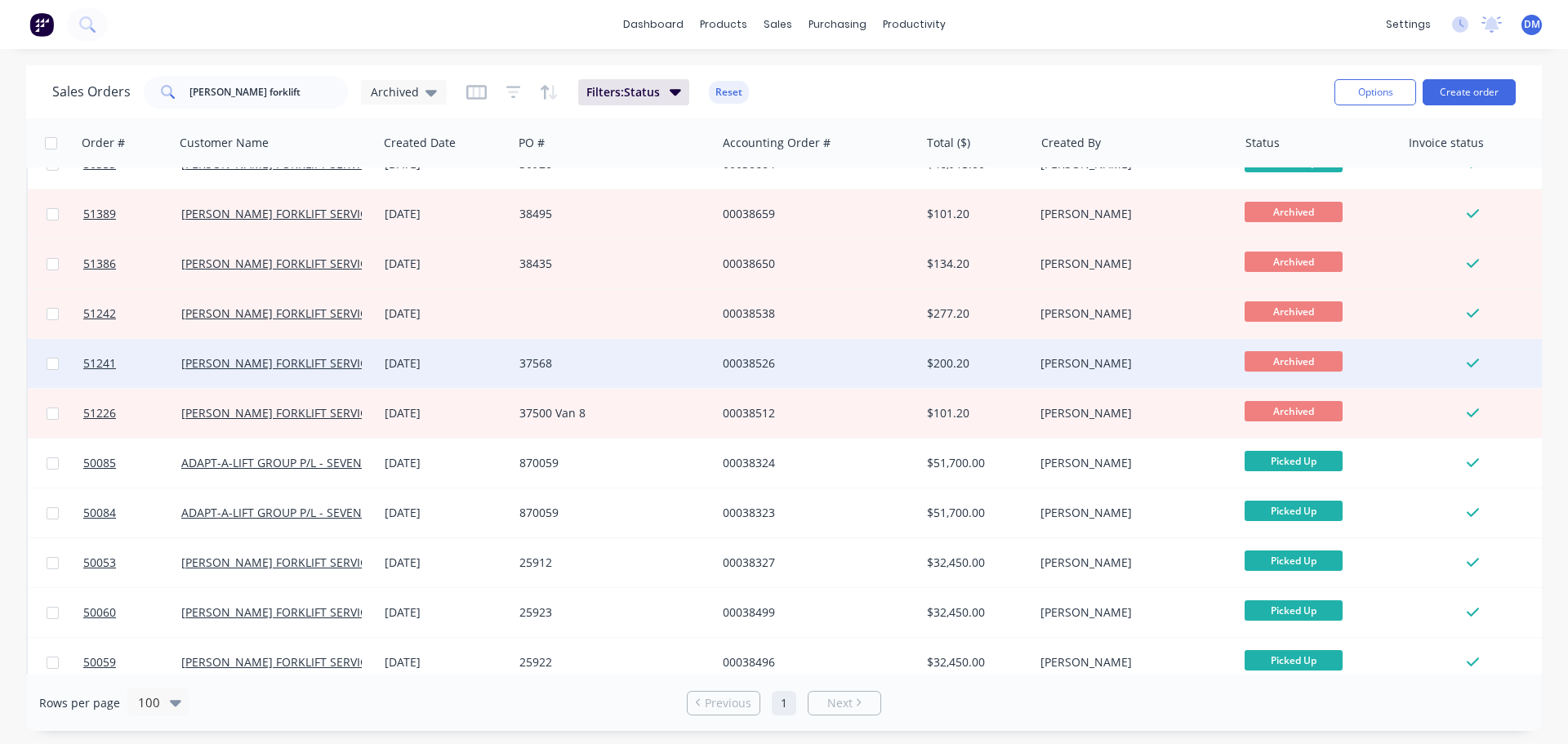
click at [694, 366] on div "37568" at bounding box center [610, 364] width 181 height 17
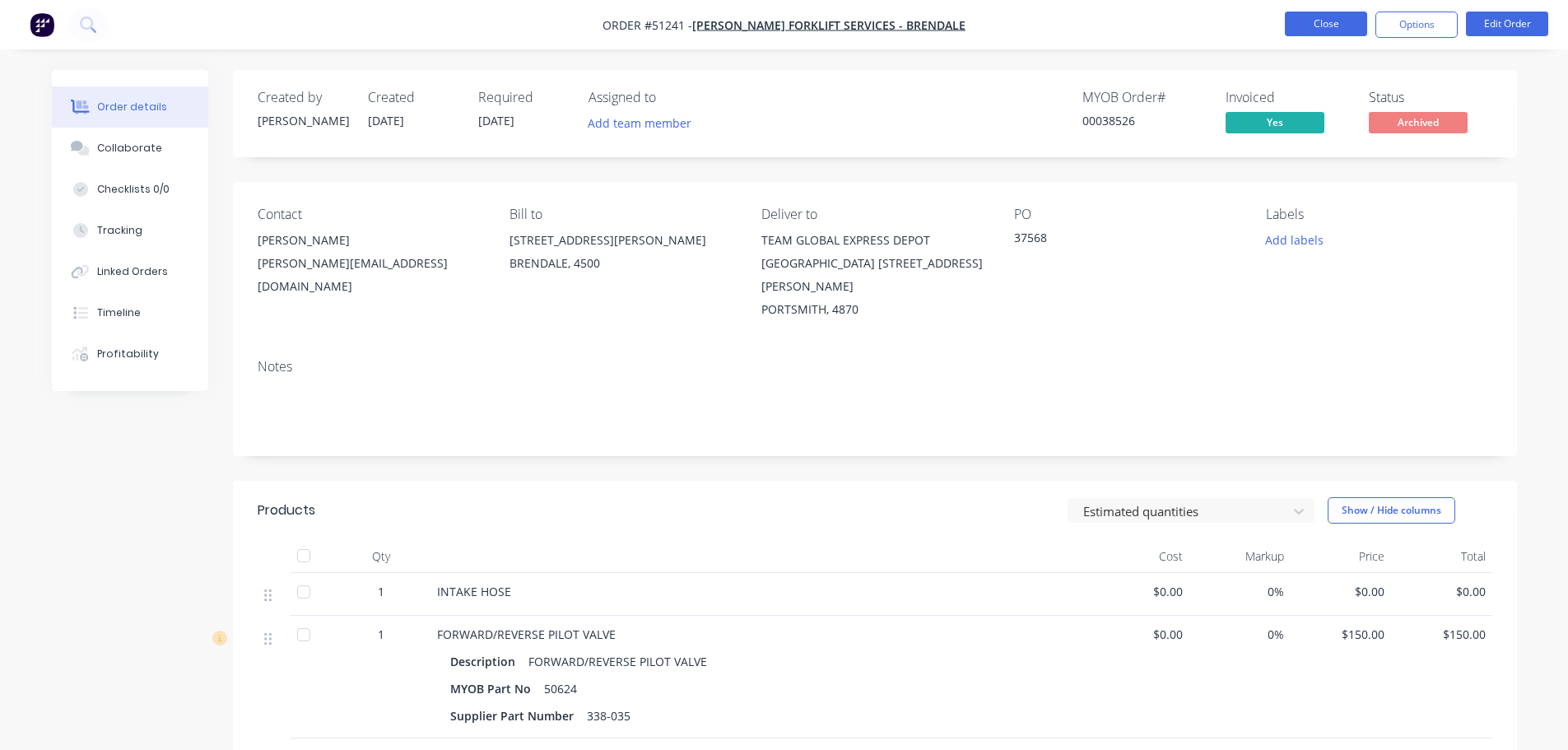
click at [1349, 12] on button "Close" at bounding box center [1326, 23] width 83 height 25
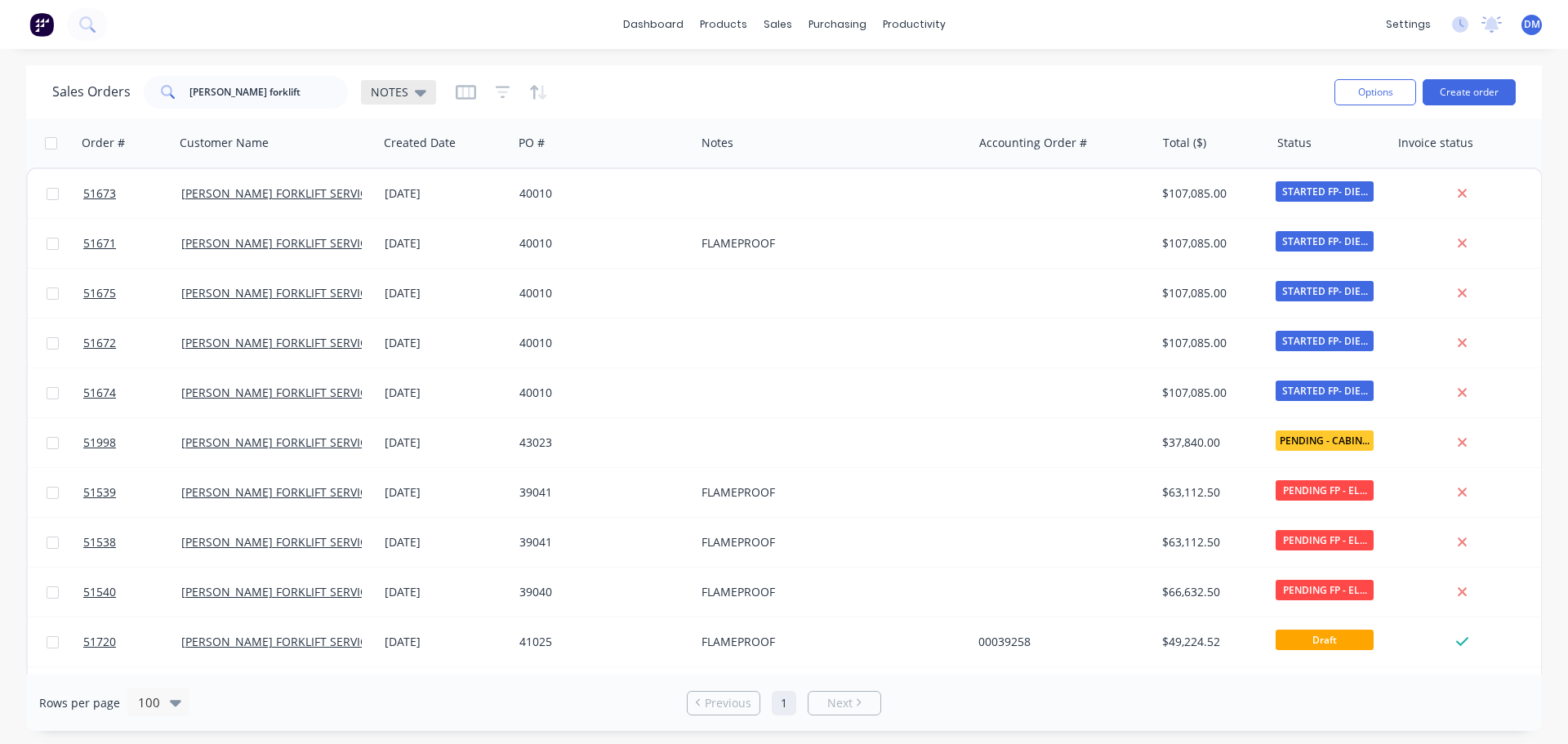
click at [425, 91] on div "NOTES" at bounding box center [399, 92] width 75 height 25
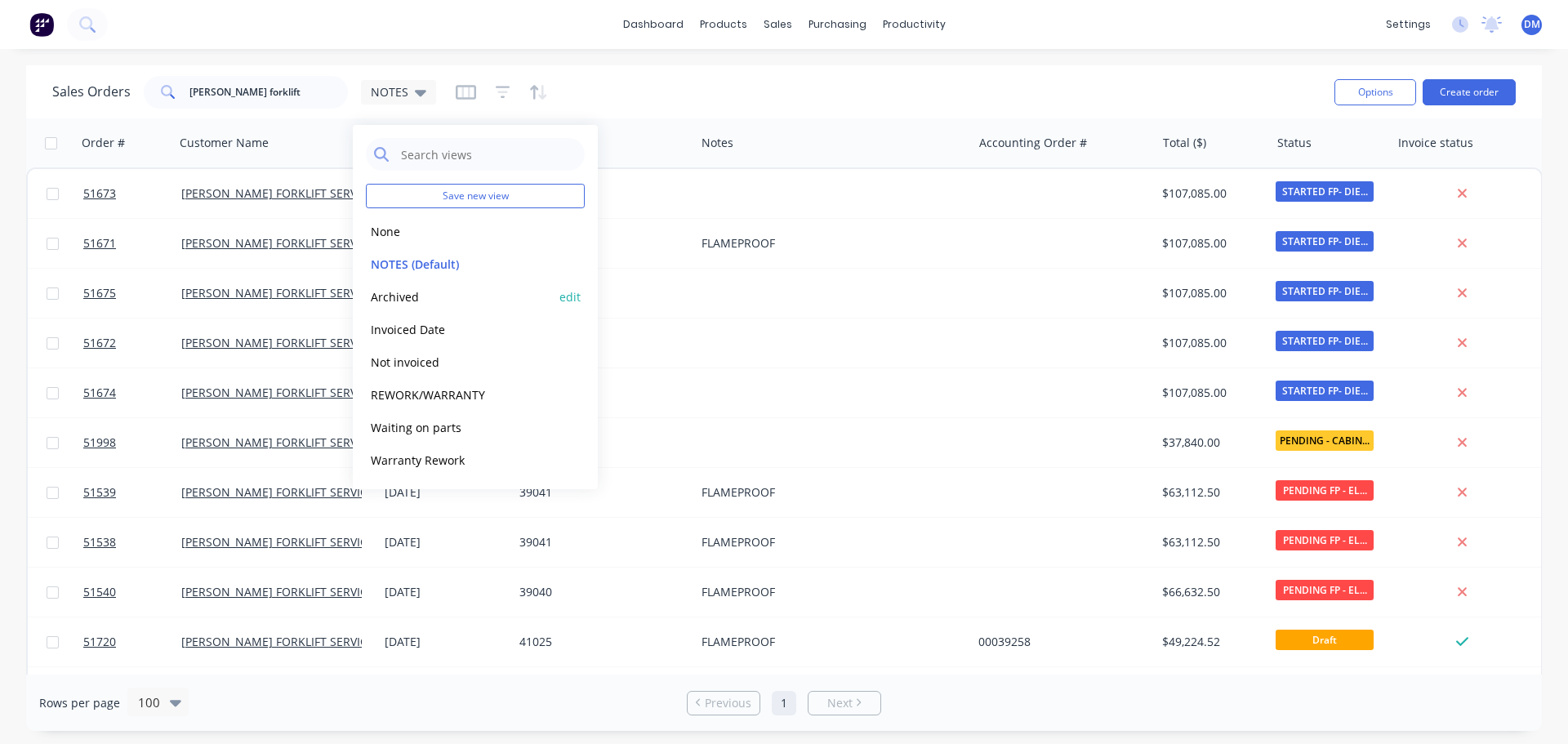
click at [418, 293] on button "Archived" at bounding box center [459, 296] width 186 height 18
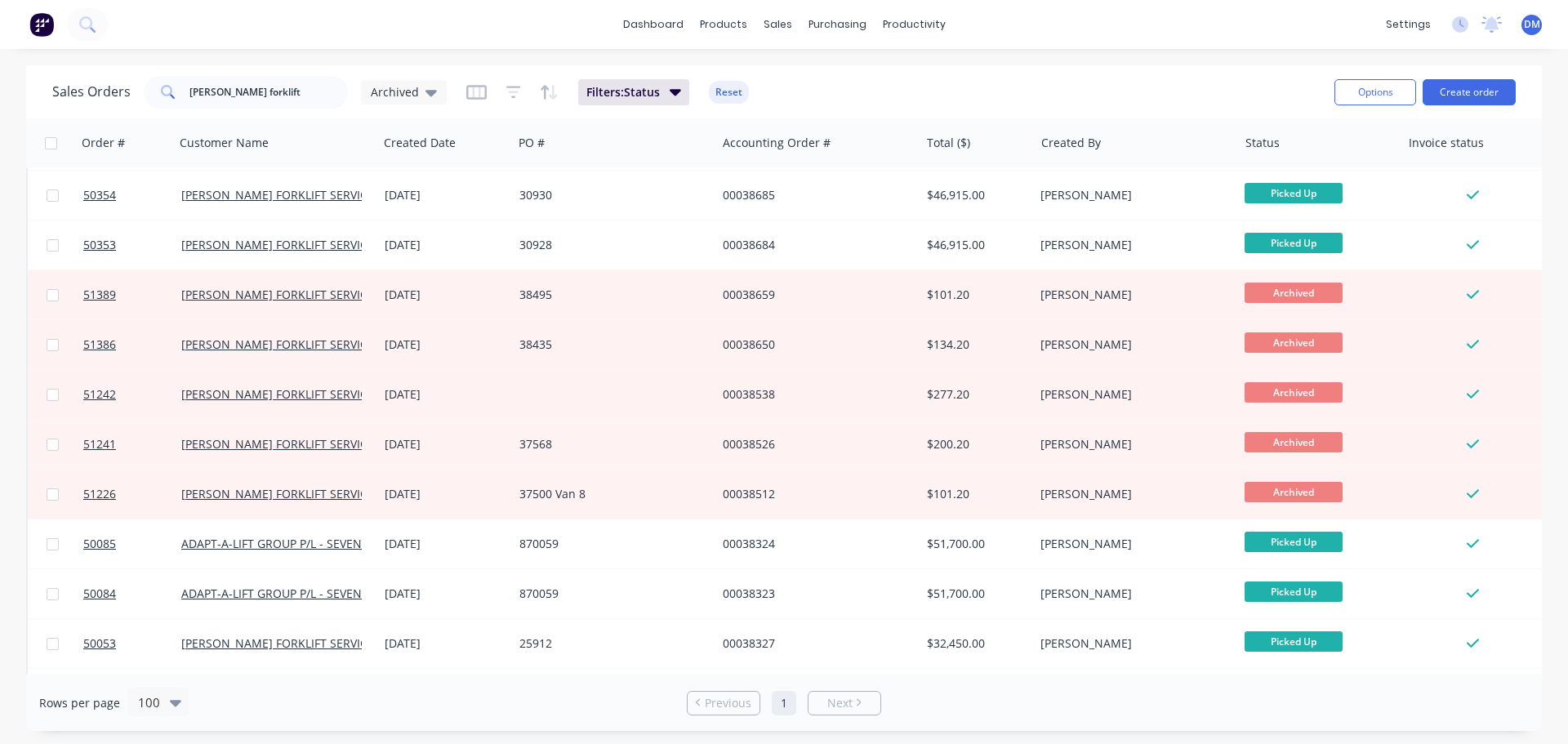
scroll to position [1225, 0]
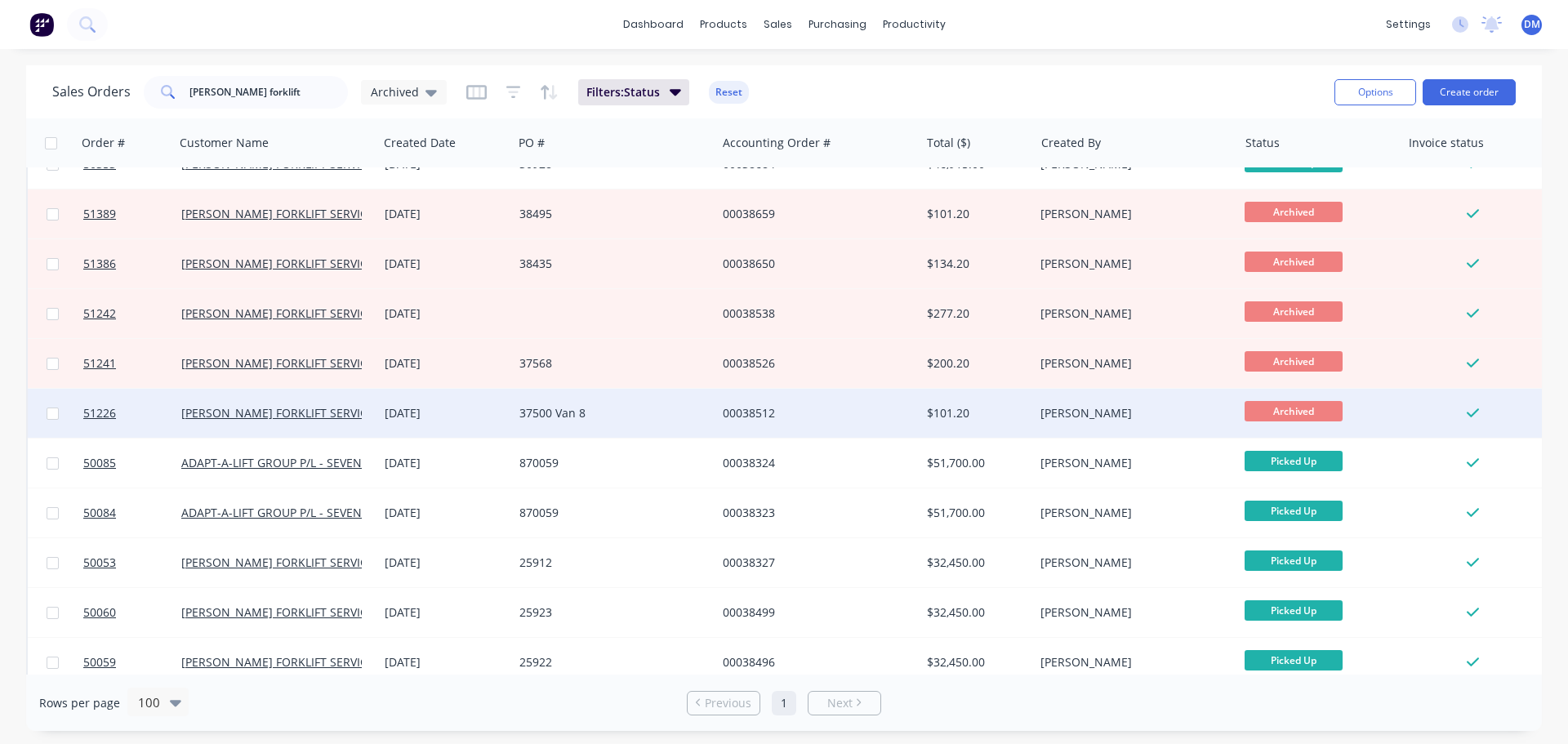
click at [664, 405] on div "37500 Van 8" at bounding box center [610, 413] width 181 height 17
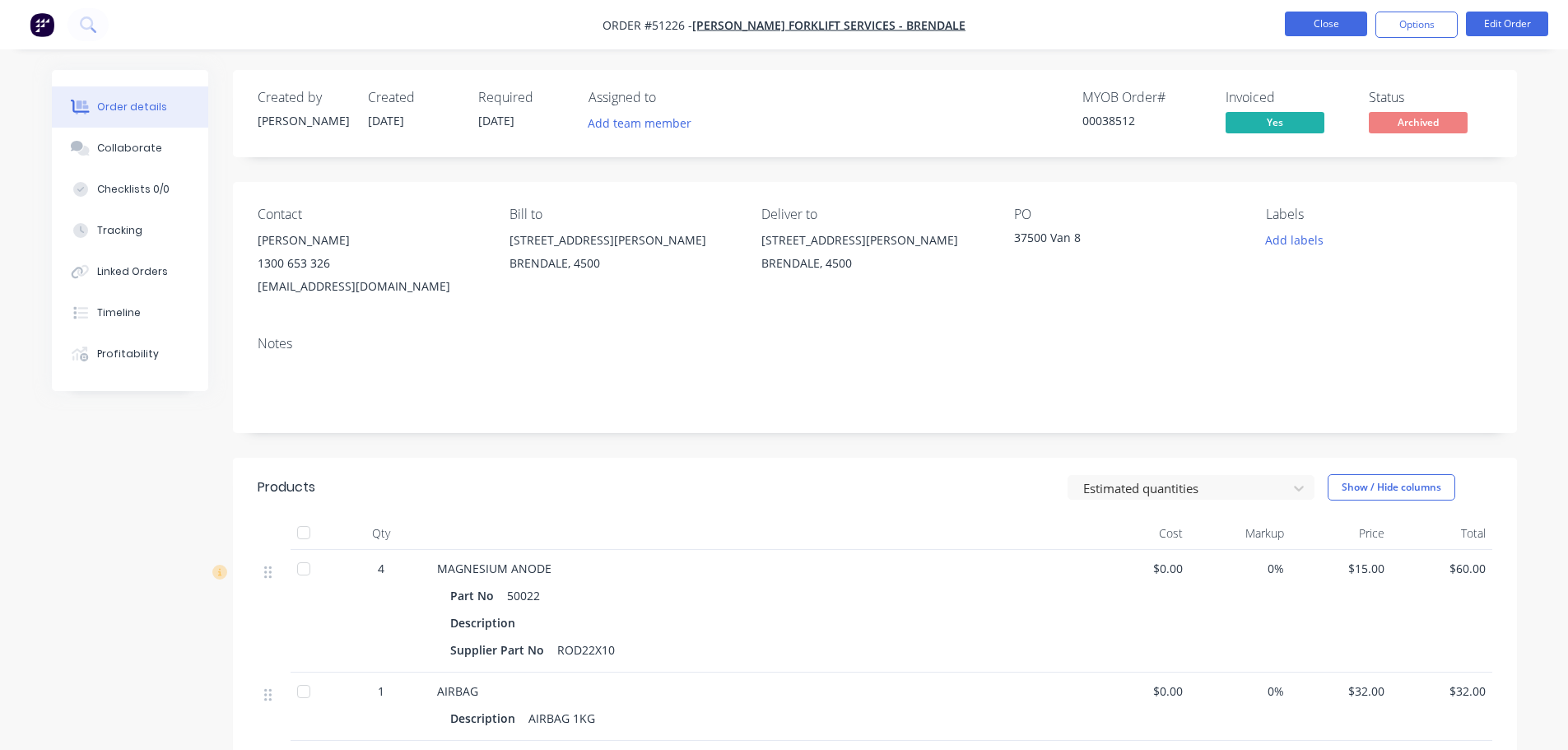
click at [1301, 27] on button "Close" at bounding box center [1326, 23] width 83 height 25
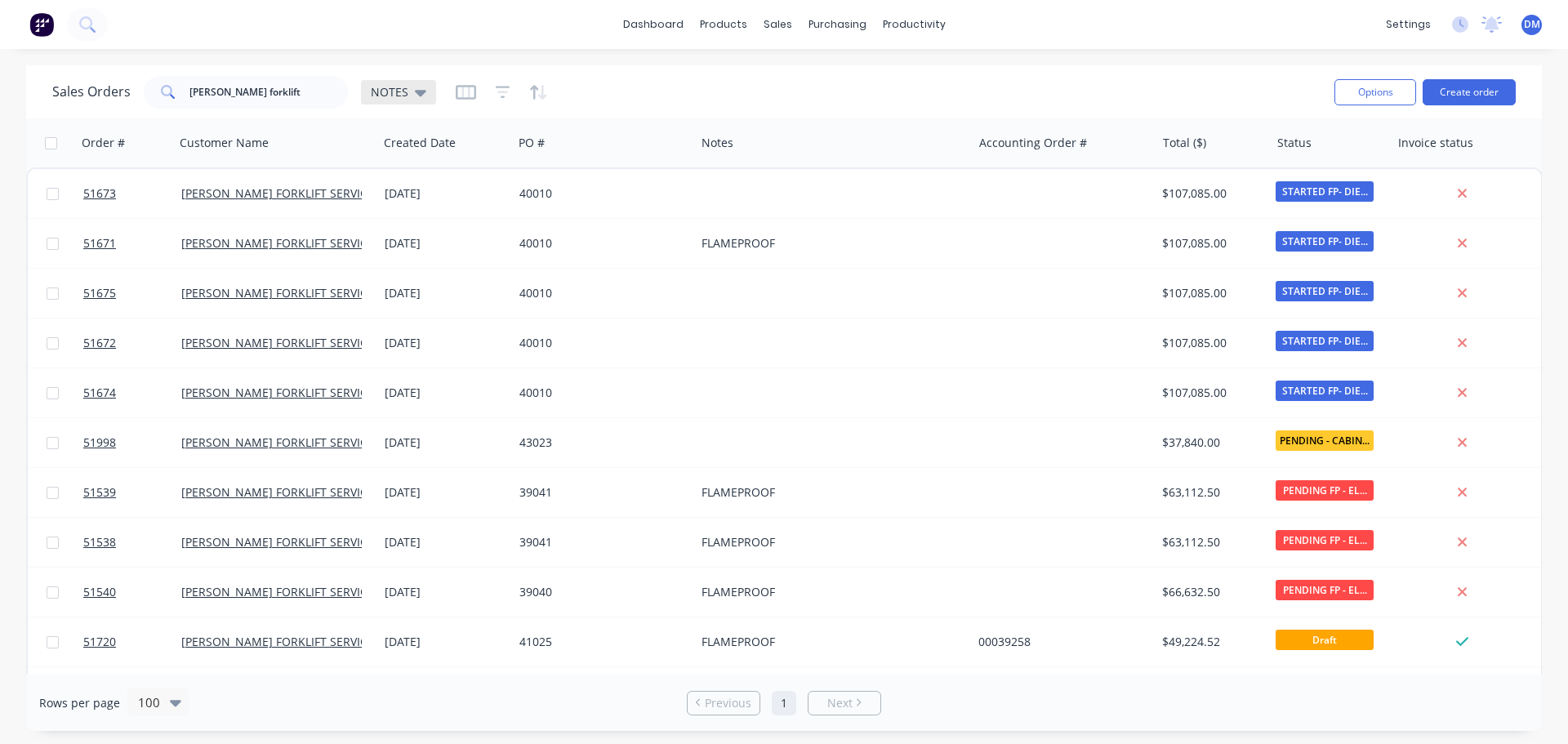
click at [423, 92] on icon at bounding box center [421, 92] width 11 height 18
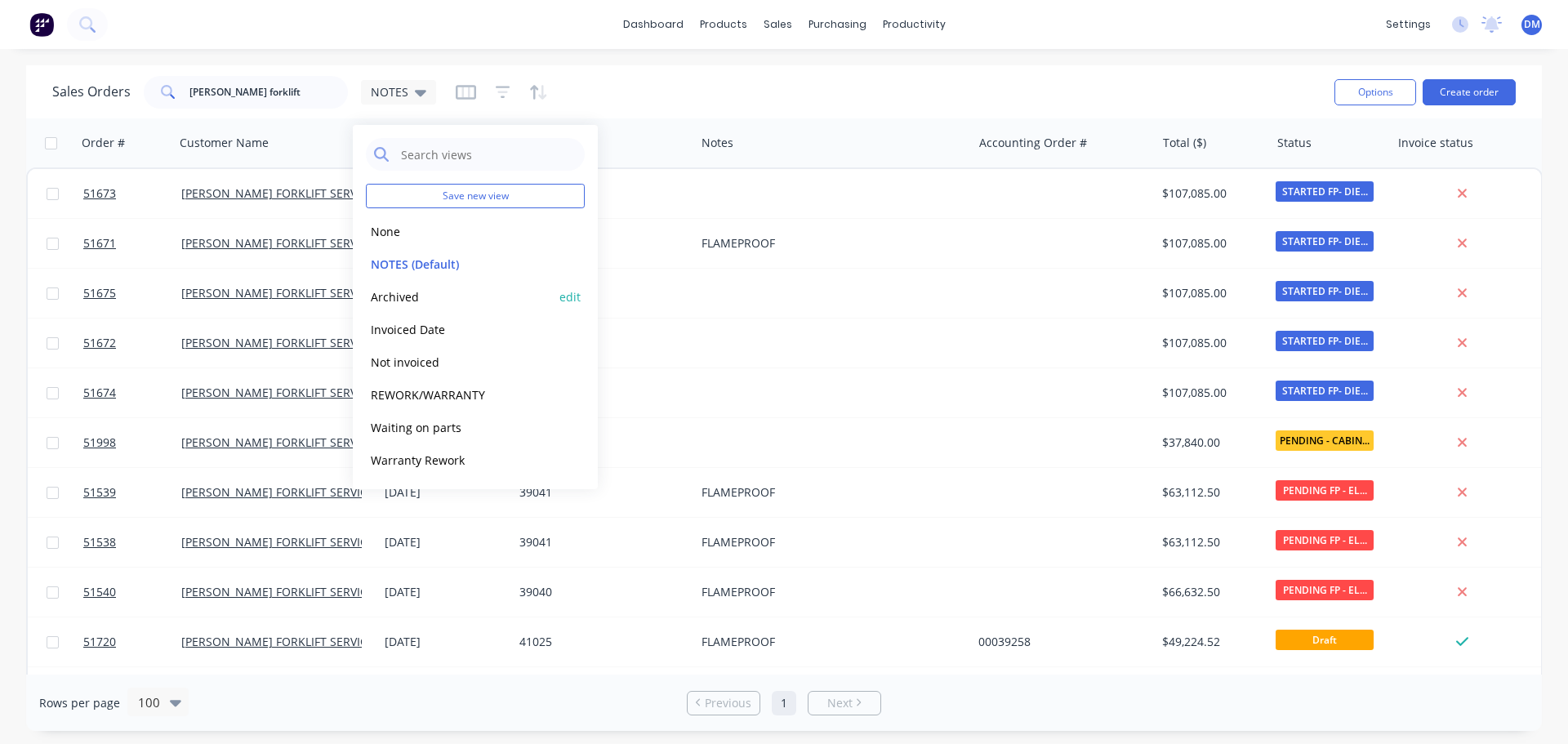
click at [446, 296] on button "Archived" at bounding box center [459, 296] width 186 height 18
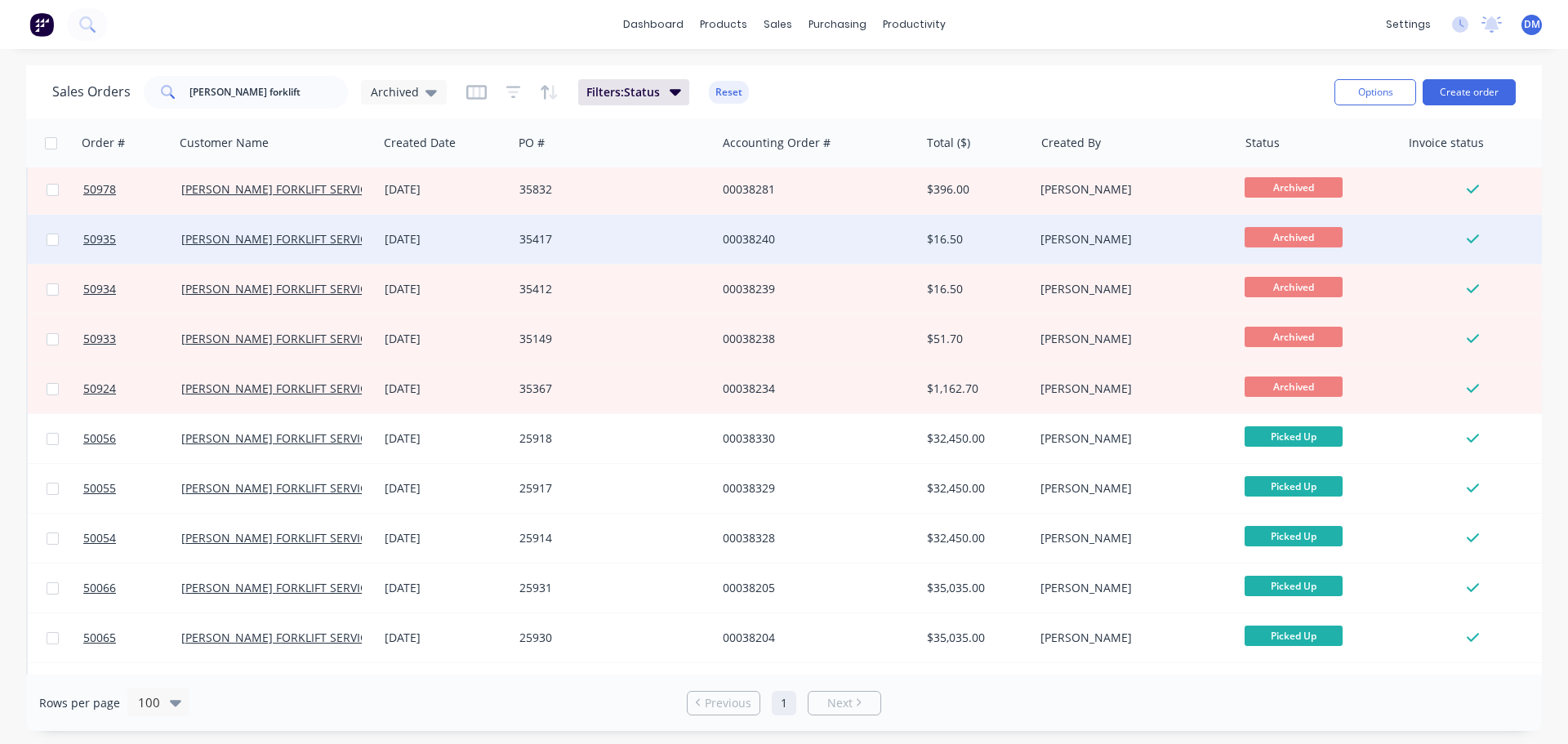
scroll to position [1878, 0]
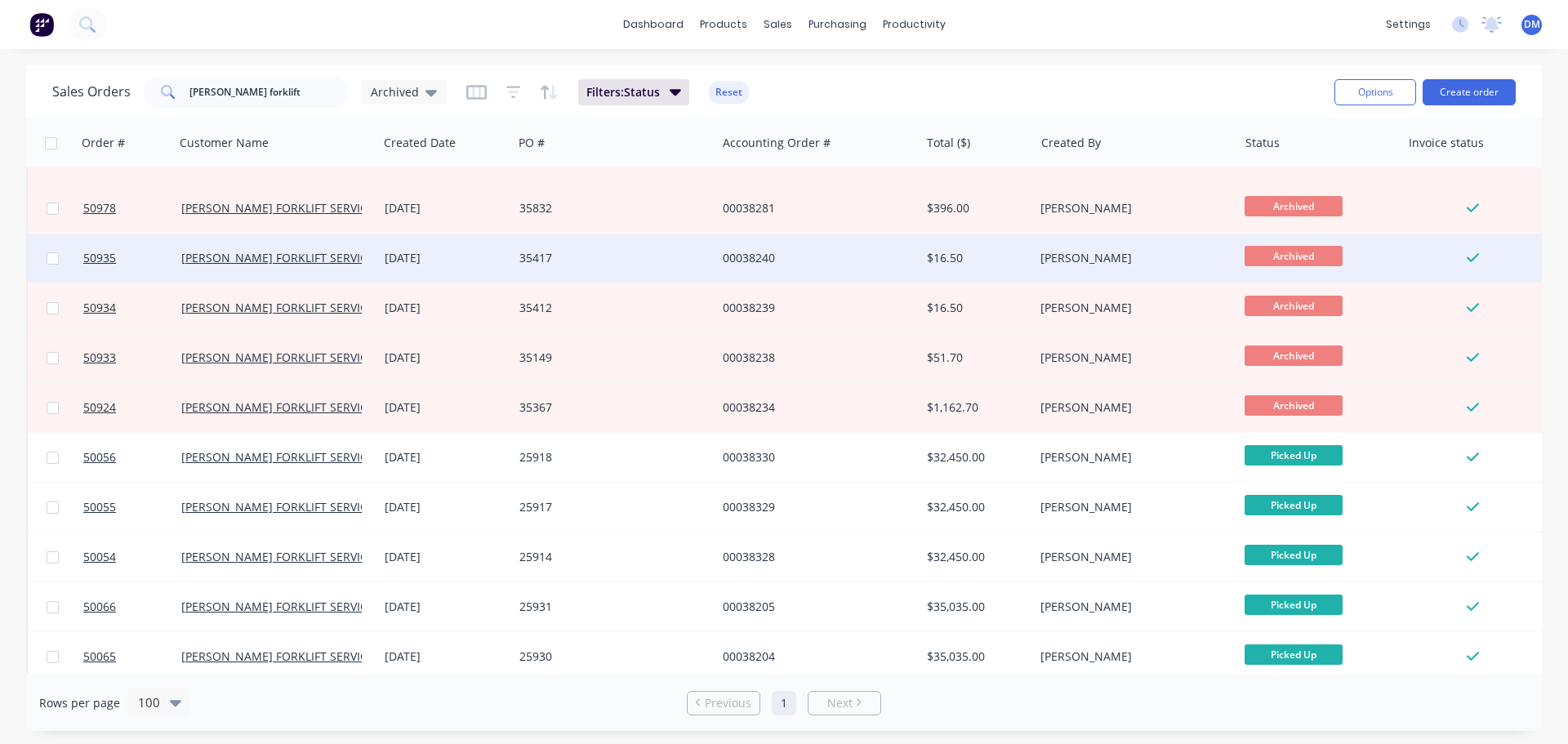
click at [662, 262] on div "35417" at bounding box center [610, 258] width 181 height 17
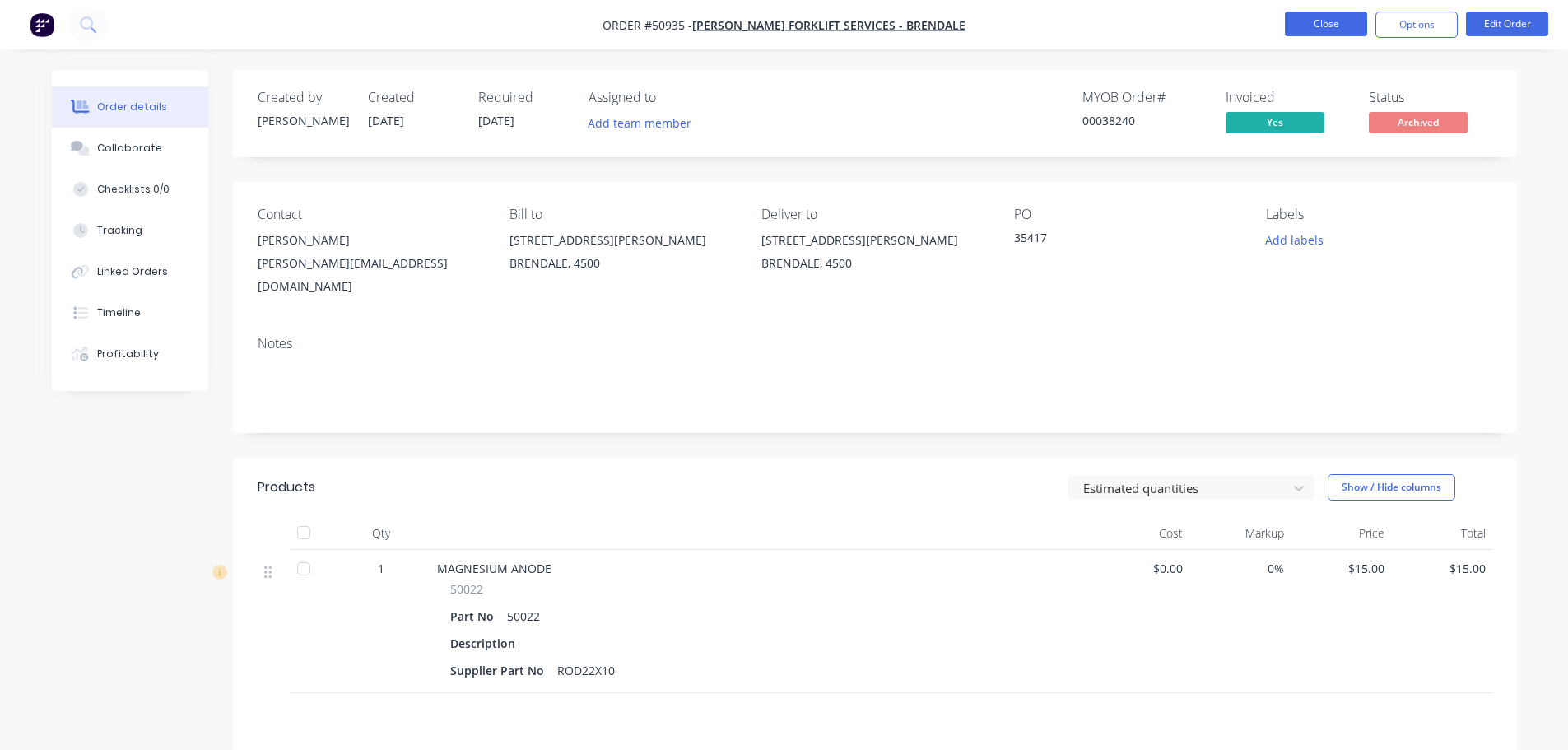
click at [1318, 22] on button "Close" at bounding box center [1326, 23] width 83 height 25
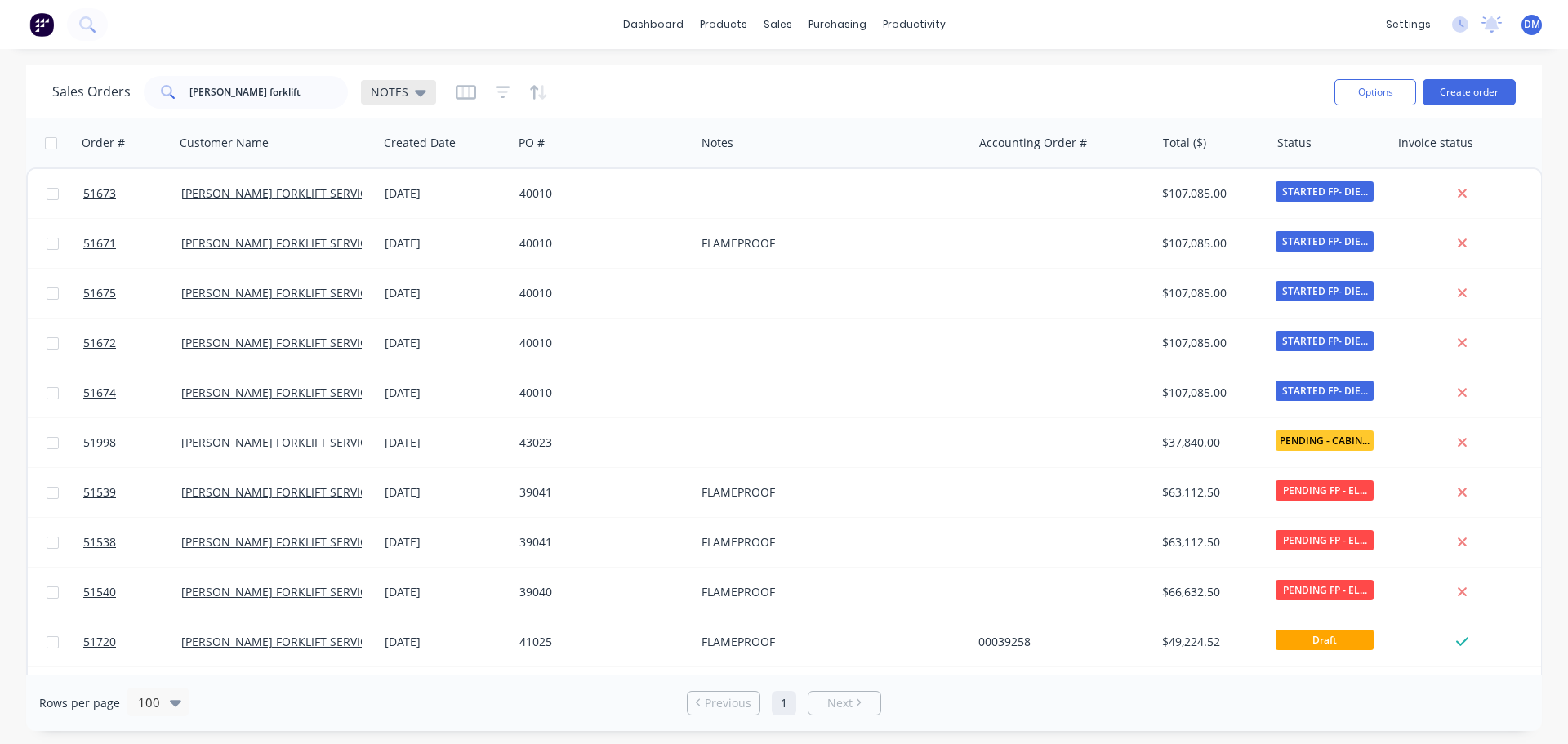
click at [424, 87] on div "NOTES" at bounding box center [399, 92] width 75 height 25
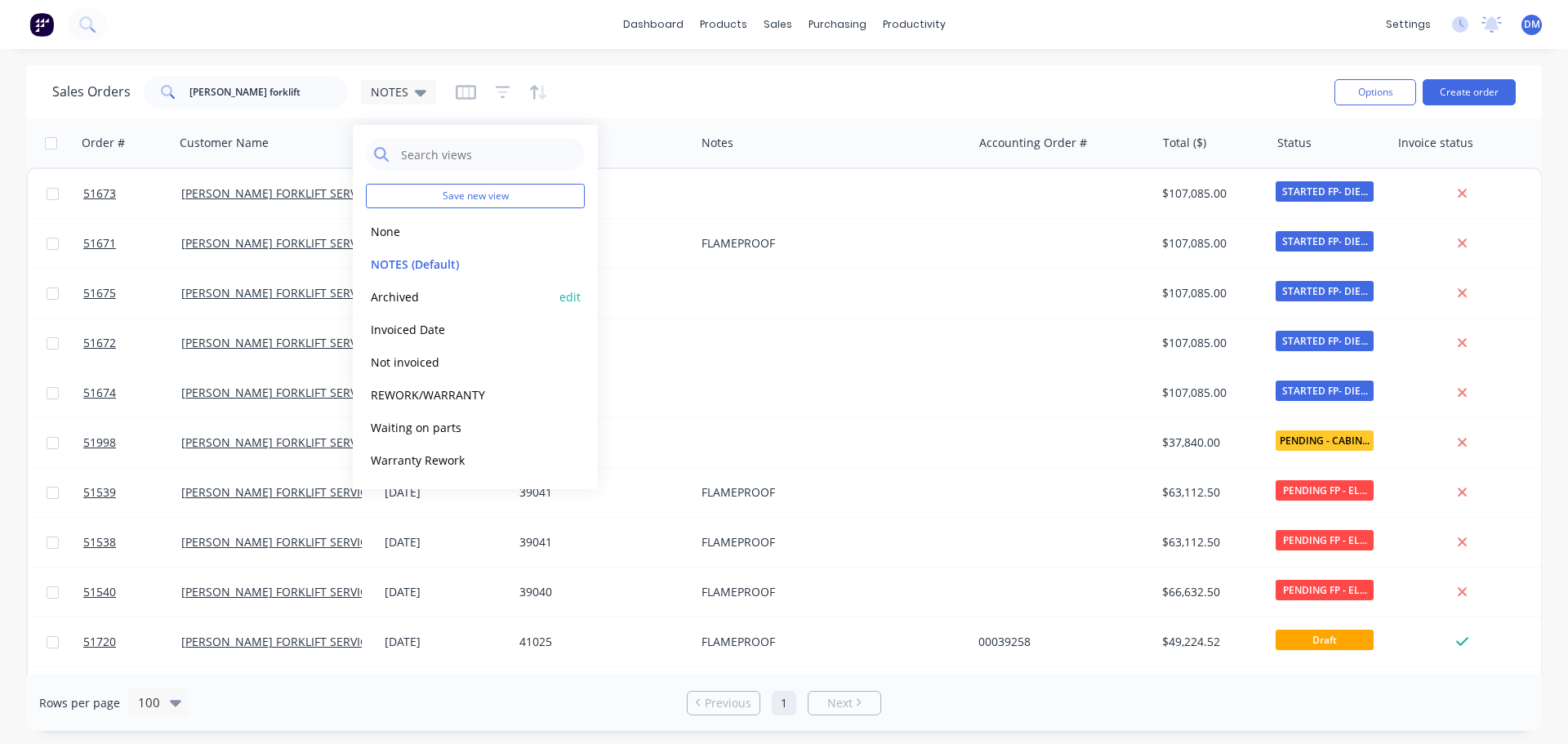
click at [425, 301] on button "Archived" at bounding box center [459, 296] width 186 height 18
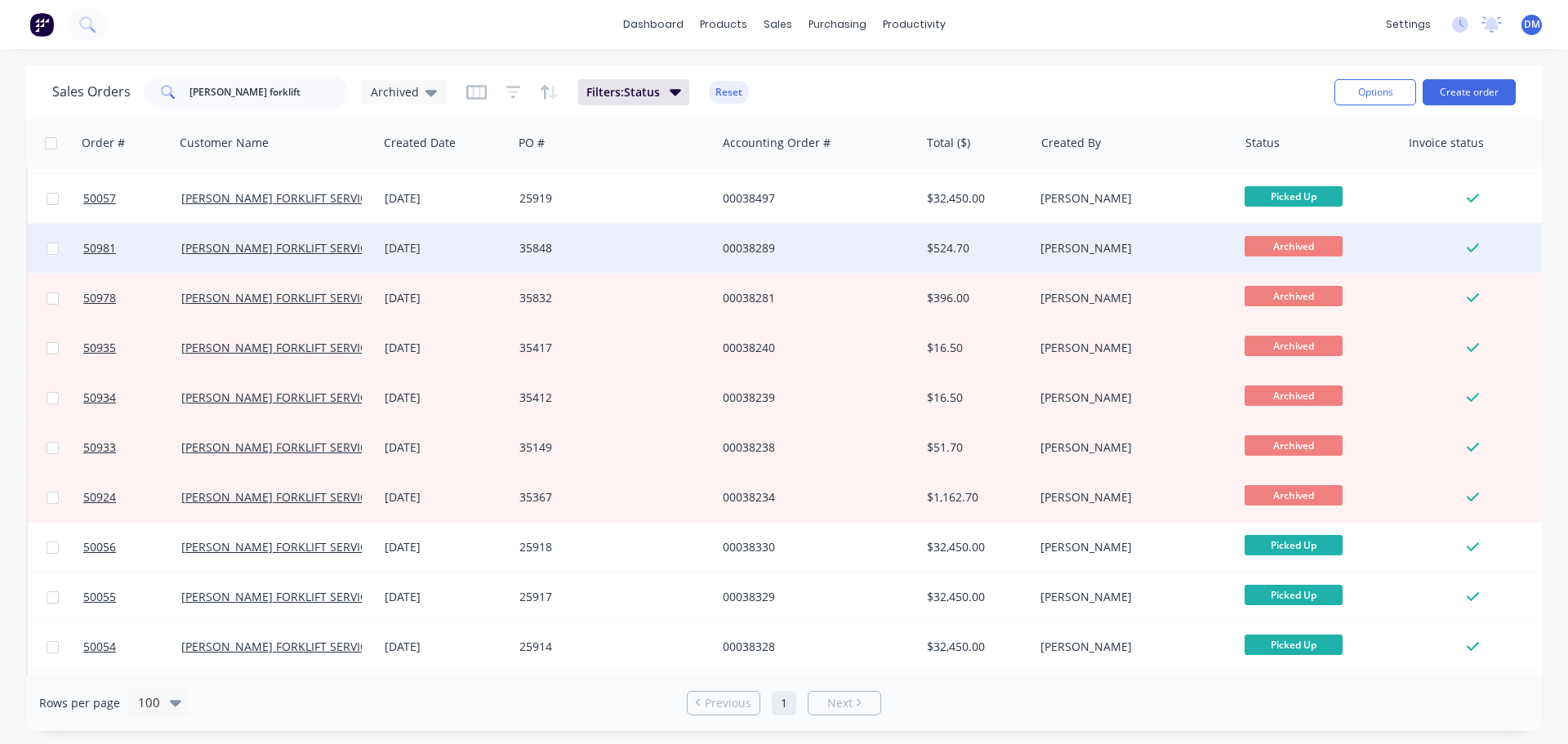
scroll to position [1796, 0]
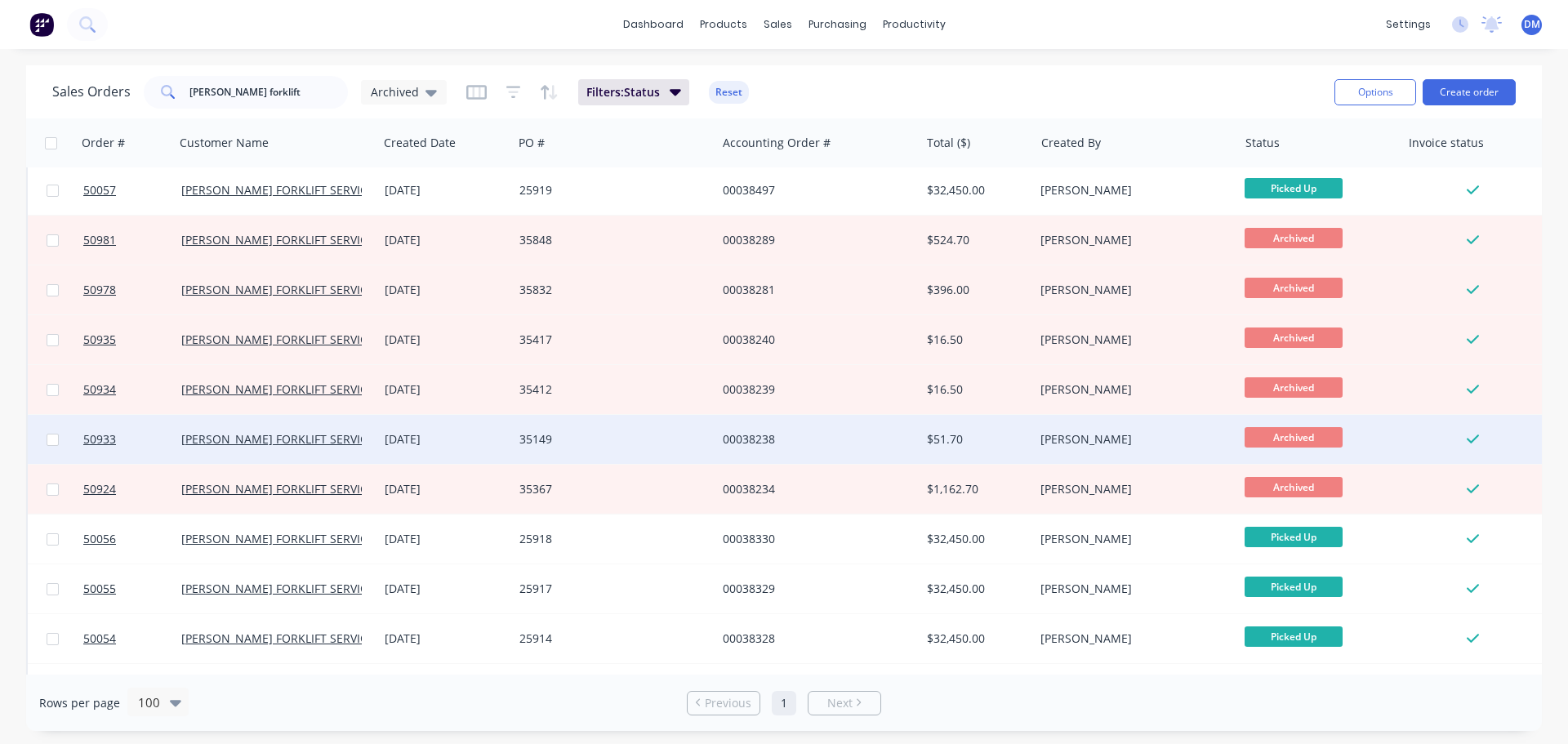
click at [660, 438] on div "35149" at bounding box center [610, 439] width 181 height 17
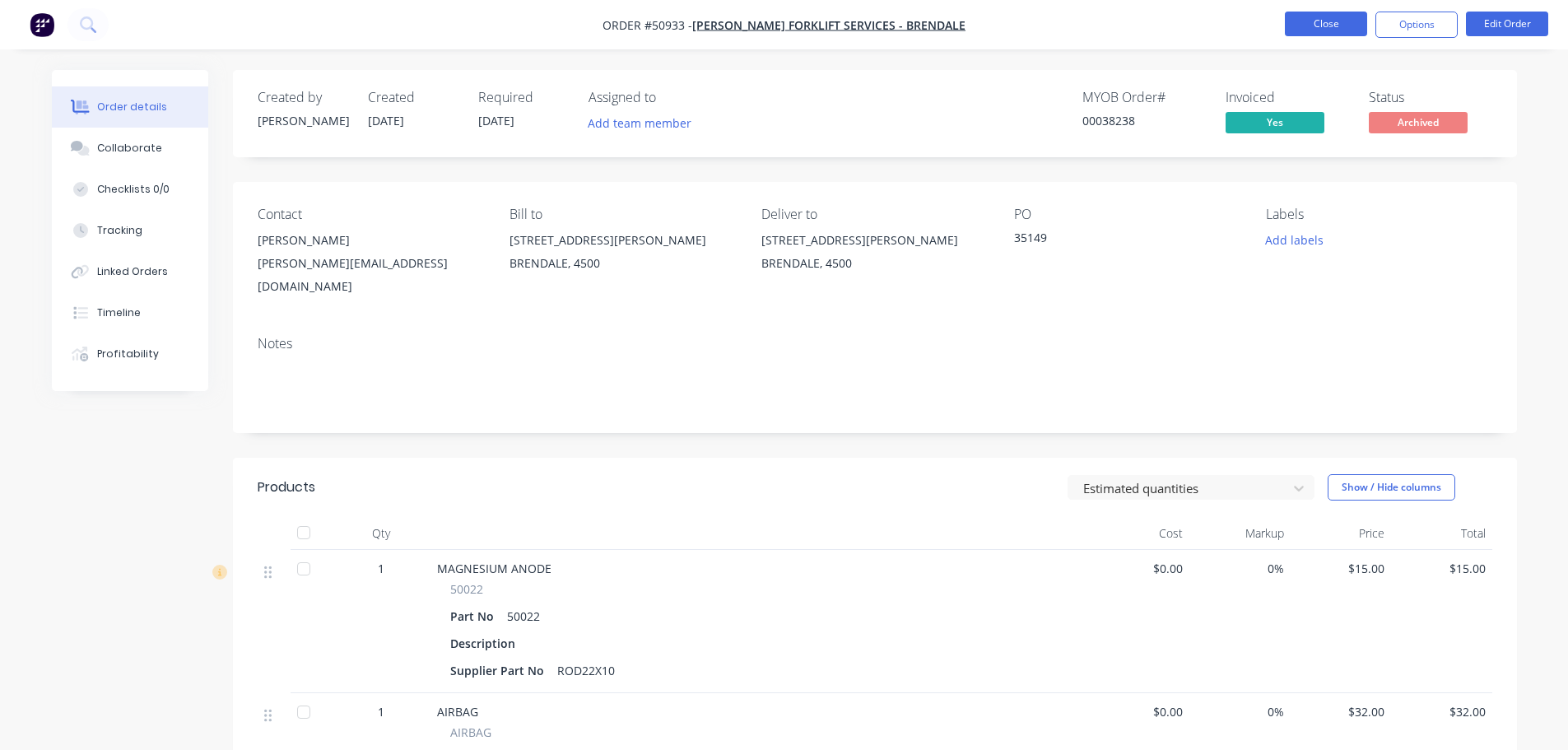
click at [1310, 21] on button "Close" at bounding box center [1326, 23] width 83 height 25
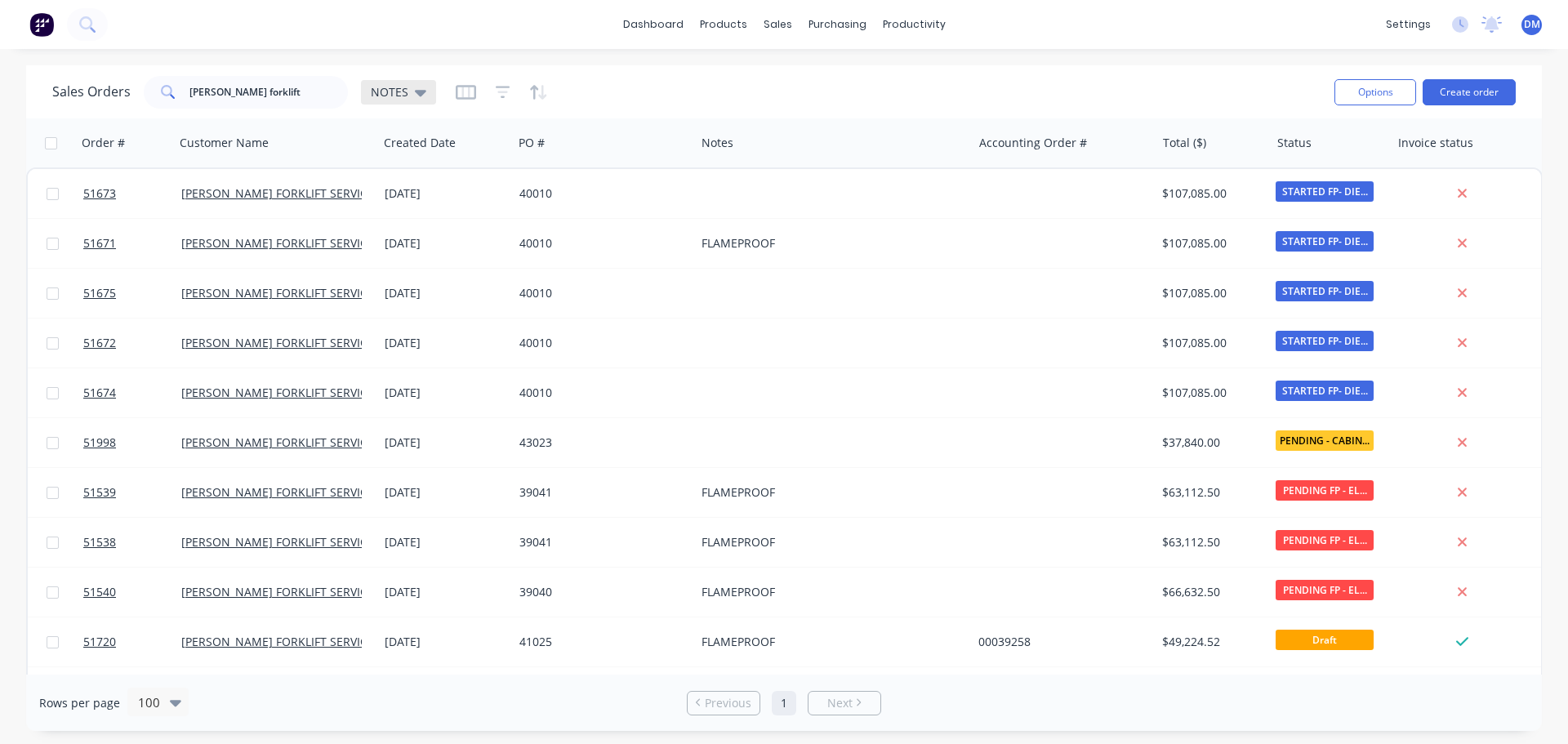
click at [423, 98] on icon at bounding box center [421, 92] width 11 height 18
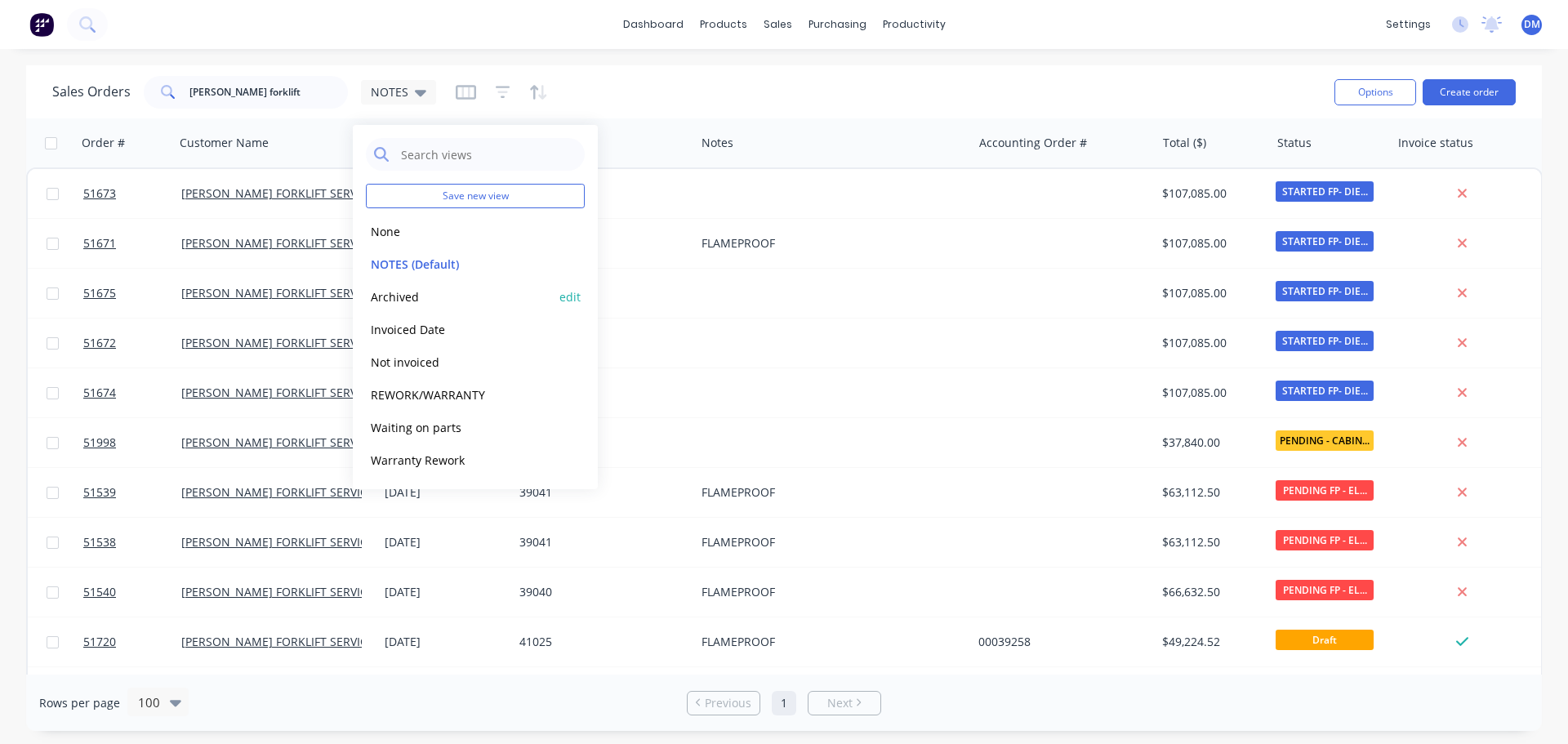
click at [423, 296] on button "Archived" at bounding box center [459, 296] width 186 height 18
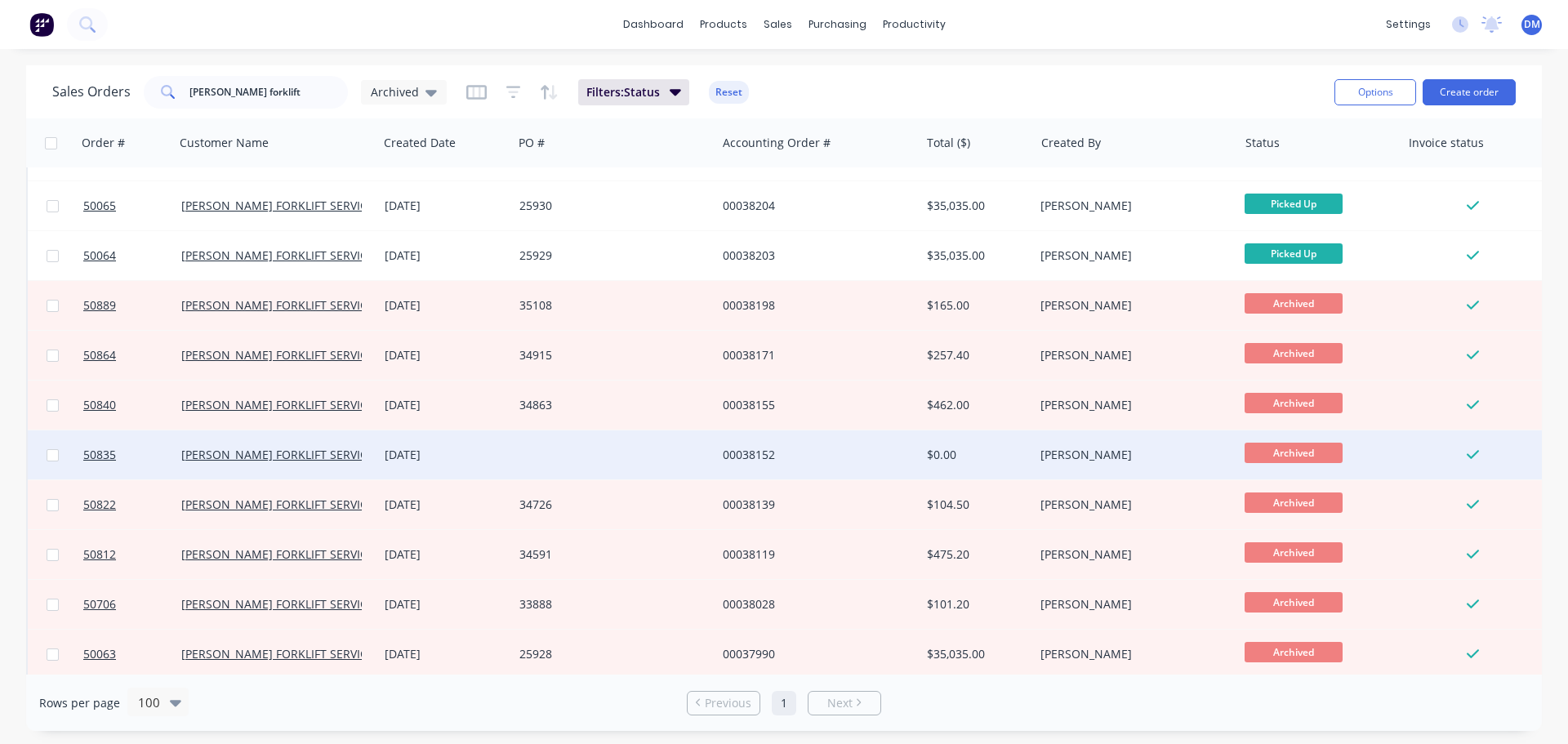
scroll to position [2303, 0]
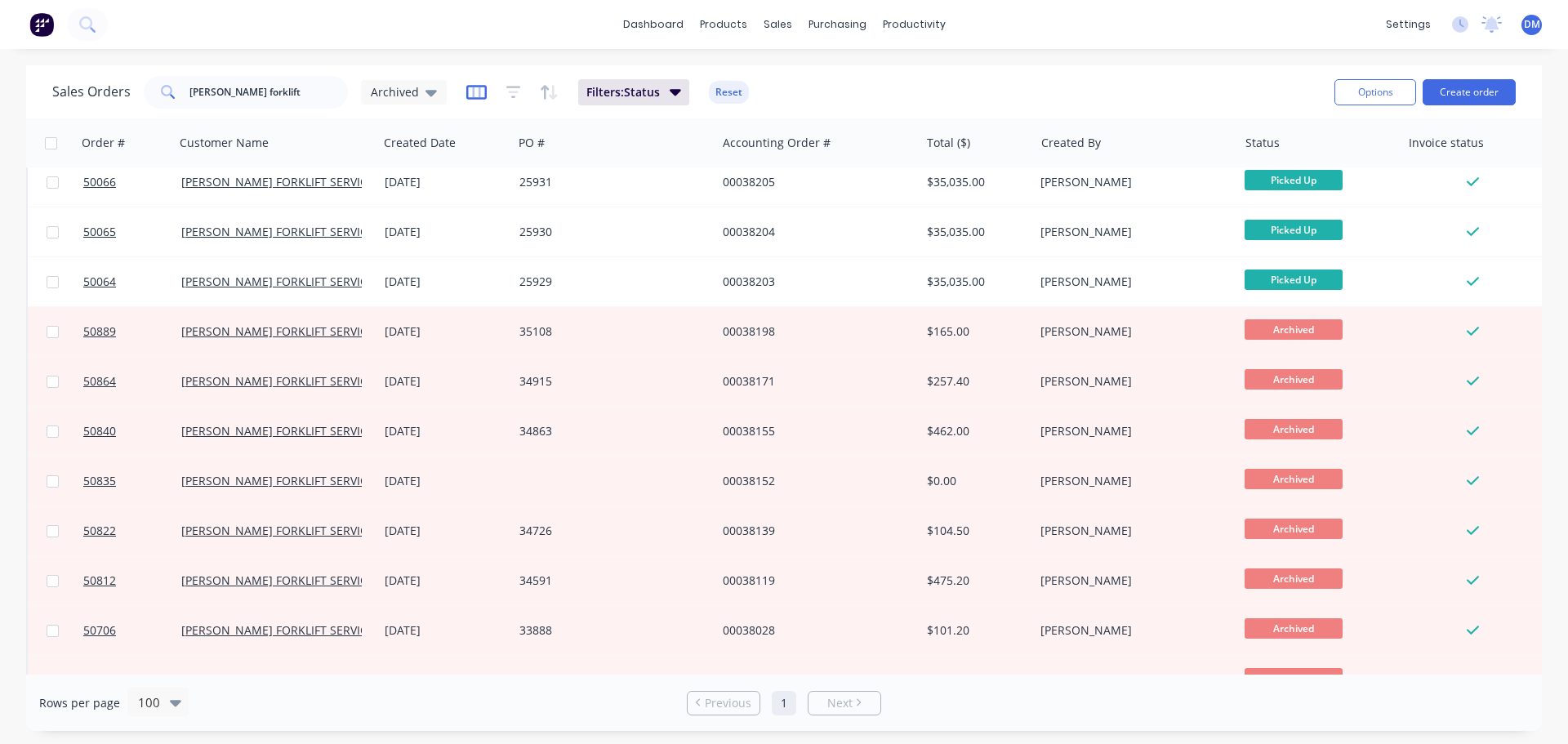
click at [471, 89] on icon "button" at bounding box center [476, 92] width 20 height 17
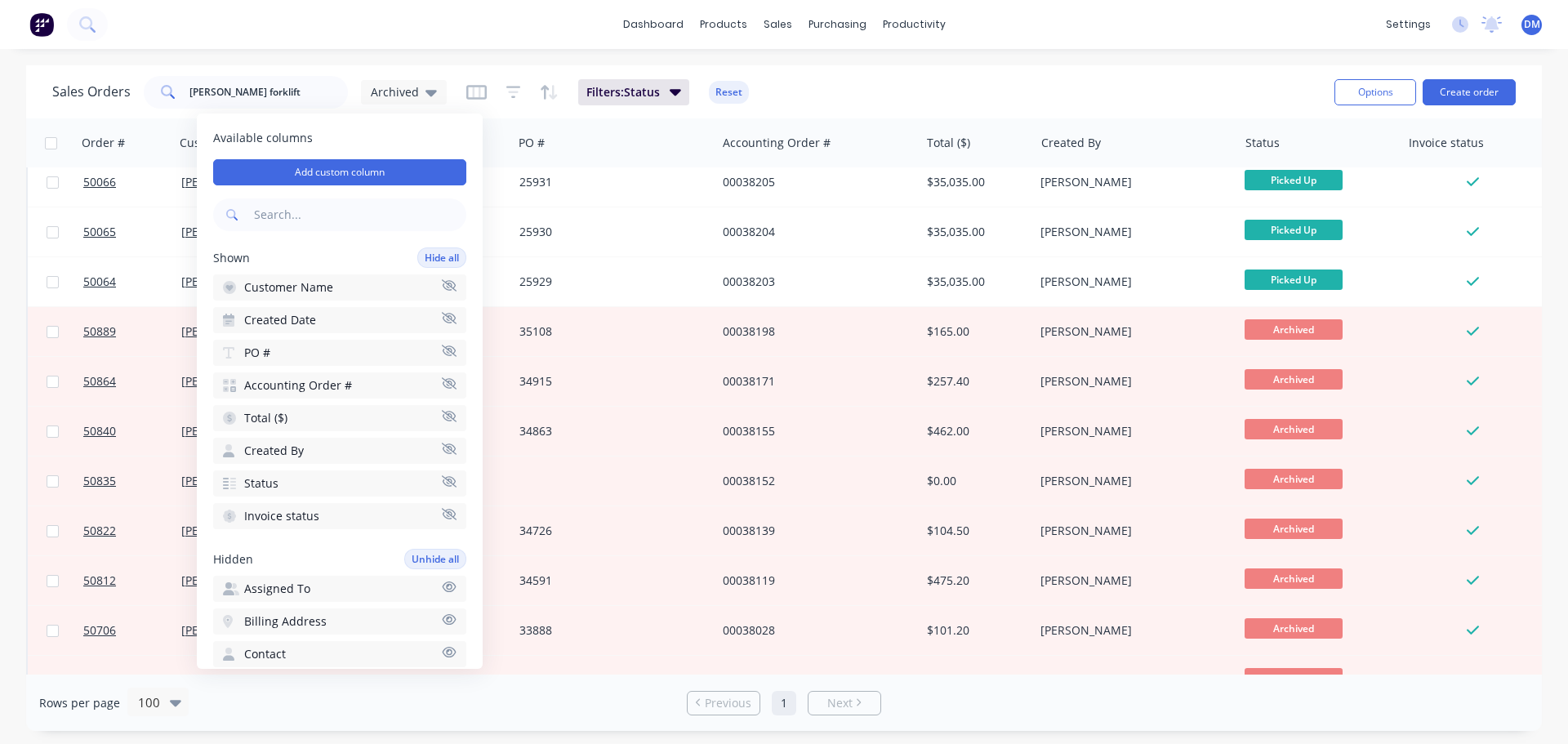
click at [364, 451] on button "Created By" at bounding box center [339, 450] width 253 height 26
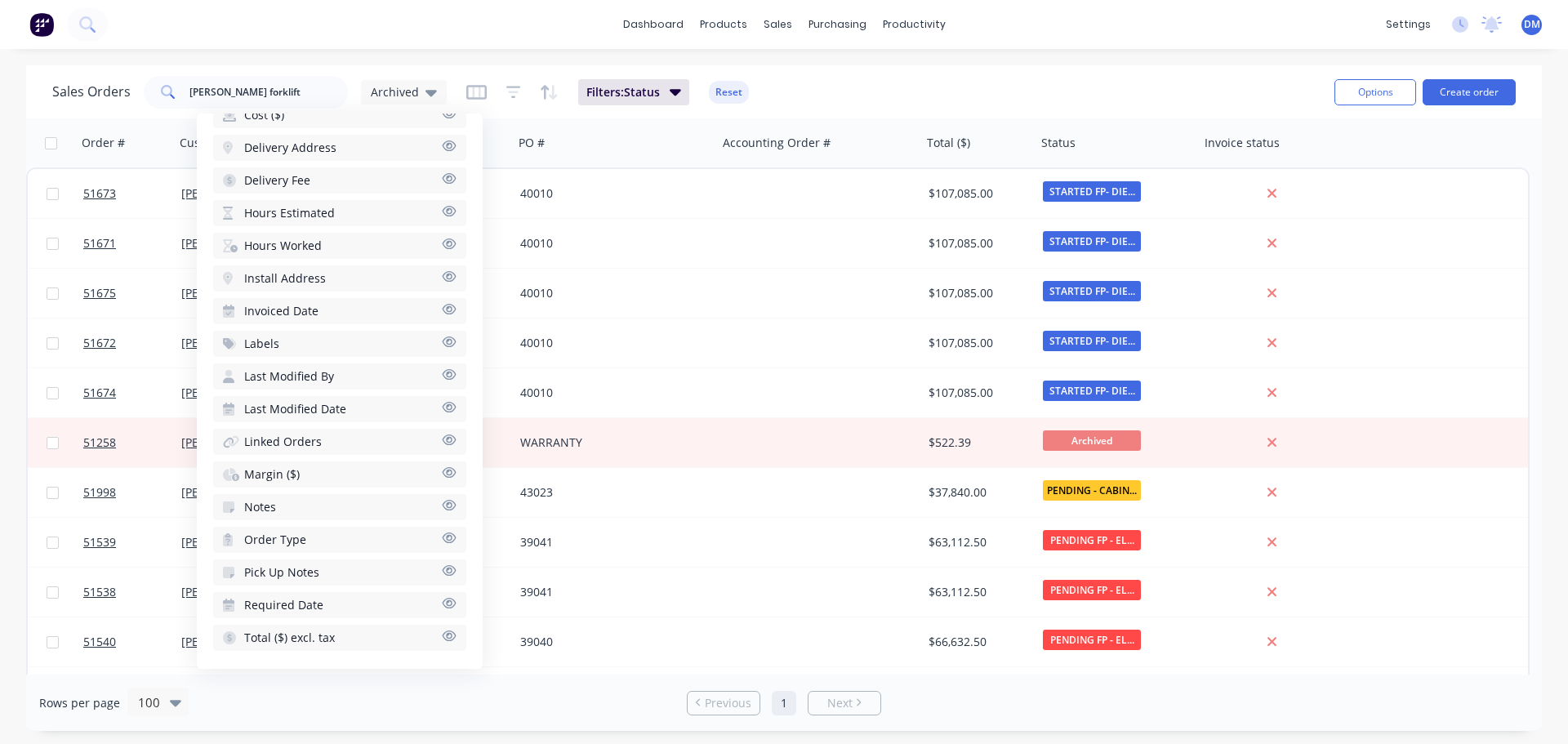
click at [363, 500] on button "Notes" at bounding box center [339, 507] width 253 height 26
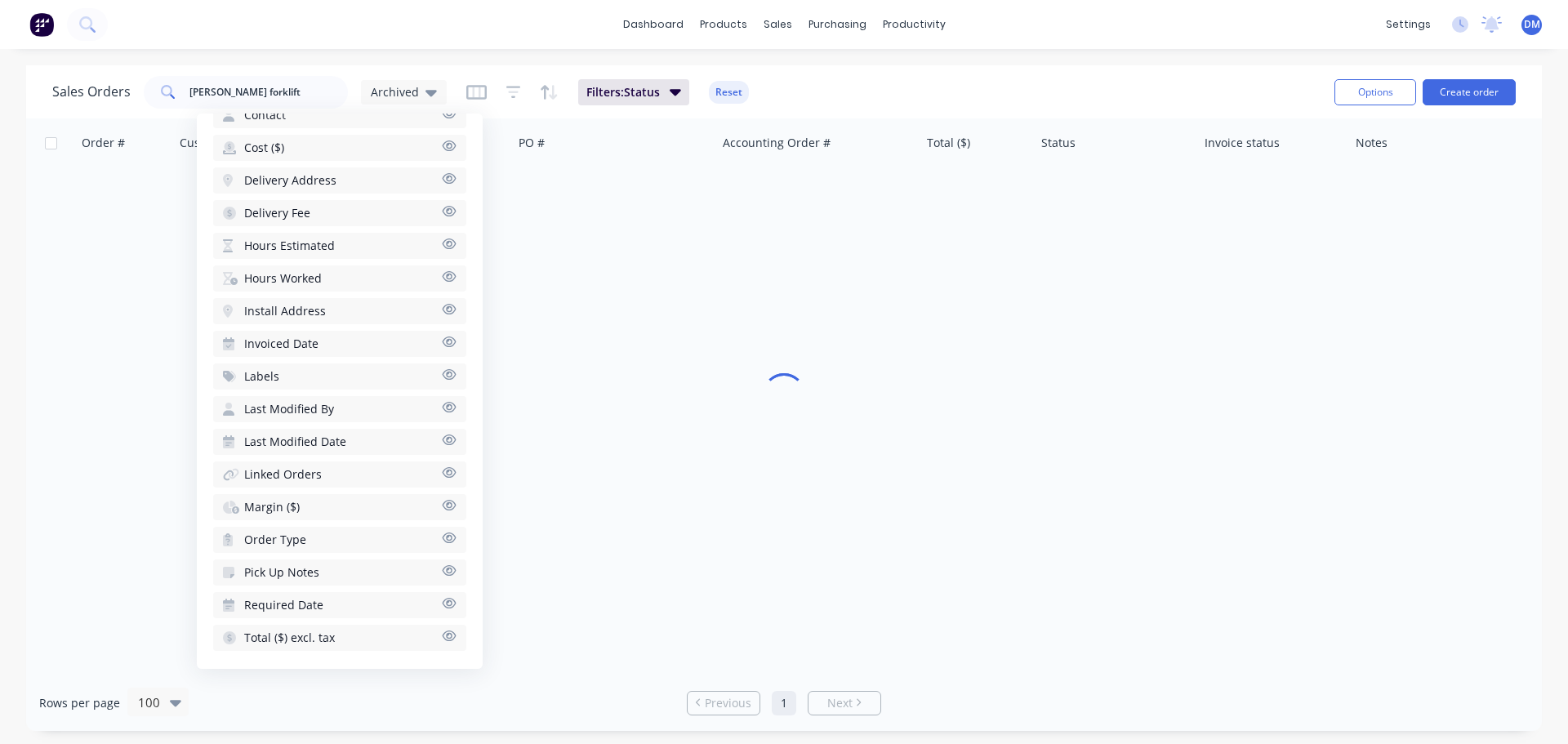
scroll to position [576, 0]
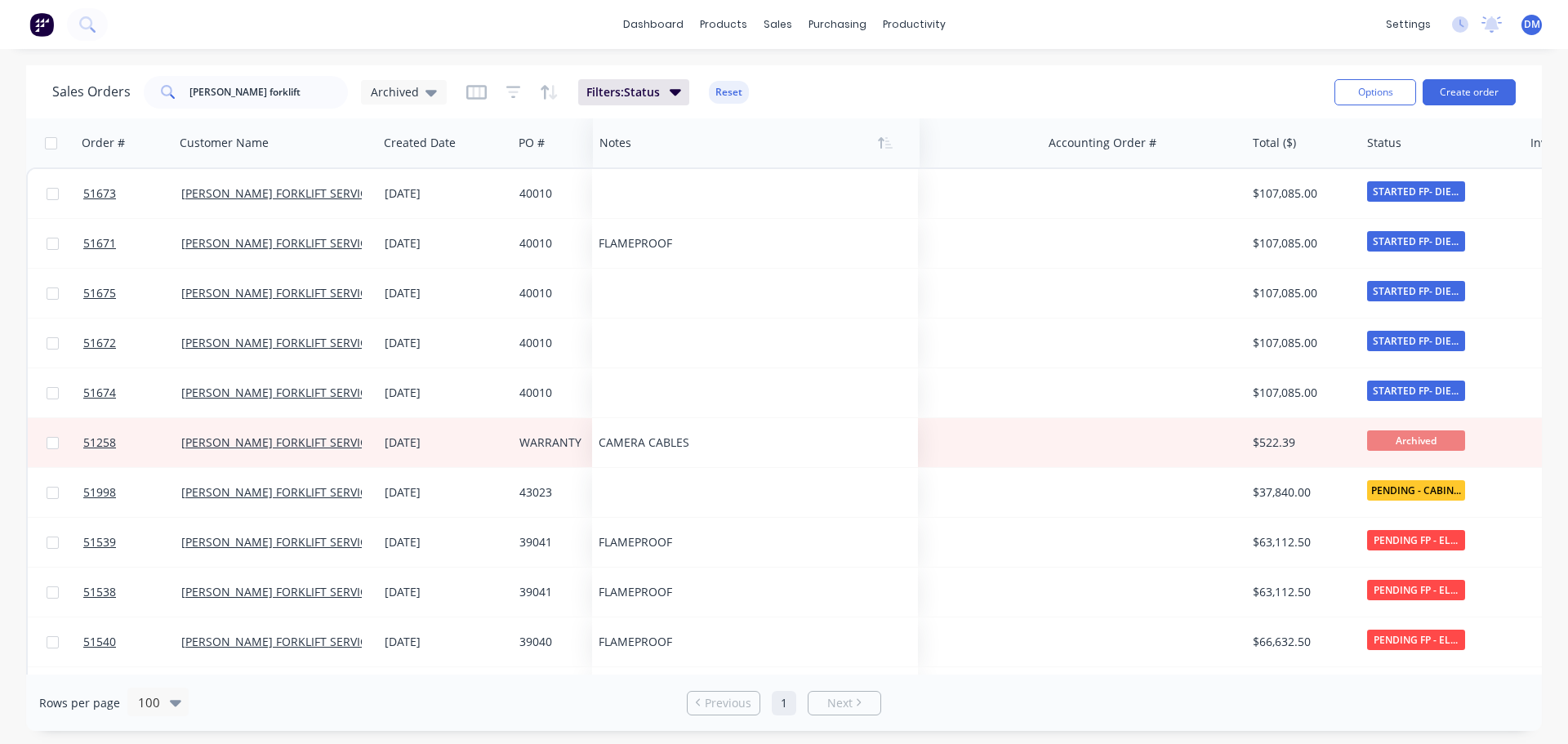
drag, startPoint x: 1371, startPoint y: 146, endPoint x: 615, endPoint y: 145, distance: 756.0
click at [615, 145] on div at bounding box center [749, 142] width 298 height 32
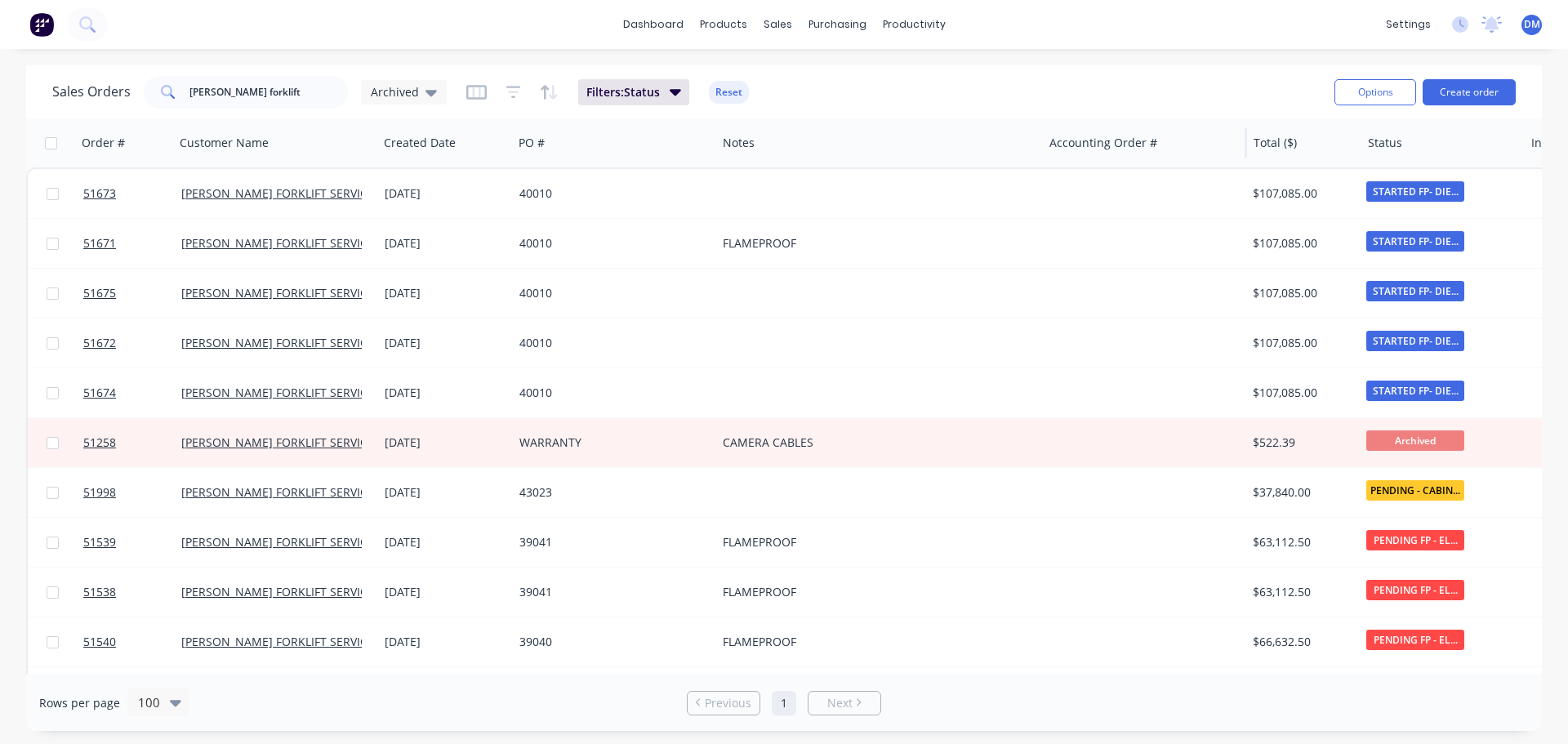
click at [1043, 144] on div "Accounting Order #" at bounding box center [1145, 143] width 204 height 49
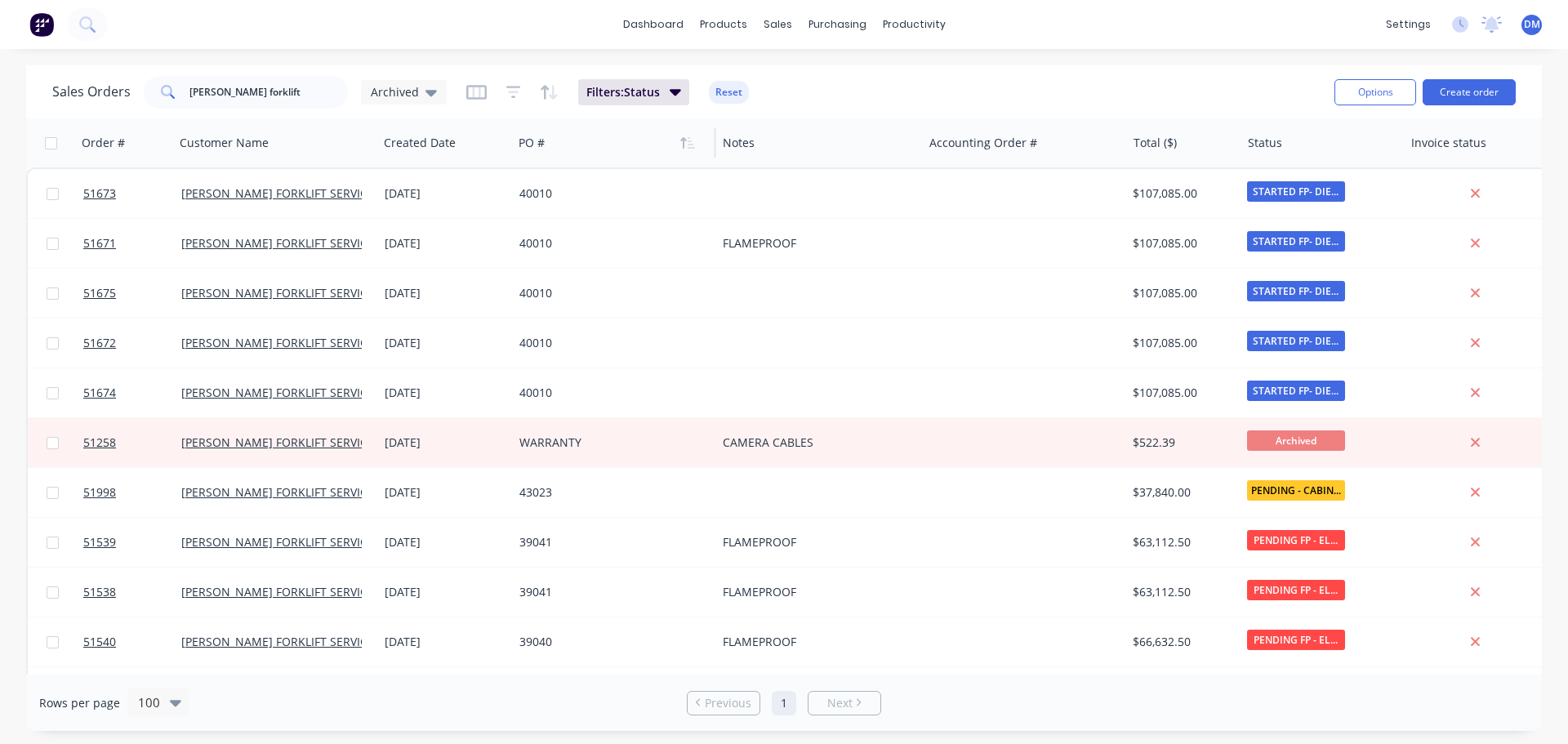
drag, startPoint x: 1040, startPoint y: 141, endPoint x: 688, endPoint y: 128, distance: 352.2
click at [920, 149] on div at bounding box center [921, 143] width 3 height 29
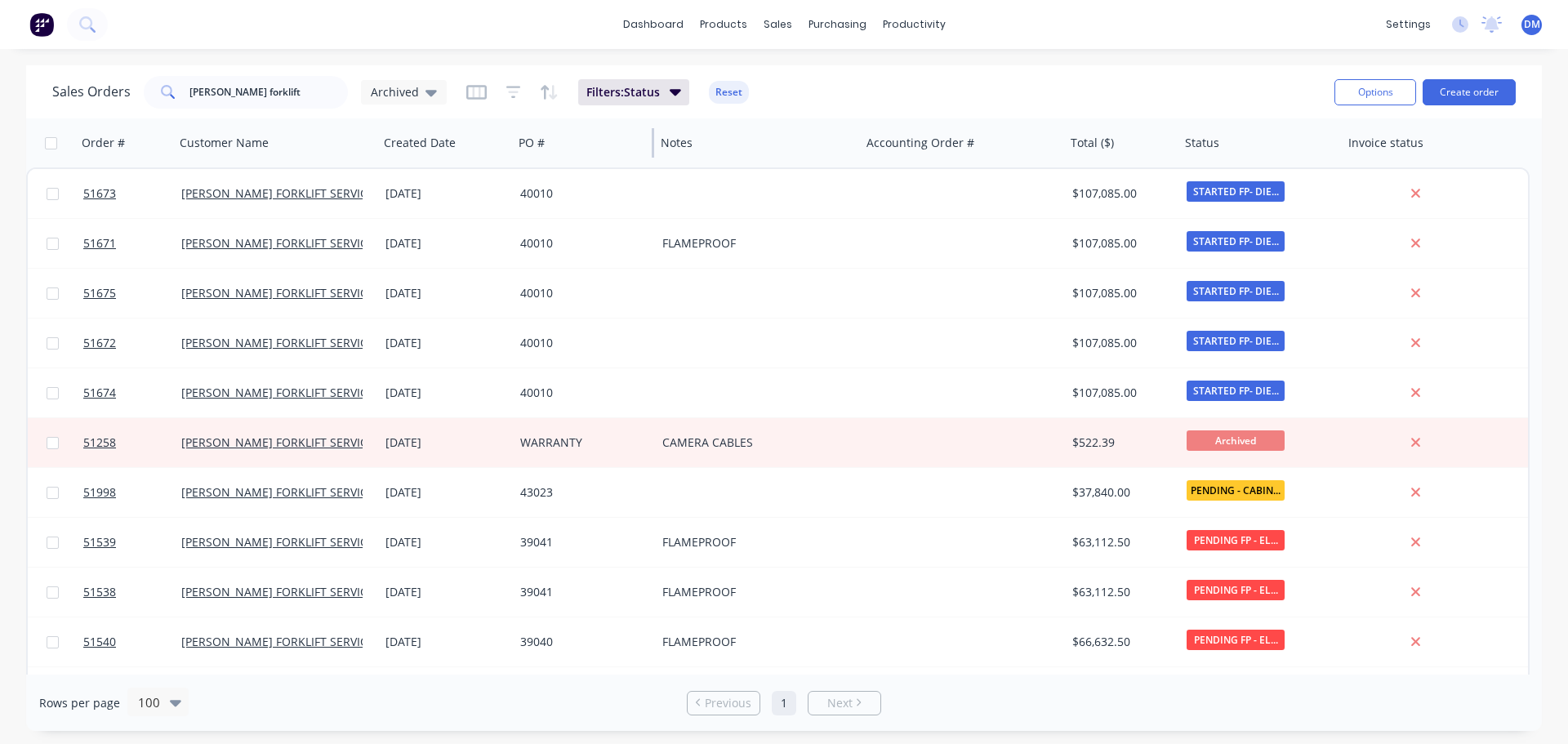
drag, startPoint x: 715, startPoint y: 145, endPoint x: 653, endPoint y: 154, distance: 62.6
click at [653, 154] on div at bounding box center [653, 143] width 3 height 29
click at [426, 91] on icon at bounding box center [431, 93] width 11 height 6
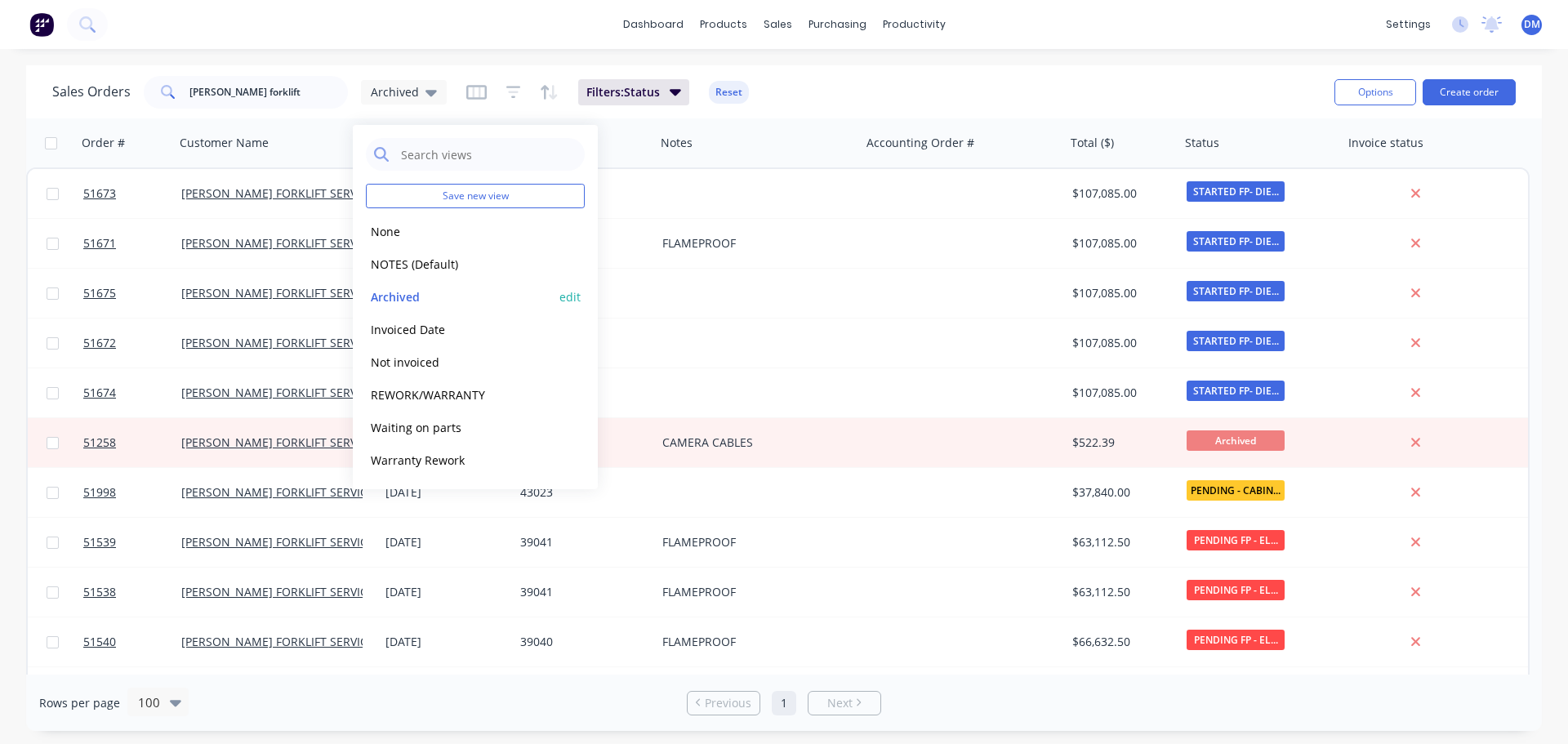
click at [571, 296] on button "edit" at bounding box center [569, 296] width 21 height 17
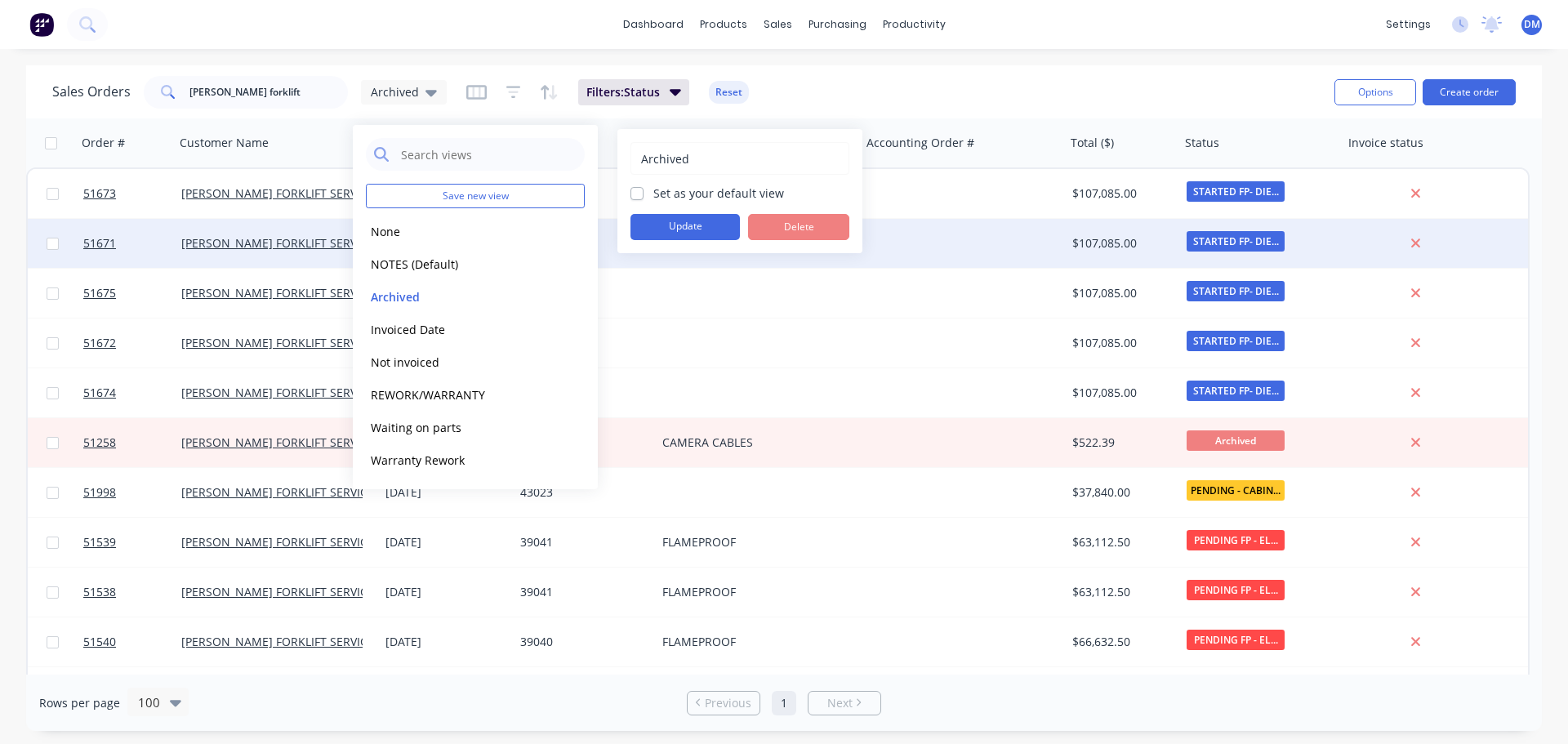
click at [691, 227] on button "Update" at bounding box center [685, 227] width 110 height 26
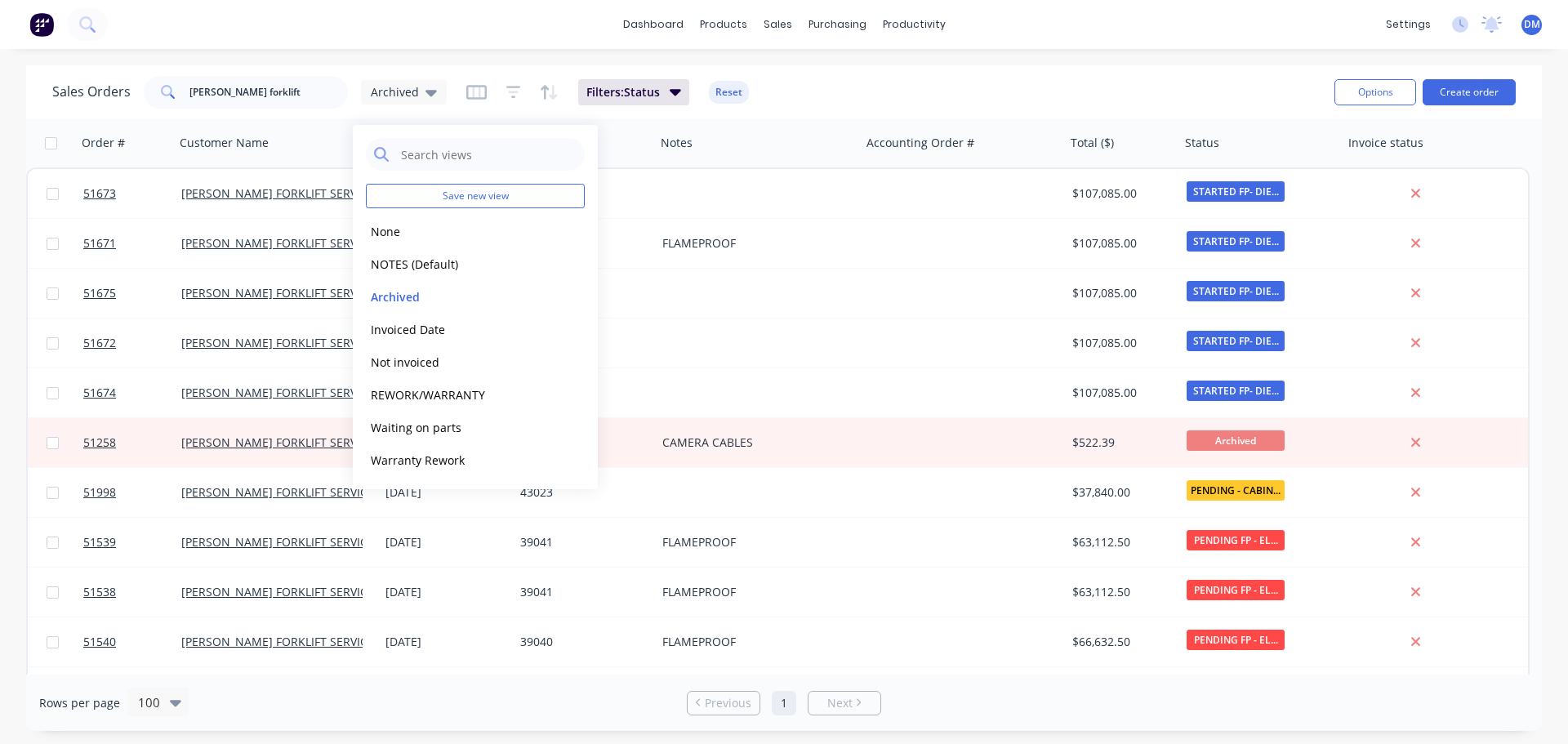
click at [870, 92] on div "Sales Orders [PERSON_NAME] forklift Archived Filters: Status Reset" at bounding box center [687, 91] width 1269 height 40
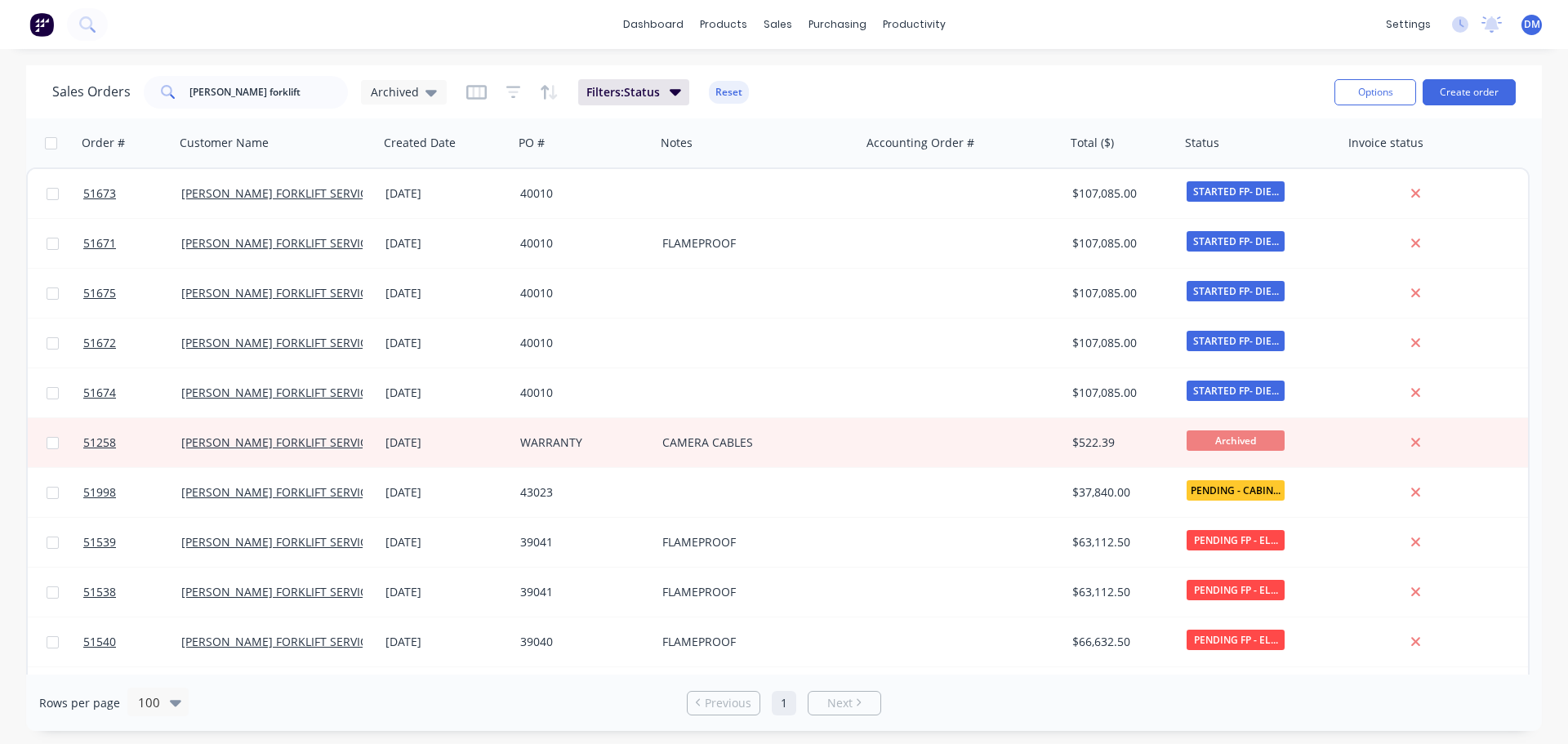
click at [711, 89] on button "Reset" at bounding box center [728, 92] width 40 height 23
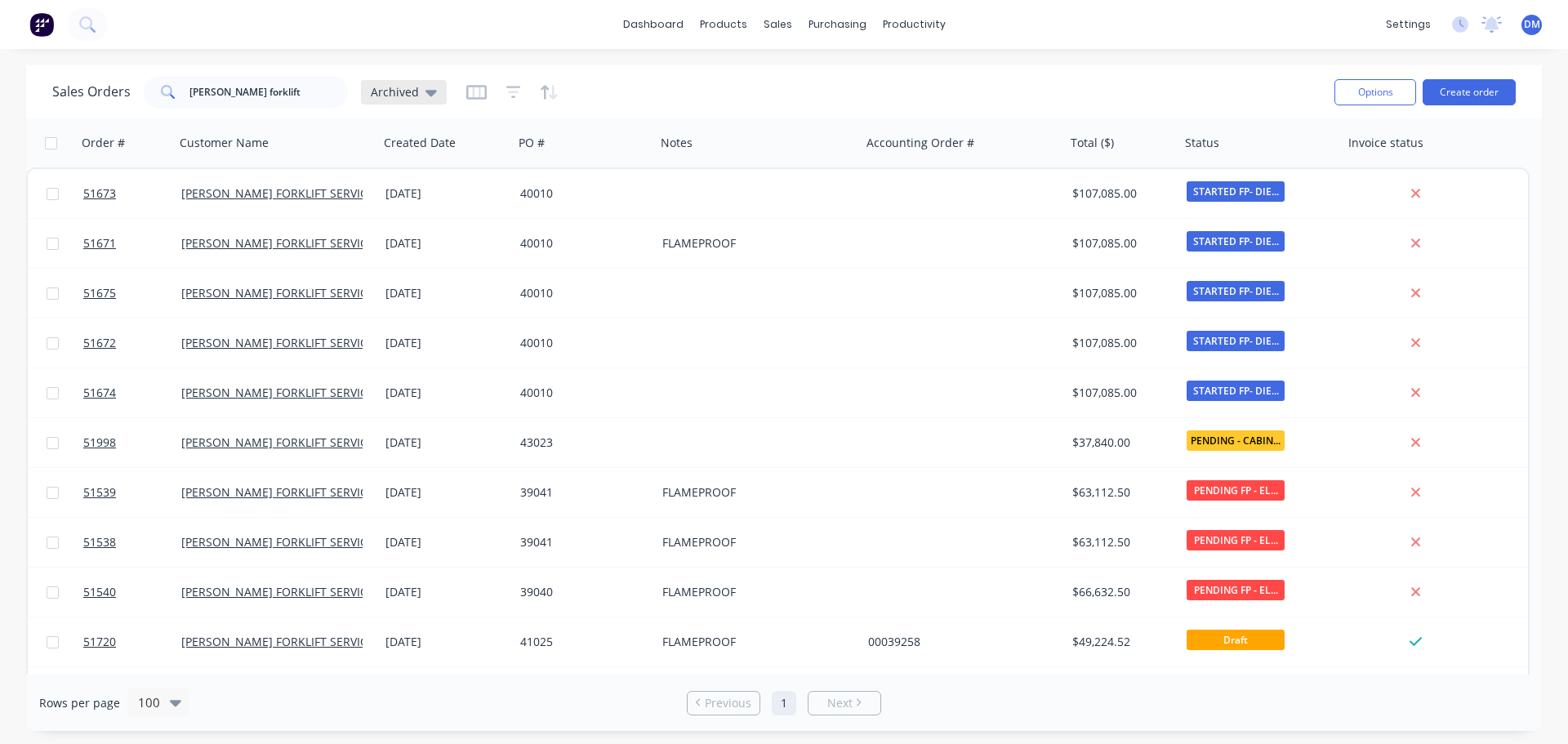
click at [428, 97] on icon at bounding box center [431, 92] width 11 height 18
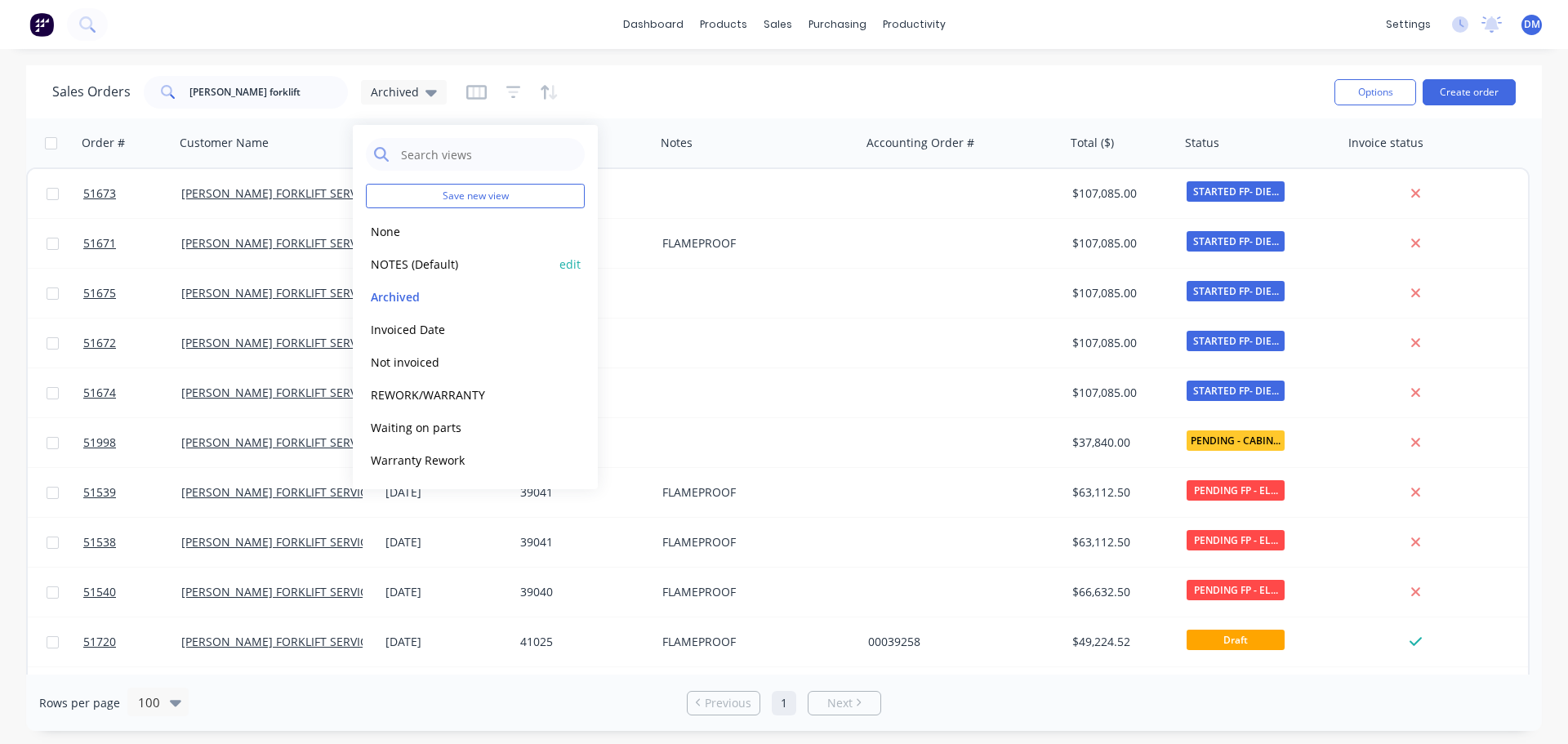
click at [415, 259] on button "NOTES (Default)" at bounding box center [459, 264] width 186 height 18
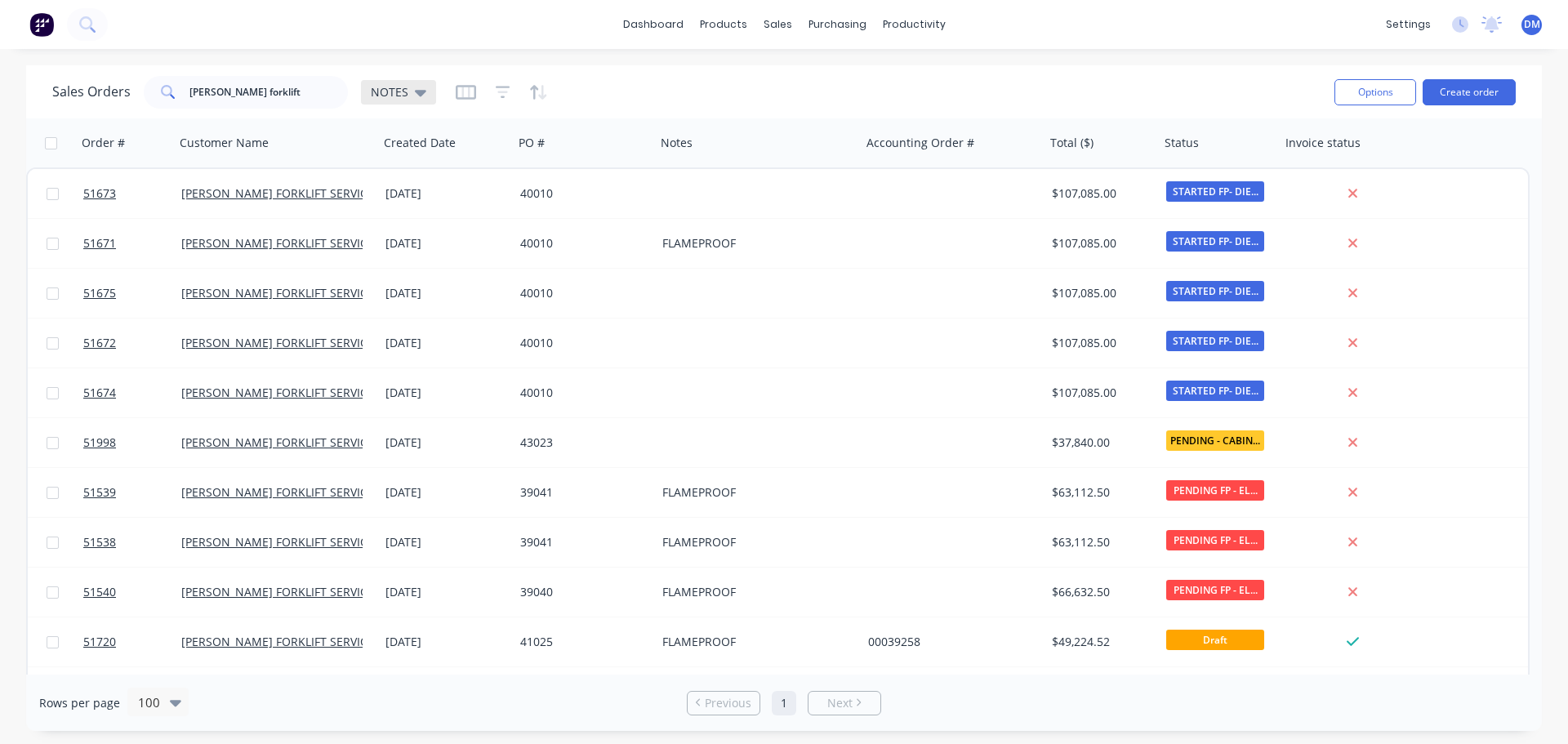
drag, startPoint x: 431, startPoint y: 87, endPoint x: 423, endPoint y: 90, distance: 8.5
click at [431, 87] on div "NOTES" at bounding box center [399, 92] width 75 height 25
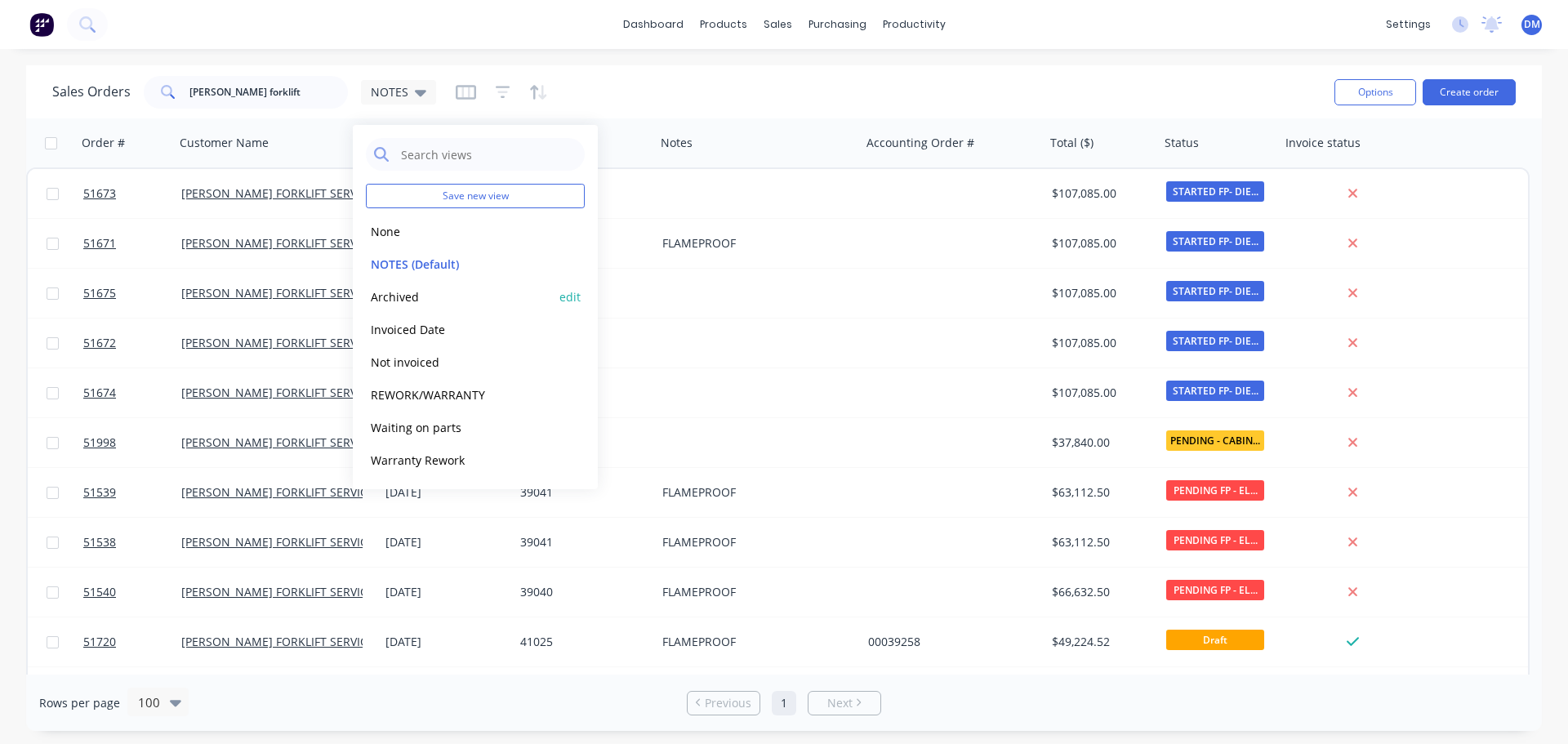
click at [407, 293] on button "Archived" at bounding box center [459, 296] width 186 height 18
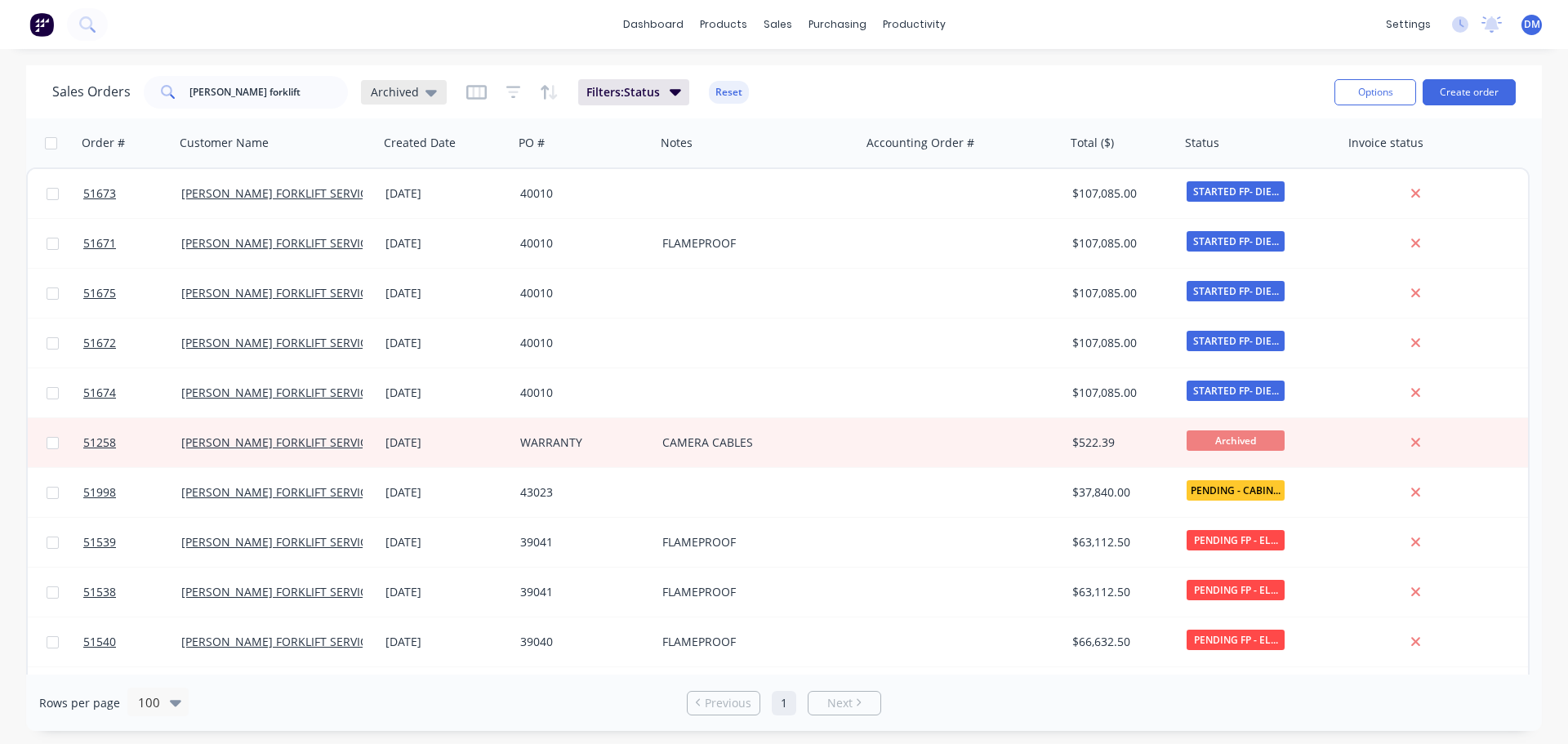
click at [428, 92] on icon at bounding box center [431, 93] width 11 height 6
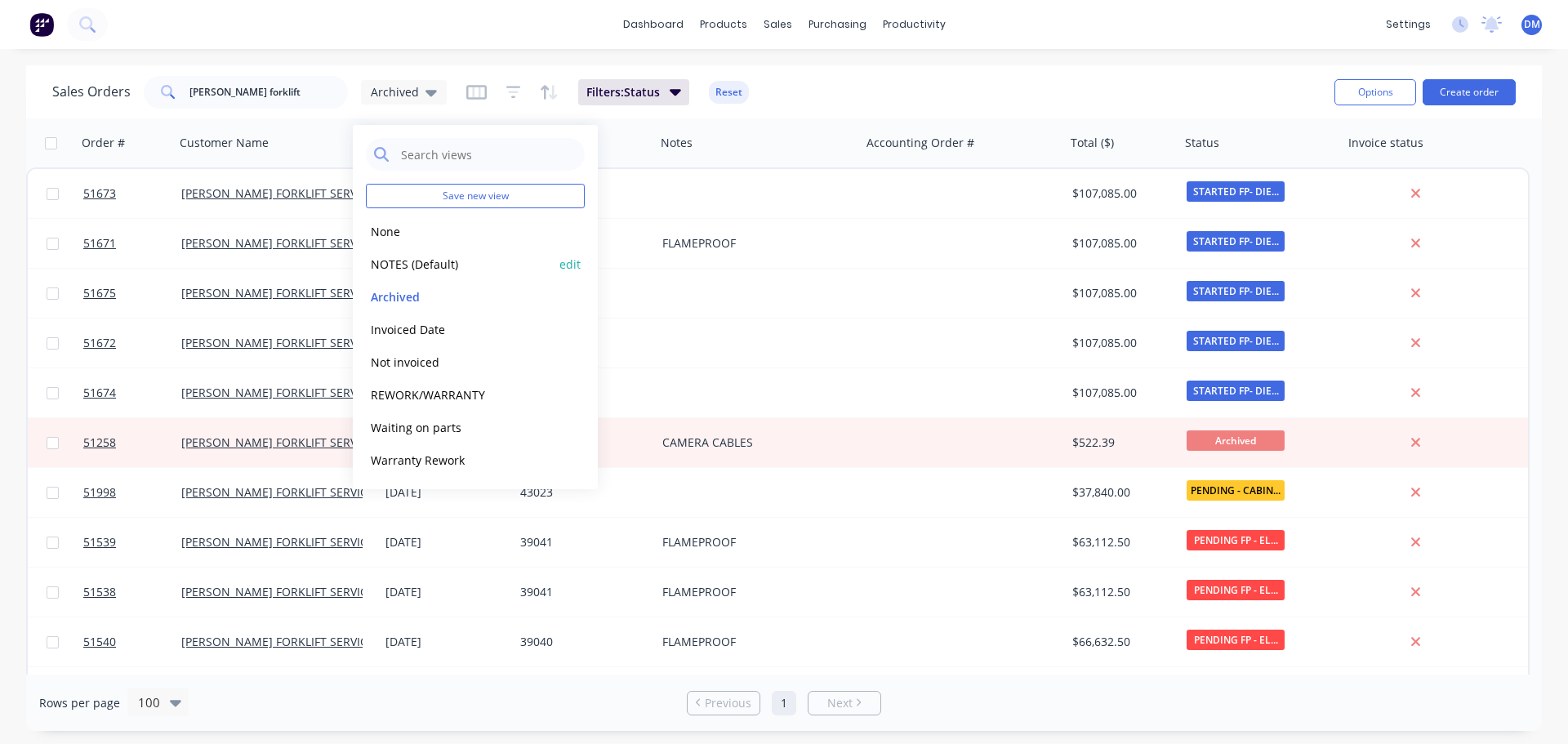
click at [415, 263] on button "NOTES (Default)" at bounding box center [459, 264] width 186 height 18
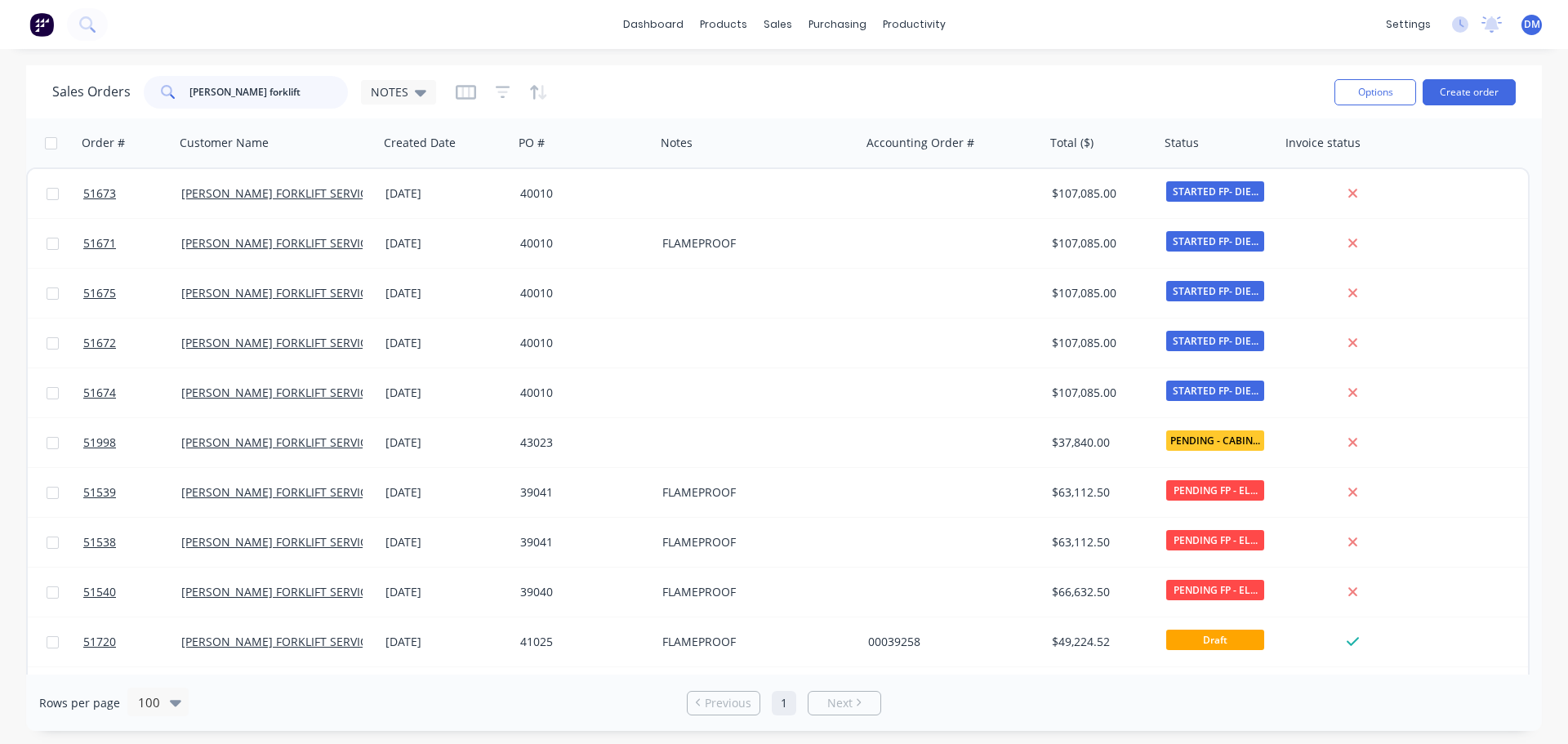
drag, startPoint x: 229, startPoint y: 97, endPoint x: 52, endPoint y: 94, distance: 177.0
click at [54, 94] on div "Sales Orders [PERSON_NAME] forklift NOTES" at bounding box center [244, 91] width 384 height 32
type input "t"
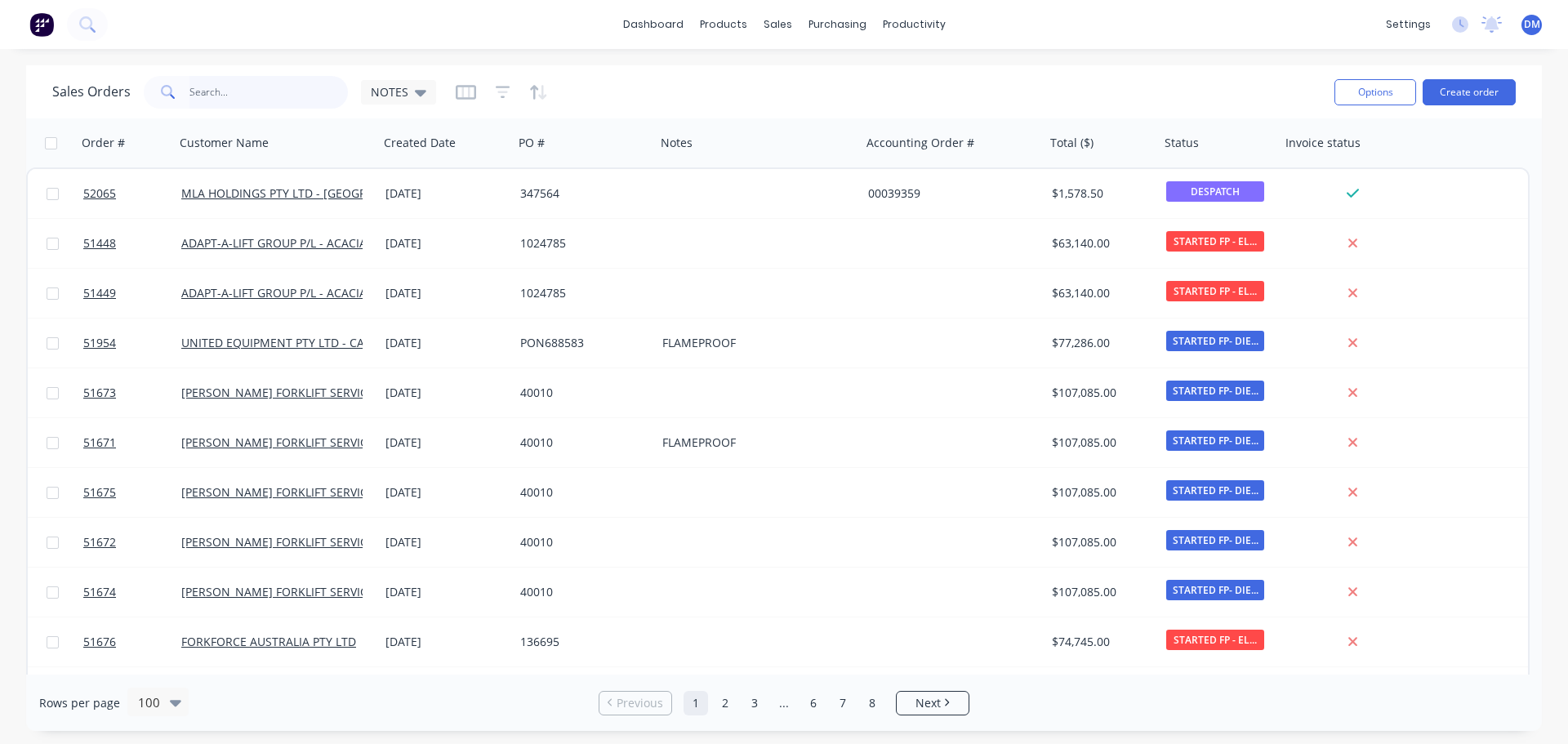
click at [231, 98] on input "text" at bounding box center [269, 91] width 159 height 32
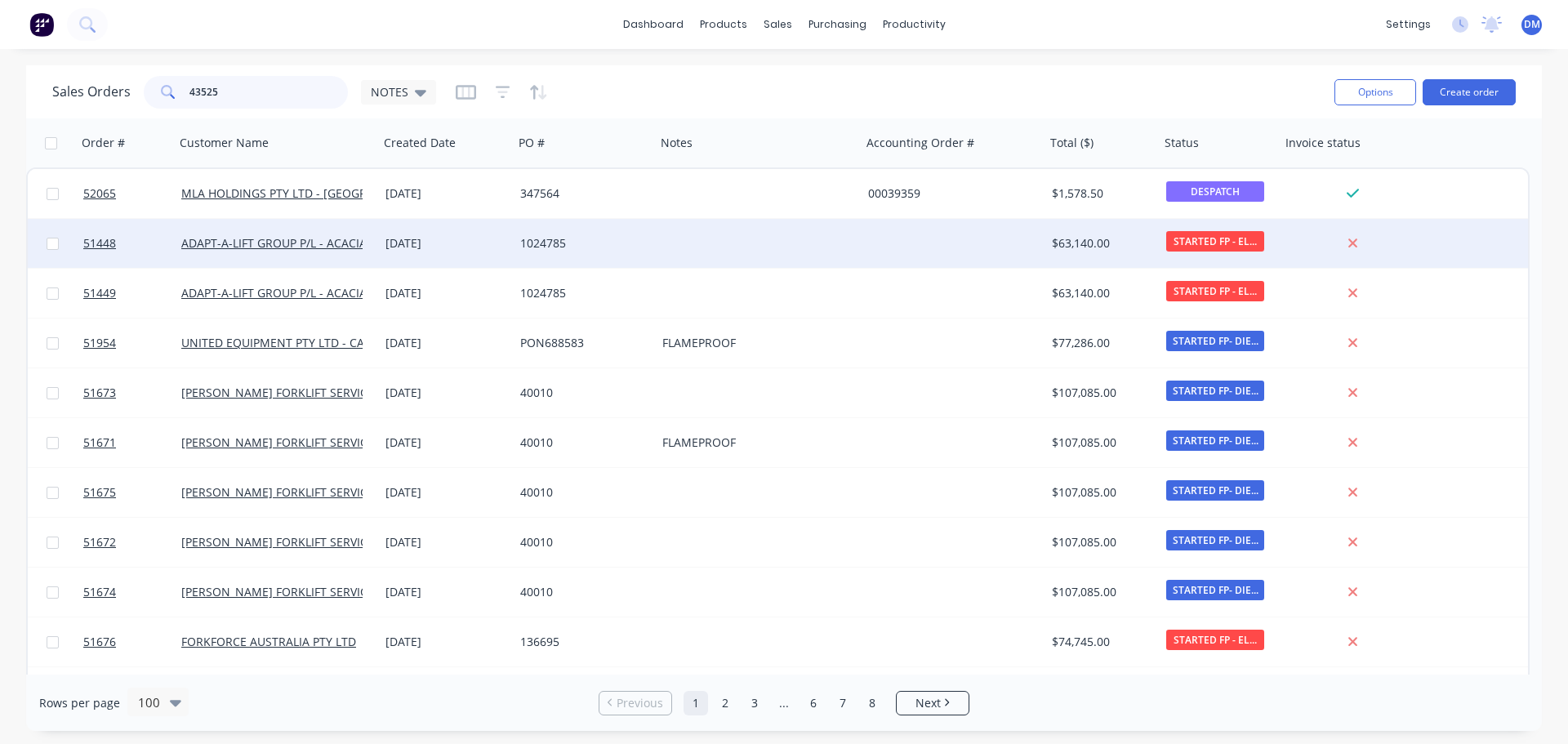
type input "43525"
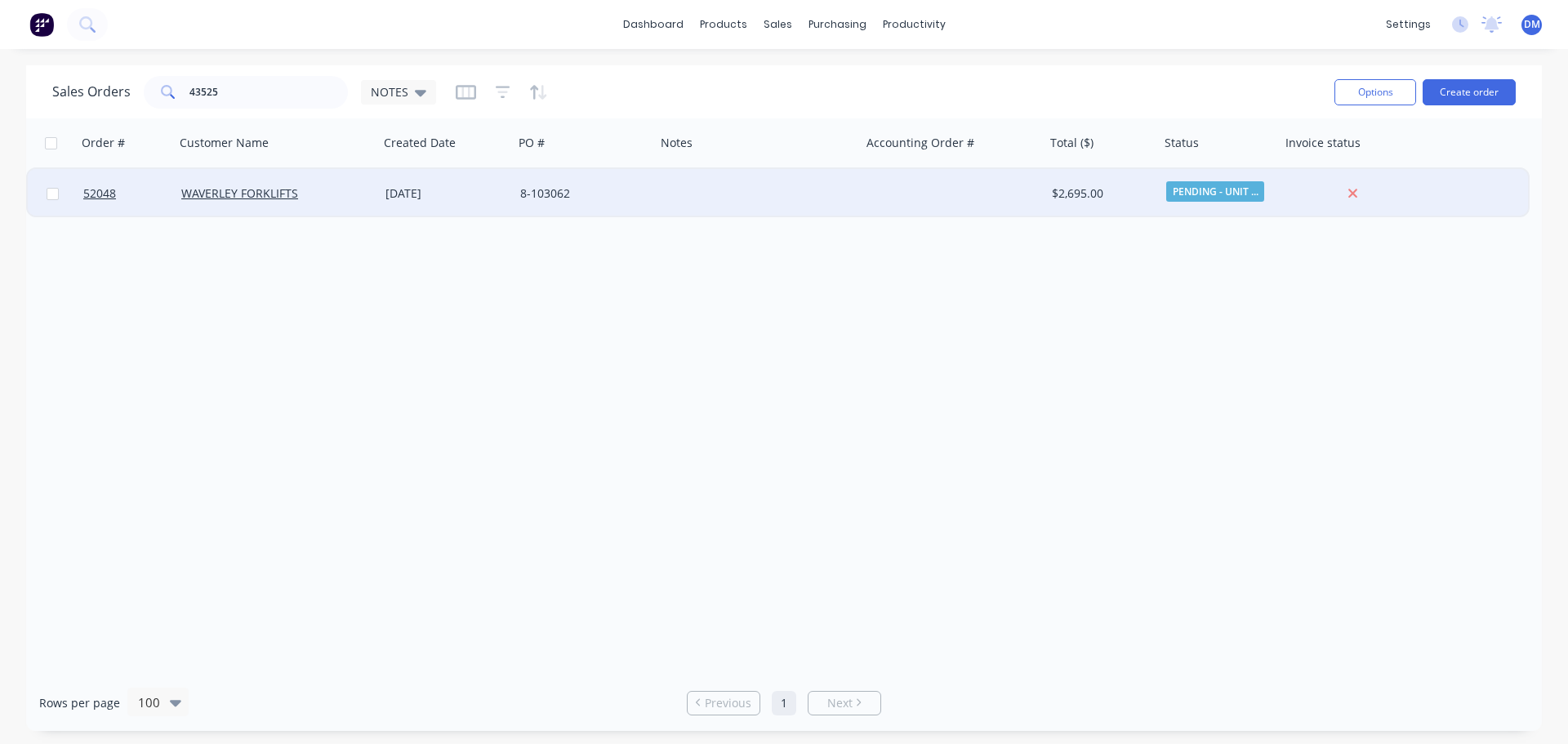
click at [590, 192] on div "8-103062" at bounding box center [581, 193] width 122 height 17
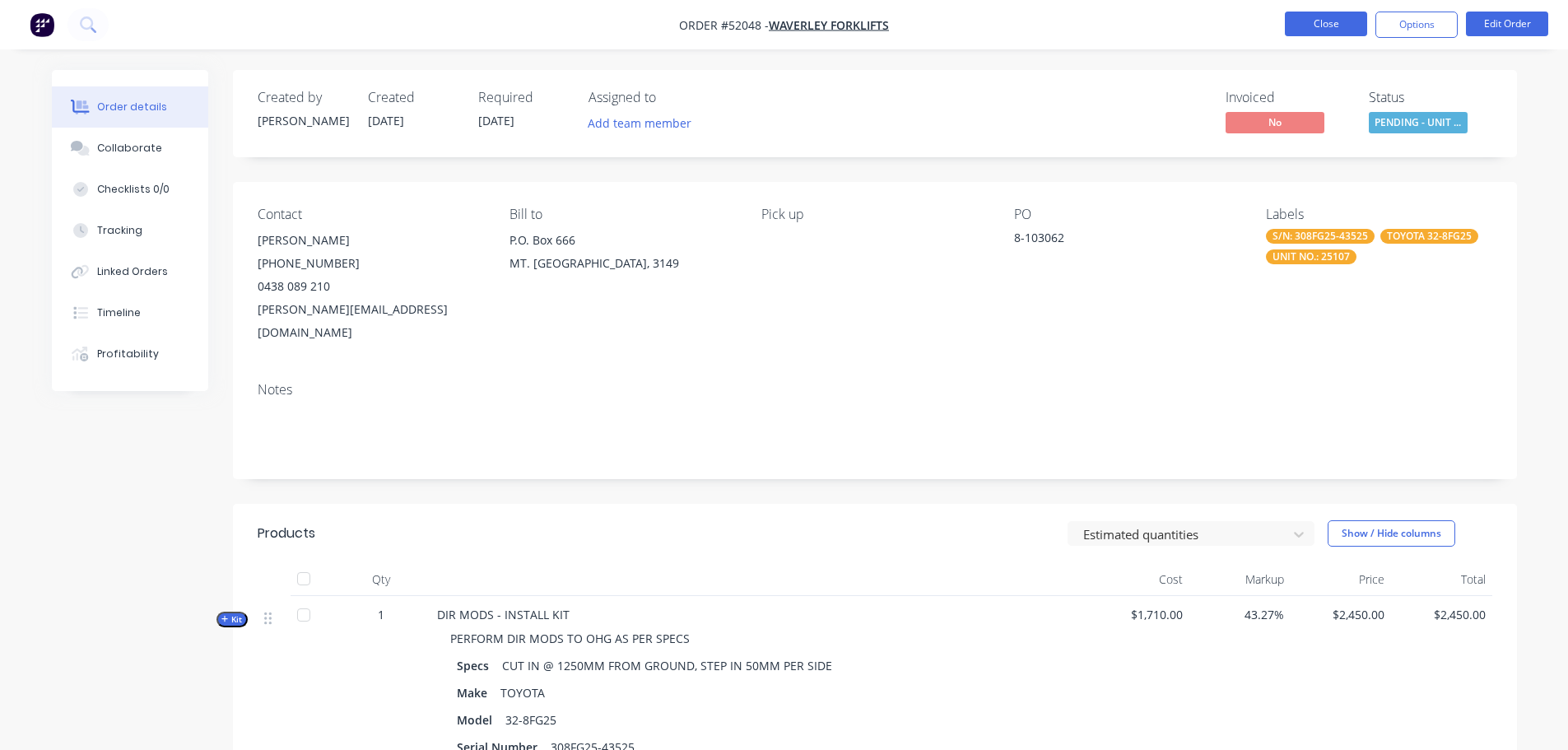
click at [1343, 24] on button "Close" at bounding box center [1326, 23] width 83 height 25
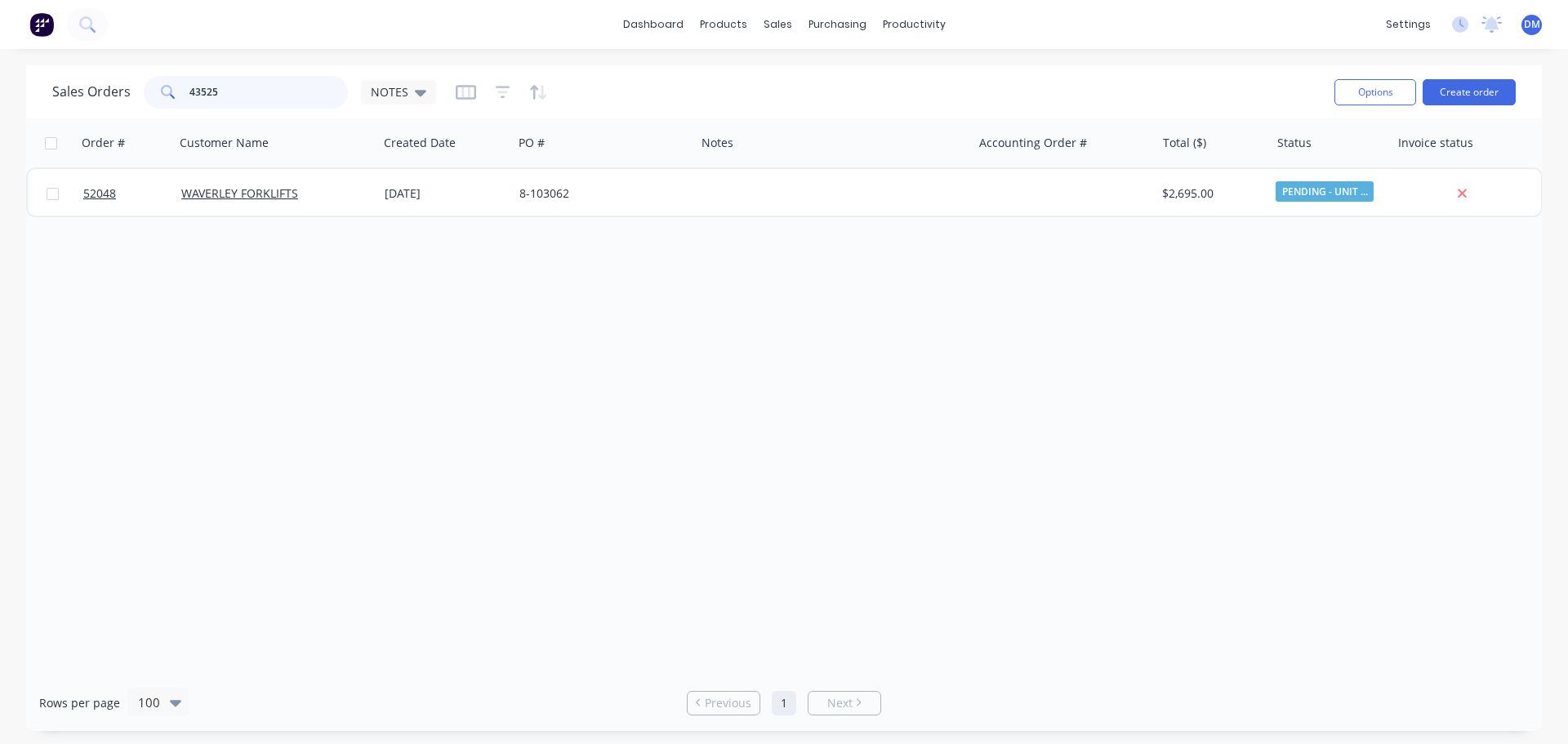
drag, startPoint x: 217, startPoint y: 90, endPoint x: -64, endPoint y: 102, distance: 281.3
click at [0, 102] on html "dashboard products sales purchasing productivity dashboard products Product Cat…" at bounding box center [784, 372] width 1568 height 744
